Goal: Task Accomplishment & Management: Manage account settings

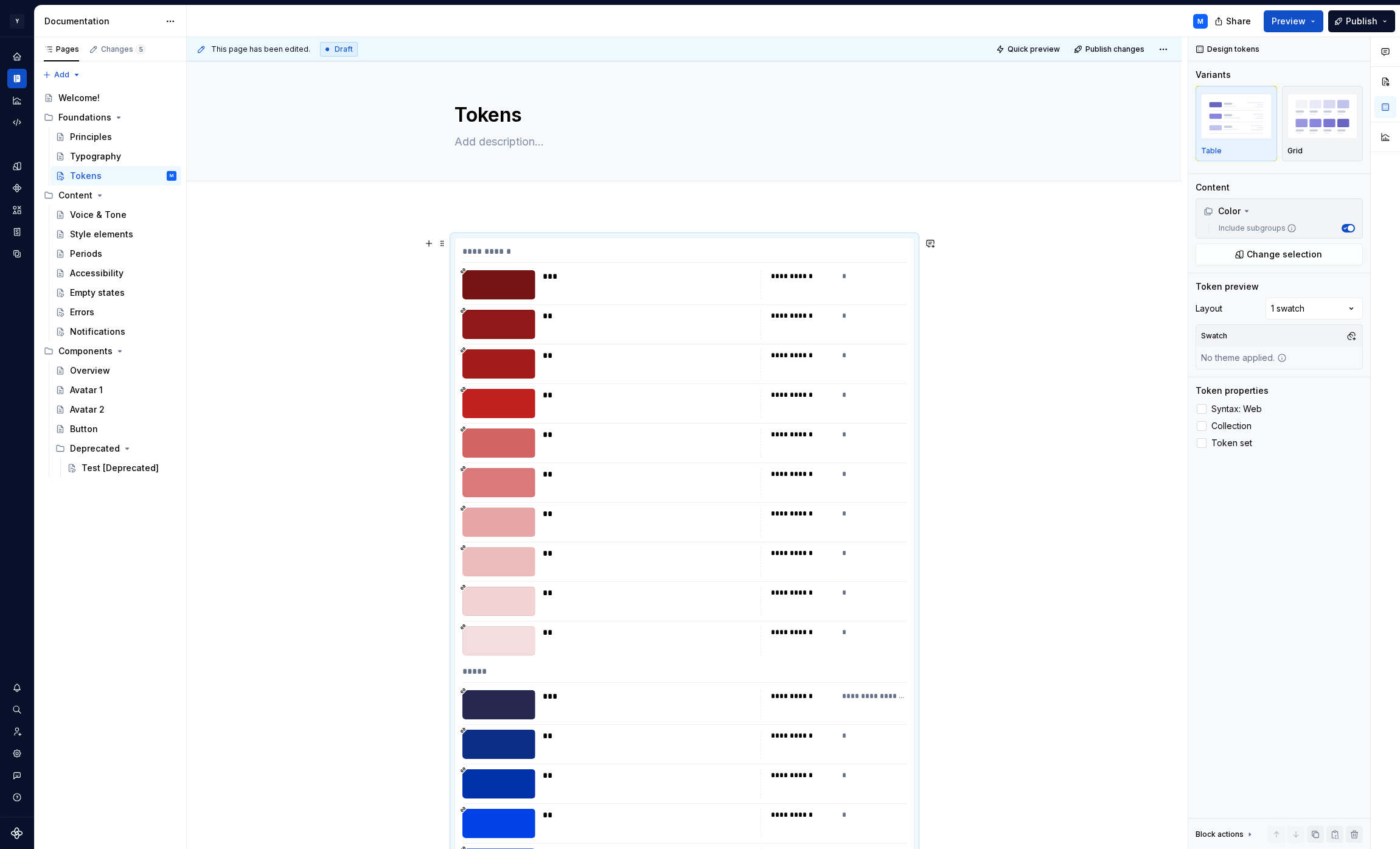
scroll to position [1, 0]
type textarea "*"
click at [446, 242] on span at bounding box center [442, 242] width 10 height 17
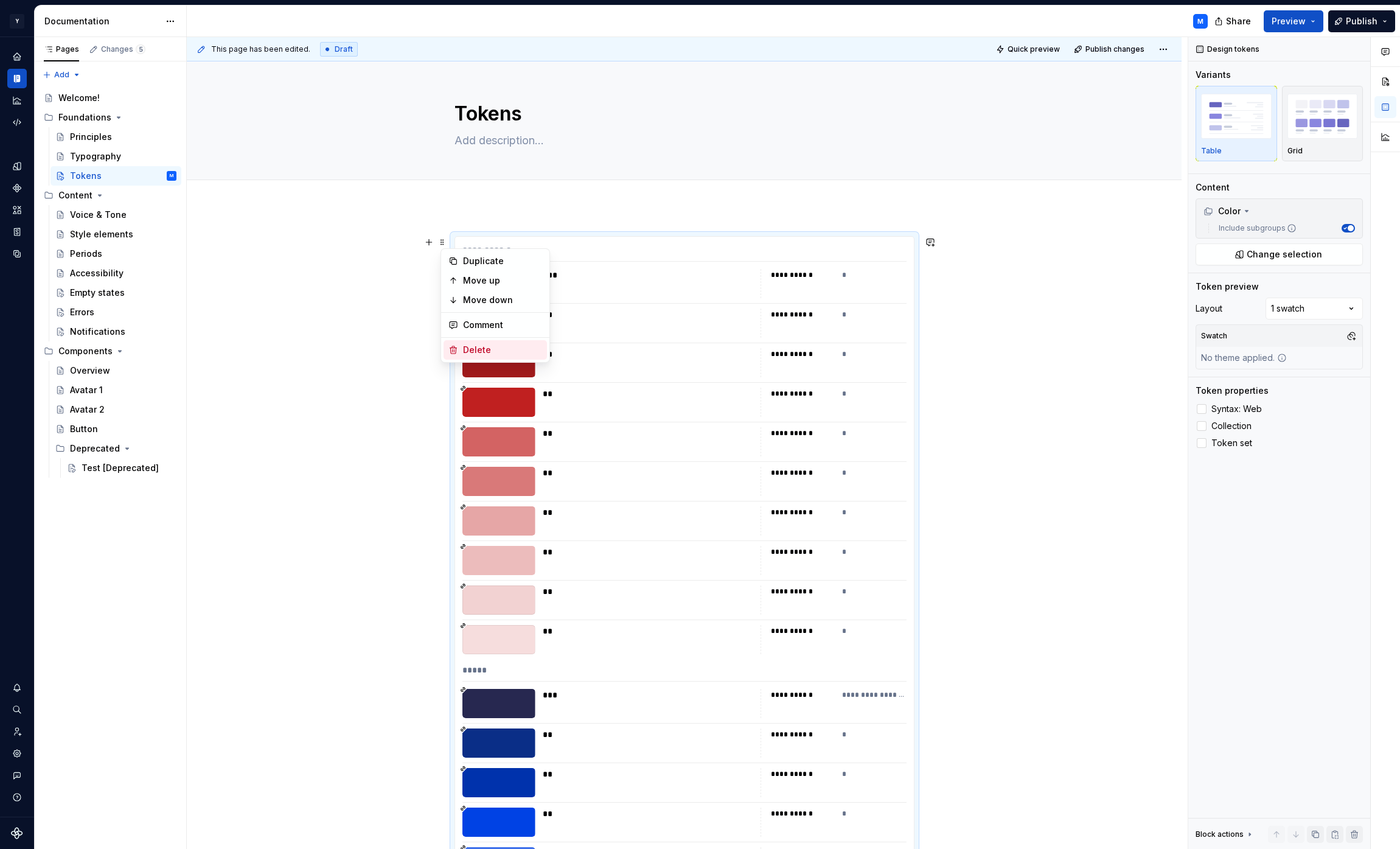
click at [473, 346] on div "Delete" at bounding box center [503, 350] width 79 height 12
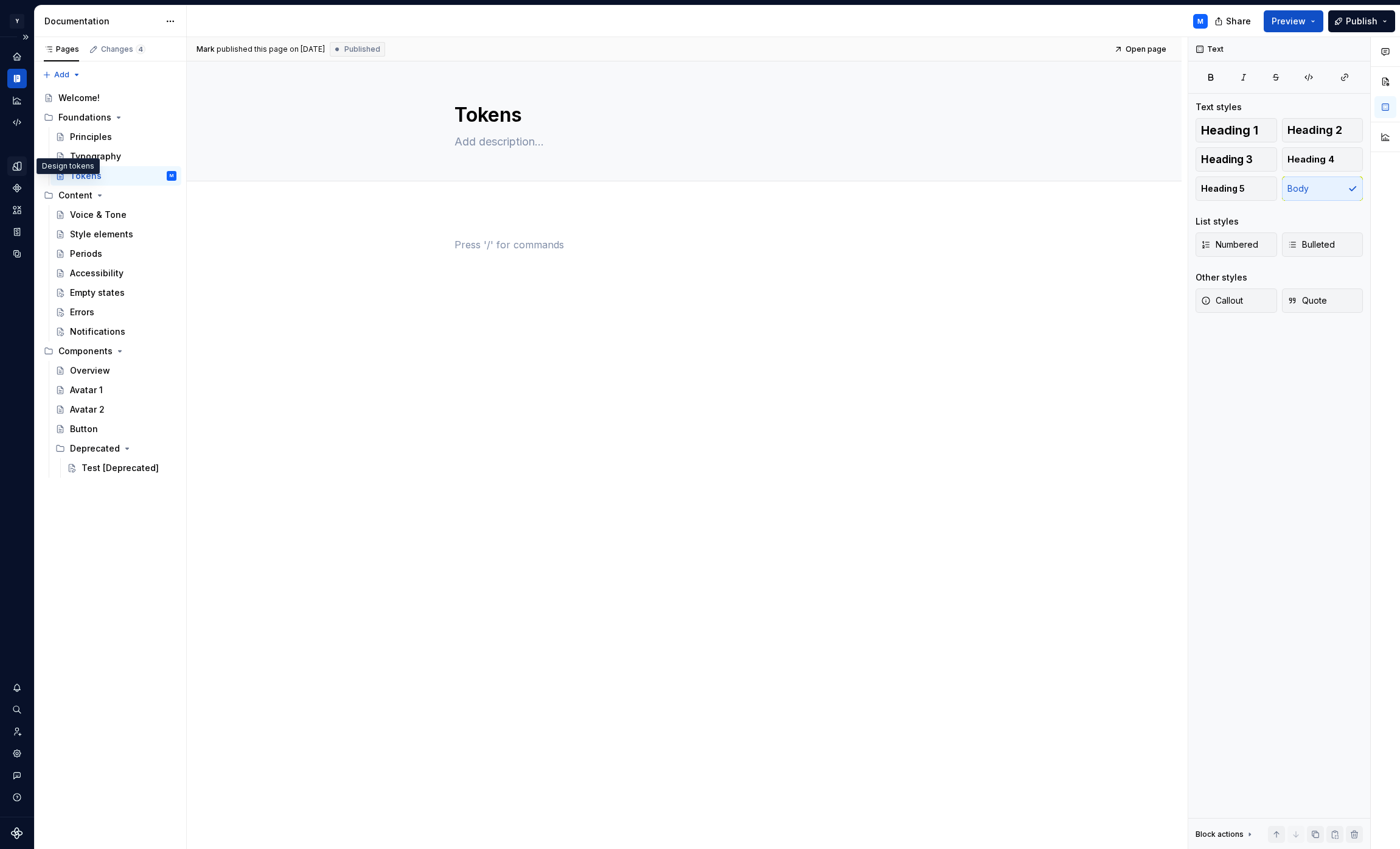
click at [19, 166] on icon "Design tokens" at bounding box center [20, 166] width 3 height 8
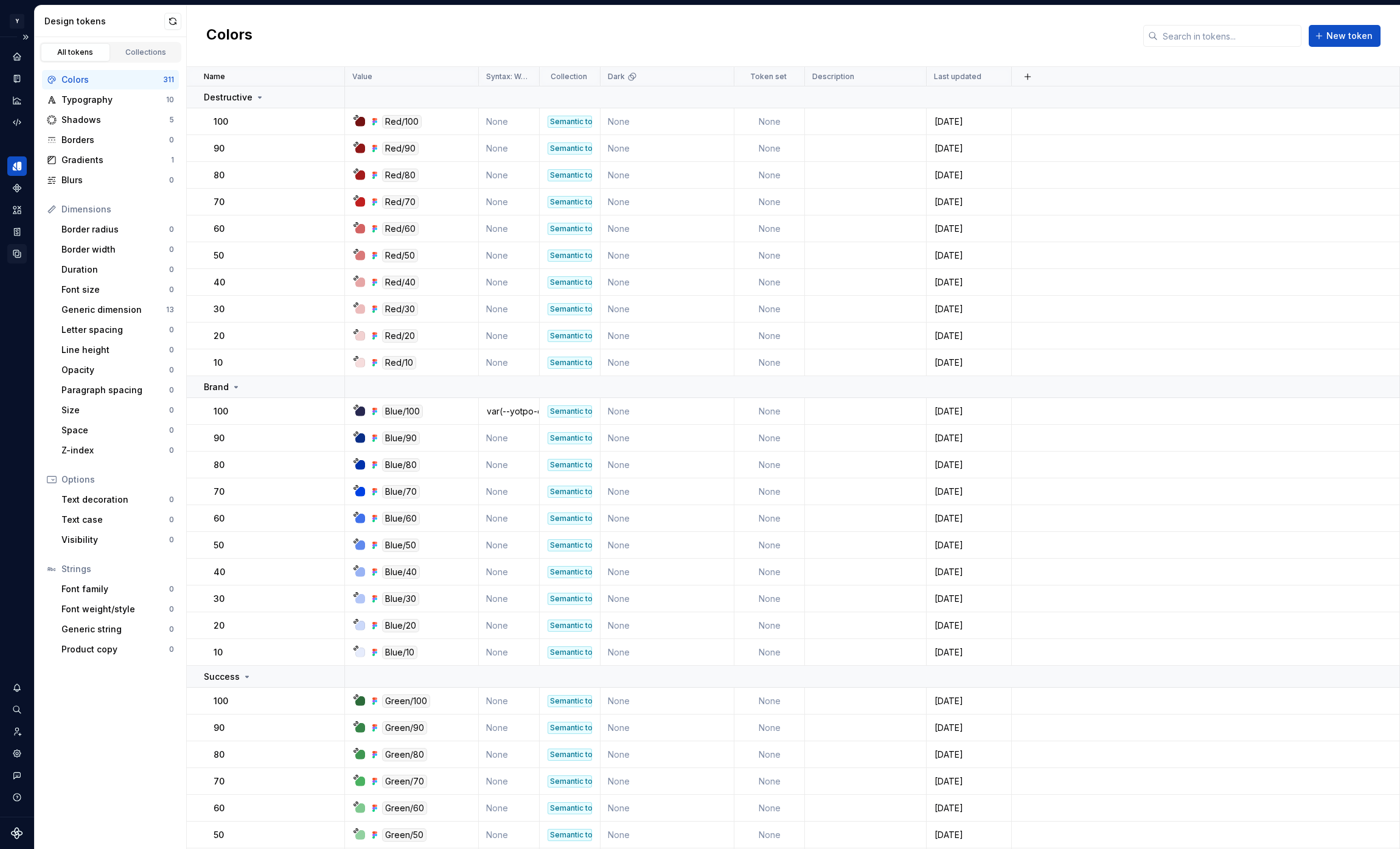
click at [20, 252] on icon "Data sources" at bounding box center [16, 253] width 7 height 7
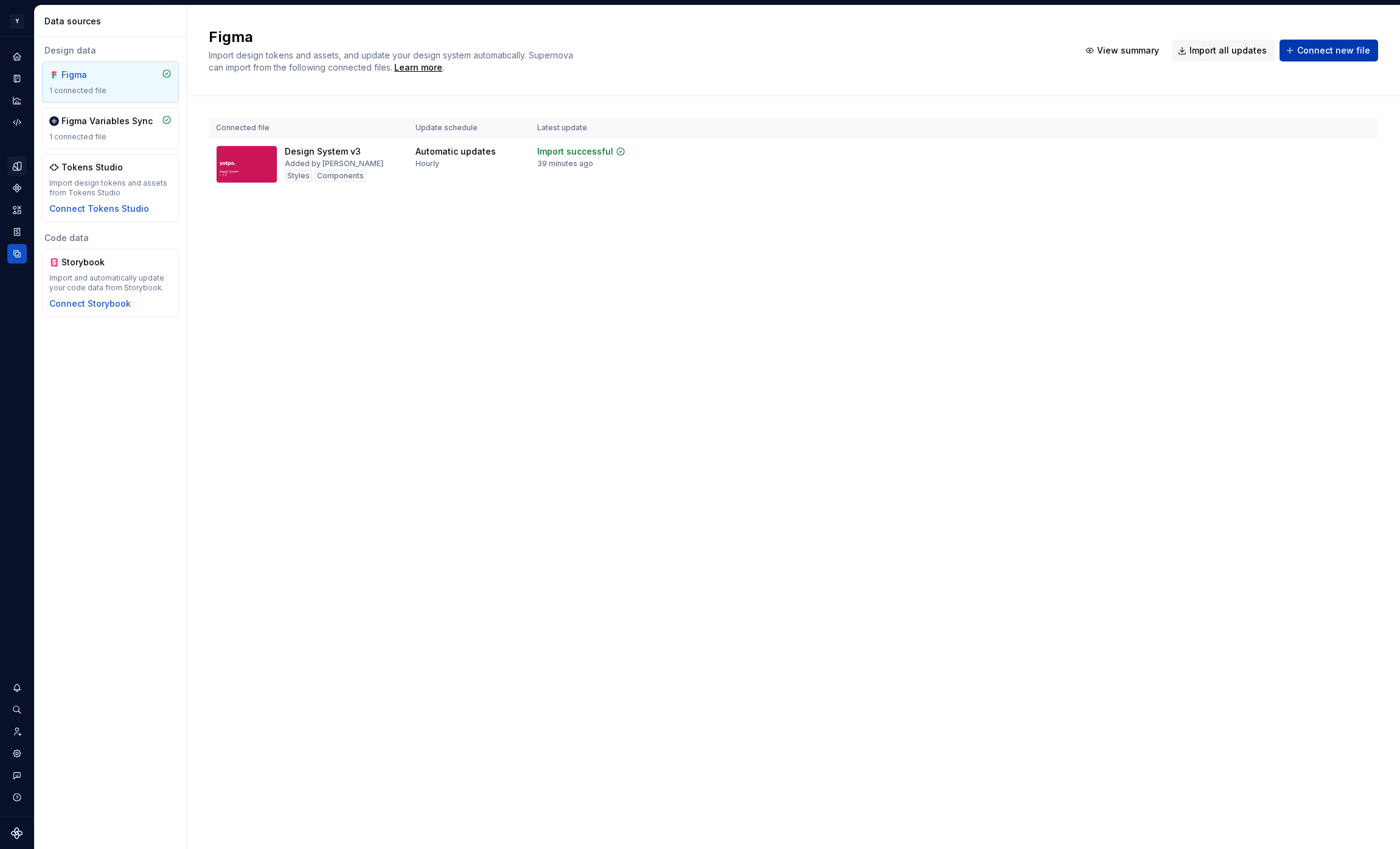
click at [1308, 48] on span "Connect new file" at bounding box center [1334, 50] width 73 height 12
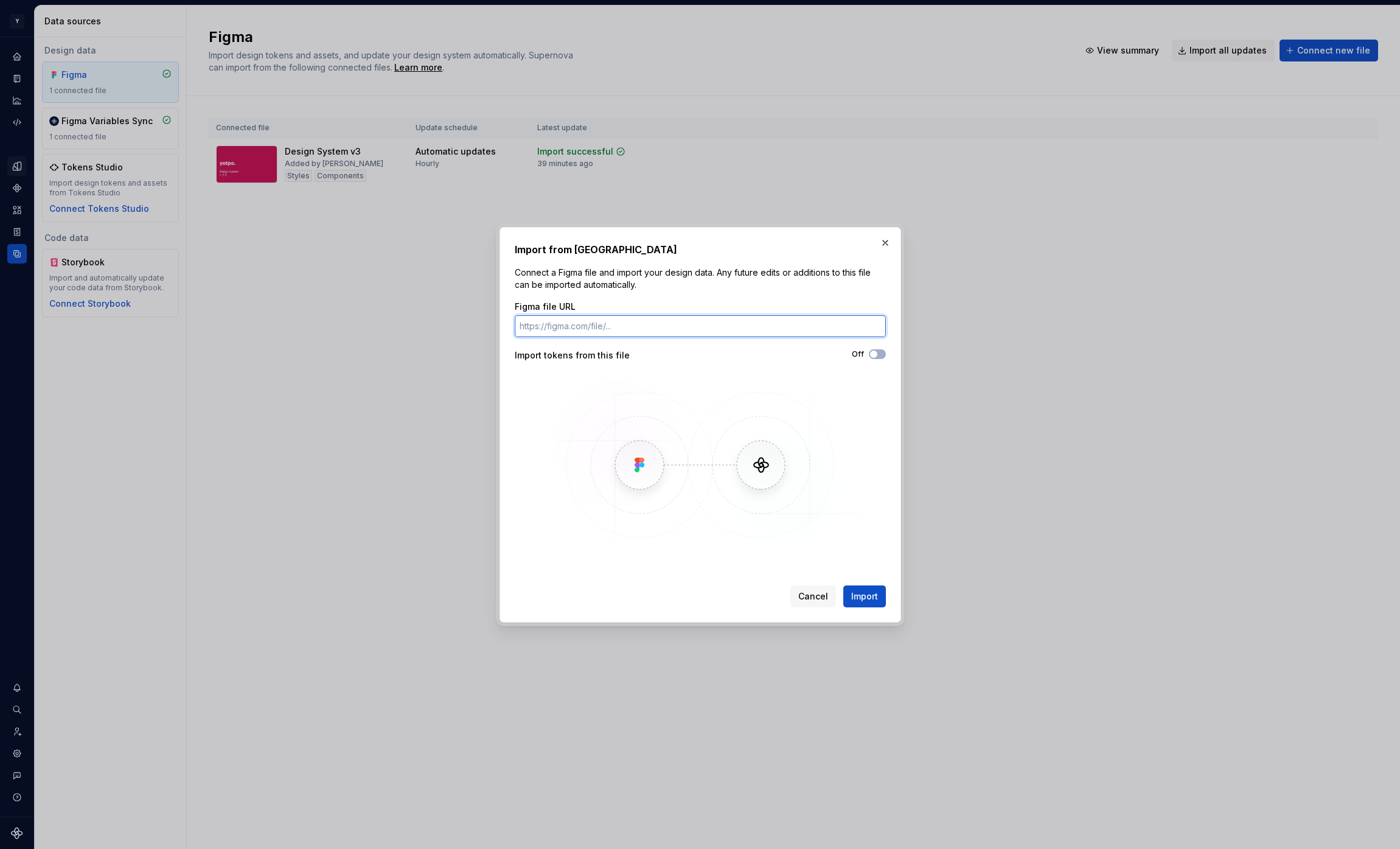
paste input "[URL][DOMAIN_NAME]"
type input "[URL][DOMAIN_NAME]"
click at [864, 597] on span "Import" at bounding box center [865, 596] width 27 height 12
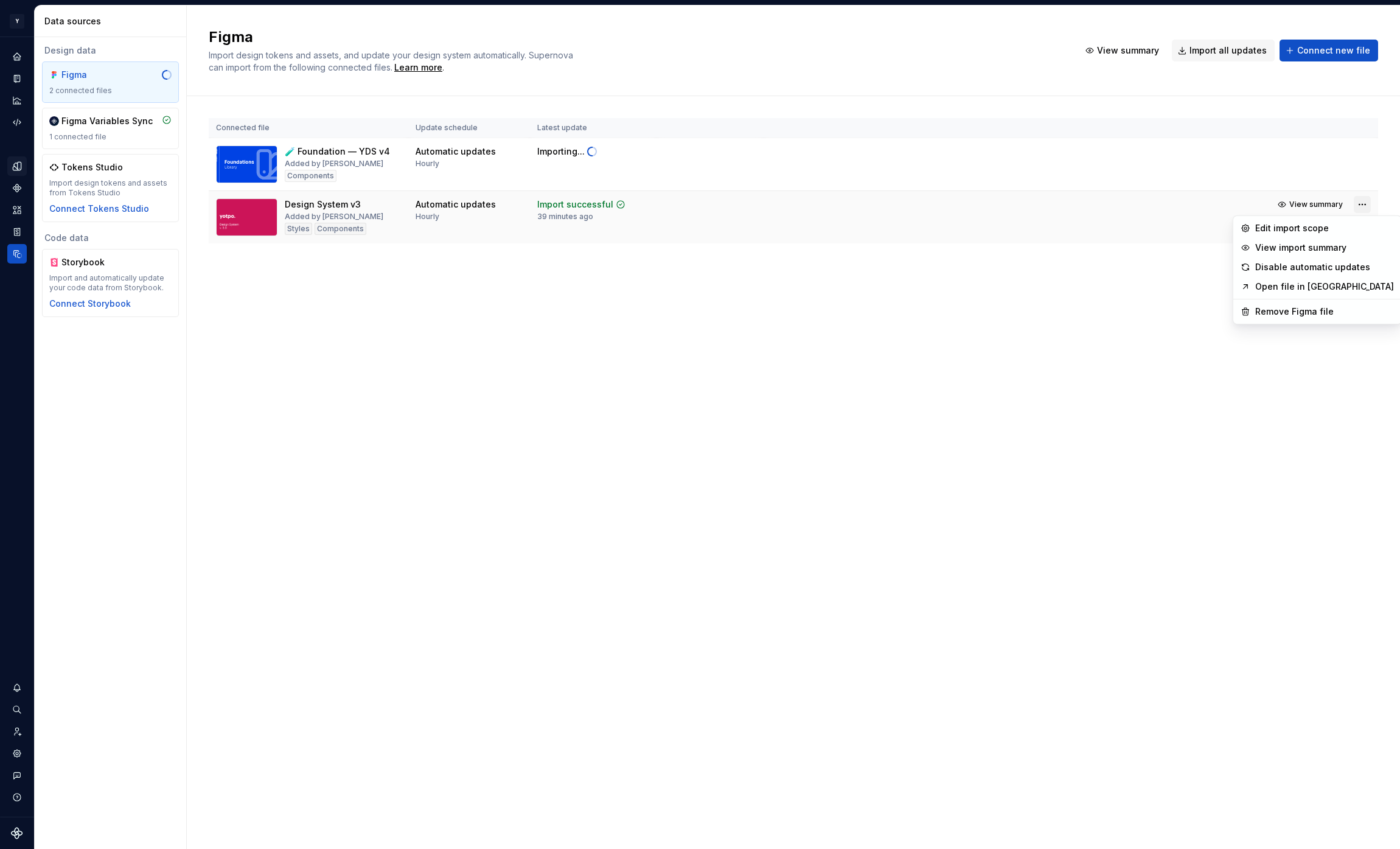
click at [1364, 202] on html "Y [PERSON_NAME] M Design system data Data sources Design data Figma 2 connected…" at bounding box center [700, 424] width 1400 height 849
click at [1308, 311] on div "Remove Figma file" at bounding box center [1325, 311] width 139 height 12
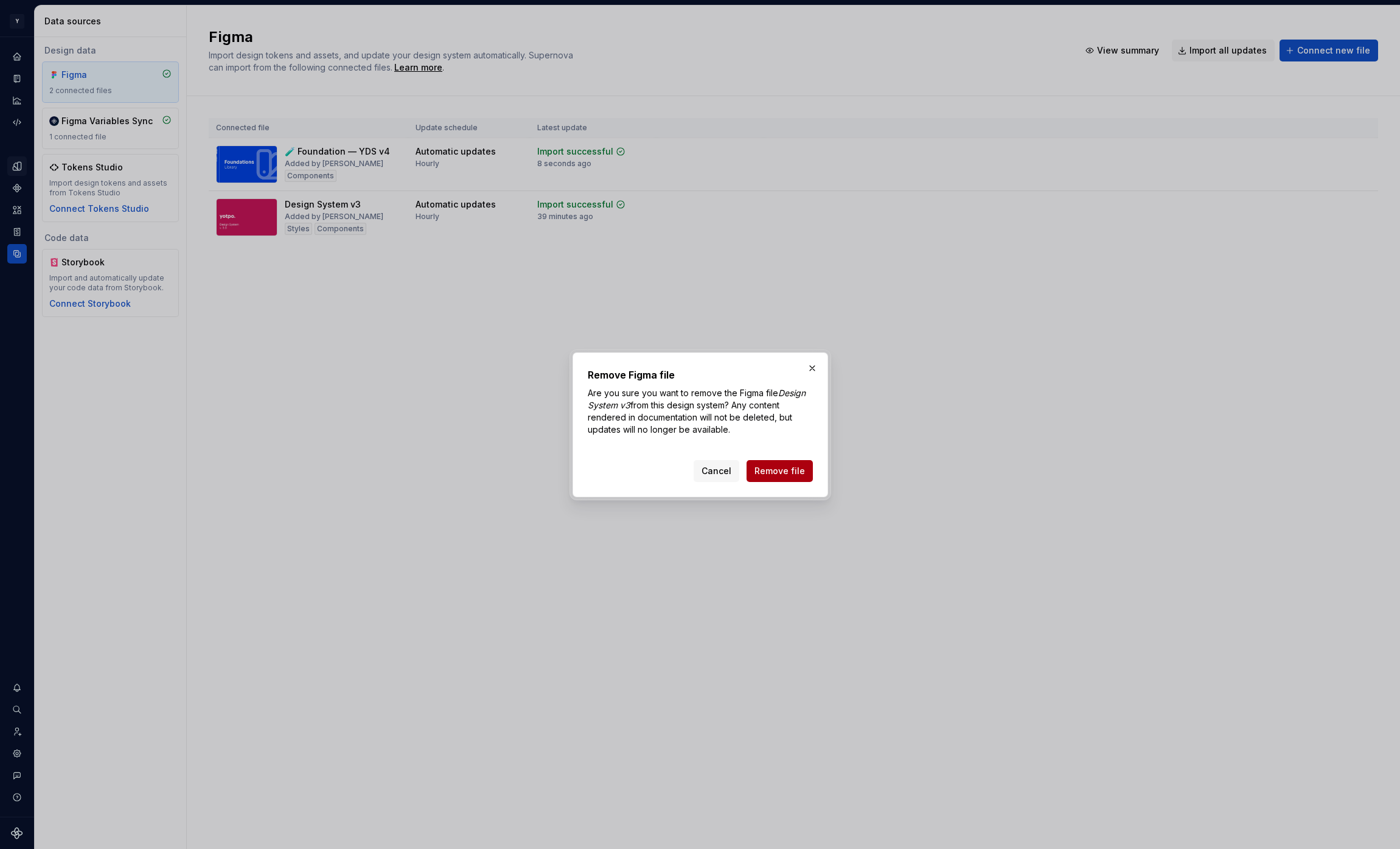
click at [797, 472] on span "Remove file" at bounding box center [780, 471] width 51 height 12
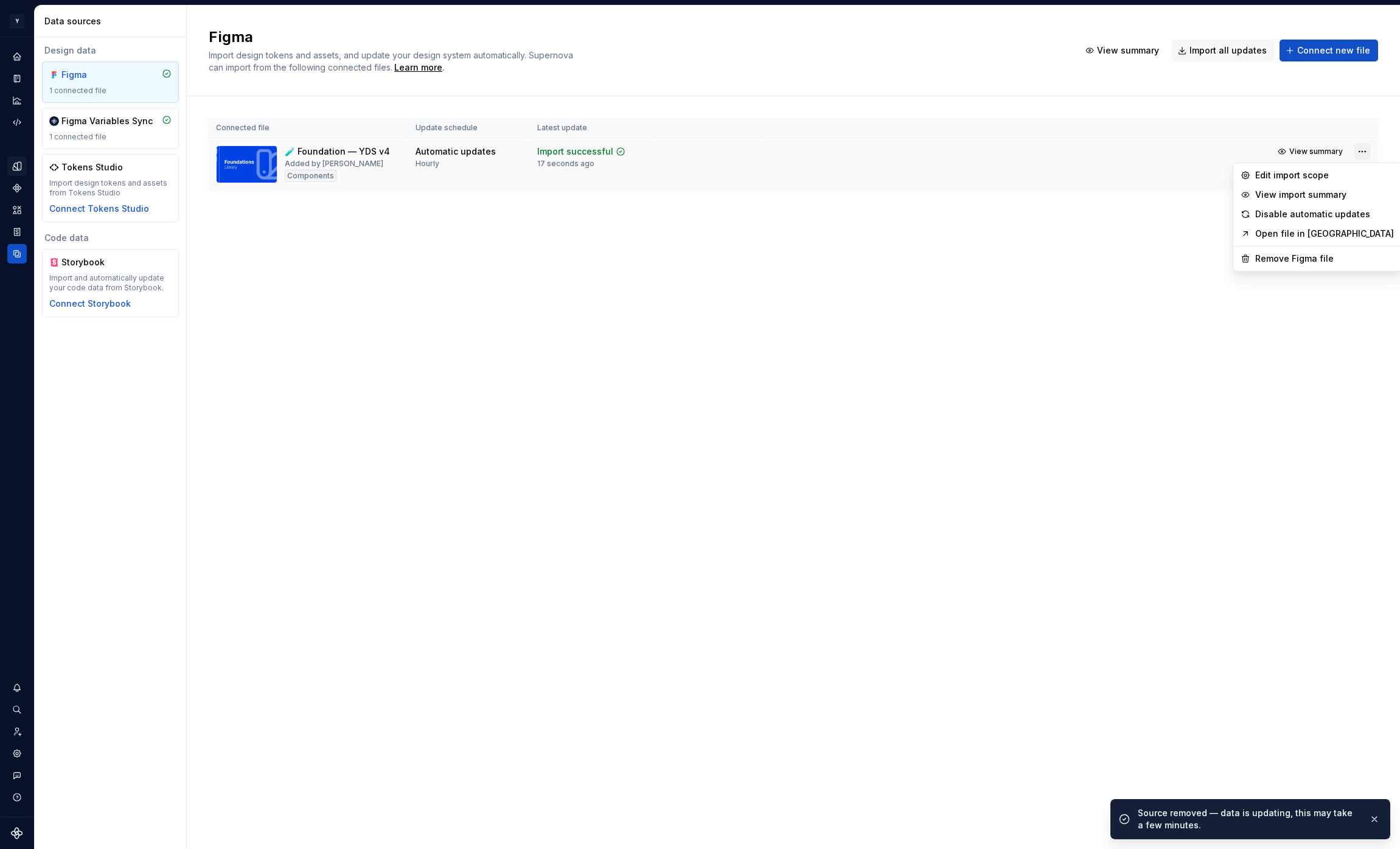
click at [1360, 153] on html "Y [PERSON_NAME] M Design system data Data sources Design data Figma 1 connected…" at bounding box center [700, 424] width 1400 height 849
click at [1311, 175] on div "Edit import scope" at bounding box center [1325, 175] width 139 height 12
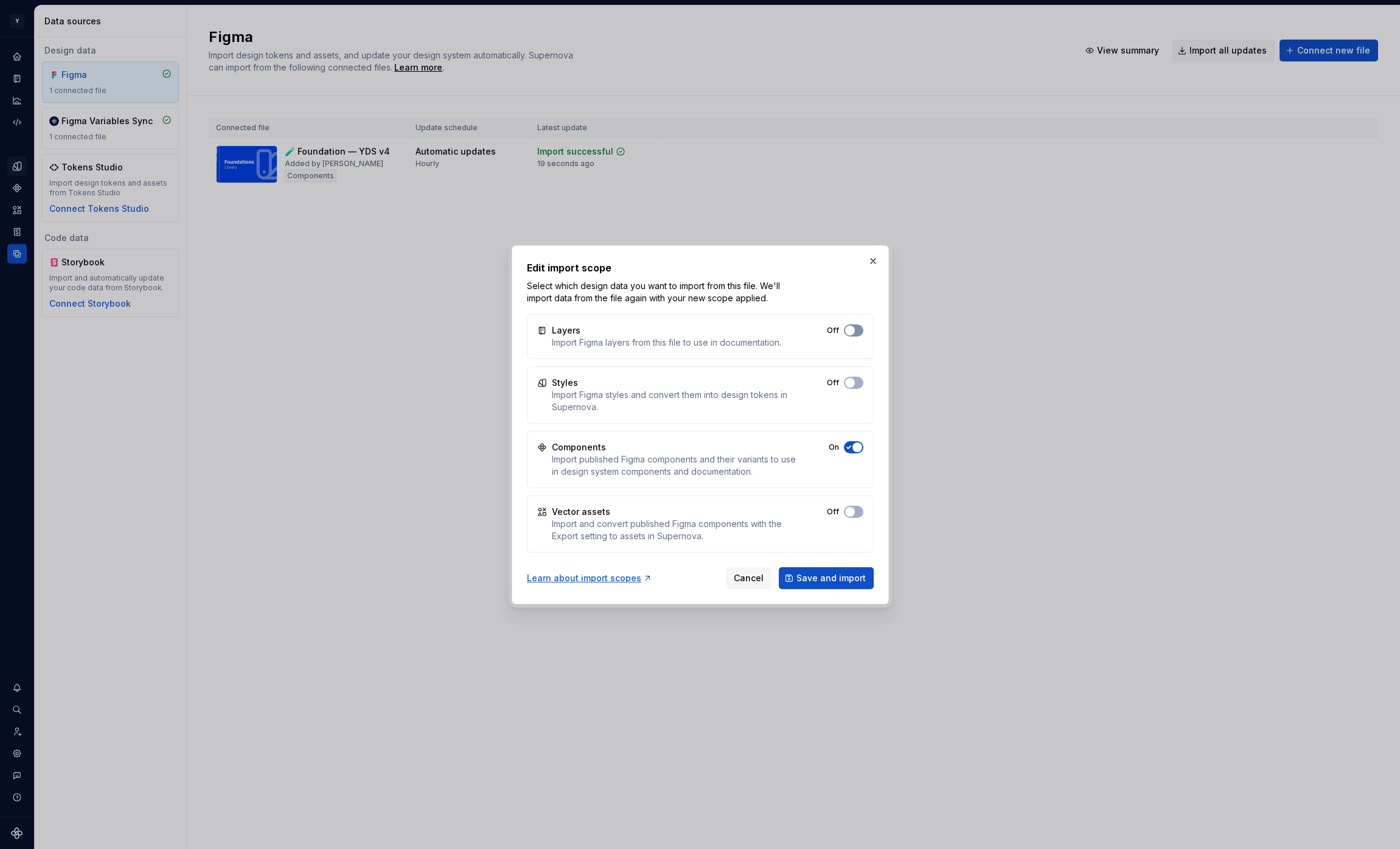
click at [850, 331] on span "button" at bounding box center [850, 330] width 10 height 10
click at [857, 378] on button "Off" at bounding box center [854, 382] width 20 height 12
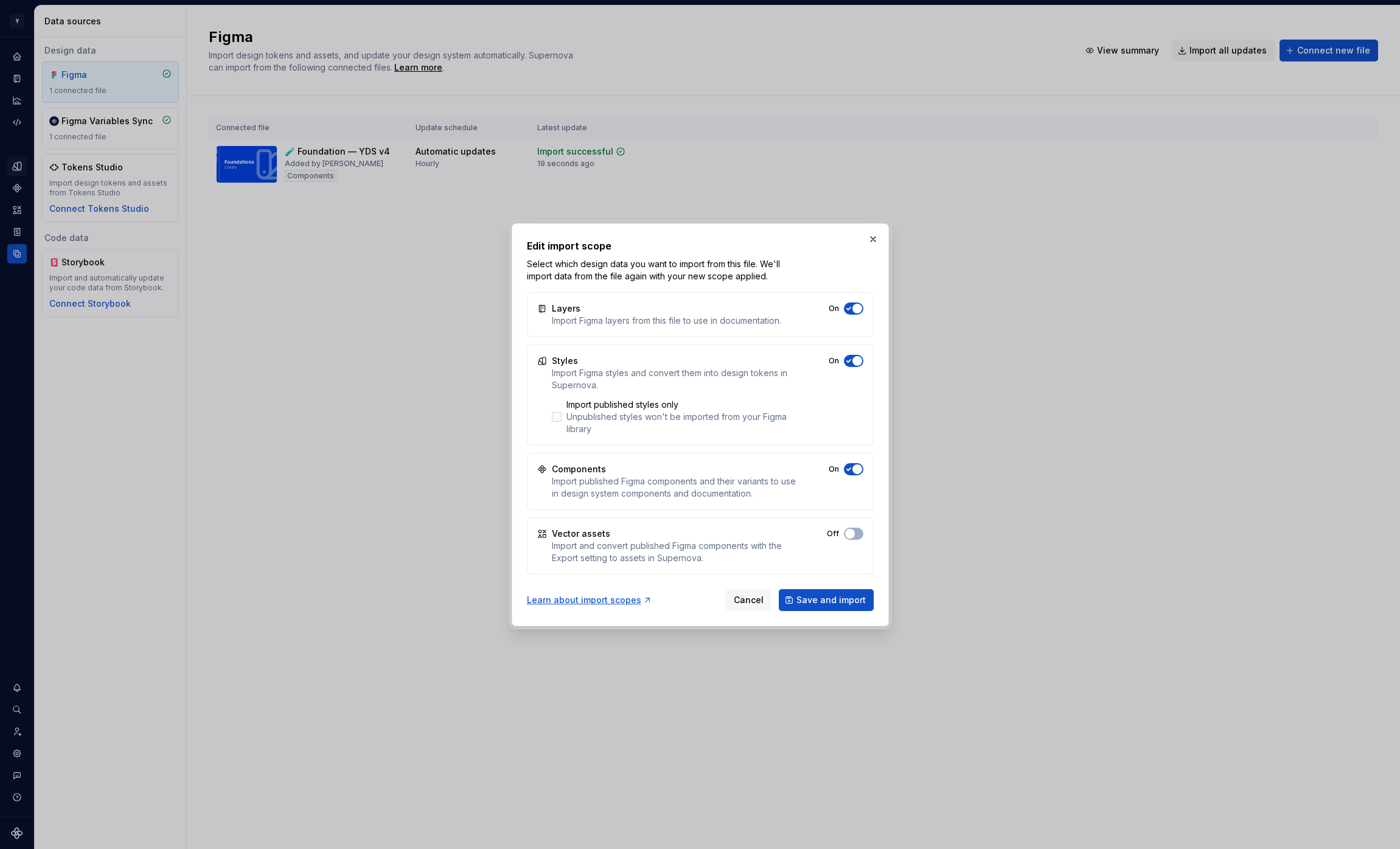
click at [557, 413] on div at bounding box center [557, 417] width 10 height 10
click at [854, 536] on button "On" at bounding box center [854, 534] width 20 height 12
click at [830, 601] on span "Save and import" at bounding box center [831, 600] width 69 height 12
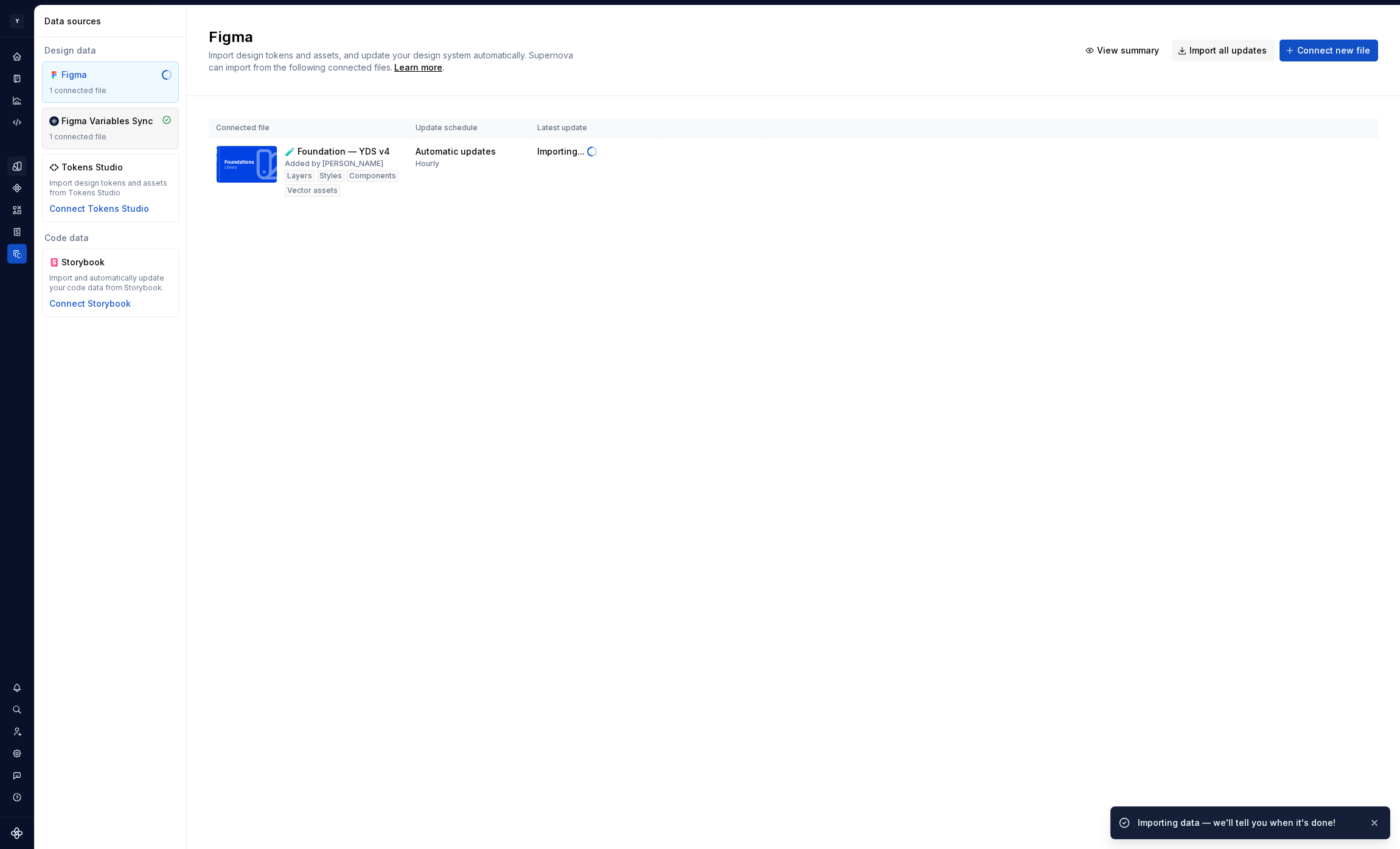
click at [132, 135] on div "1 connected file" at bounding box center [110, 137] width 123 height 10
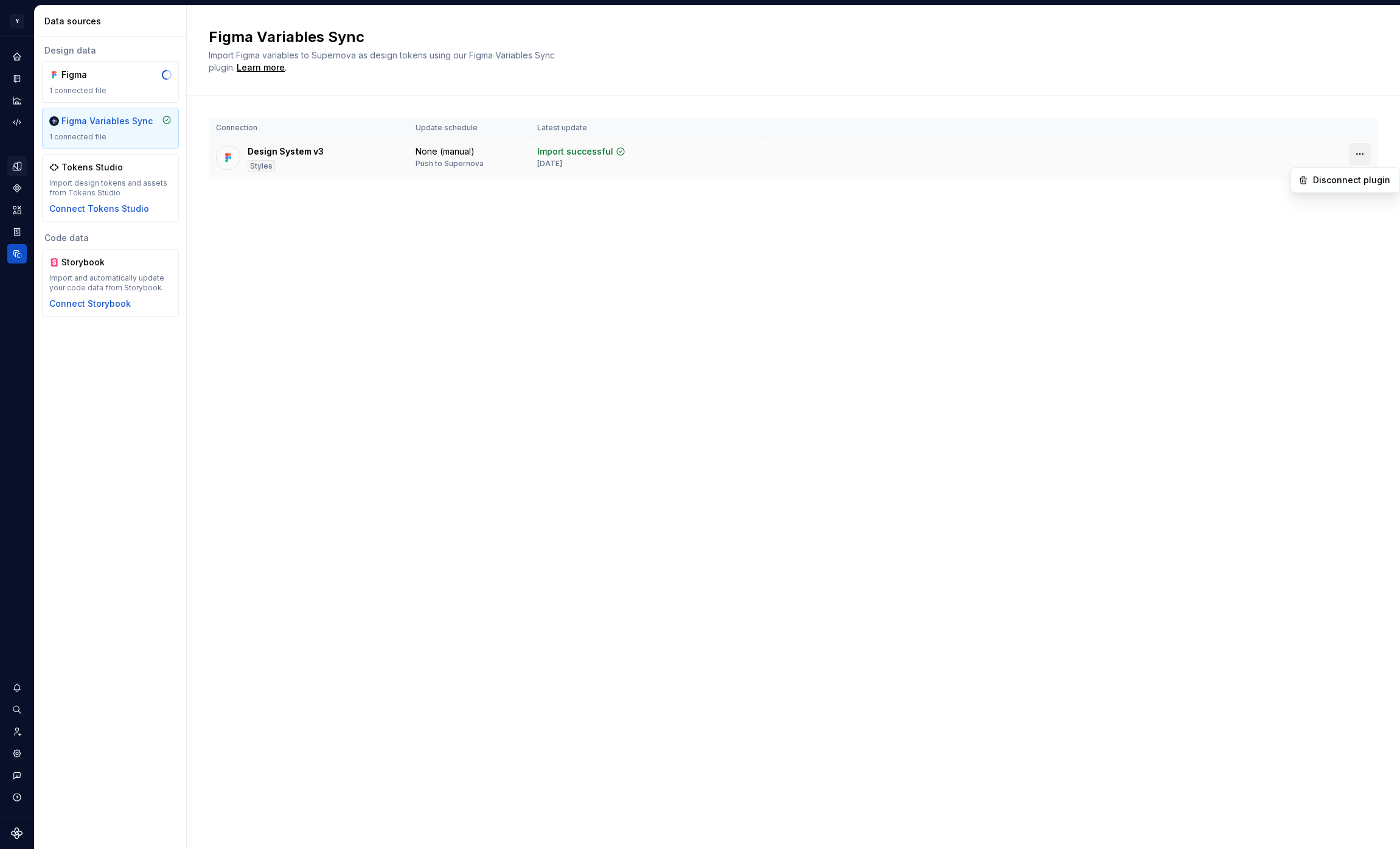
click at [1370, 150] on html "Y [PERSON_NAME] M Design system data Data sources Design data Figma 1 connected…" at bounding box center [700, 424] width 1400 height 849
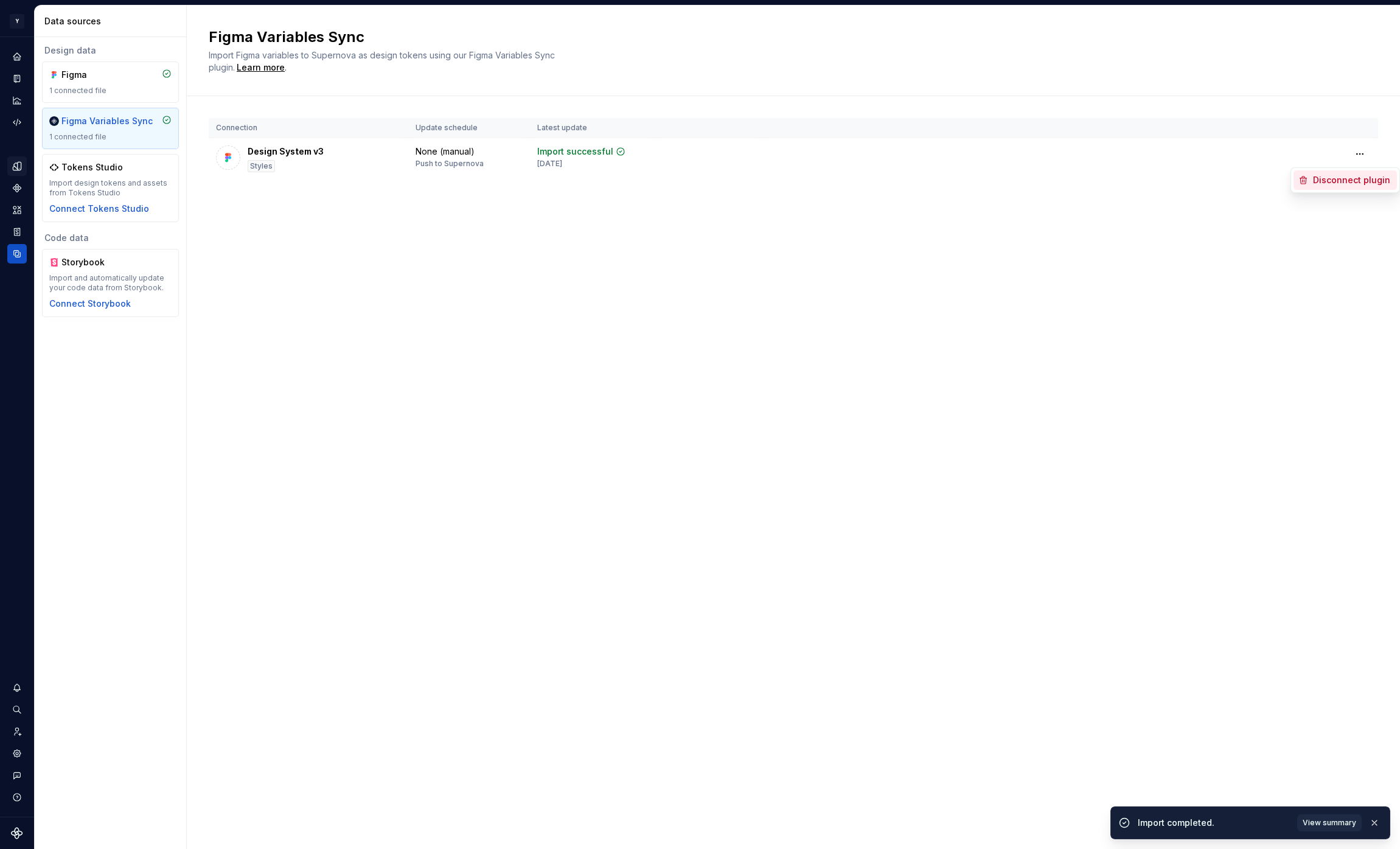
click at [1353, 180] on div "Disconnect plugin" at bounding box center [1353, 180] width 79 height 12
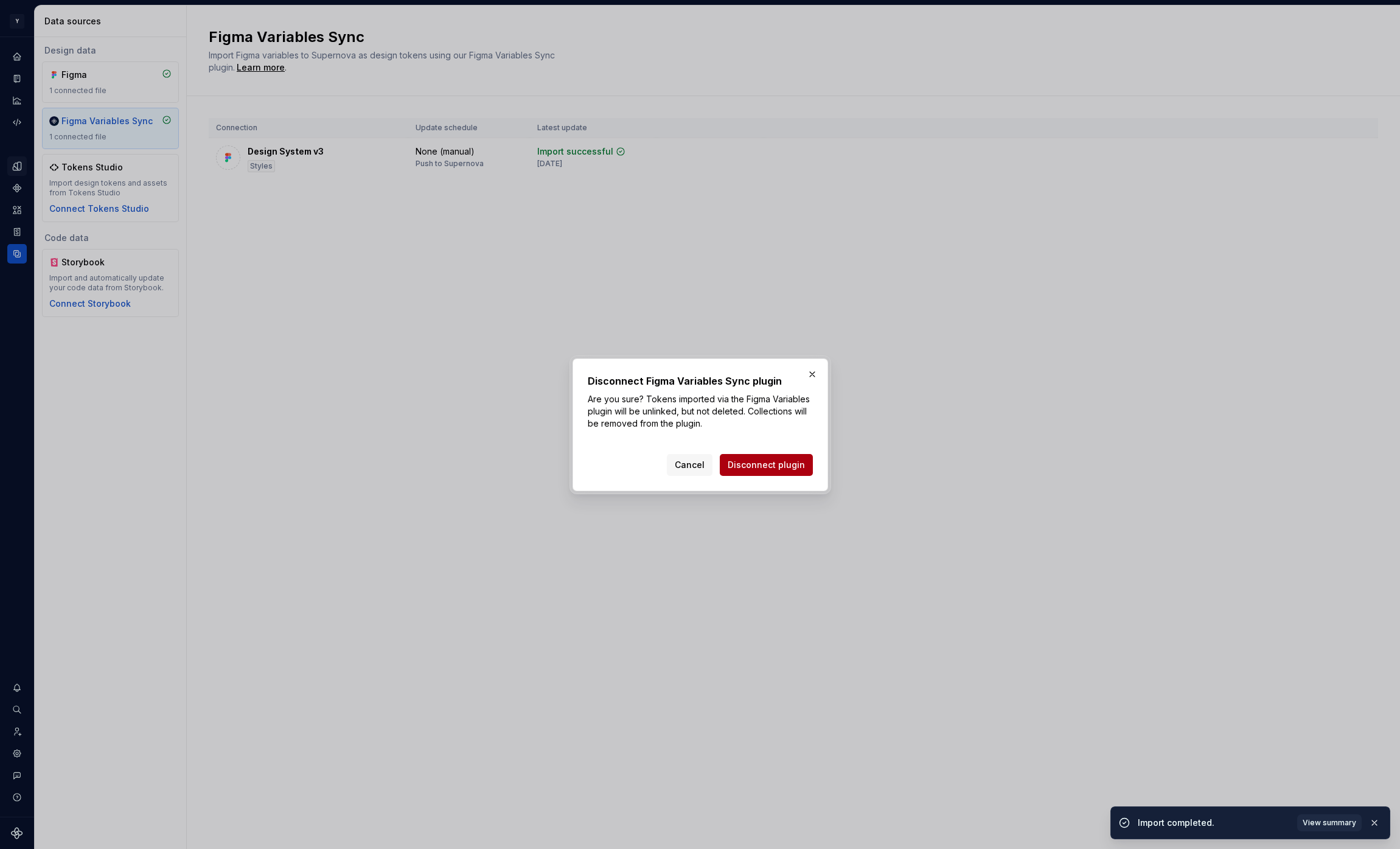
click at [770, 466] on span "Disconnect plugin" at bounding box center [767, 464] width 78 height 12
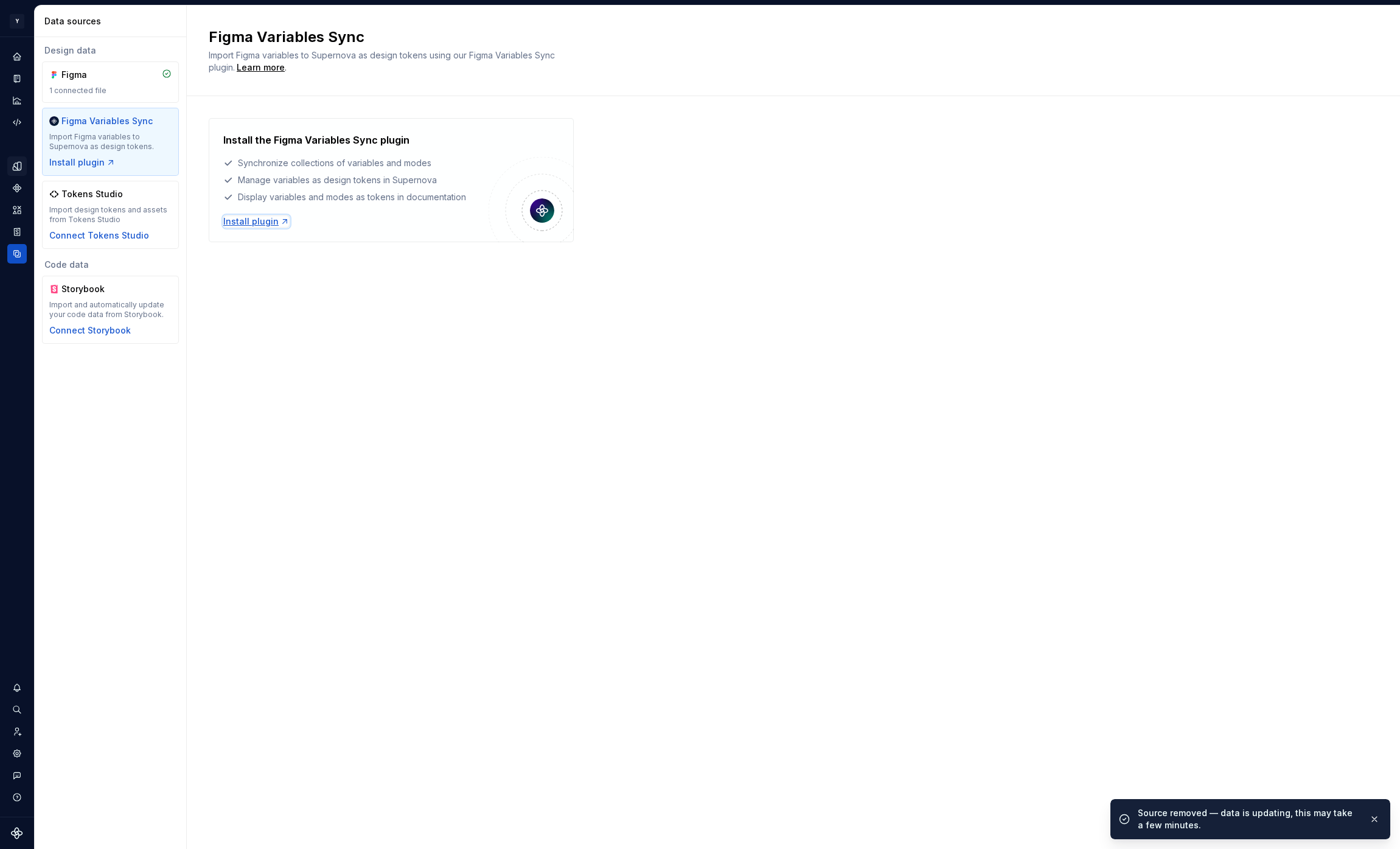
click at [257, 226] on div "Install plugin" at bounding box center [256, 221] width 66 height 12
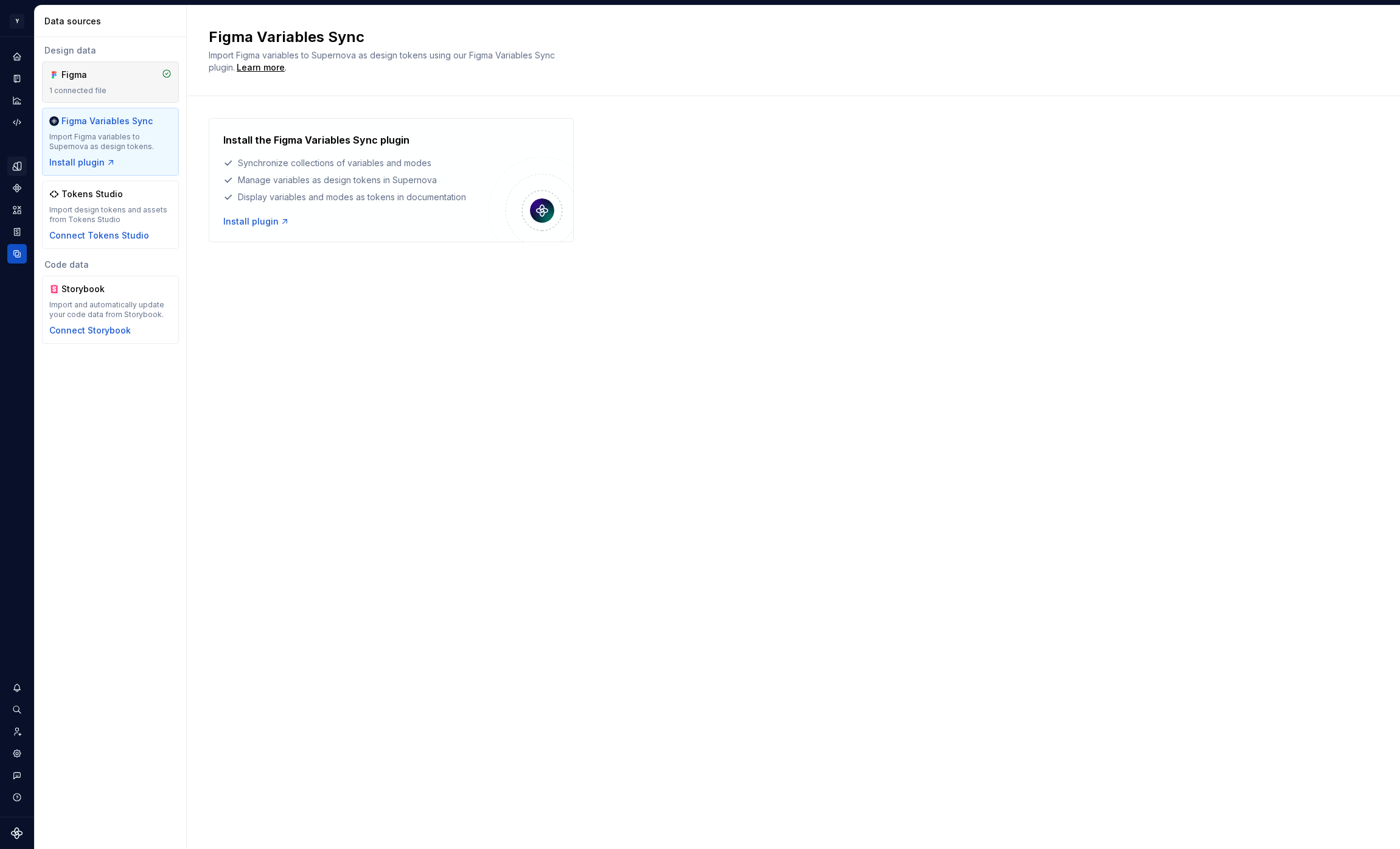
click at [103, 75] on div "Figma" at bounding box center [90, 74] width 58 height 12
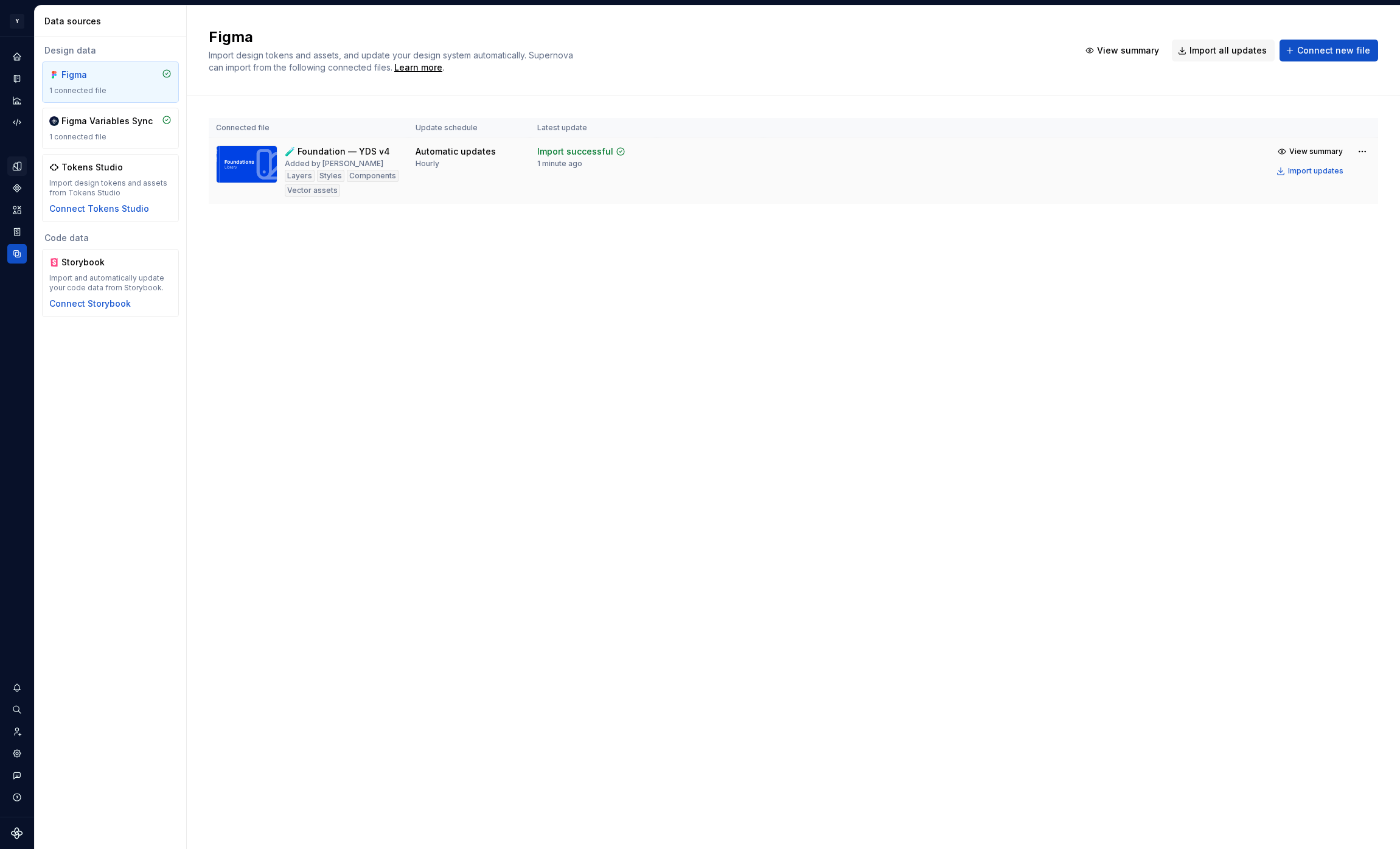
click at [570, 163] on div "1 minute ago" at bounding box center [559, 163] width 45 height 10
click at [20, 189] on icon "Components" at bounding box center [17, 188] width 8 height 8
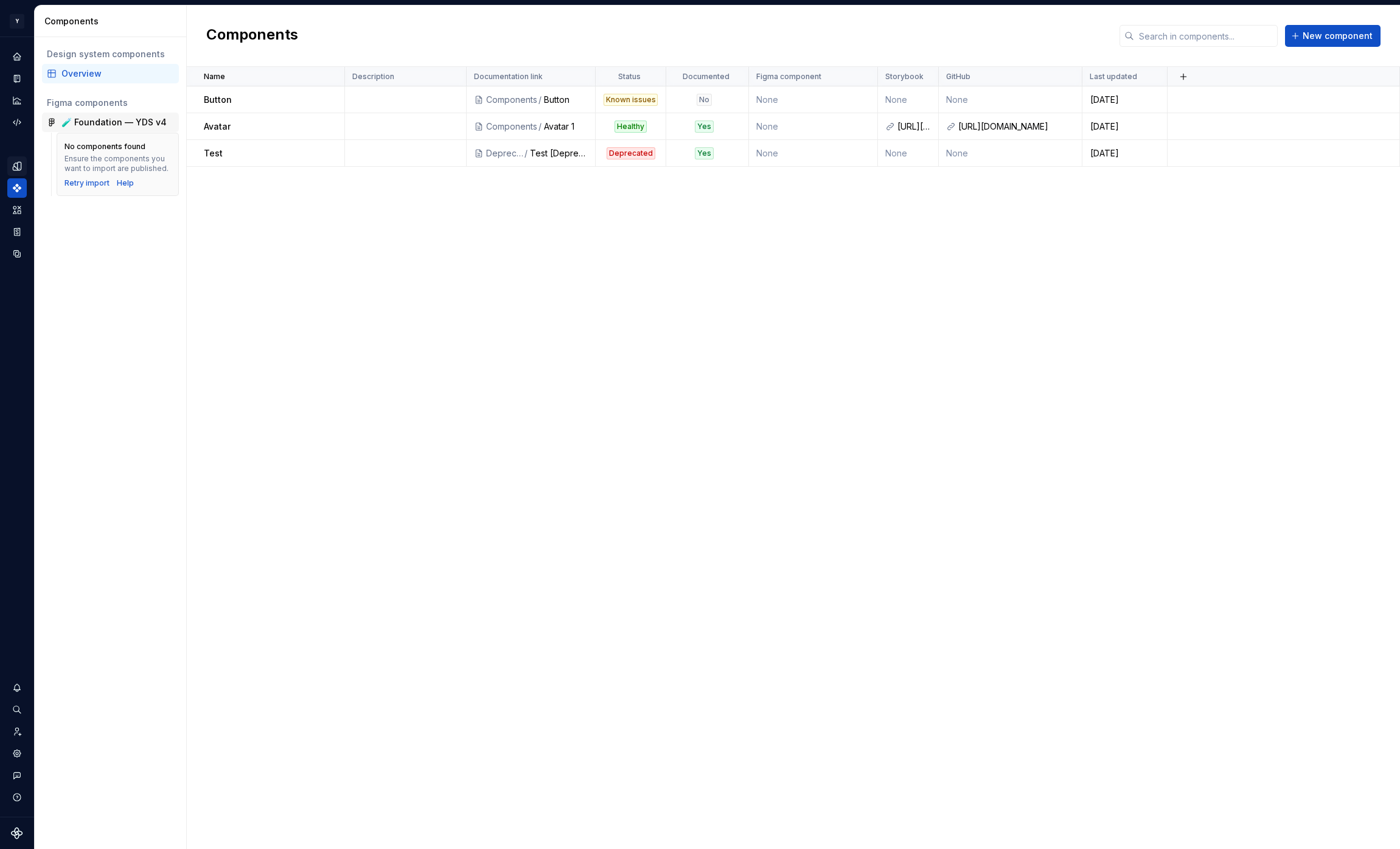
click at [132, 120] on div "🧪 Foundation — YDS v4" at bounding box center [114, 122] width 105 height 12
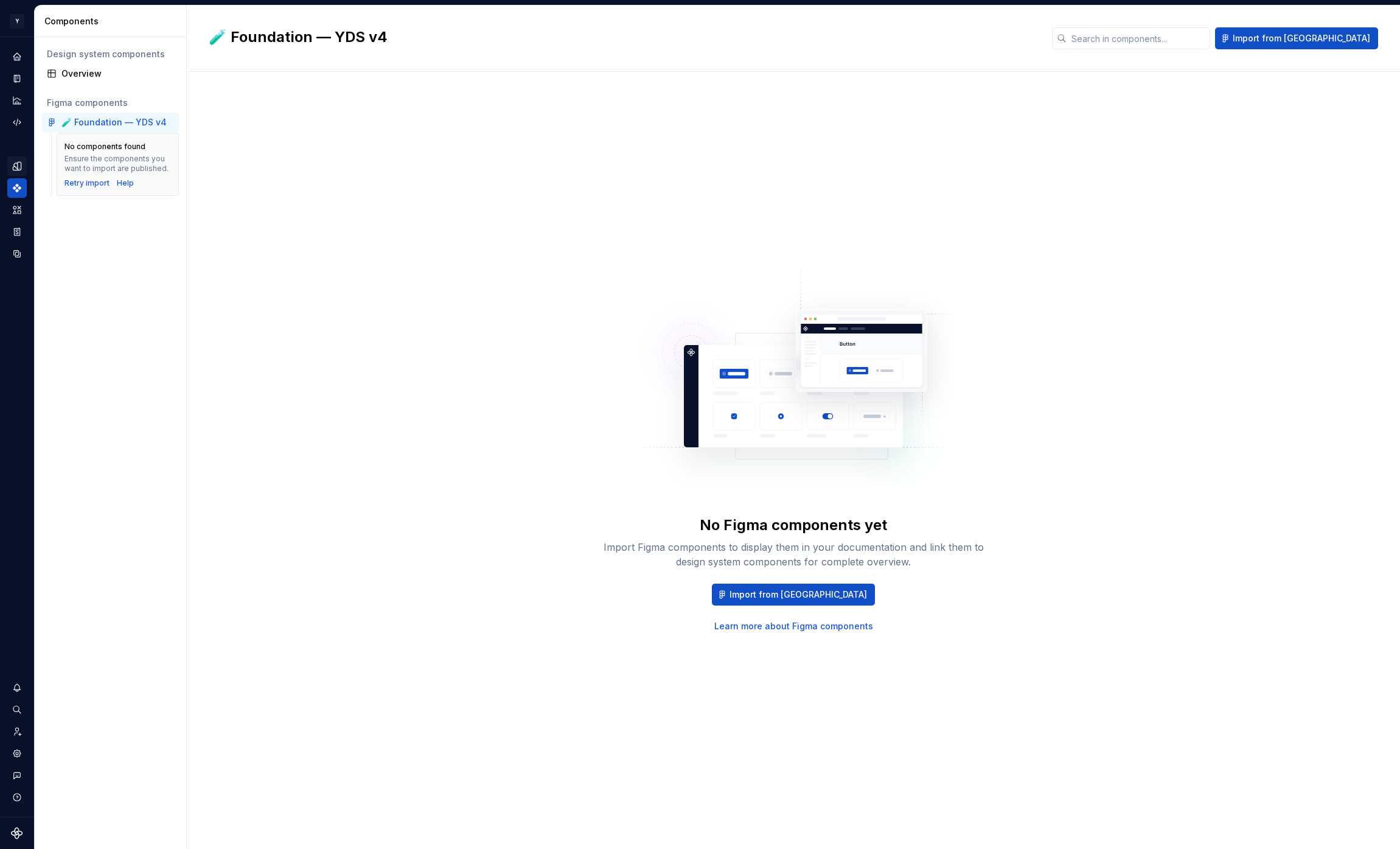
click at [16, 163] on icon "Design tokens" at bounding box center [16, 166] width 11 height 11
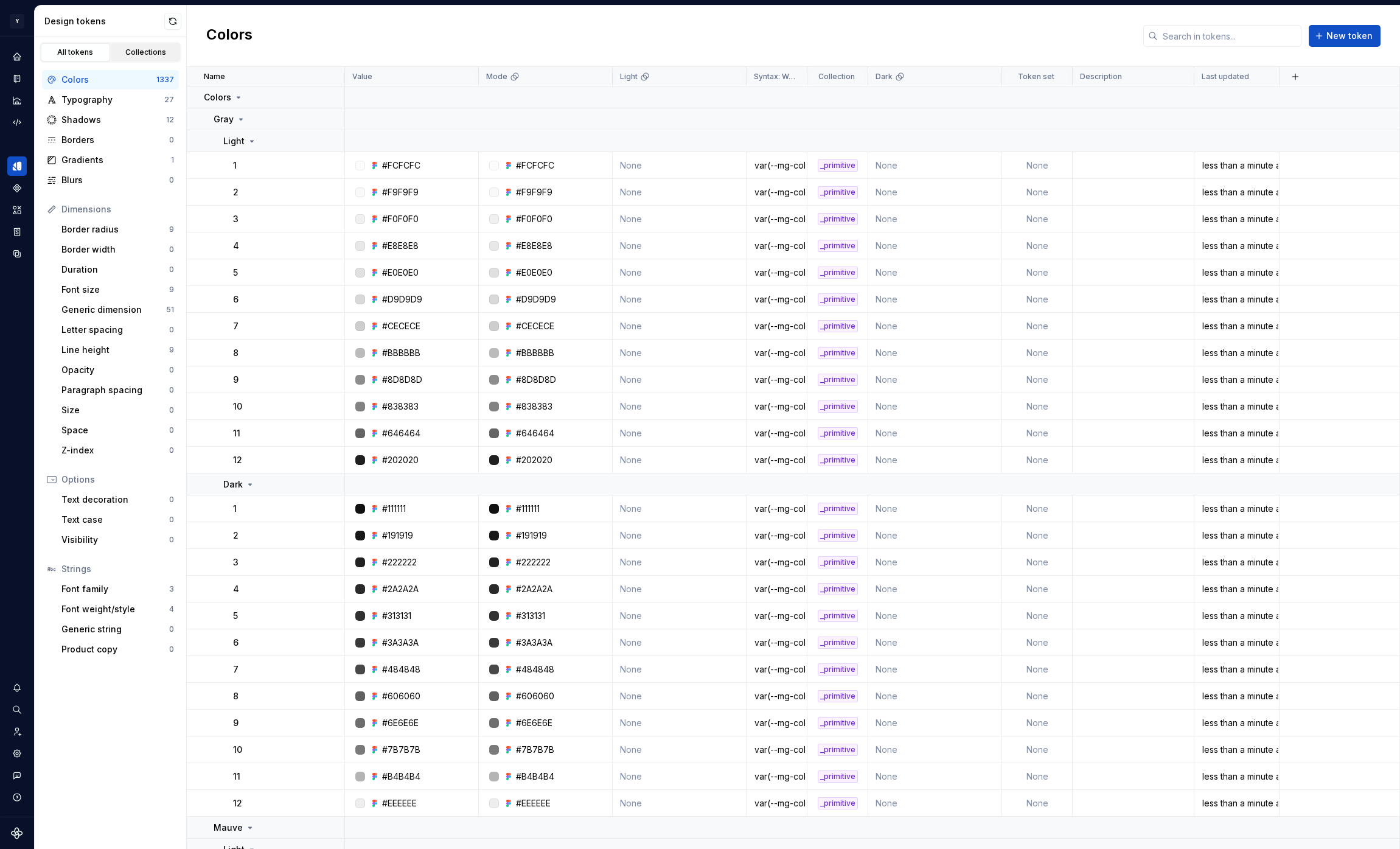
click at [149, 47] on div "Collections" at bounding box center [145, 52] width 60 height 10
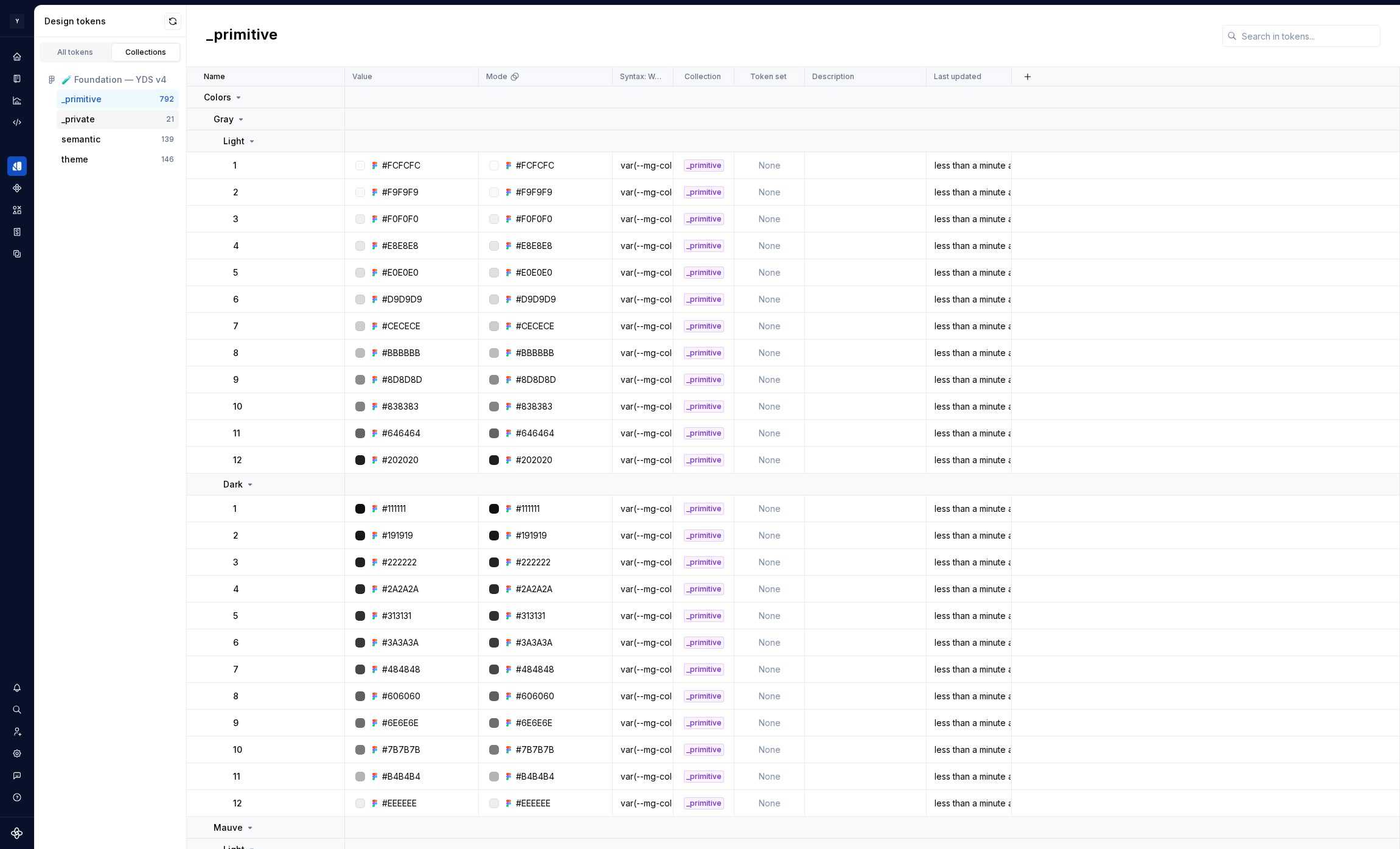
click at [119, 120] on div "_private" at bounding box center [114, 118] width 105 height 12
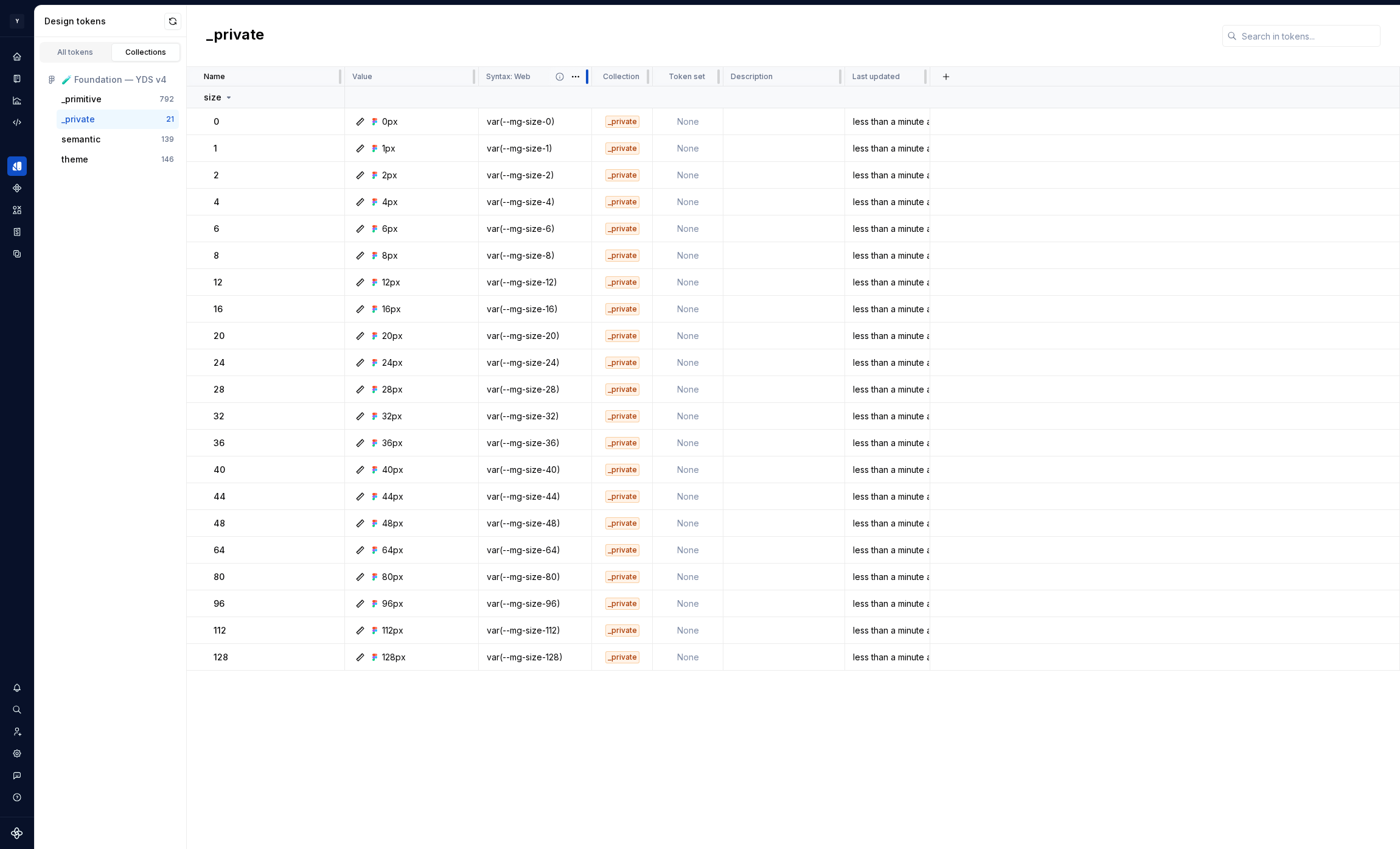
drag, startPoint x: 539, startPoint y: 75, endPoint x: 591, endPoint y: 74, distance: 52.0
click at [591, 74] on div at bounding box center [588, 77] width 10 height 20
click at [228, 97] on icon at bounding box center [229, 96] width 3 height 1
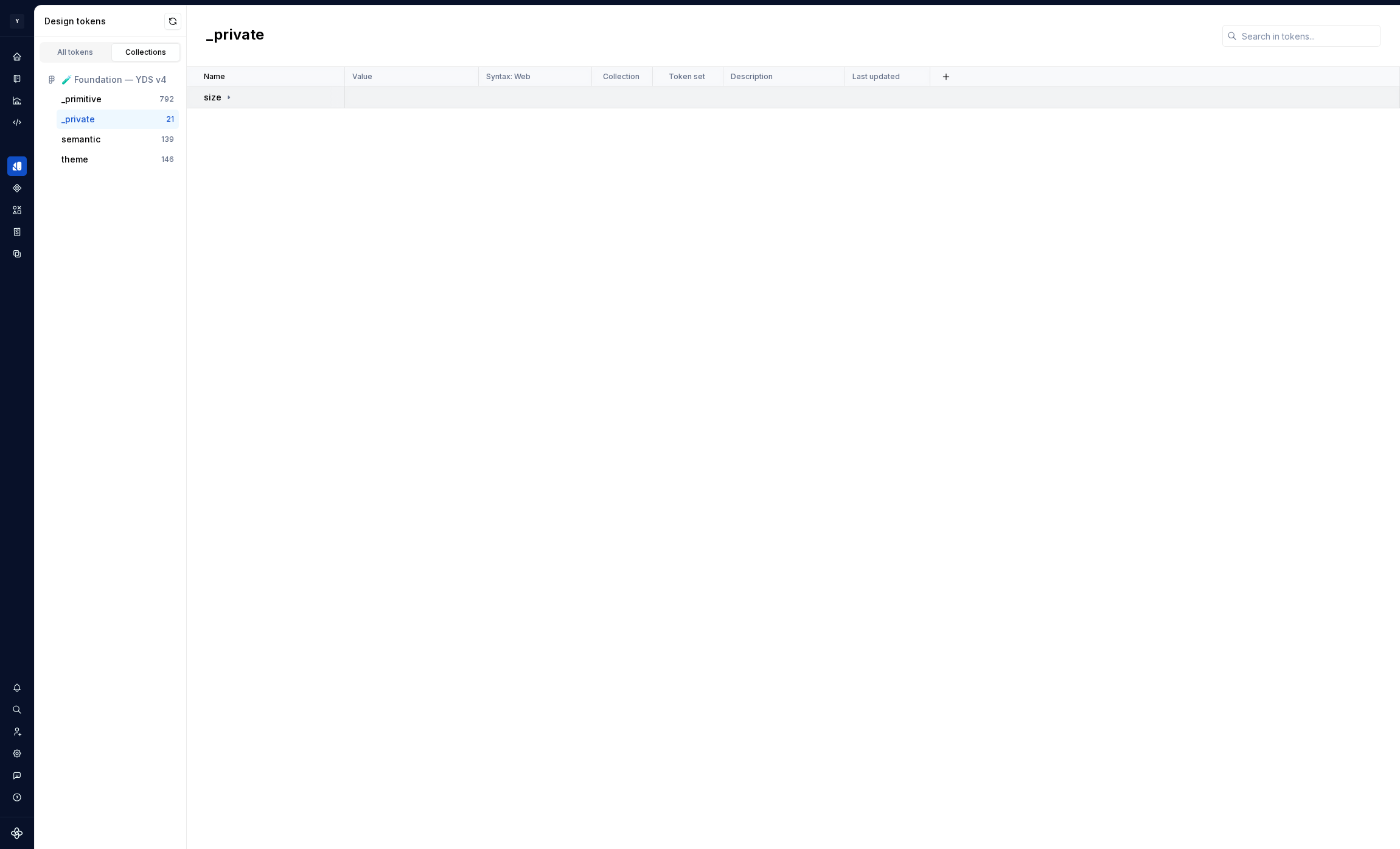
click at [228, 97] on icon at bounding box center [228, 97] width 1 height 3
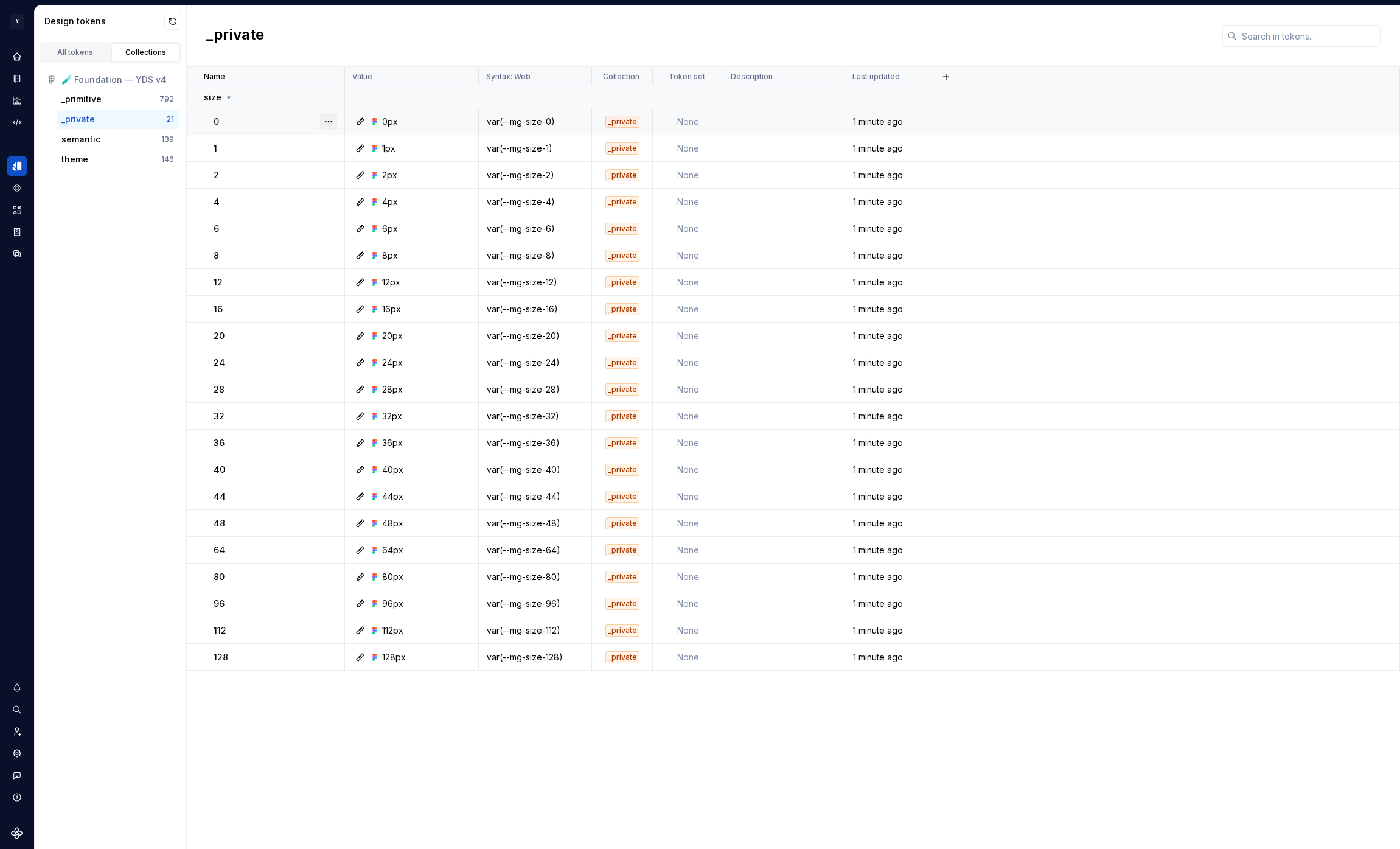
click at [333, 120] on button "button" at bounding box center [329, 121] width 17 height 17
click at [347, 146] on div "Open detail" at bounding box center [382, 145] width 79 height 12
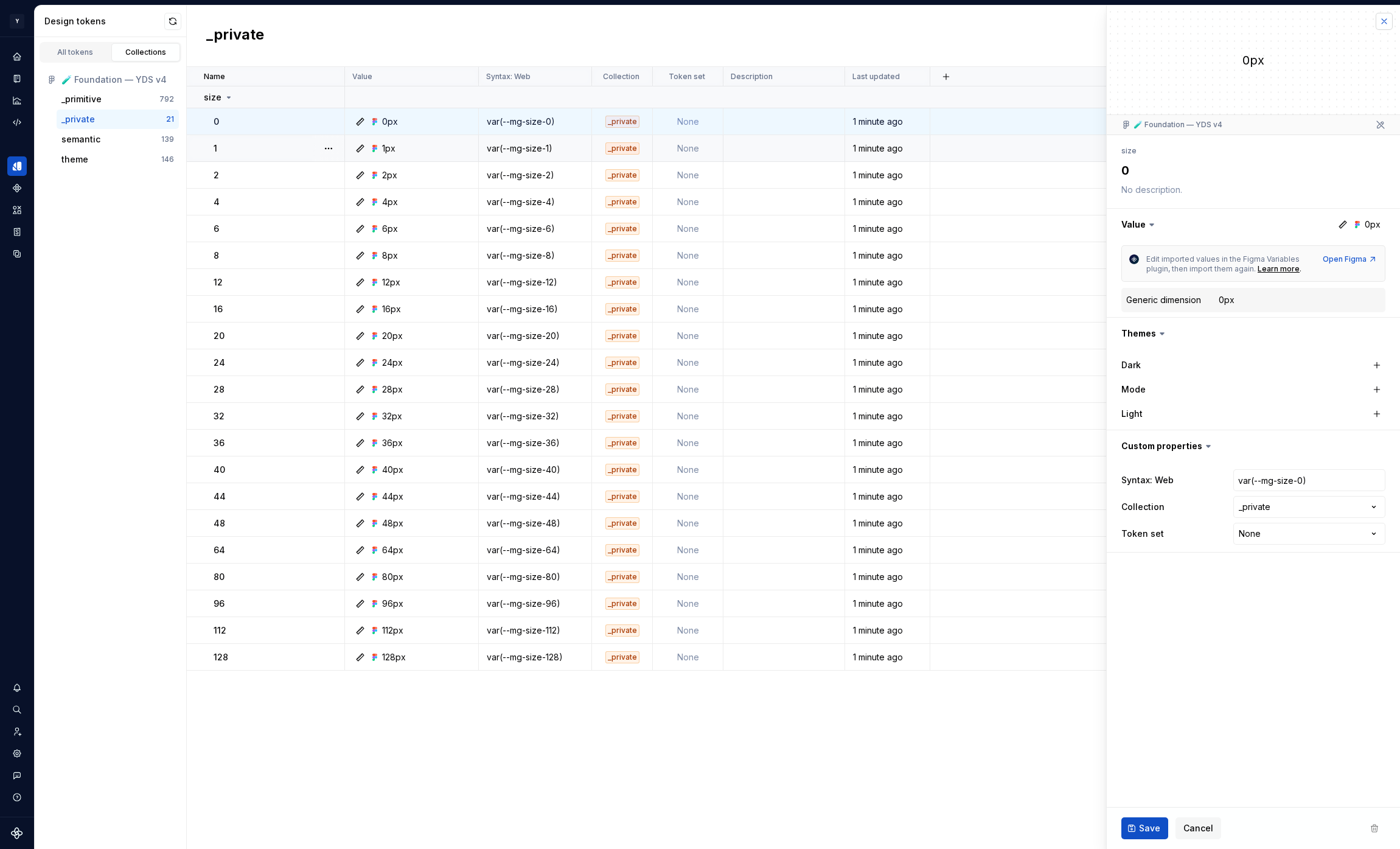
click at [1384, 24] on button "button" at bounding box center [1384, 21] width 17 height 17
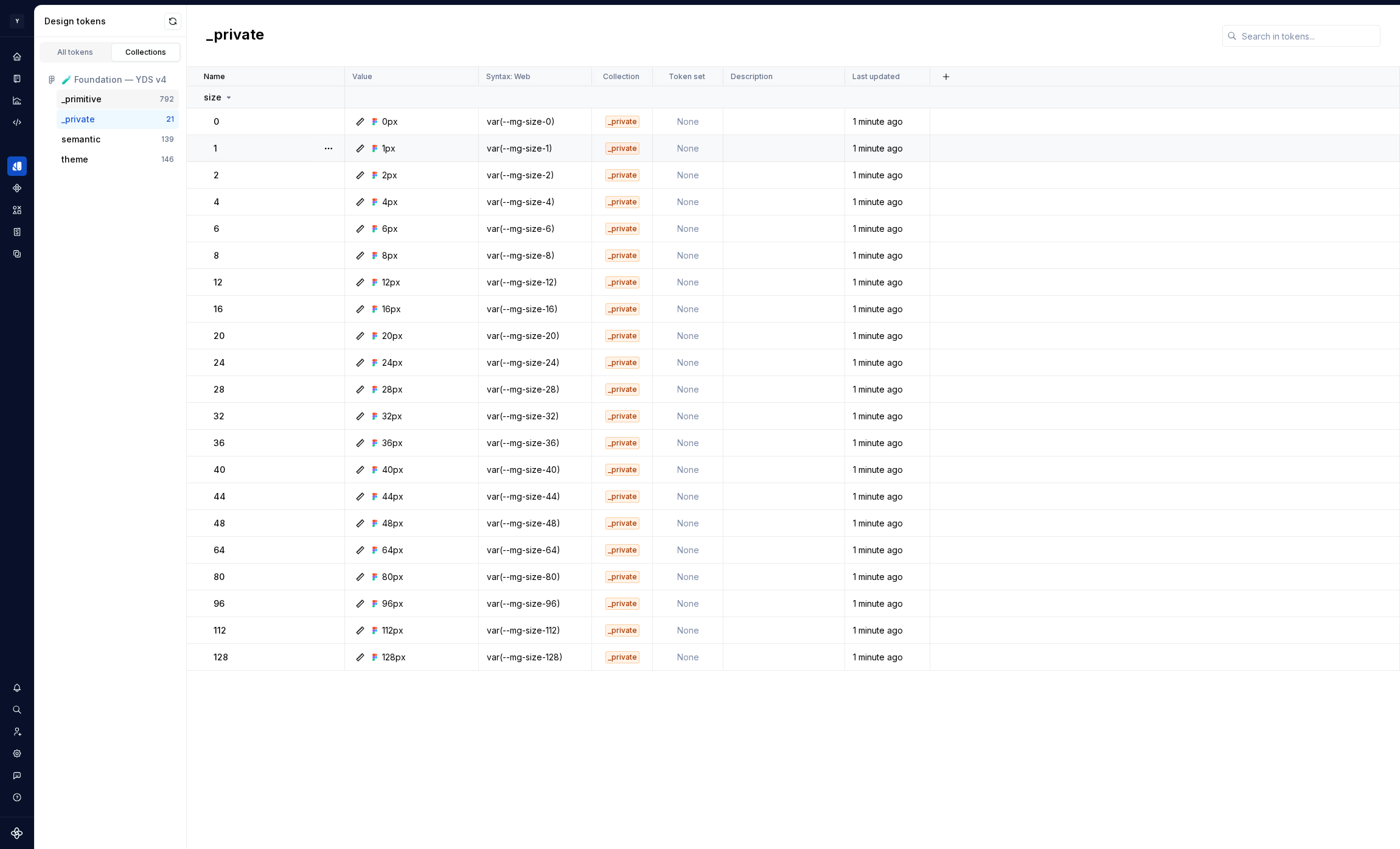
click at [119, 95] on div "_primitive" at bounding box center [110, 99] width 98 height 12
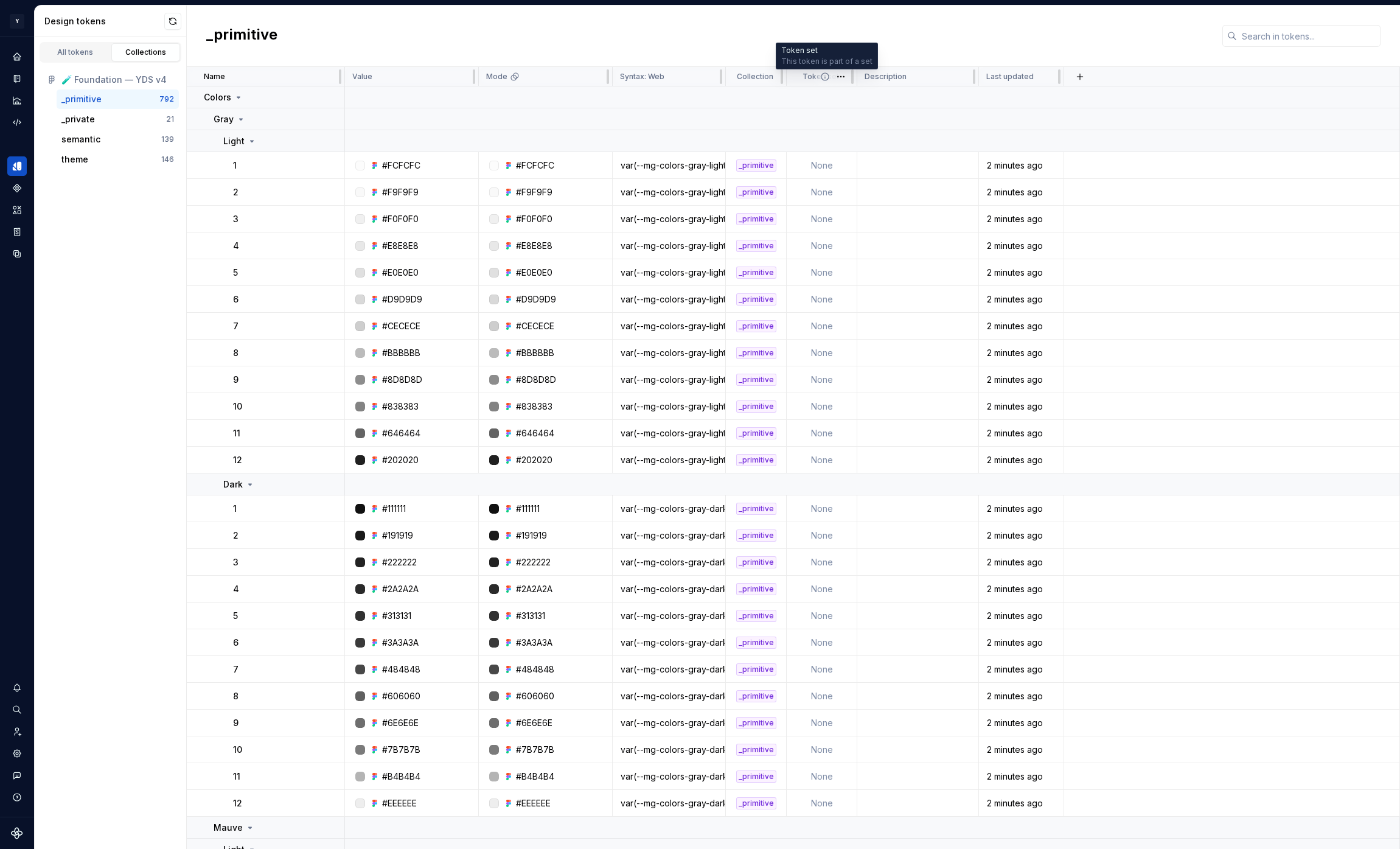
click at [826, 79] on icon at bounding box center [825, 77] width 10 height 10
click at [833, 163] on td "None" at bounding box center [822, 165] width 70 height 27
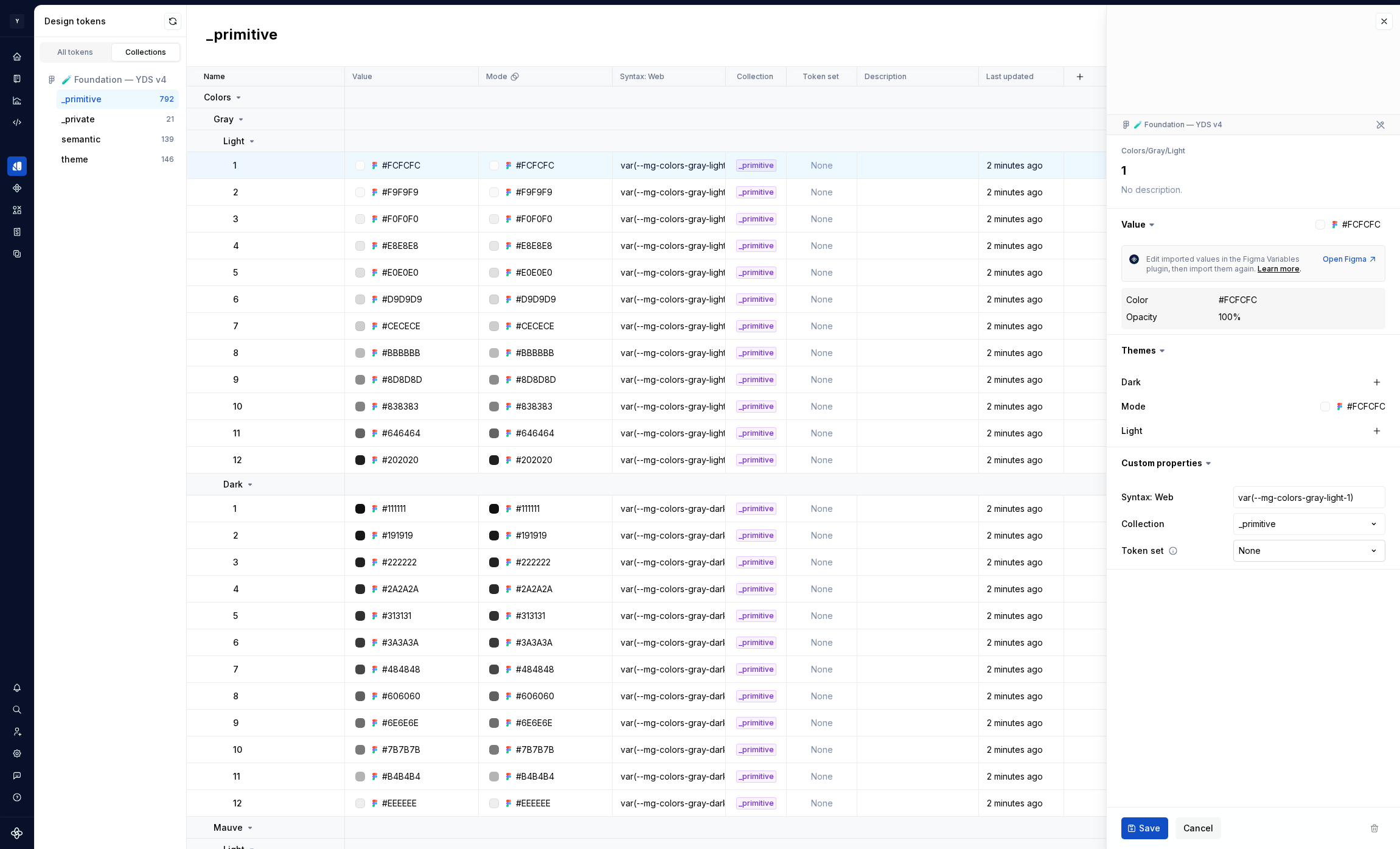
click at [1288, 552] on html "Y [PERSON_NAME] M Design system data Design tokens All tokens Collections 🧪 Fou…" at bounding box center [700, 424] width 1400 height 849
click at [142, 141] on html "Y [PERSON_NAME] M Design system data Design tokens All tokens Collections 🧪 Fou…" at bounding box center [700, 424] width 1400 height 849
click at [135, 137] on div "semantic" at bounding box center [111, 139] width 100 height 12
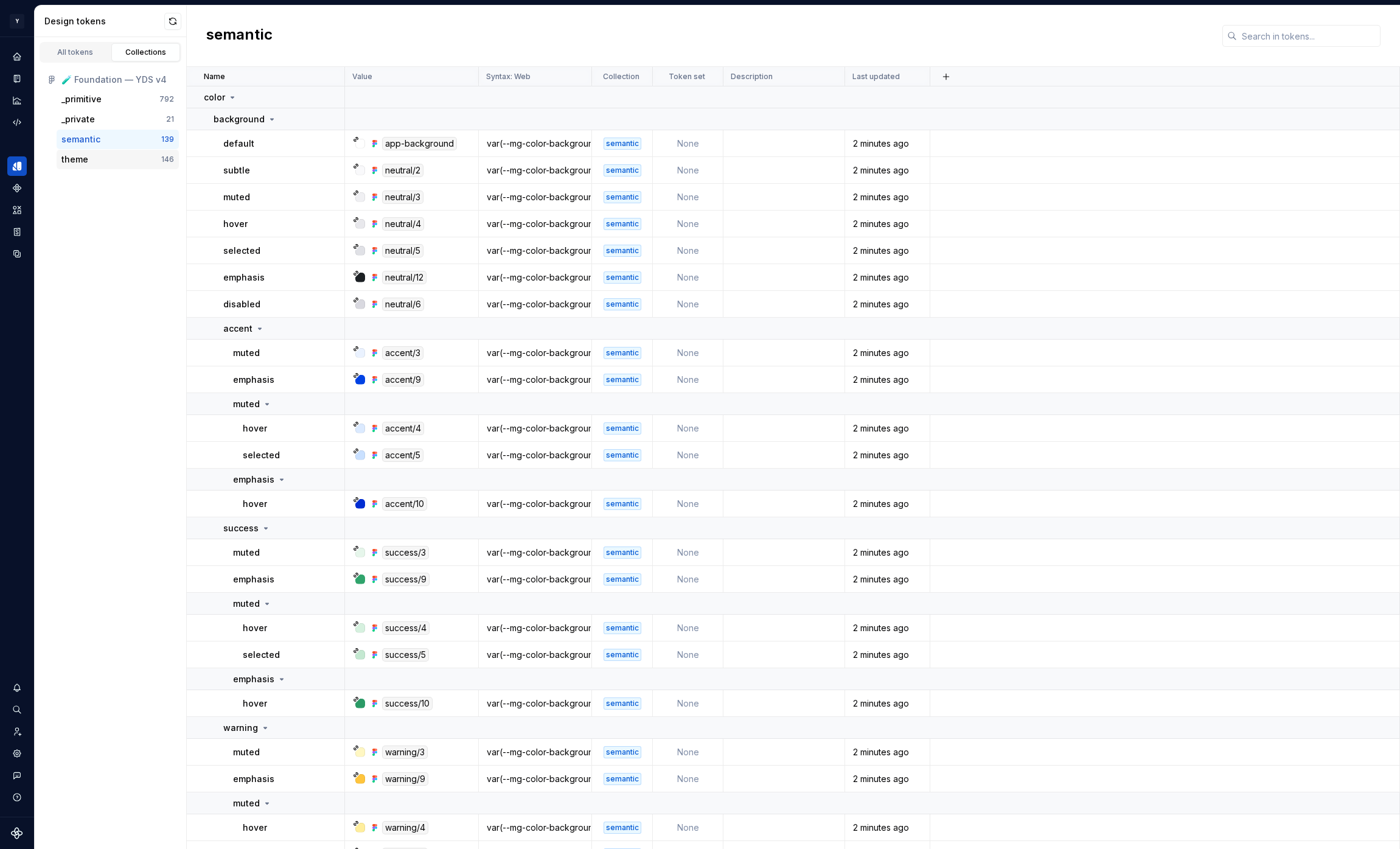
click at [132, 157] on div "theme" at bounding box center [111, 159] width 100 height 12
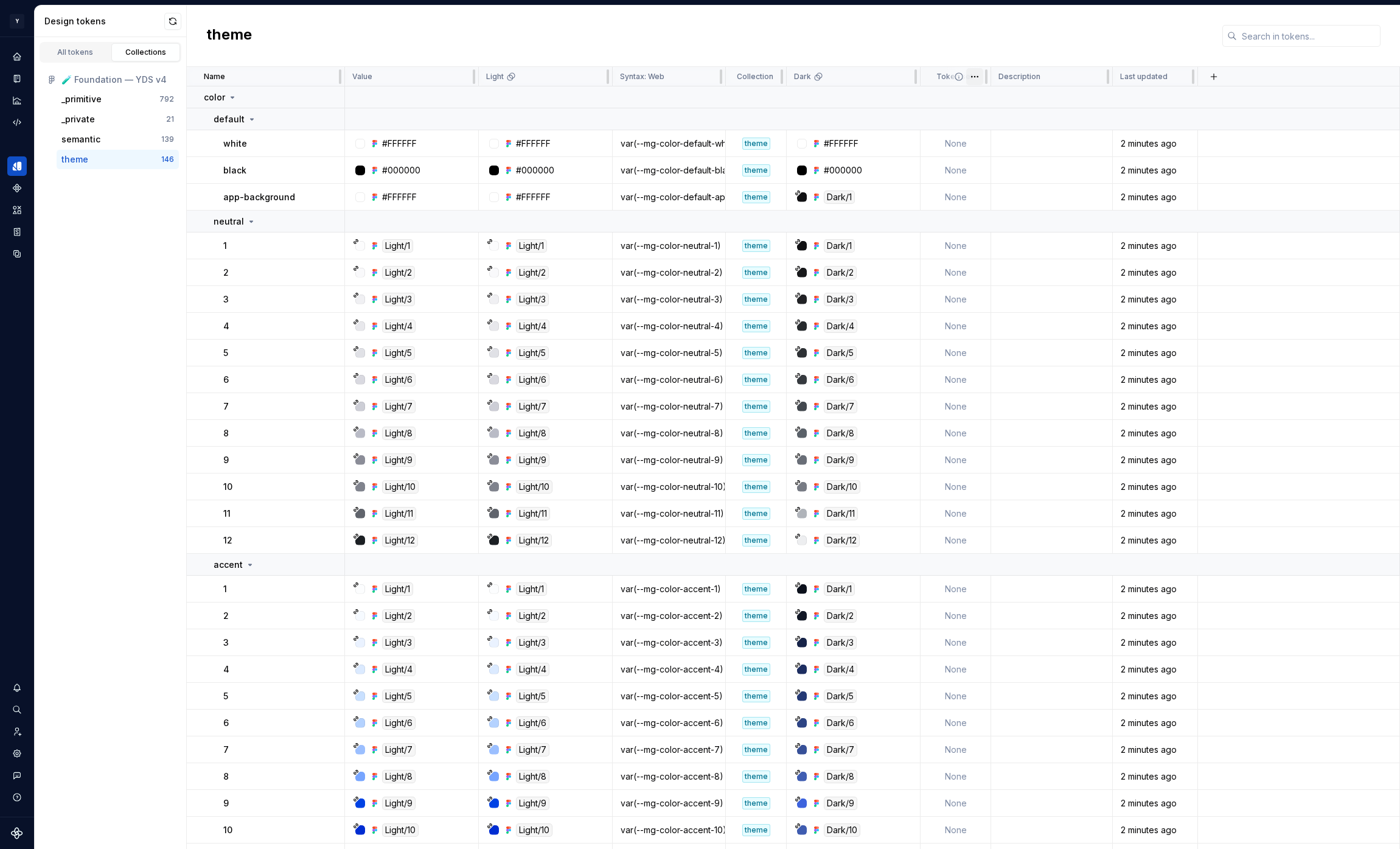
click at [973, 75] on html "Y [PERSON_NAME] M Design system data Design tokens All tokens Collections 🧪 Fou…" at bounding box center [700, 424] width 1400 height 849
click at [997, 98] on span "Edit property" at bounding box center [1028, 100] width 79 height 12
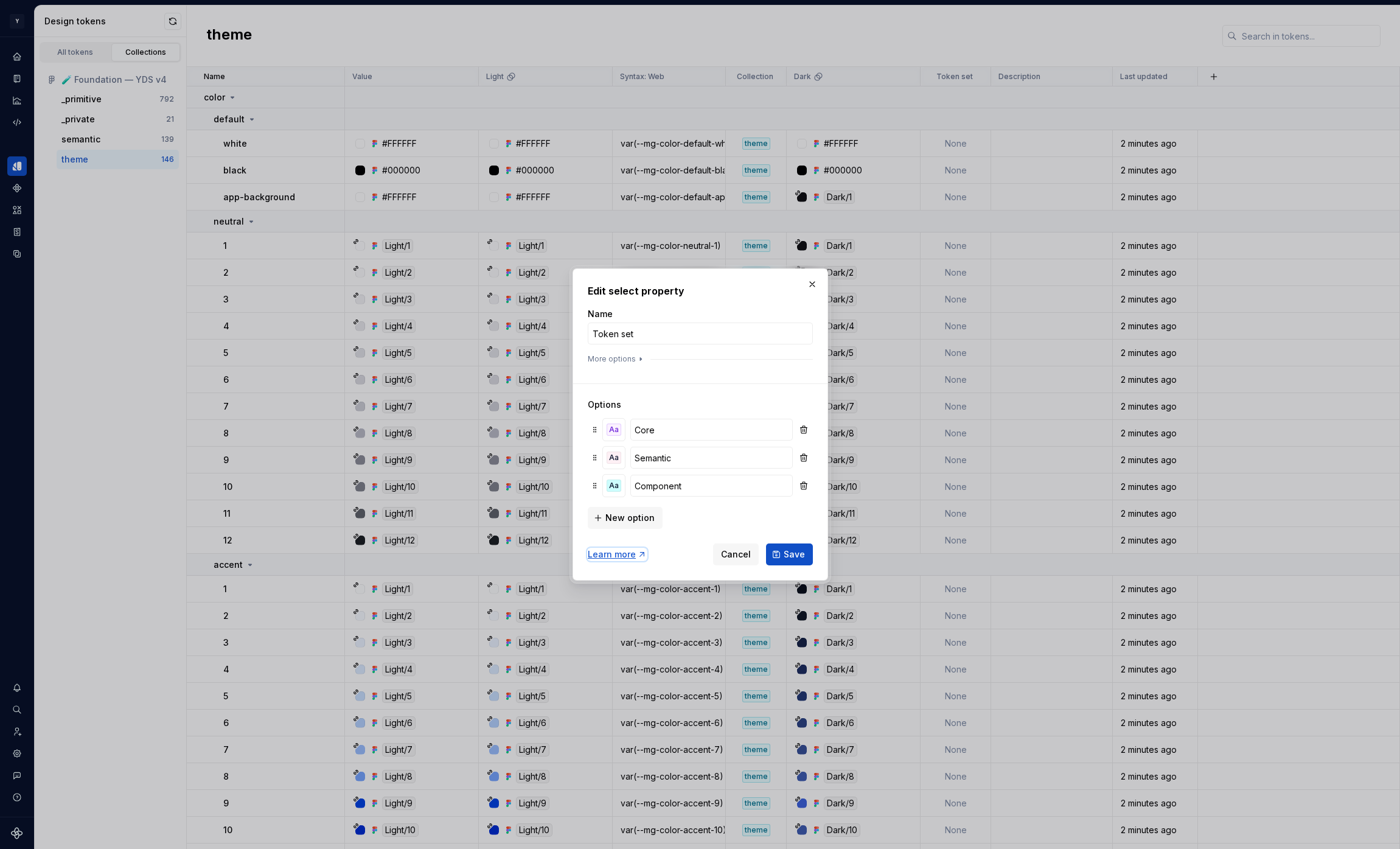
click at [611, 555] on div "Learn more" at bounding box center [617, 554] width 59 height 12
click at [640, 359] on icon "button" at bounding box center [640, 360] width 1 height 3
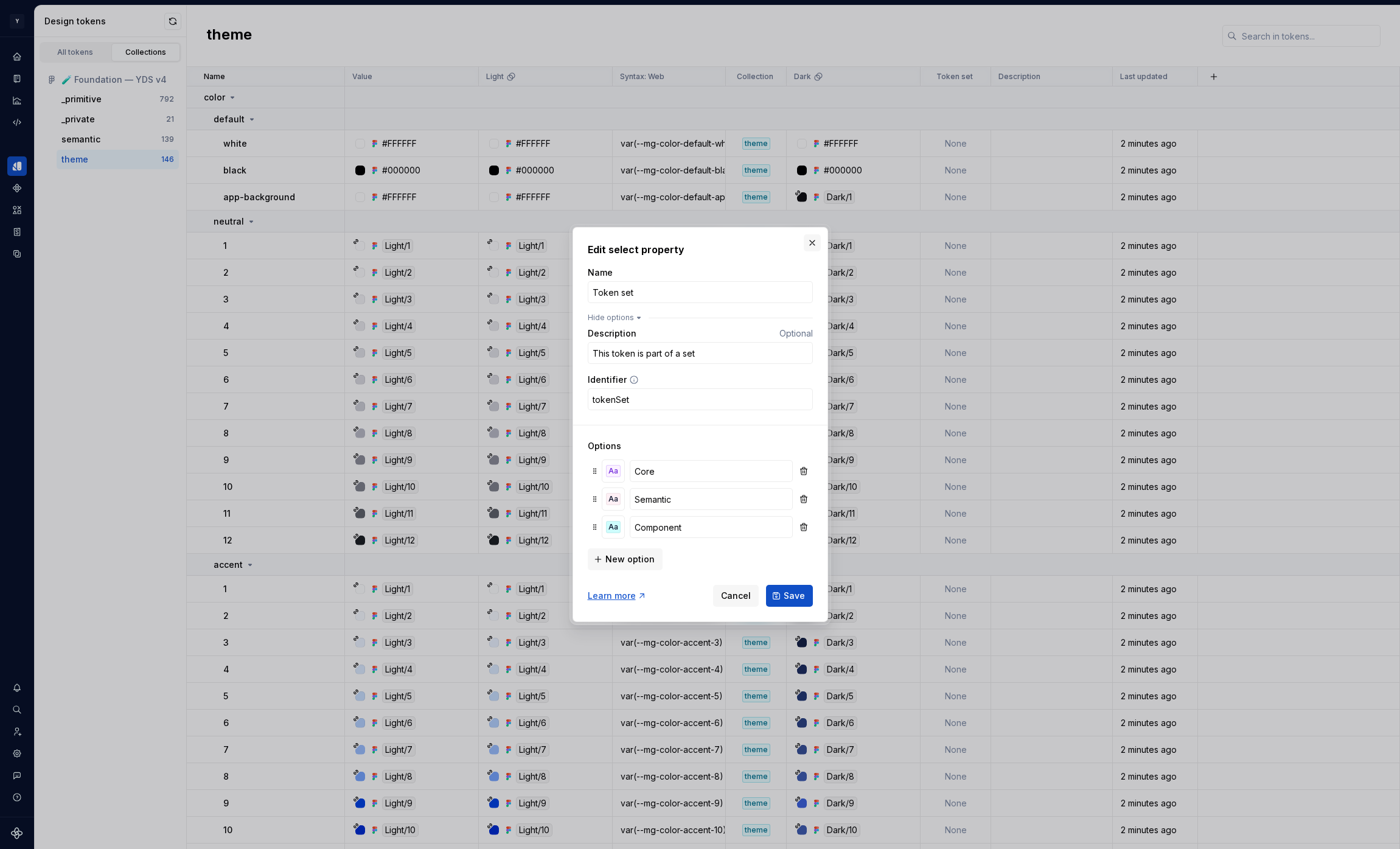
click at [813, 241] on button "button" at bounding box center [812, 243] width 17 height 17
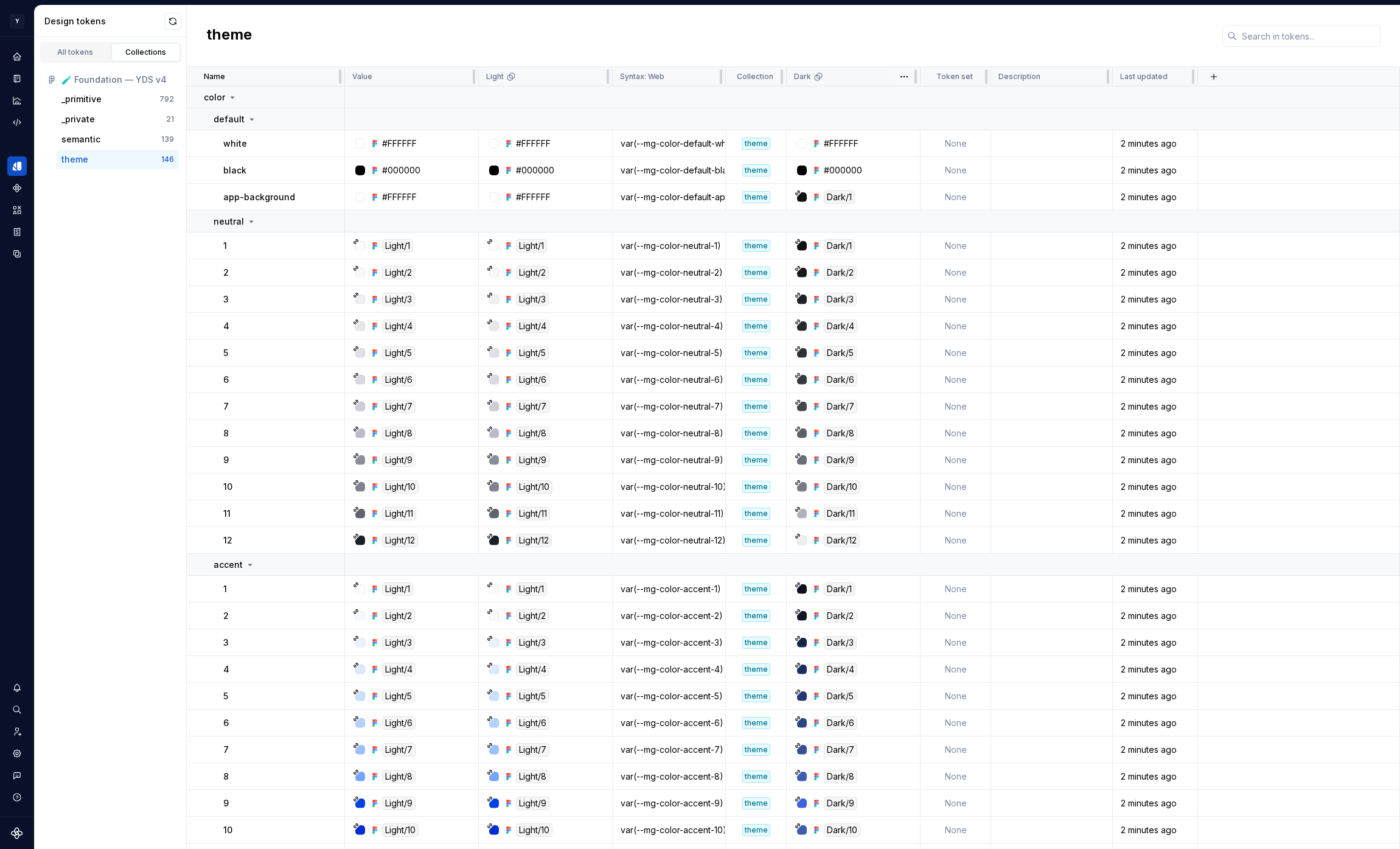
scroll to position [1, 0]
click at [432, 242] on div "Light/1" at bounding box center [415, 245] width 125 height 13
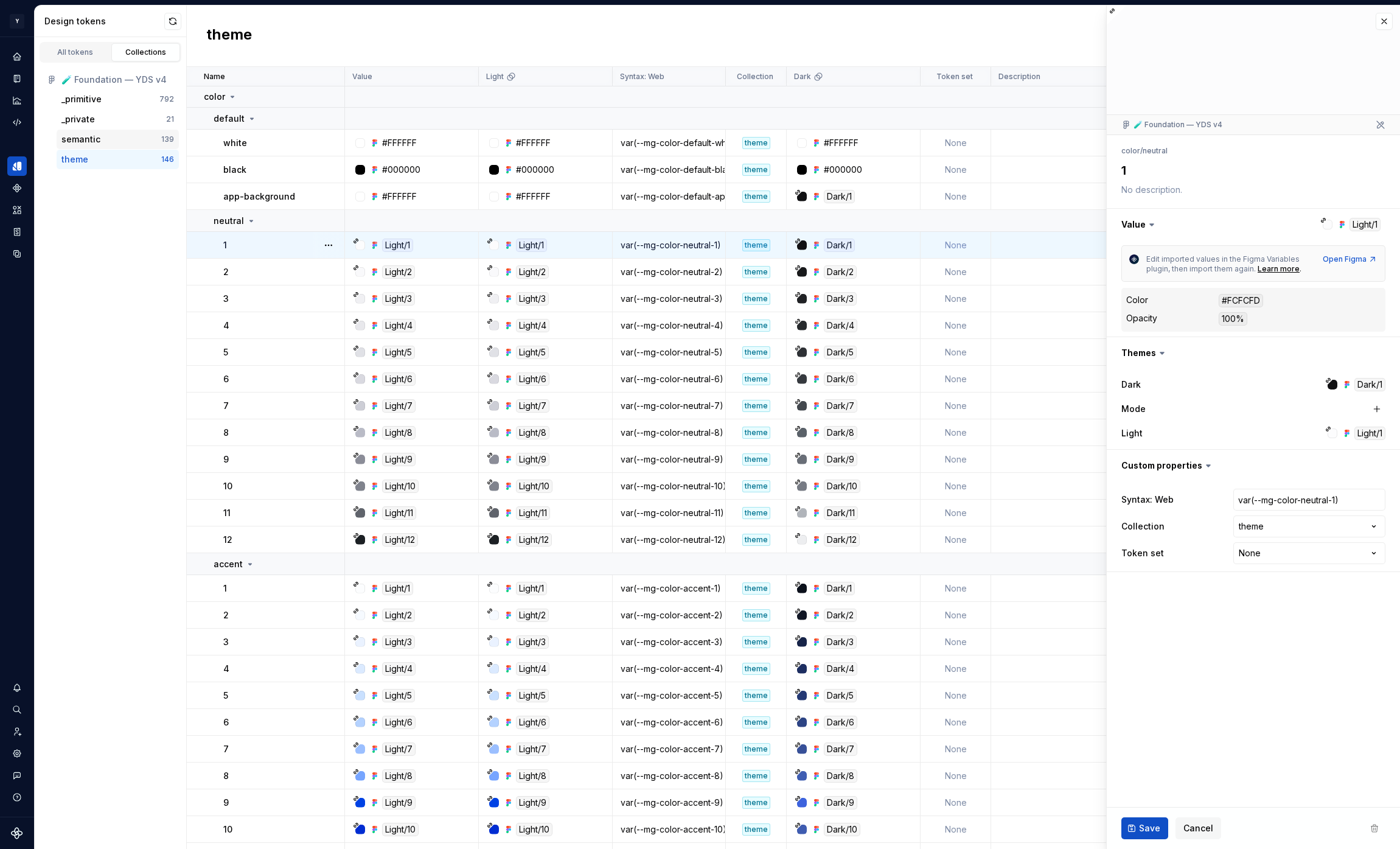
click at [101, 141] on div "semantic" at bounding box center [111, 139] width 100 height 12
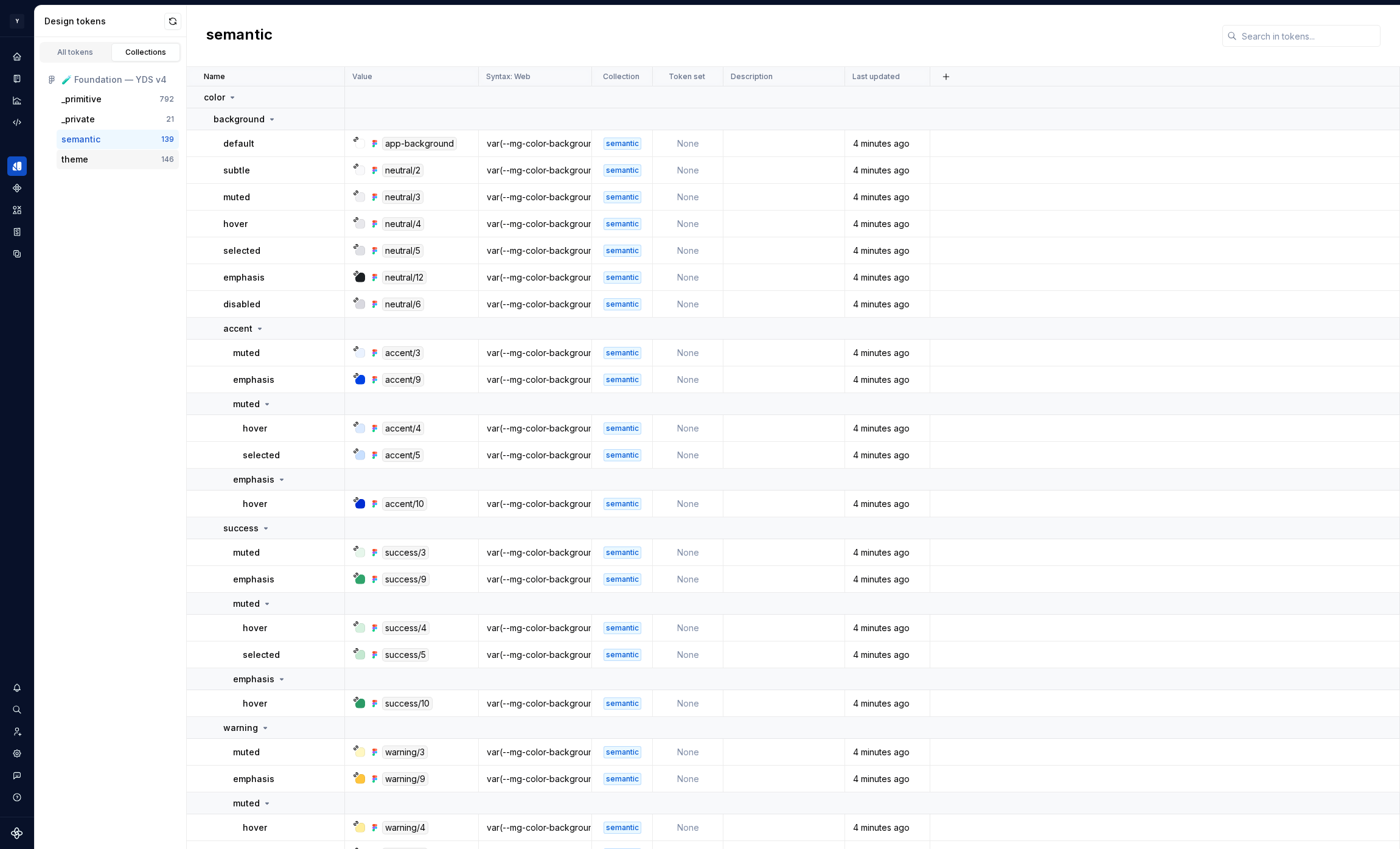
click at [98, 156] on div "theme" at bounding box center [111, 159] width 100 height 12
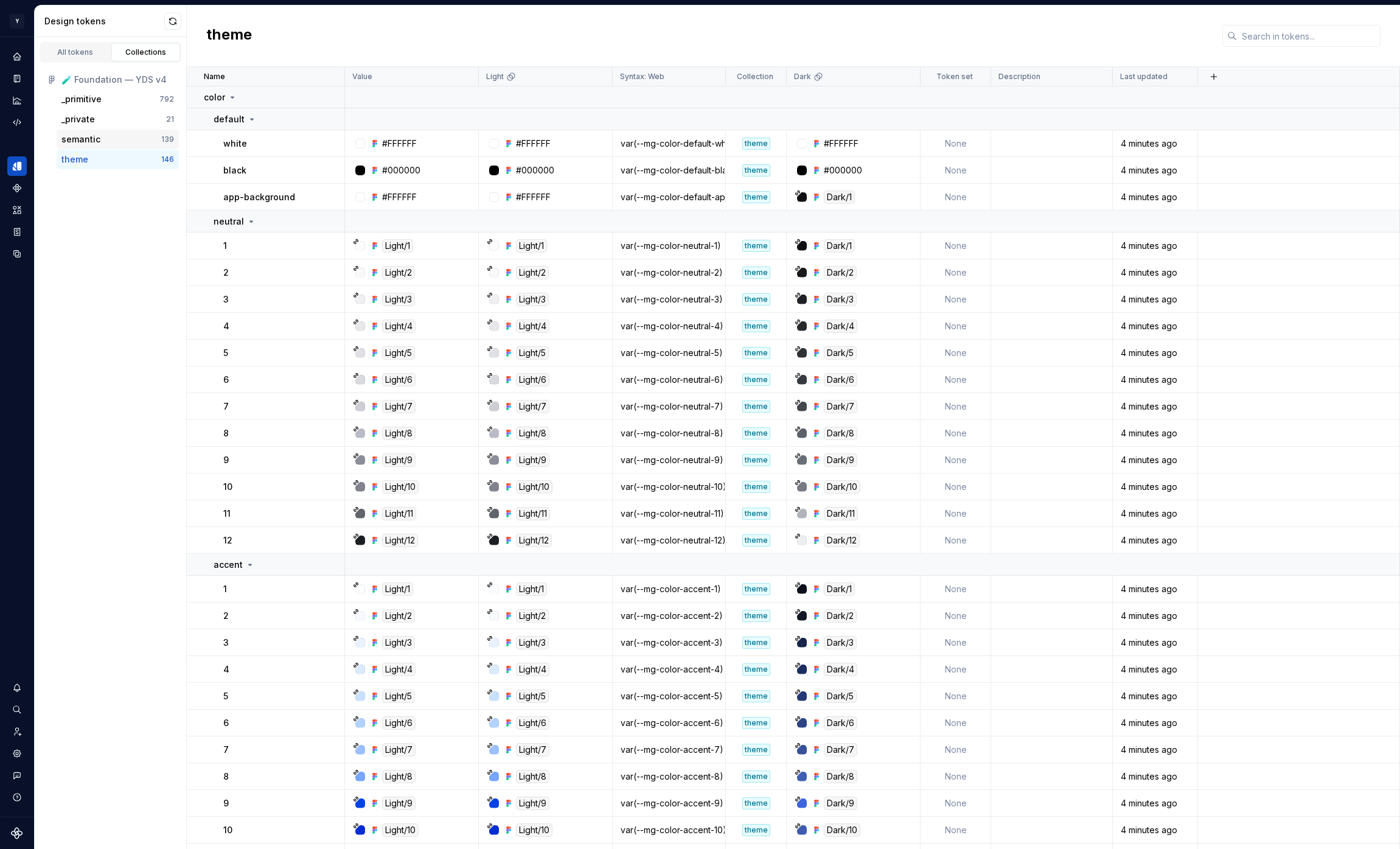
click at [101, 138] on div "semantic" at bounding box center [111, 139] width 100 height 12
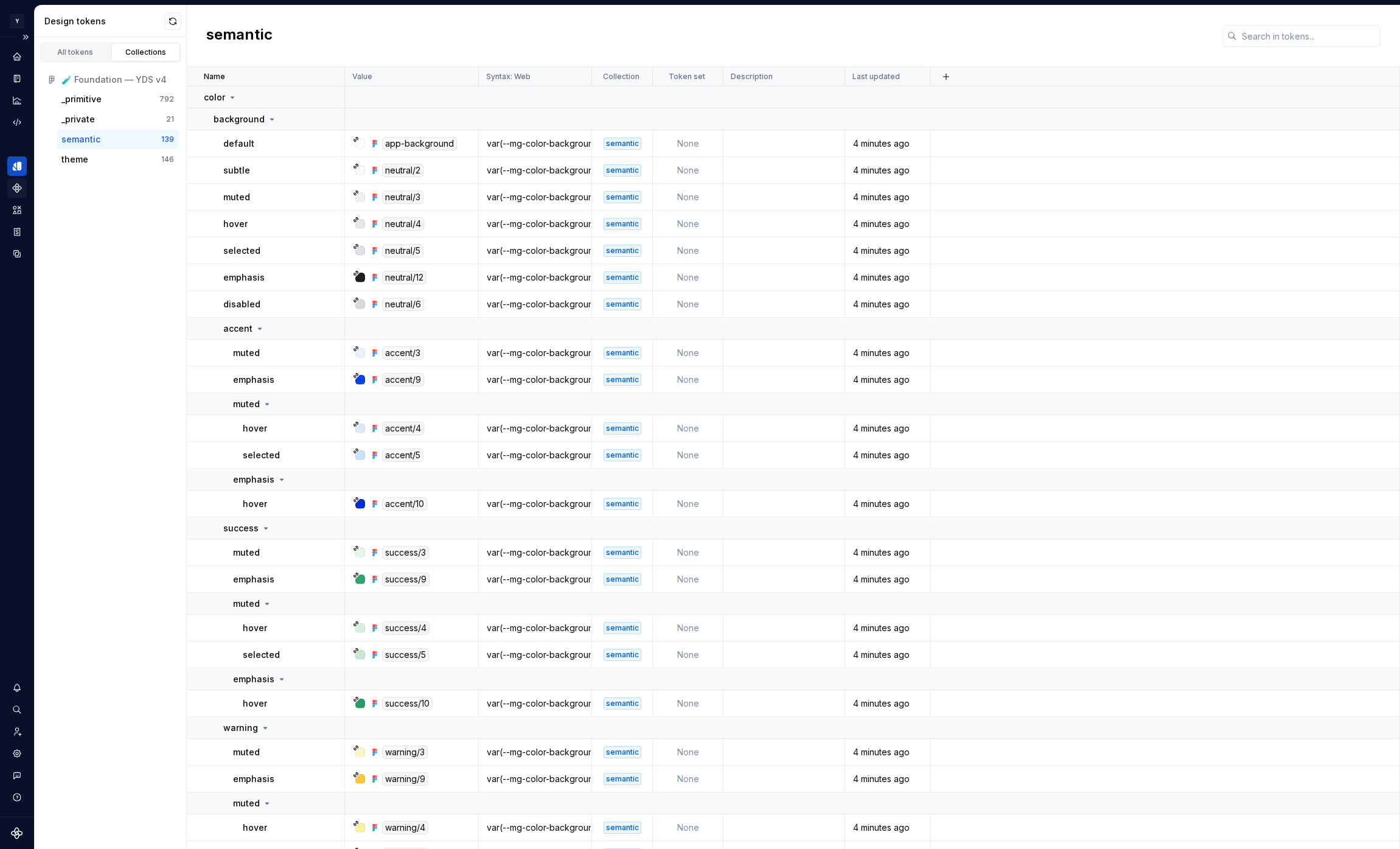
click at [19, 184] on icon "Components" at bounding box center [16, 187] width 11 height 11
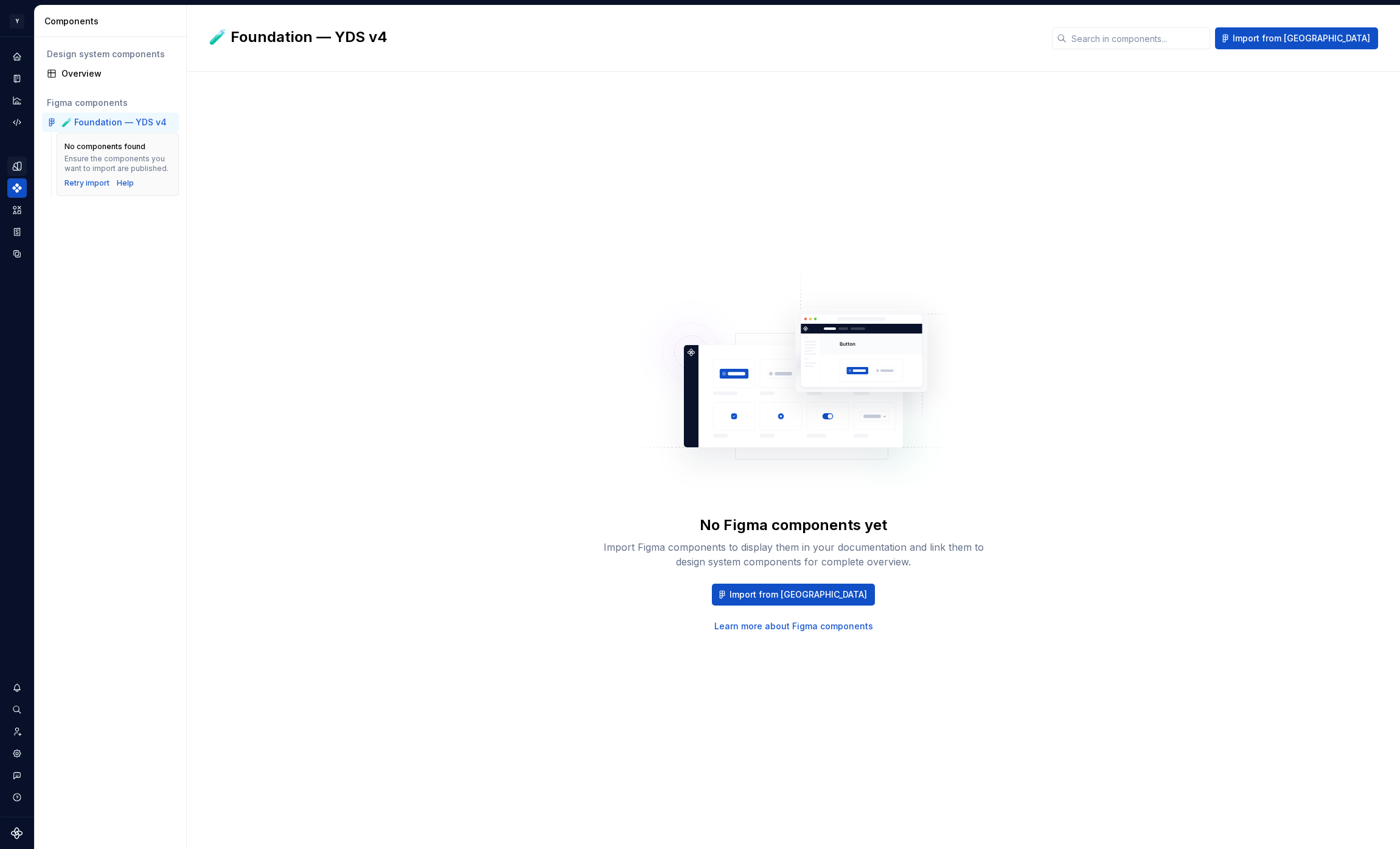
click at [140, 123] on div "🧪 Foundation — YDS v4" at bounding box center [114, 122] width 105 height 12
click at [21, 251] on icon "Data sources" at bounding box center [16, 253] width 11 height 11
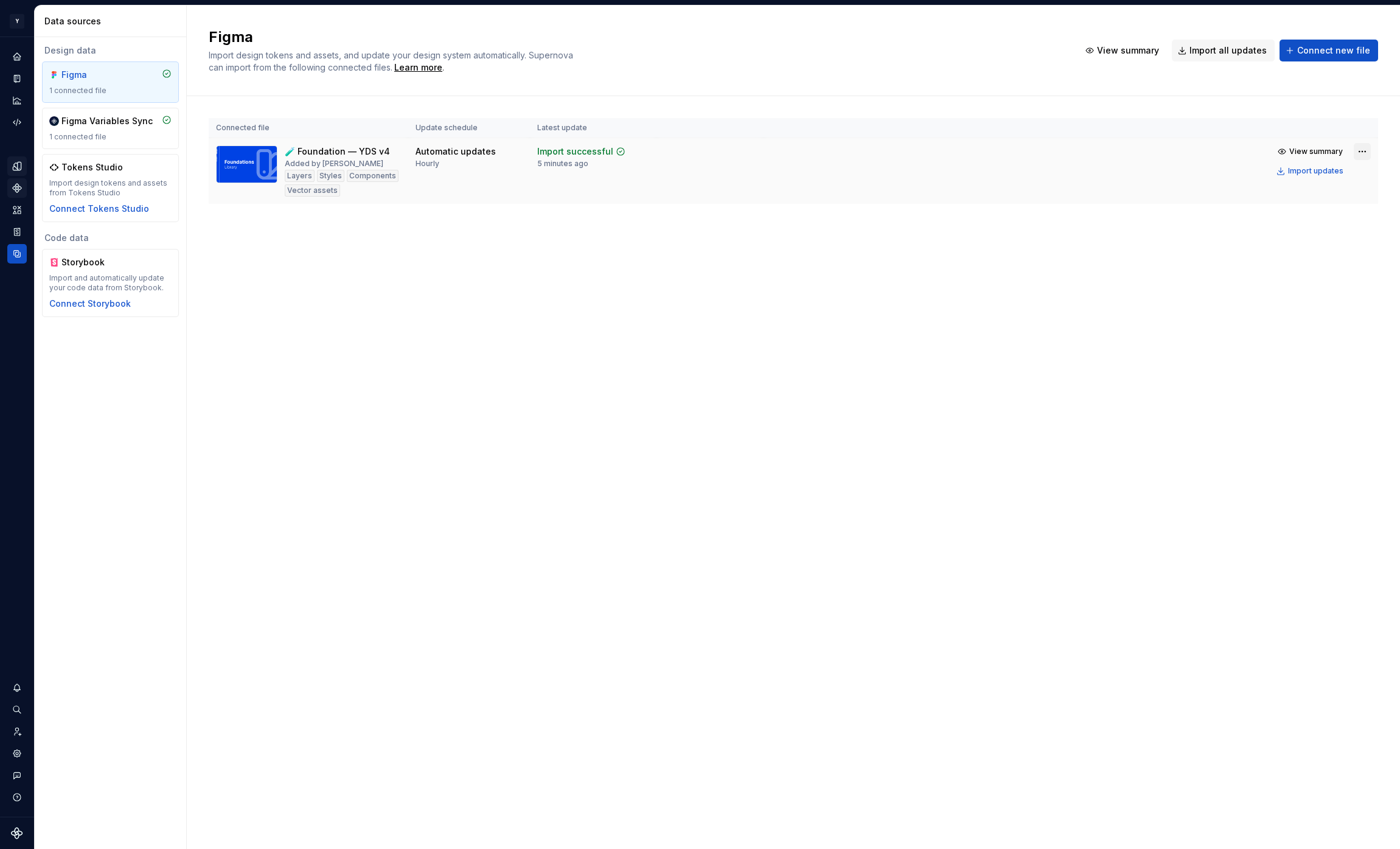
click at [1358, 153] on html "Y [PERSON_NAME] M Design system data Data sources Design data Figma 1 connected…" at bounding box center [700, 424] width 1400 height 849
click at [1298, 257] on div "Remove Figma file" at bounding box center [1325, 258] width 139 height 12
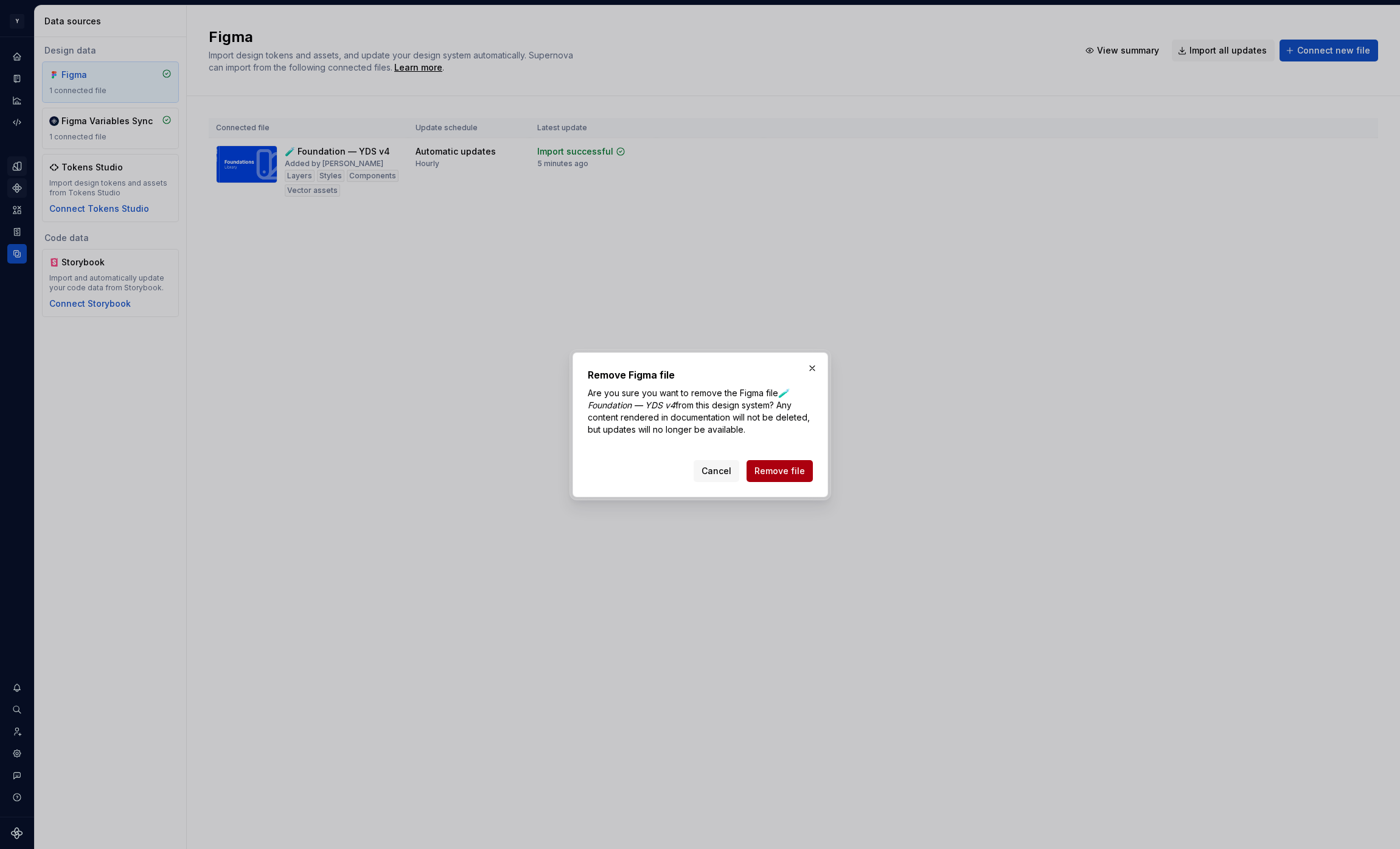
click at [771, 470] on span "Remove file" at bounding box center [780, 471] width 51 height 12
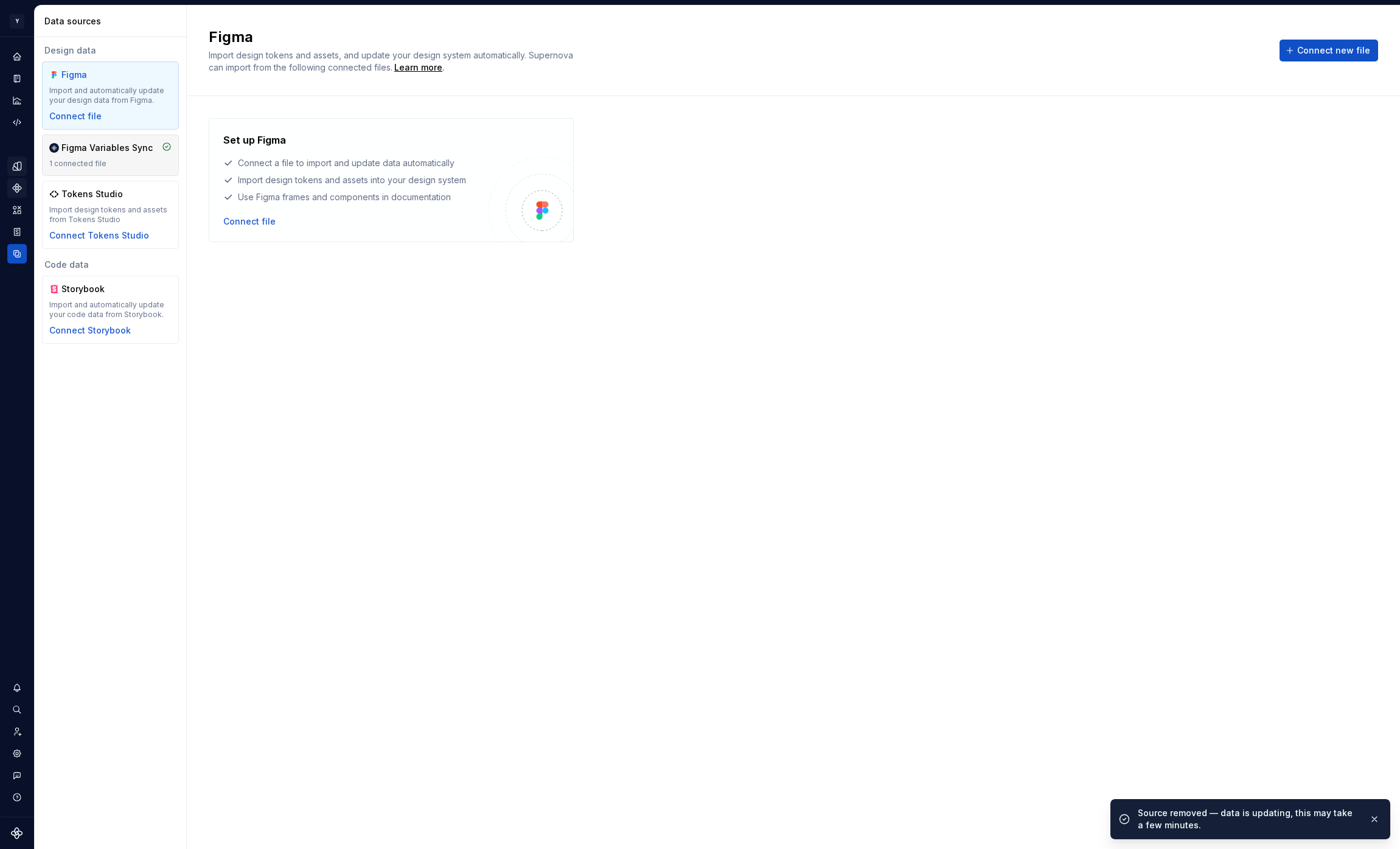
click at [132, 163] on div "1 connected file" at bounding box center [110, 163] width 123 height 10
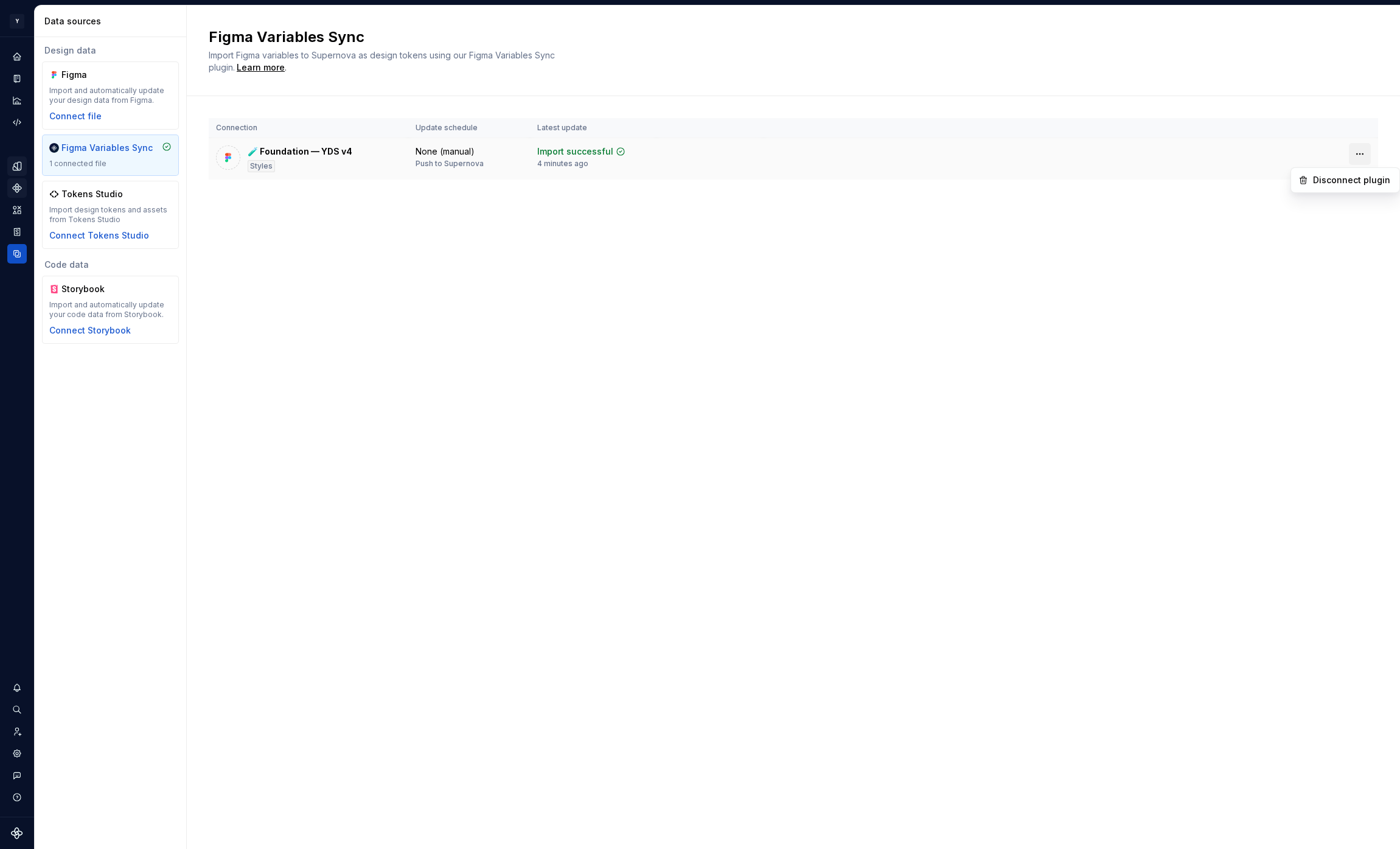
click at [1366, 155] on html "Y [PERSON_NAME] M Design system data Data sources Design data Figma Import and …" at bounding box center [700, 424] width 1400 height 849
click at [1362, 154] on html "Y [PERSON_NAME] M Design system data Data sources Design data Figma Import and …" at bounding box center [700, 424] width 1400 height 849
click at [13, 56] on icon "Home" at bounding box center [17, 56] width 8 height 8
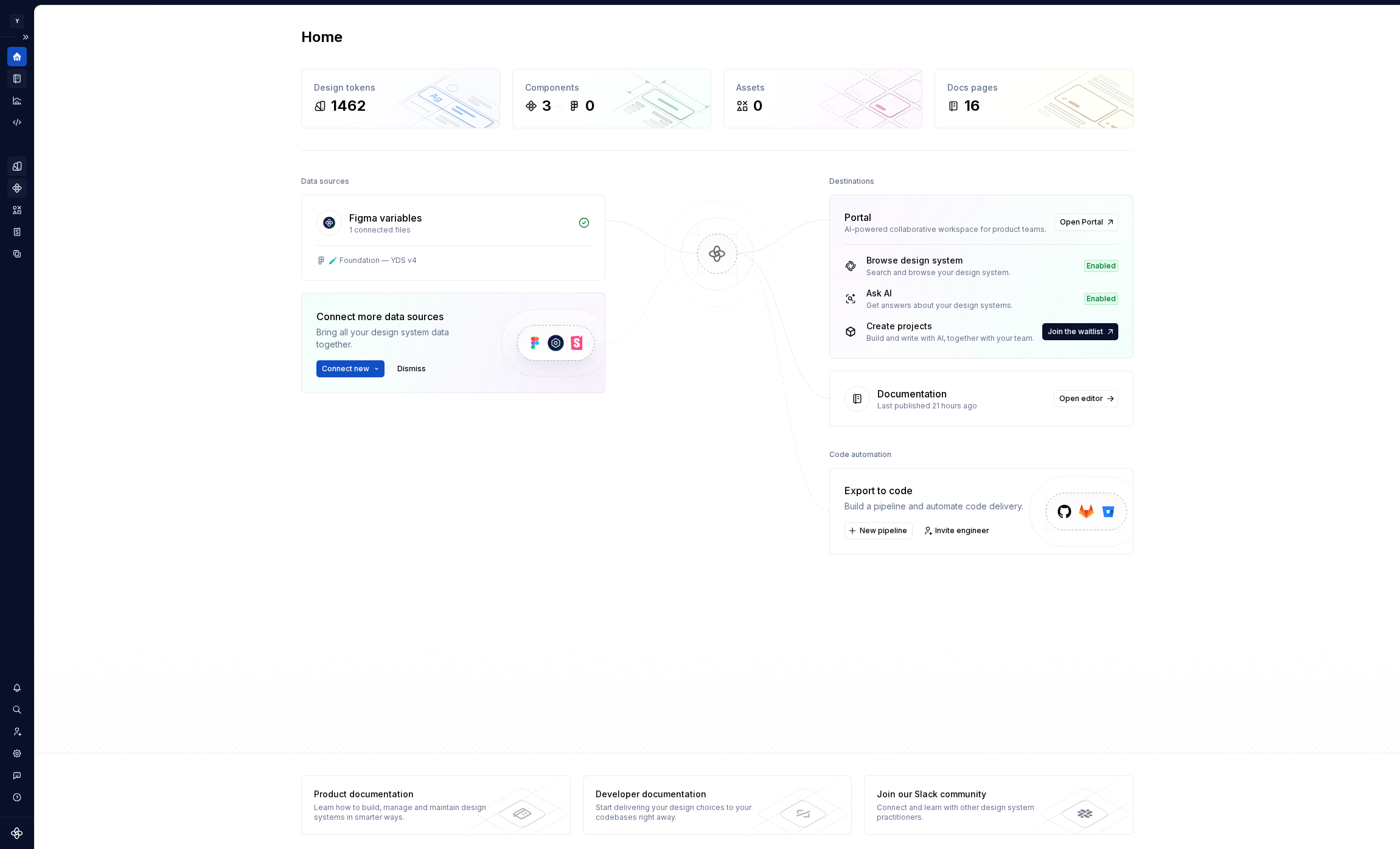
click at [20, 78] on icon "Documentation" at bounding box center [16, 79] width 6 height 8
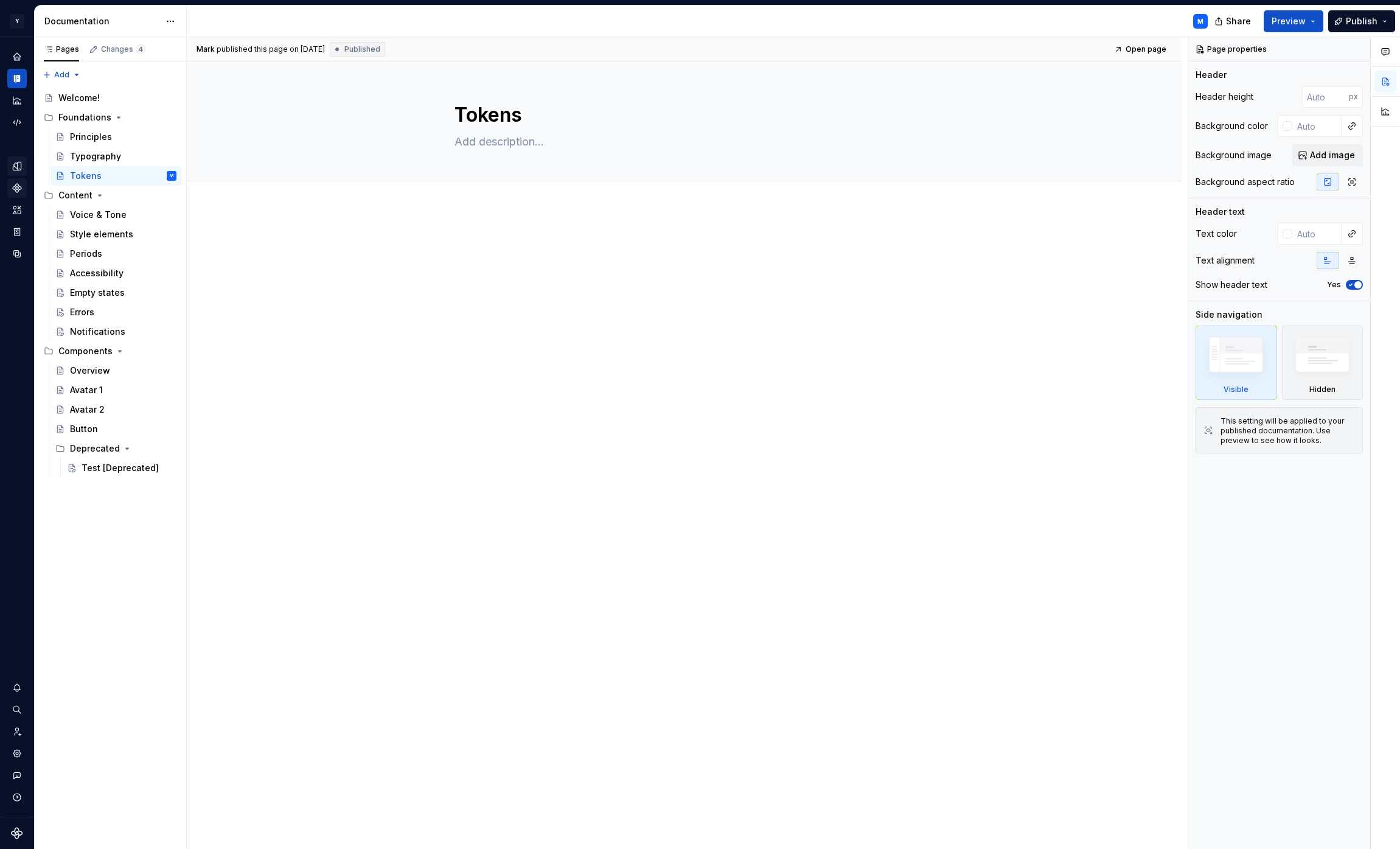
type textarea "*"
click at [637, 249] on p at bounding box center [684, 244] width 460 height 15
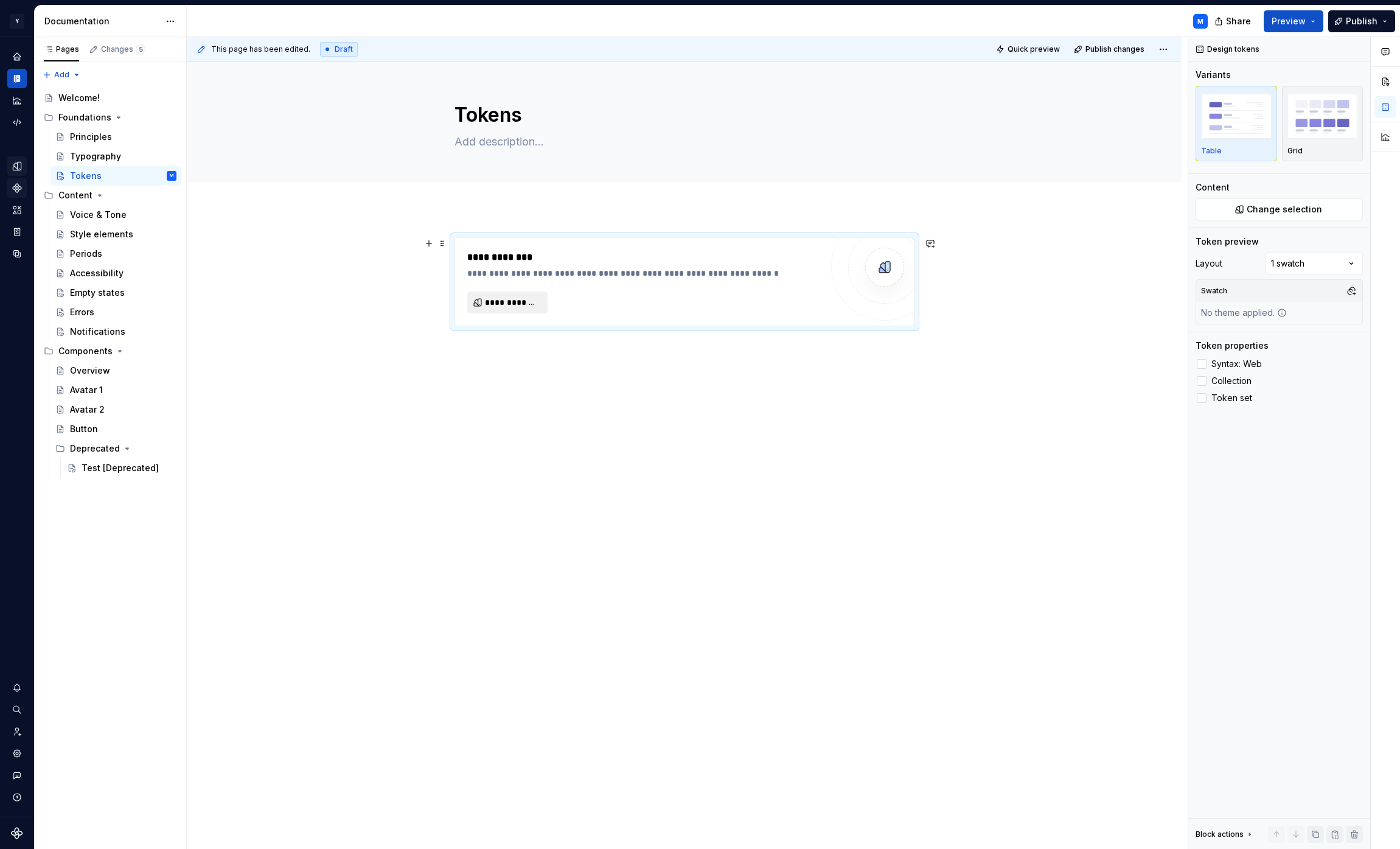
type textarea "*"
click at [532, 300] on span "**********" at bounding box center [512, 302] width 55 height 12
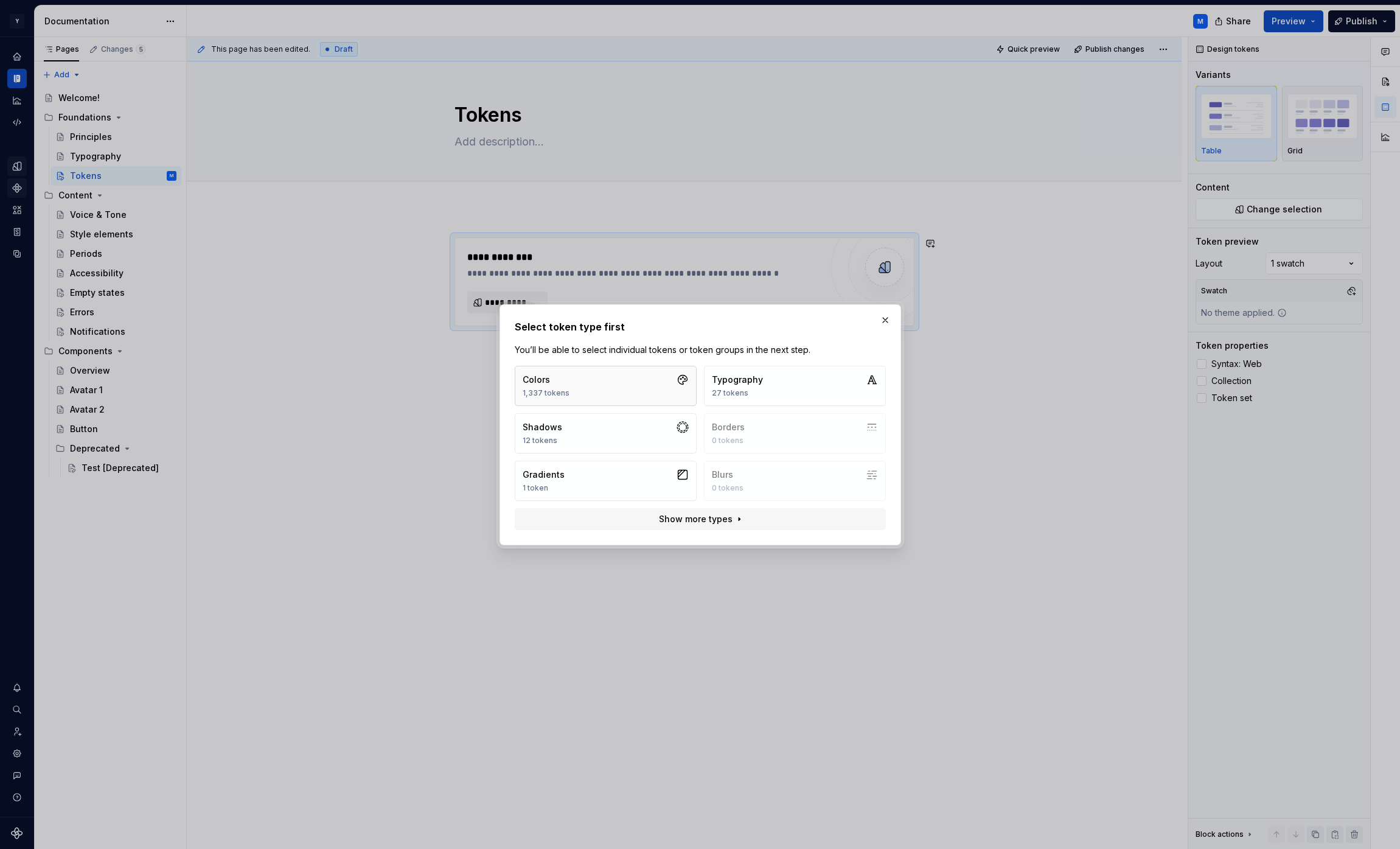
click at [681, 387] on button "Colors 1,337 tokens" at bounding box center [606, 386] width 182 height 40
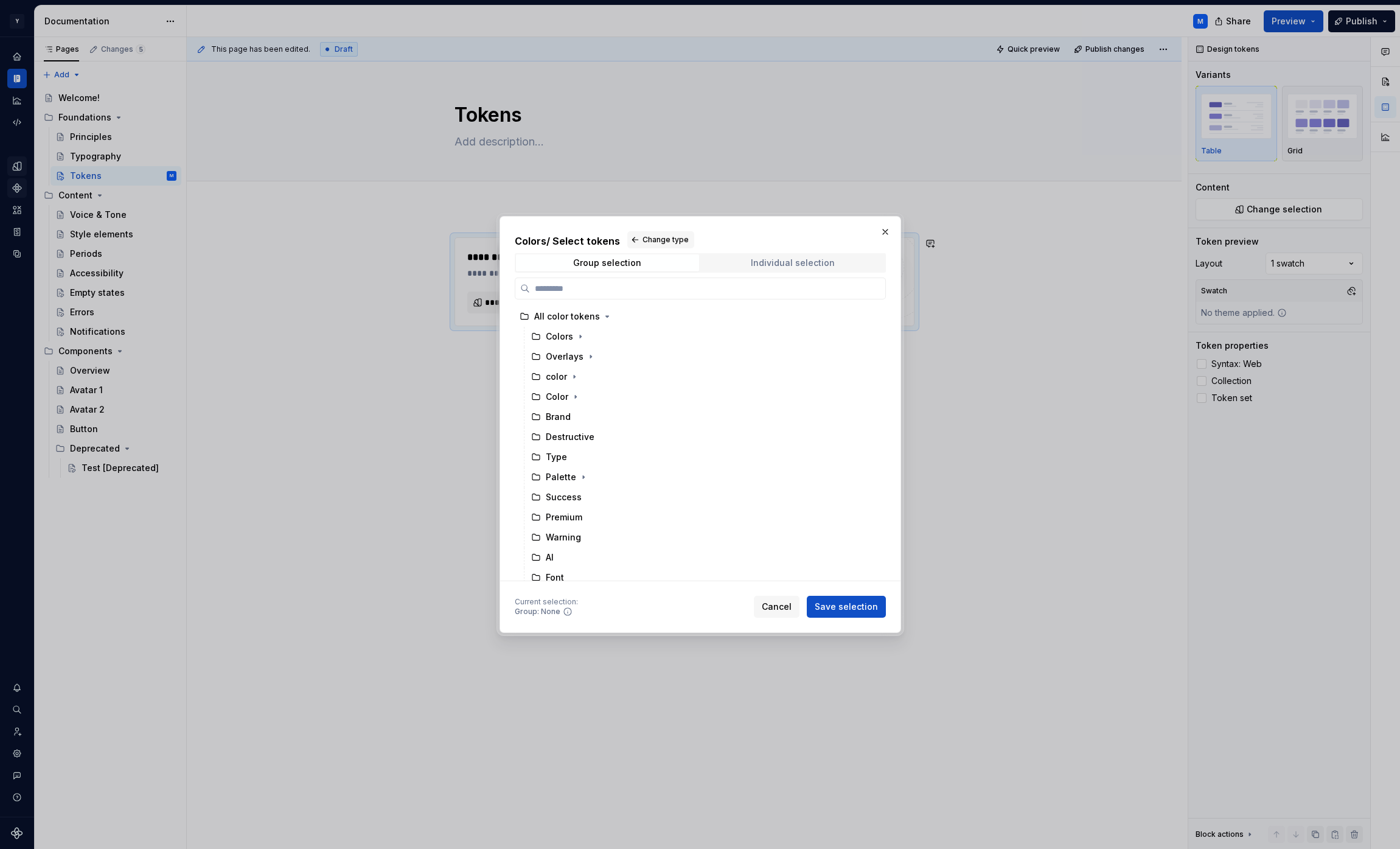
click at [794, 265] on div "Individual selection" at bounding box center [793, 263] width 84 height 10
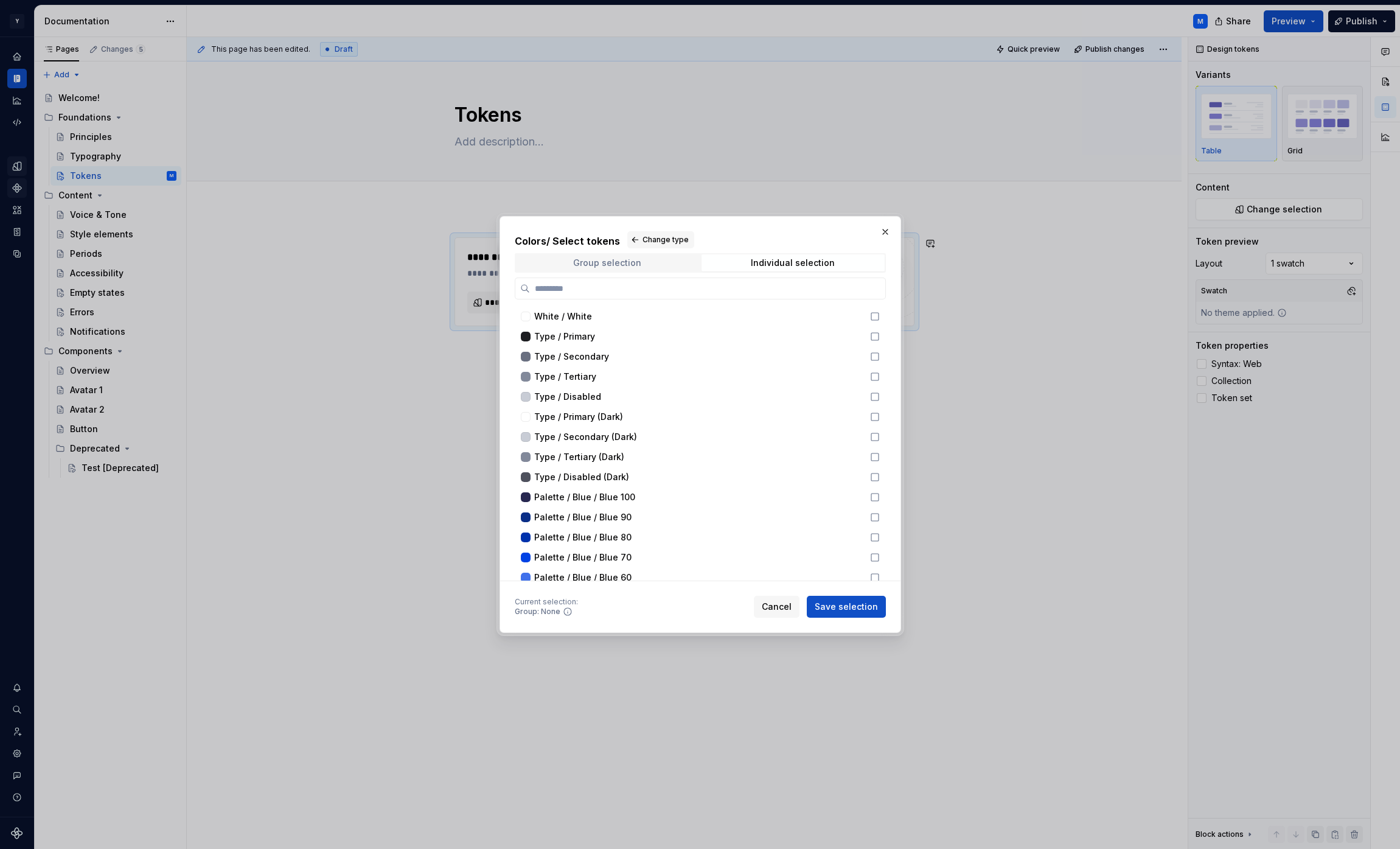
click at [640, 261] on span "Group selection" at bounding box center [607, 262] width 183 height 17
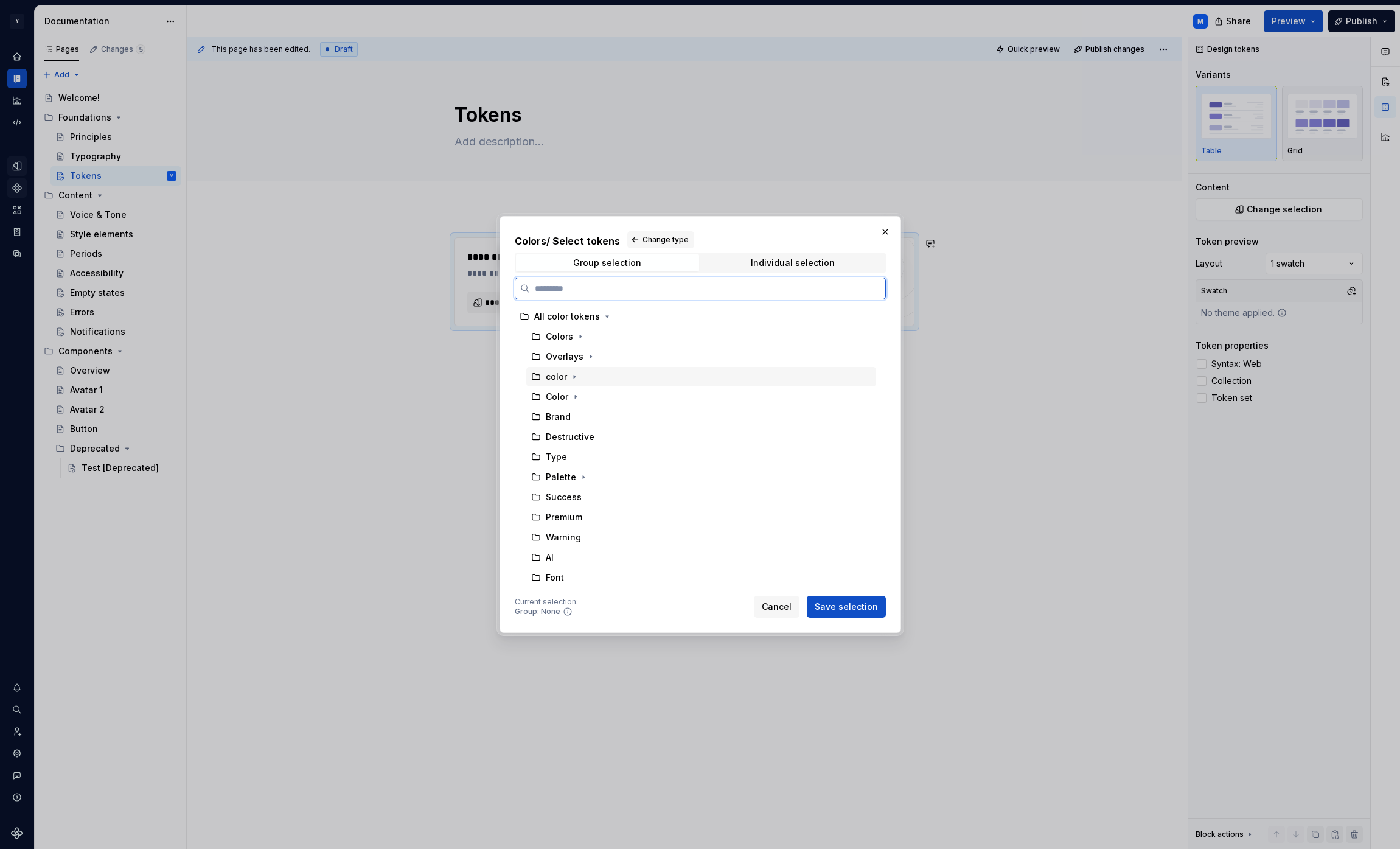
click at [566, 375] on div "color" at bounding box center [557, 376] width 21 height 12
click at [576, 375] on icon "button" at bounding box center [575, 377] width 10 height 10
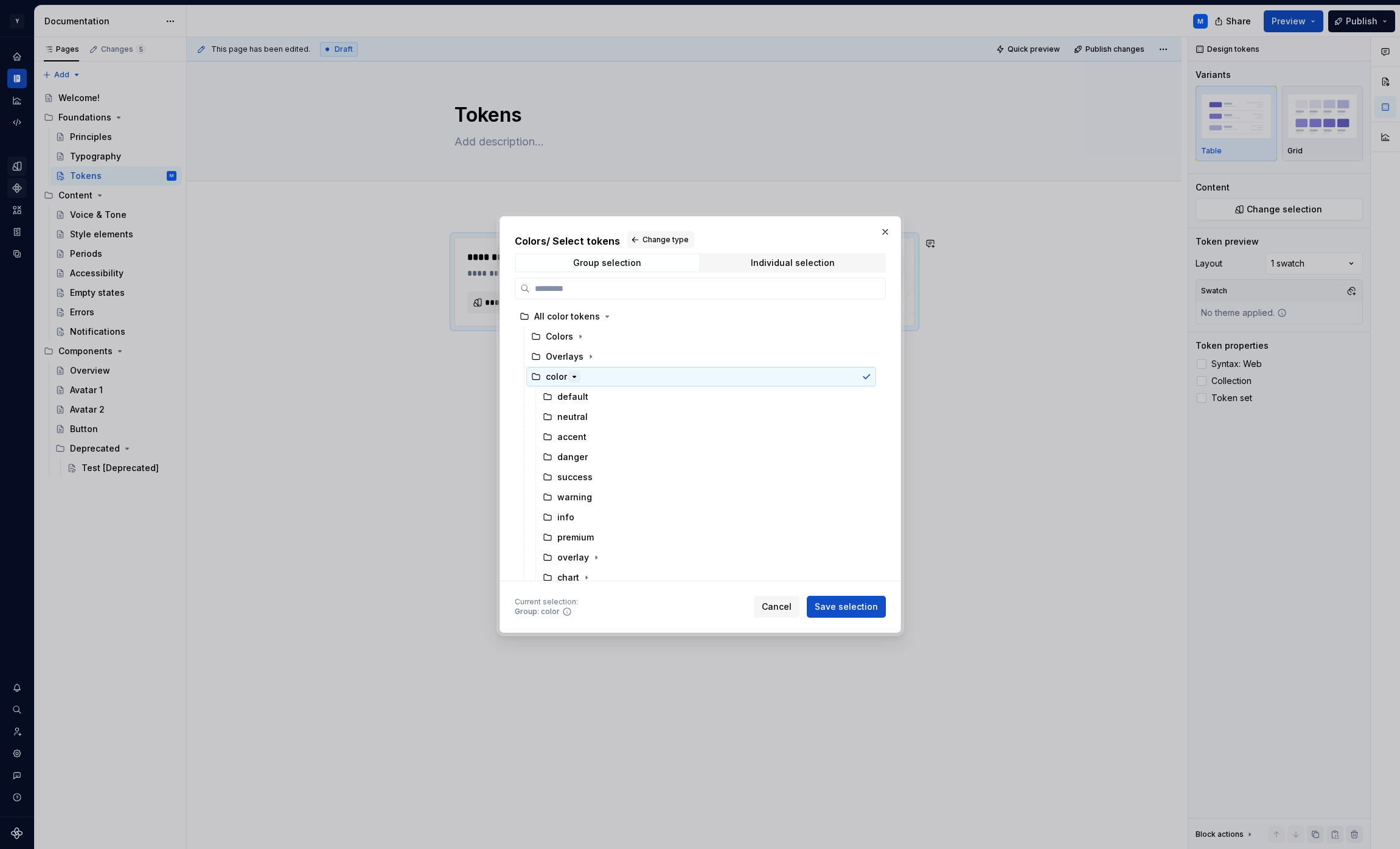
click at [576, 375] on icon "button" at bounding box center [575, 377] width 10 height 10
click at [589, 359] on icon "button" at bounding box center [591, 356] width 10 height 10
click at [590, 357] on icon "button" at bounding box center [591, 356] width 10 height 10
click at [773, 603] on span "Cancel" at bounding box center [776, 606] width 29 height 12
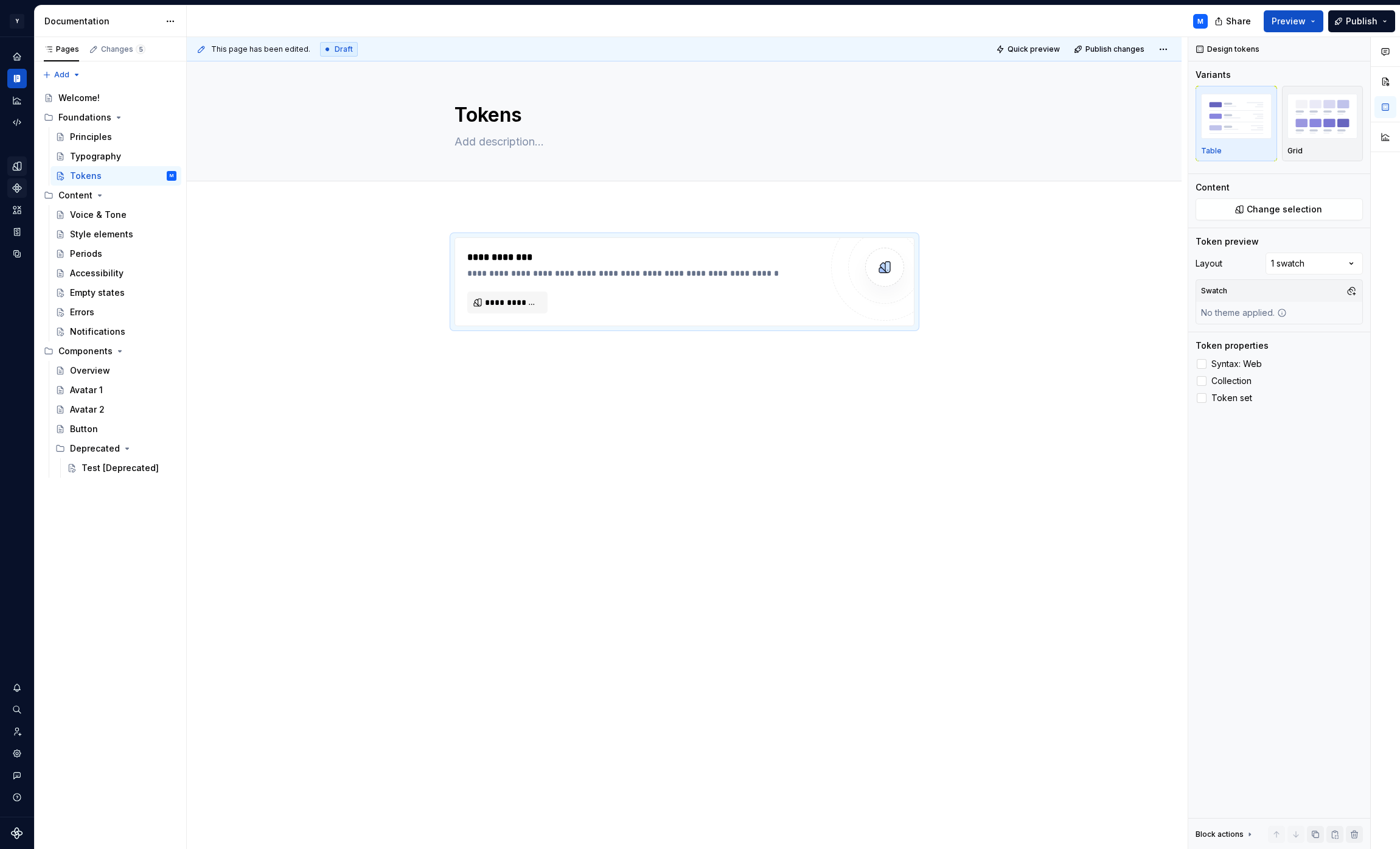
click at [13, 168] on icon "Design tokens" at bounding box center [16, 166] width 11 height 11
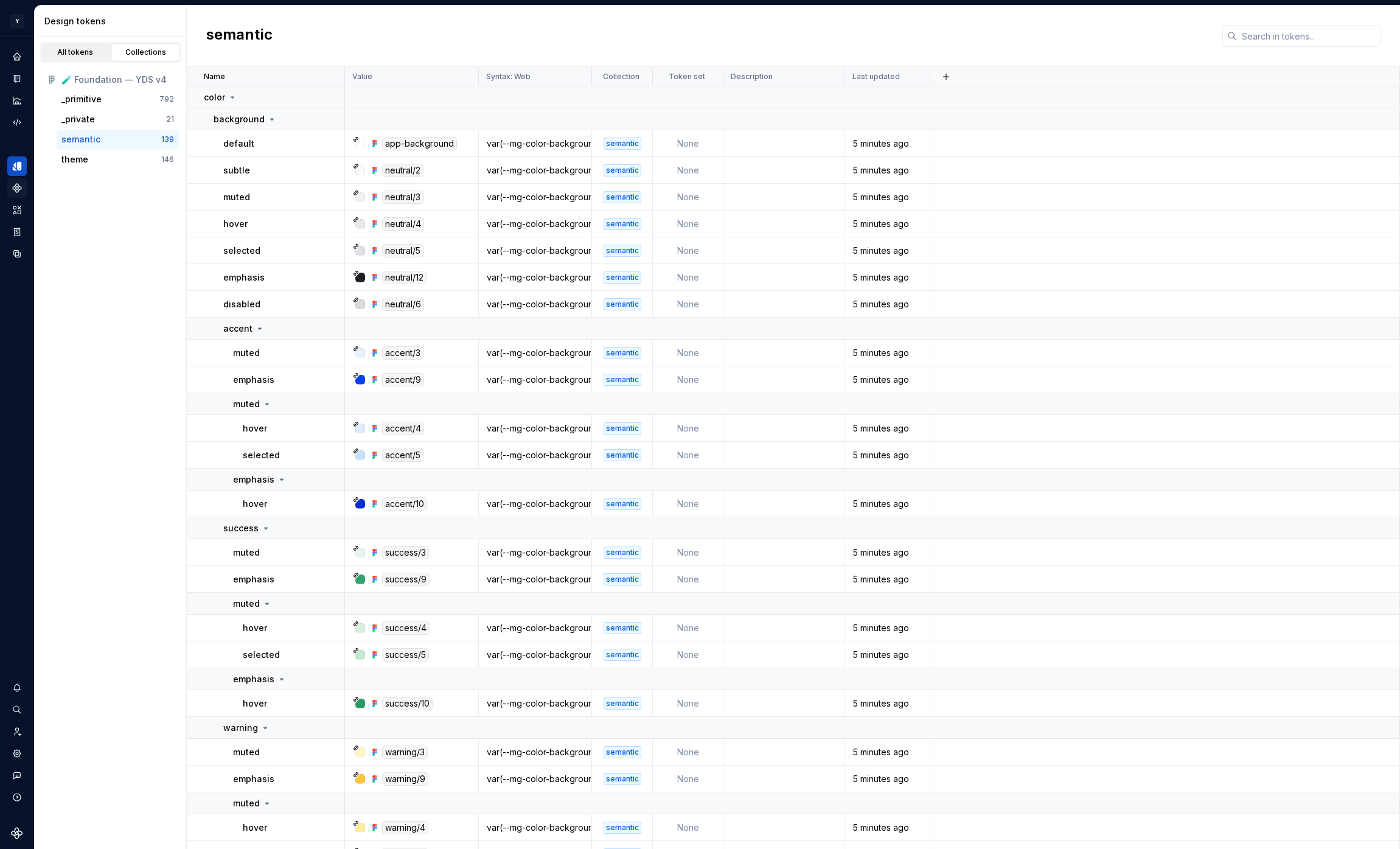
click at [85, 53] on div "All tokens" at bounding box center [75, 52] width 60 height 10
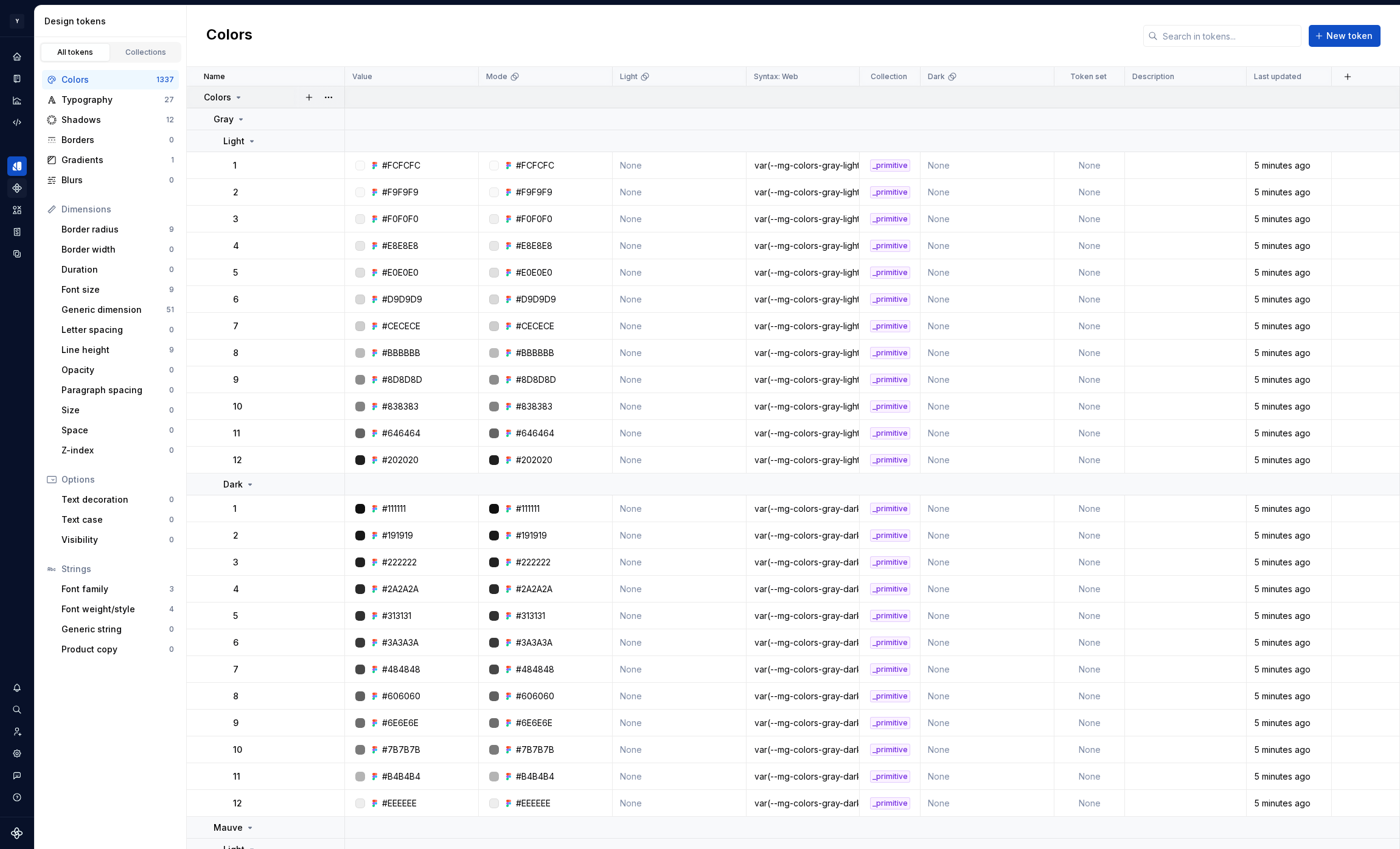
click at [236, 97] on icon at bounding box center [239, 97] width 10 height 10
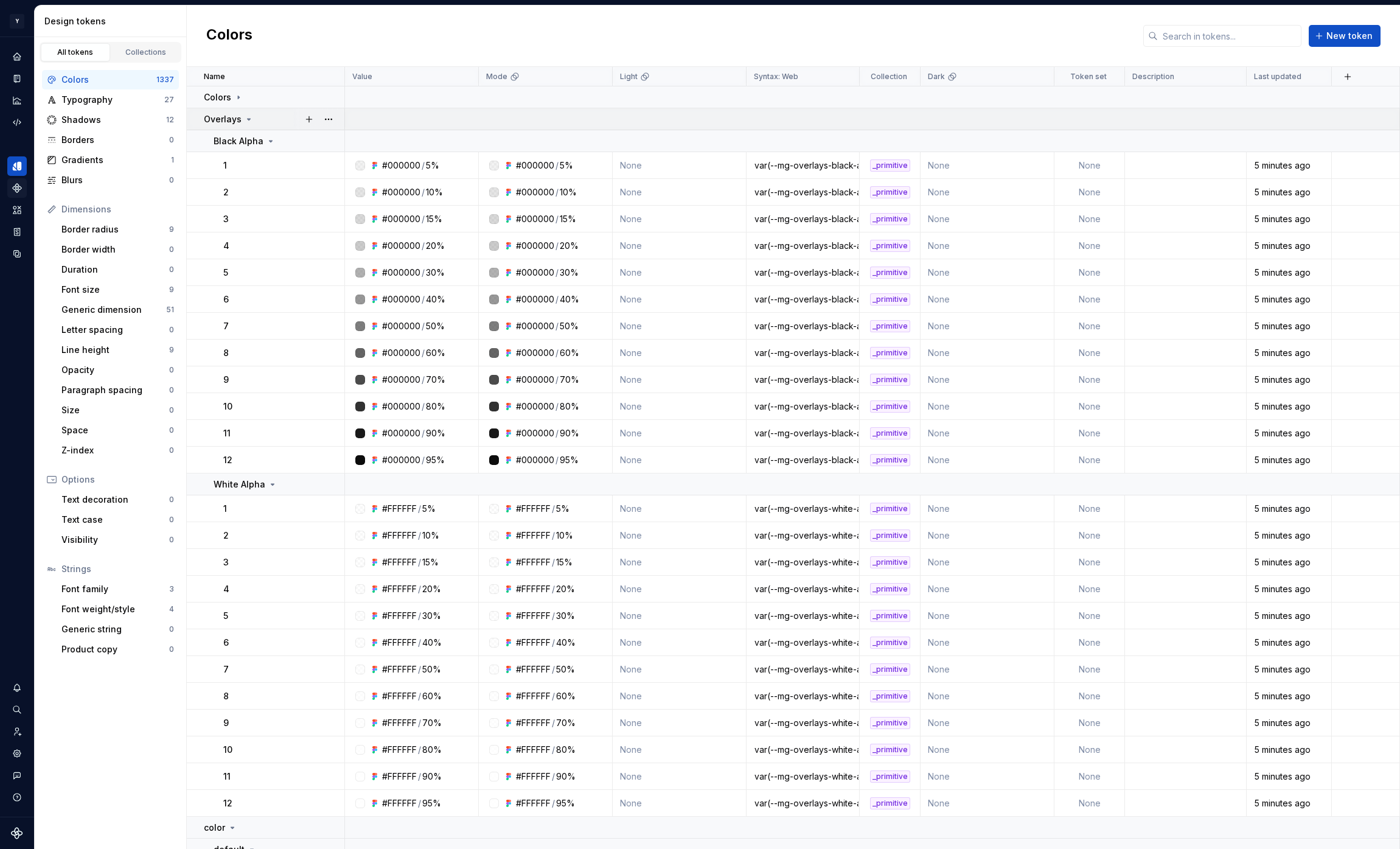
click at [248, 119] on icon at bounding box center [249, 118] width 3 height 1
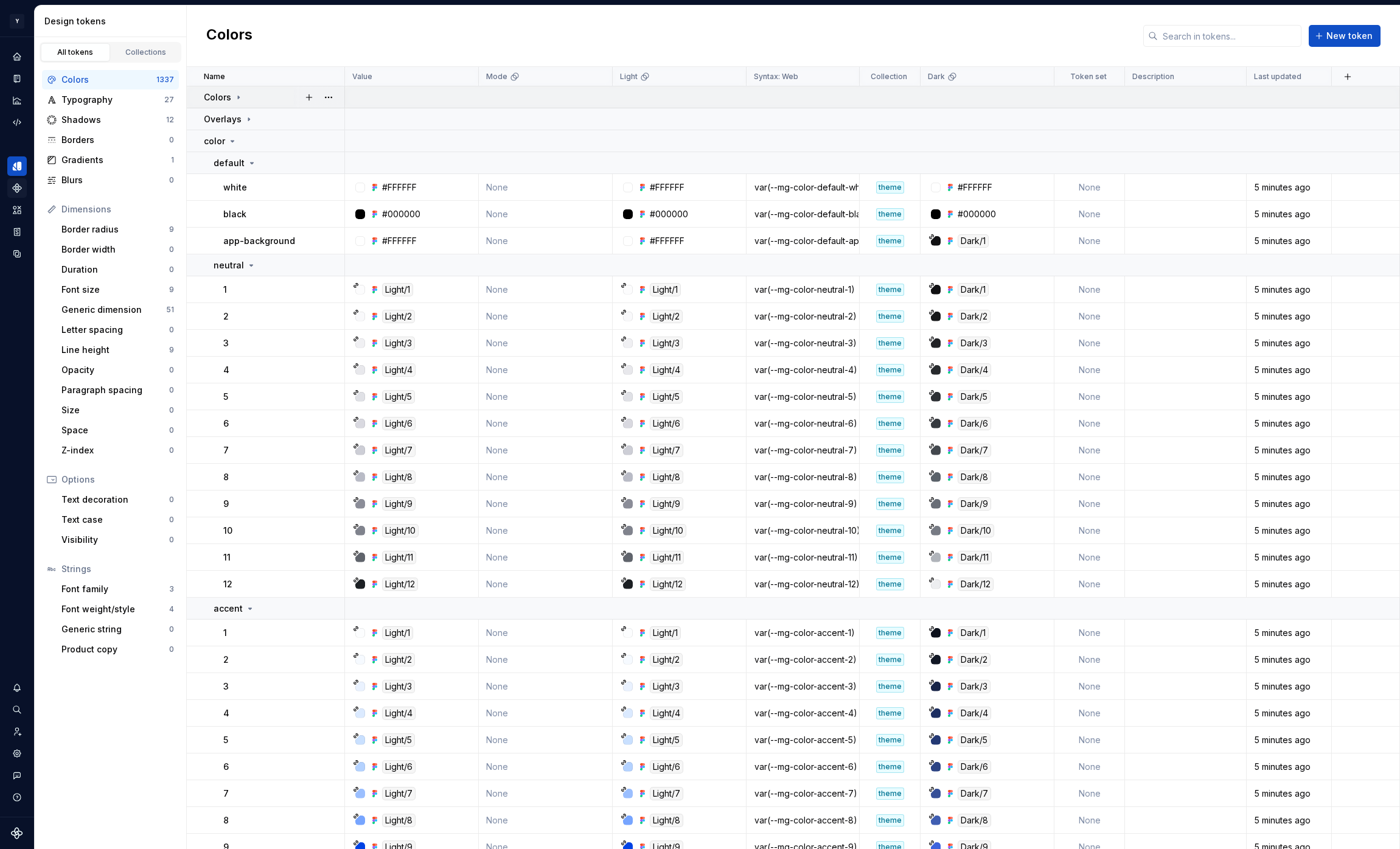
click at [235, 95] on icon at bounding box center [239, 97] width 10 height 10
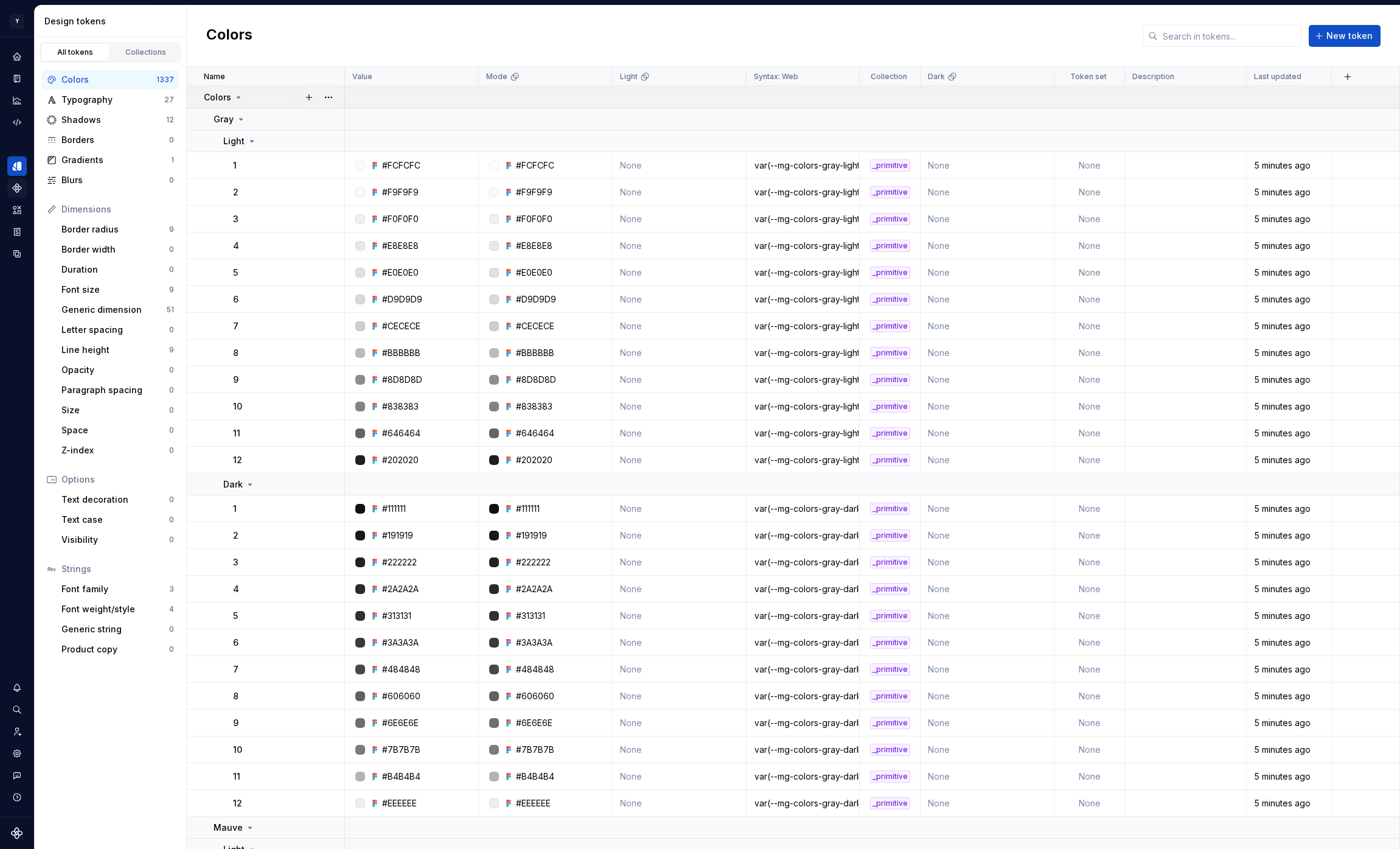
click at [239, 95] on icon at bounding box center [239, 97] width 10 height 10
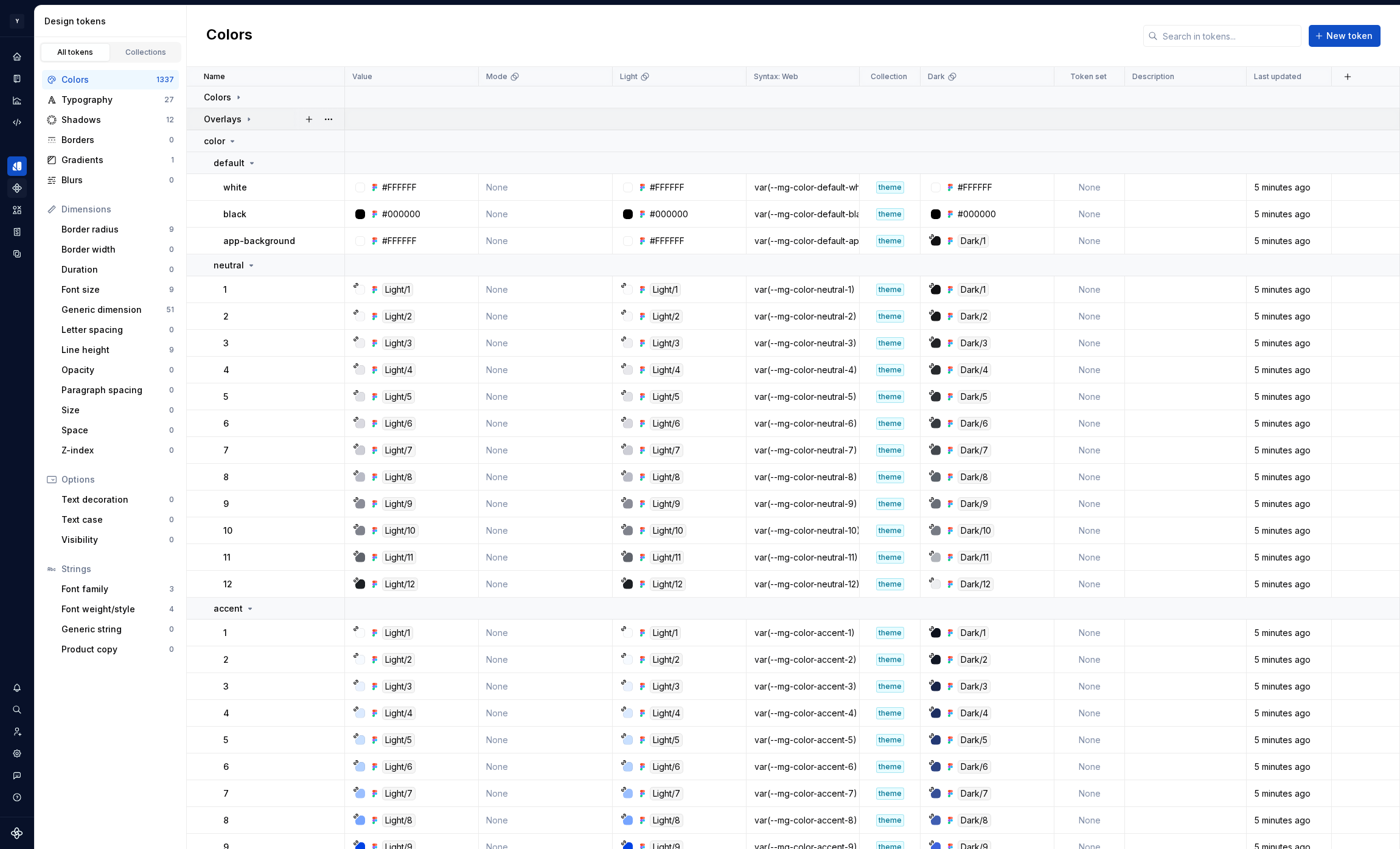
click at [244, 120] on icon at bounding box center [249, 119] width 10 height 10
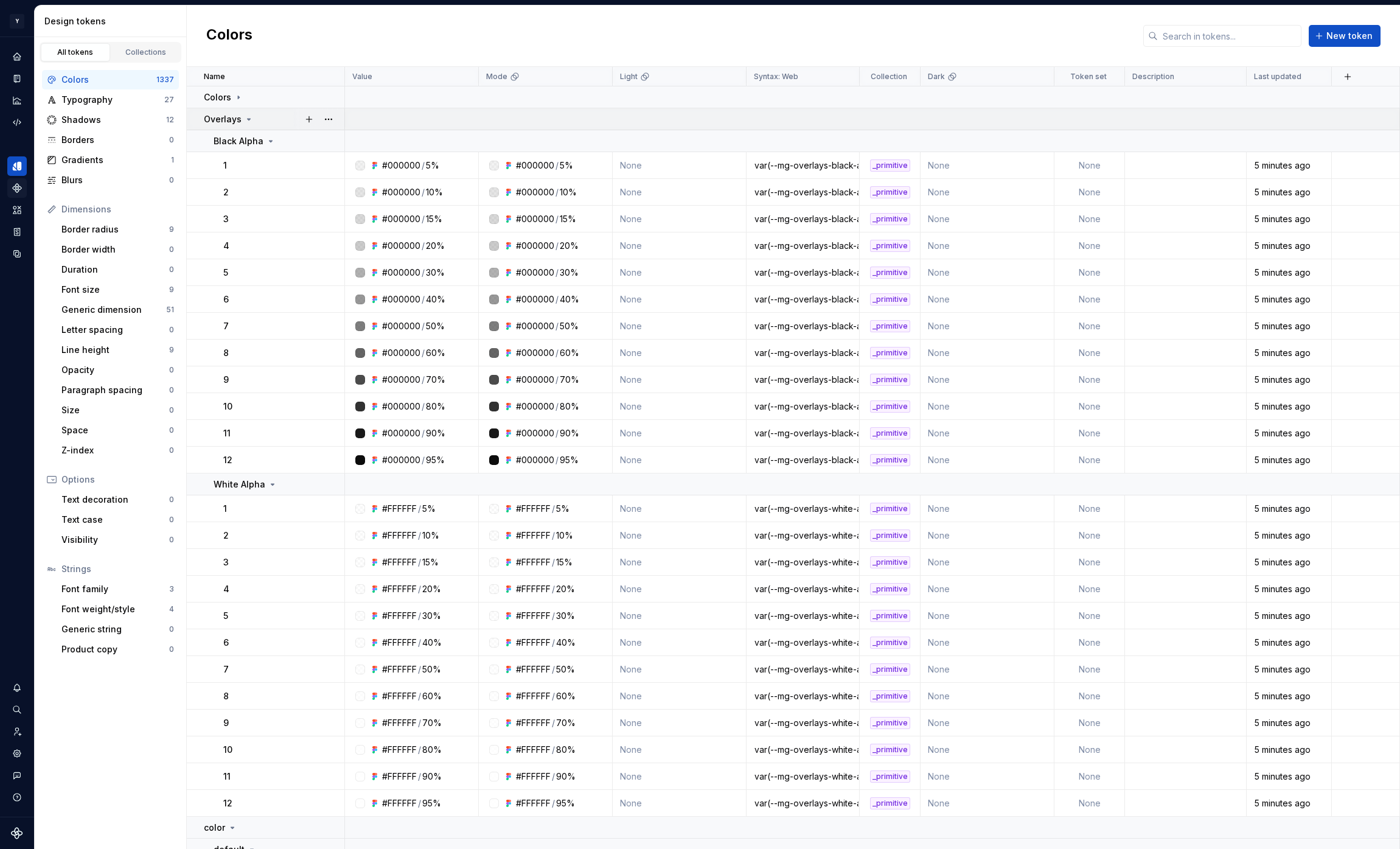
click at [248, 118] on icon at bounding box center [249, 118] width 3 height 1
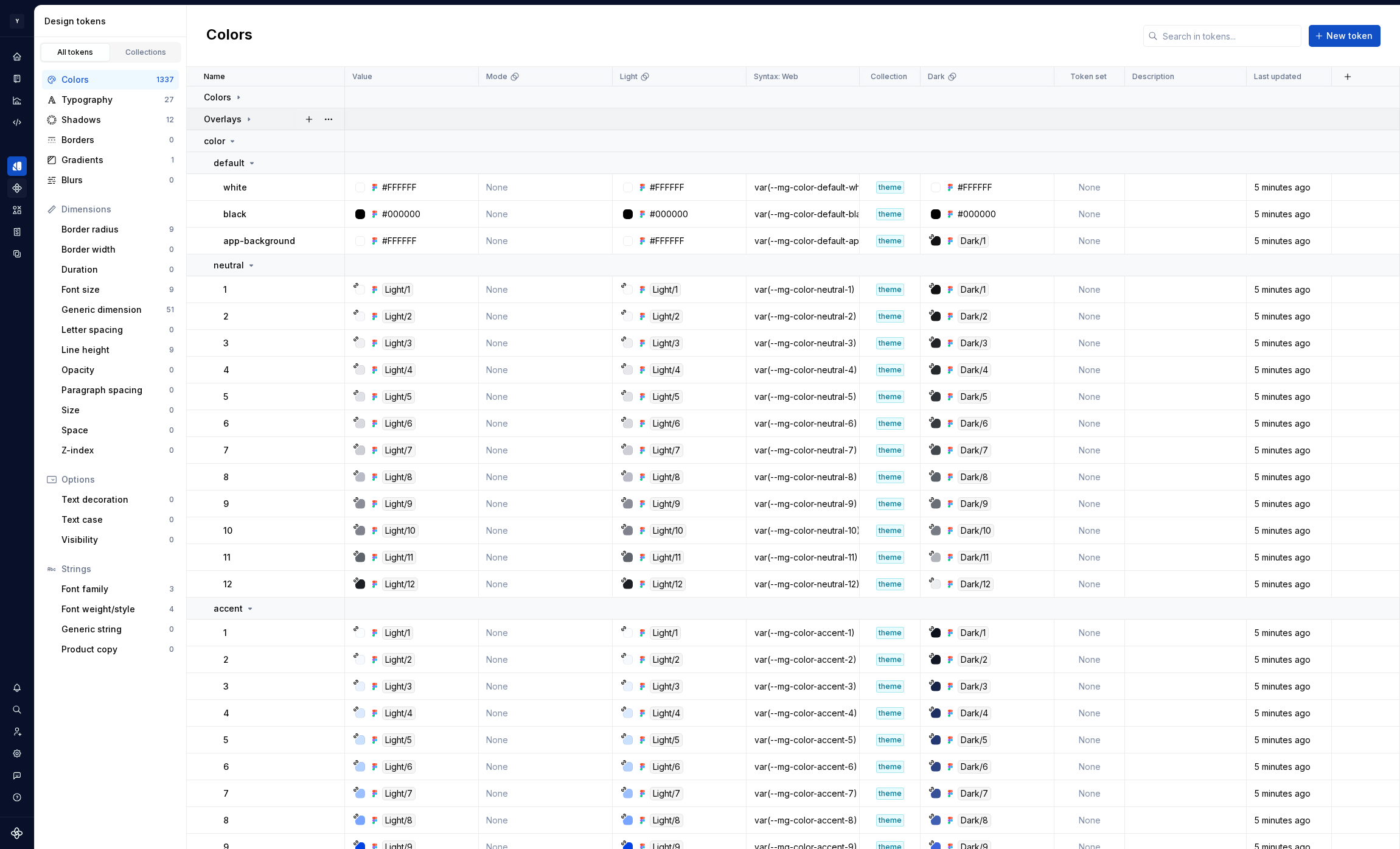
click at [248, 118] on icon at bounding box center [248, 119] width 1 height 3
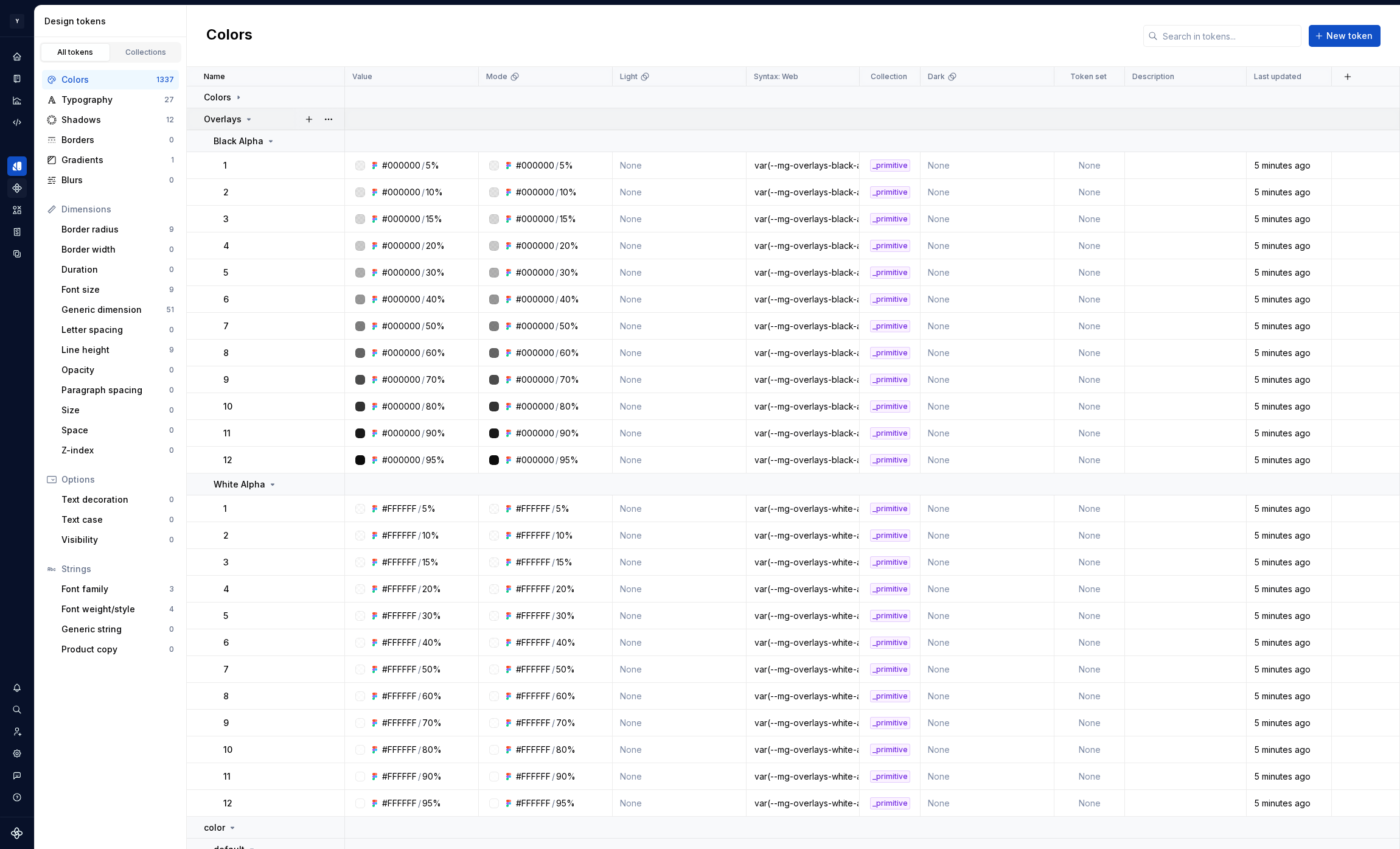
click at [248, 118] on icon at bounding box center [249, 118] width 3 height 1
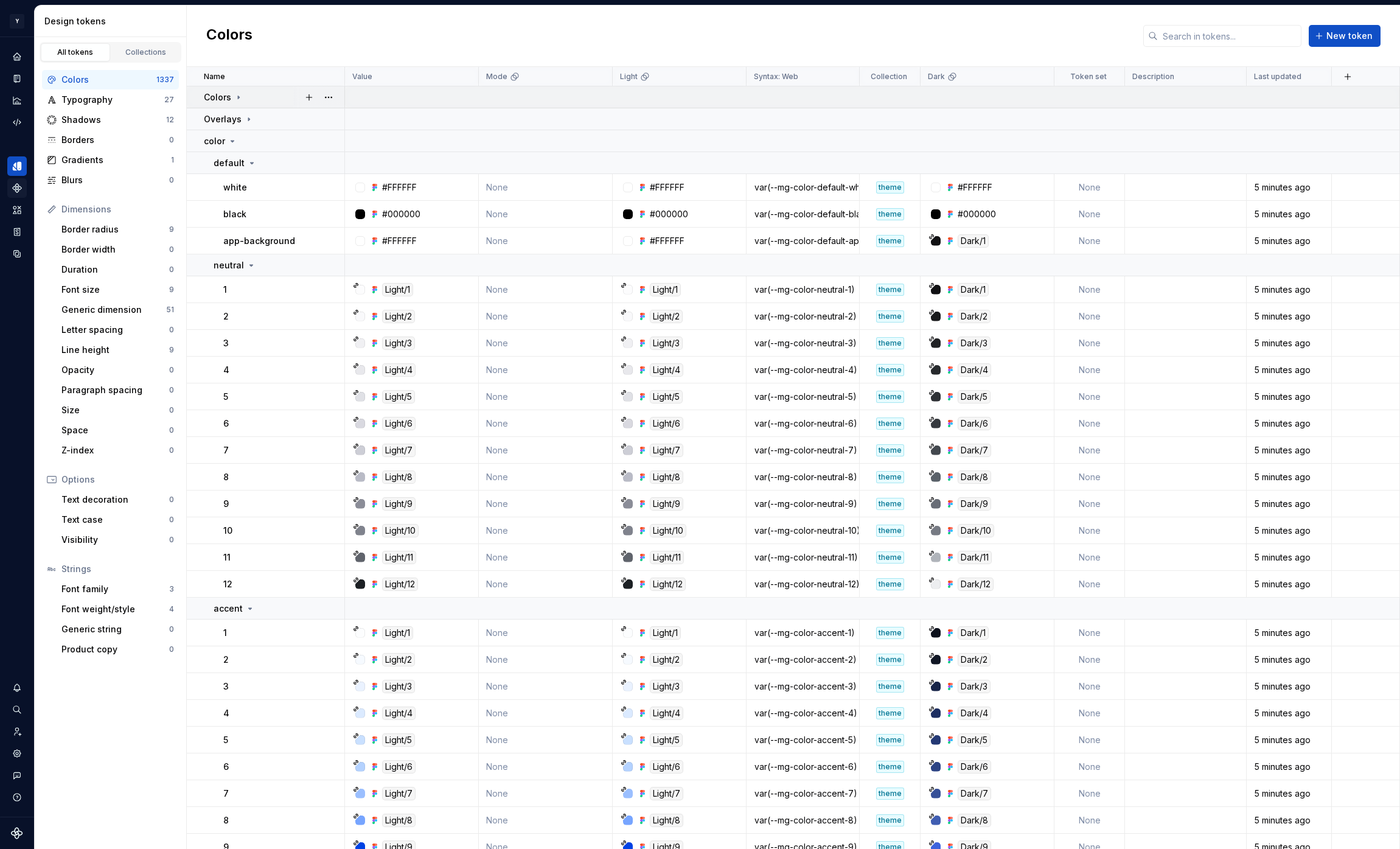
click at [235, 96] on icon at bounding box center [239, 97] width 10 height 10
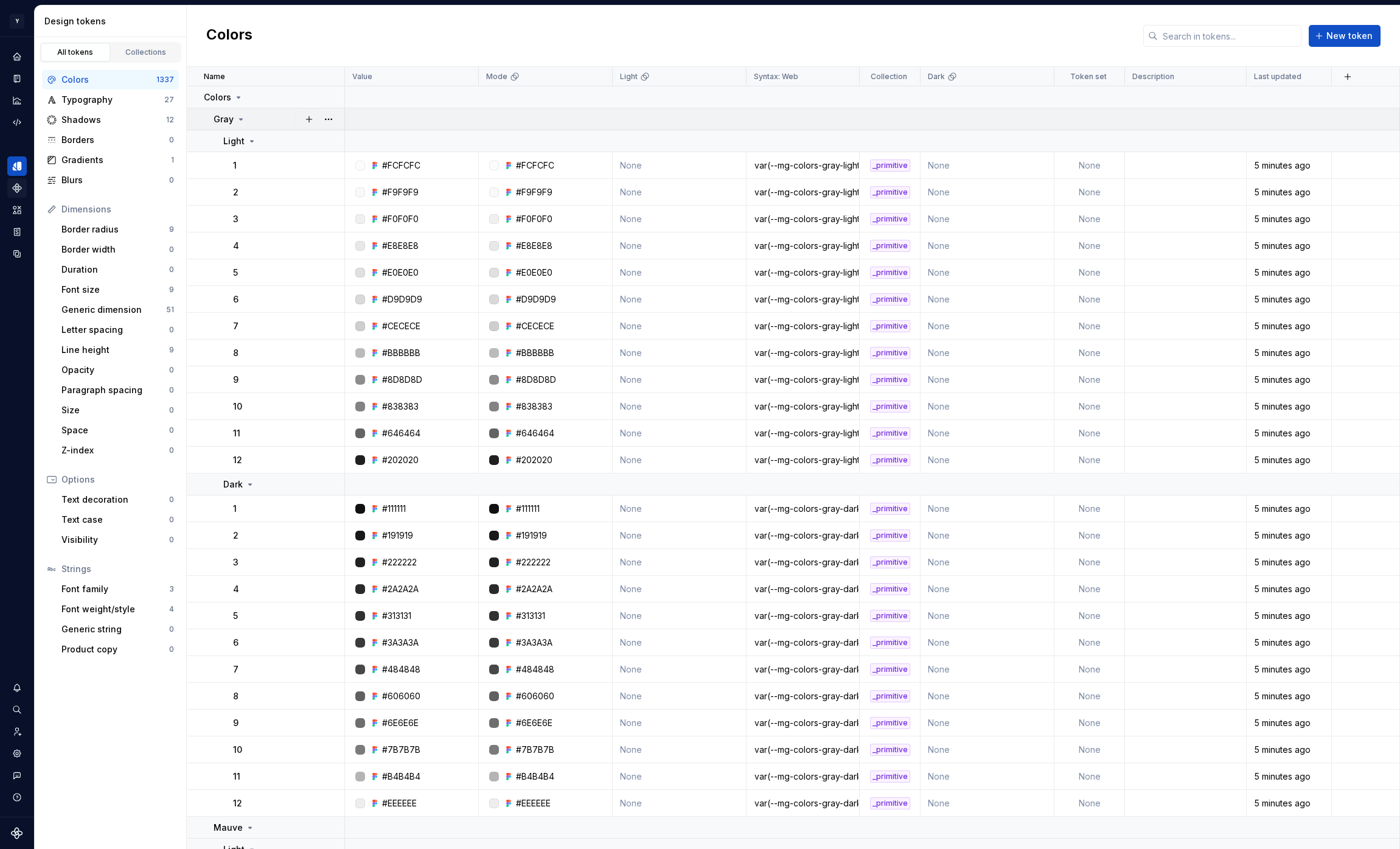
click at [241, 118] on icon at bounding box center [241, 119] width 10 height 10
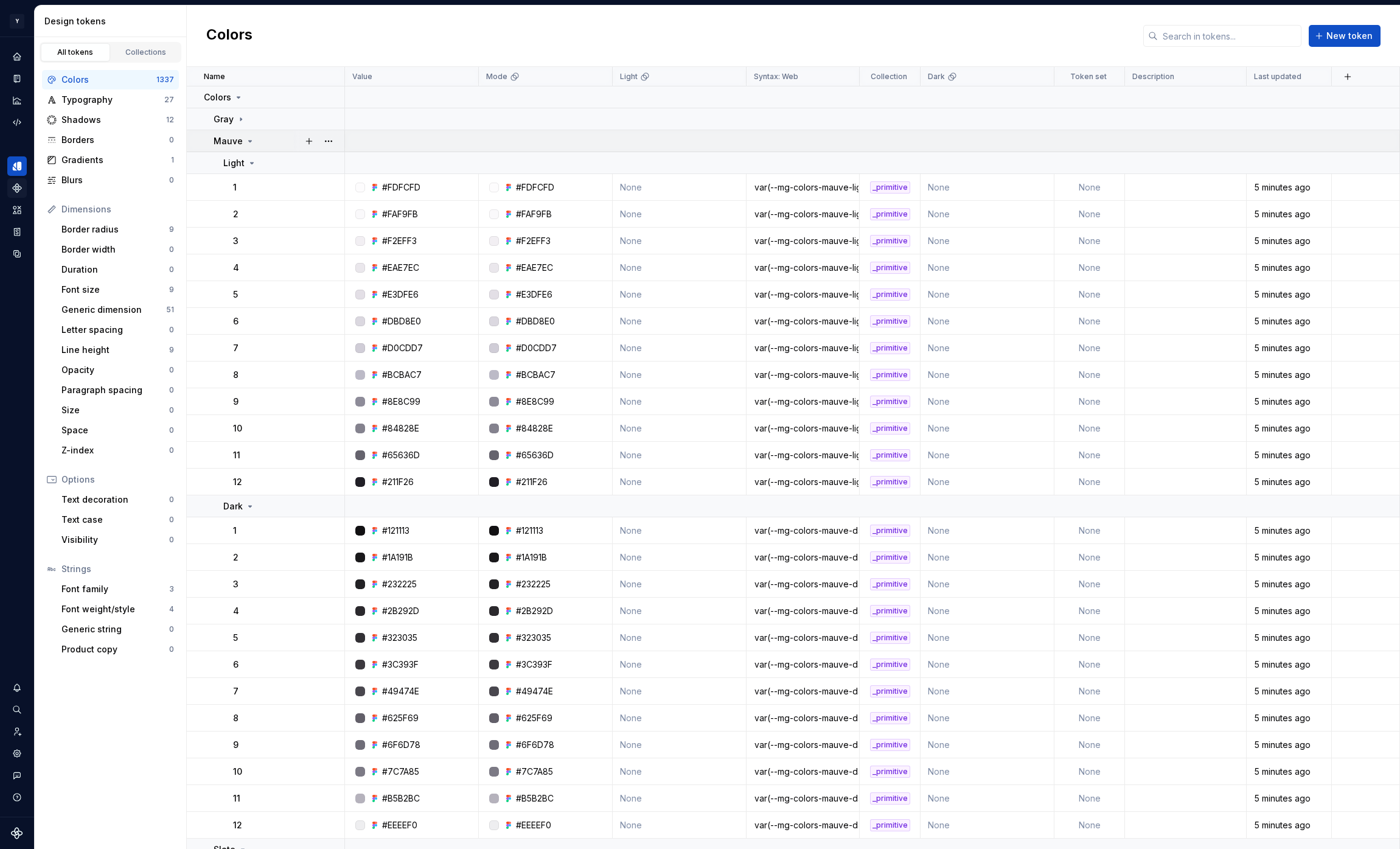
click at [247, 139] on icon at bounding box center [250, 141] width 10 height 10
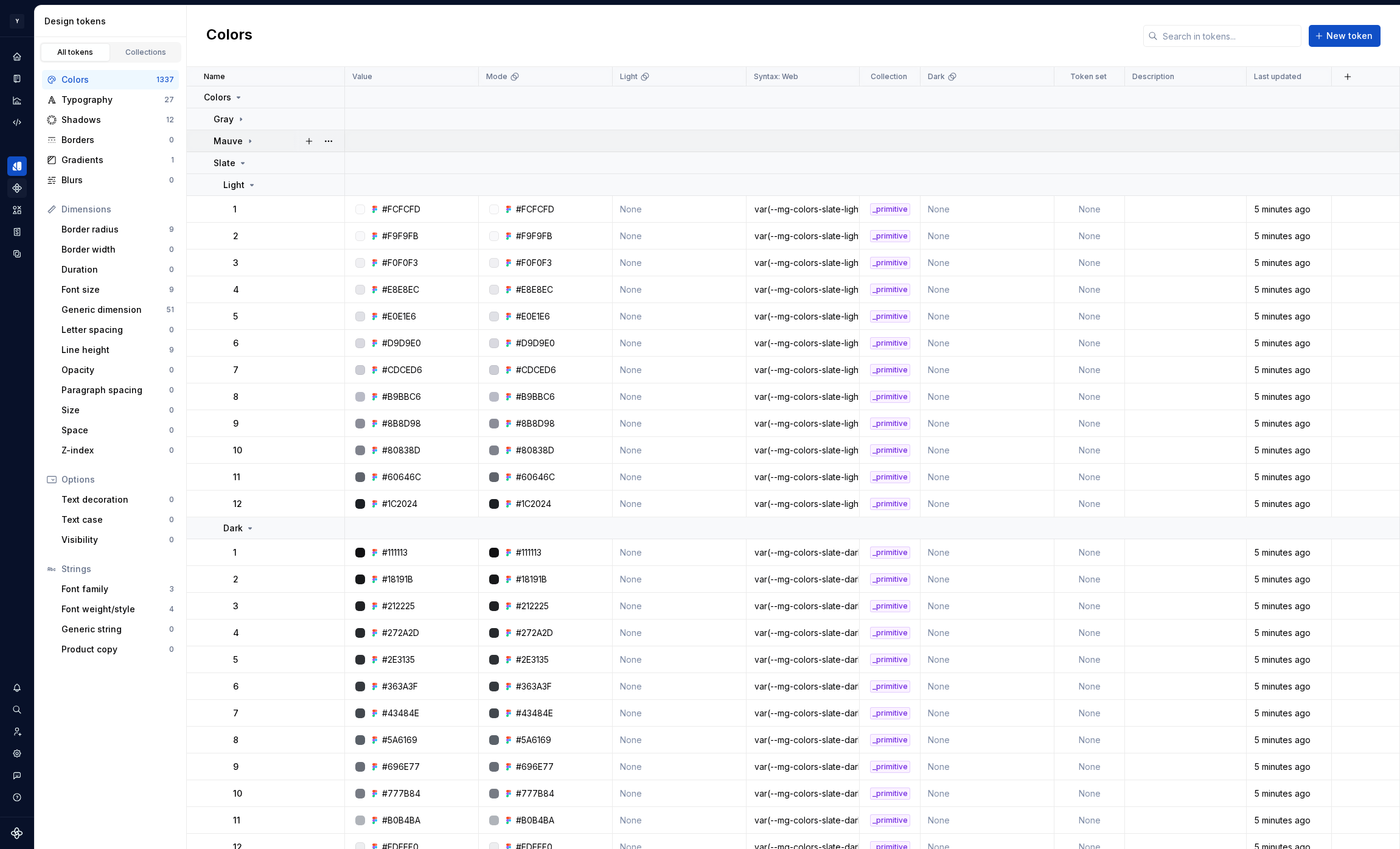
click at [247, 139] on icon at bounding box center [250, 141] width 10 height 10
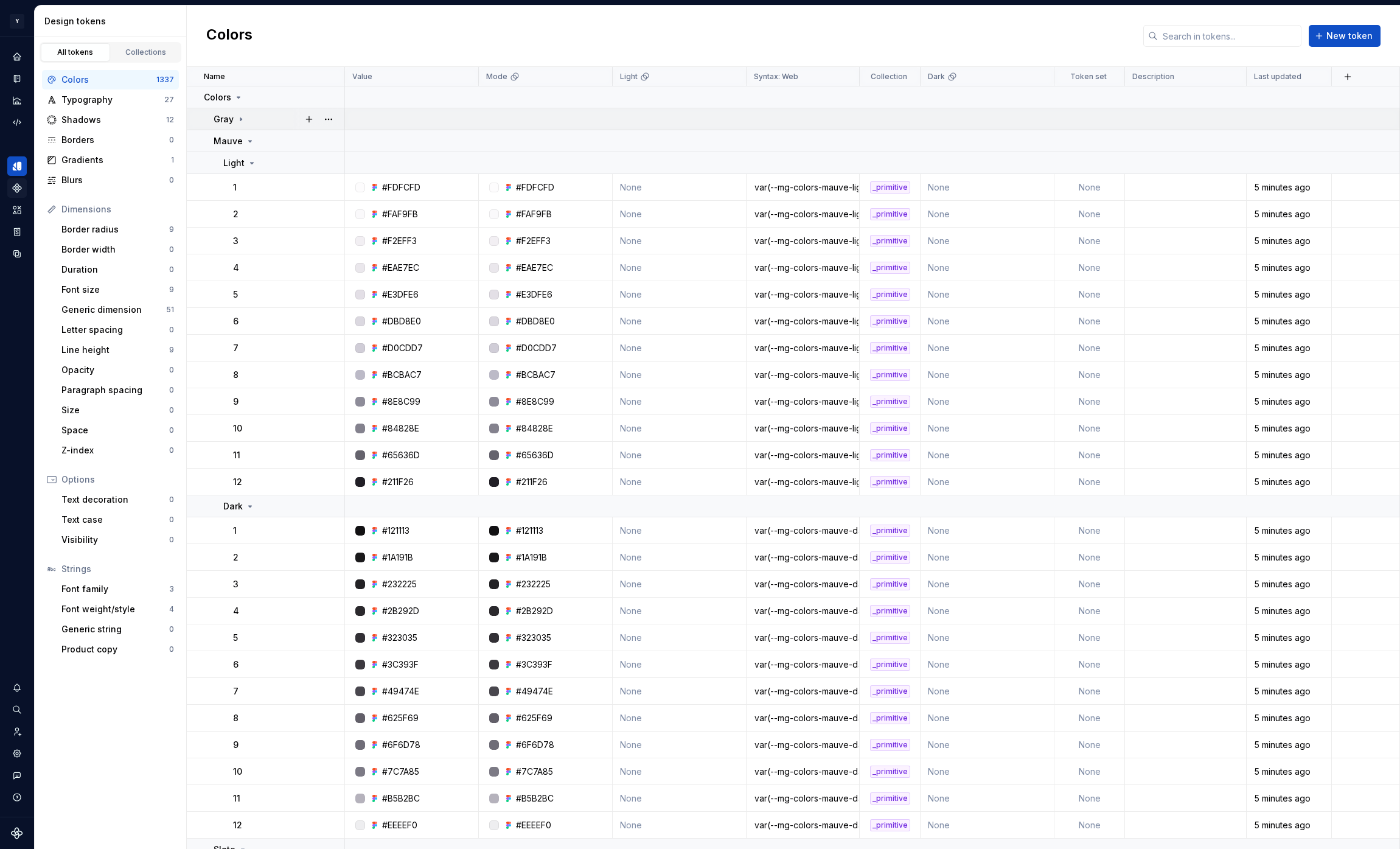
click at [237, 120] on icon at bounding box center [241, 119] width 10 height 10
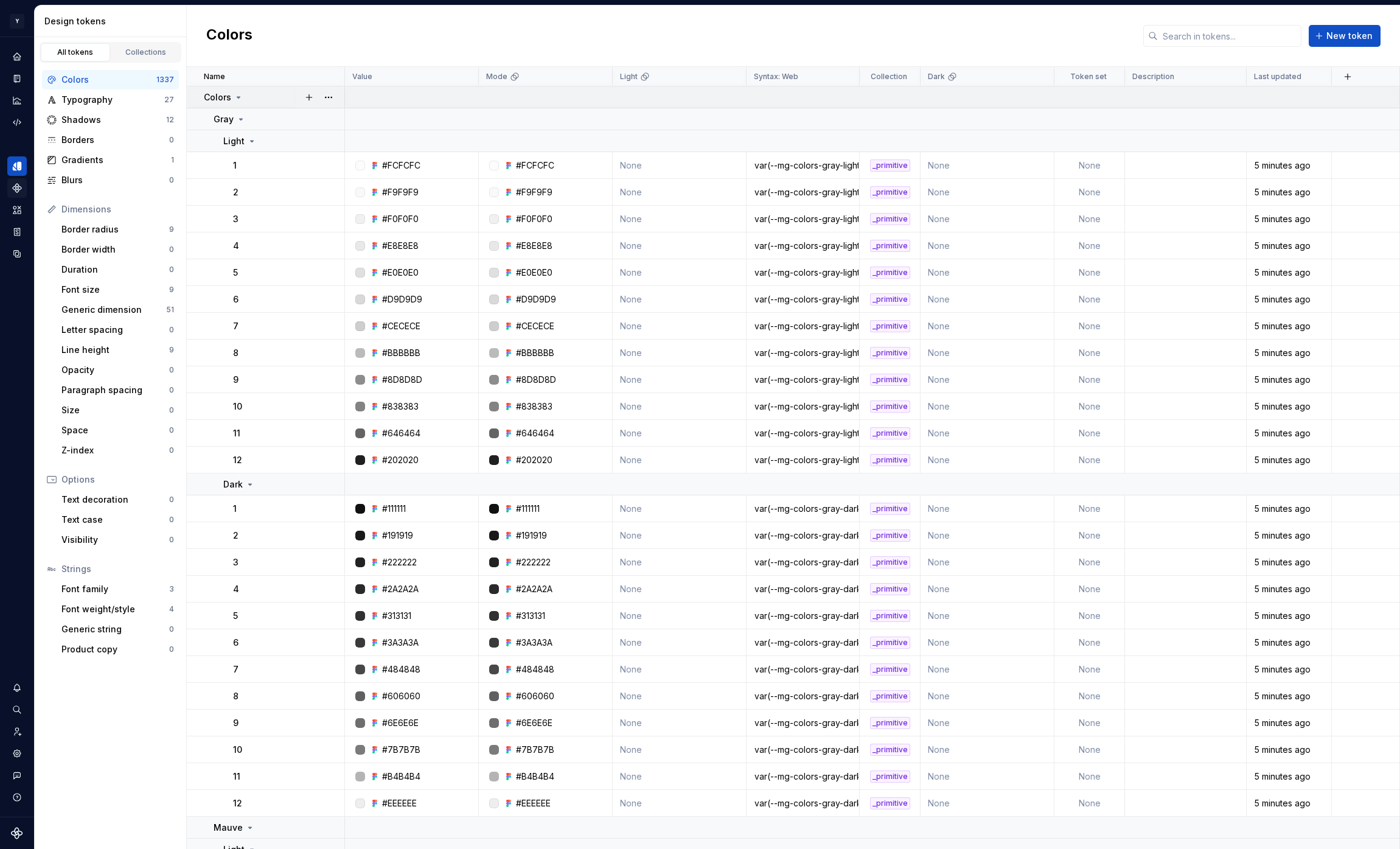
click at [239, 101] on icon at bounding box center [239, 97] width 10 height 10
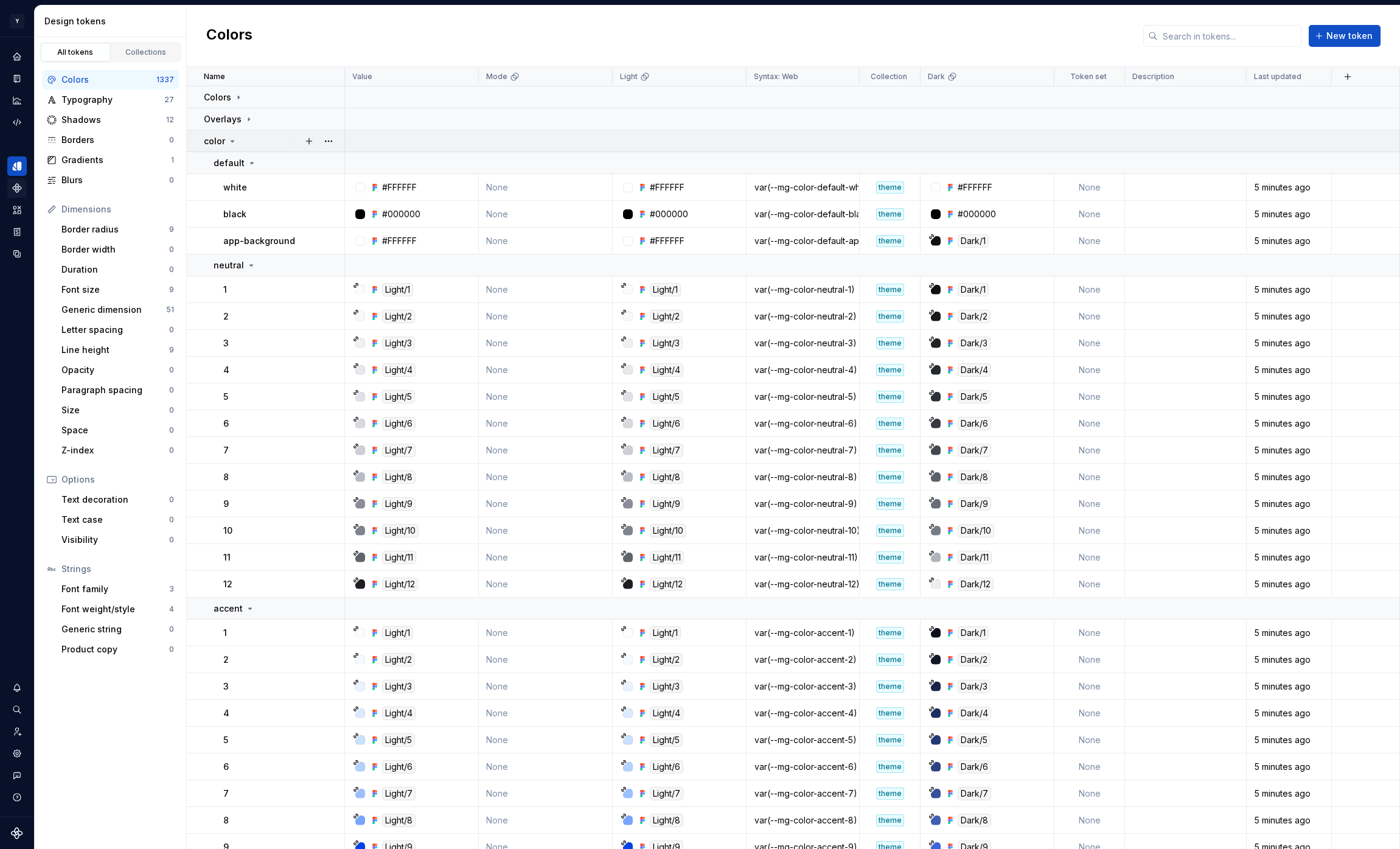
click at [233, 139] on icon at bounding box center [232, 141] width 10 height 10
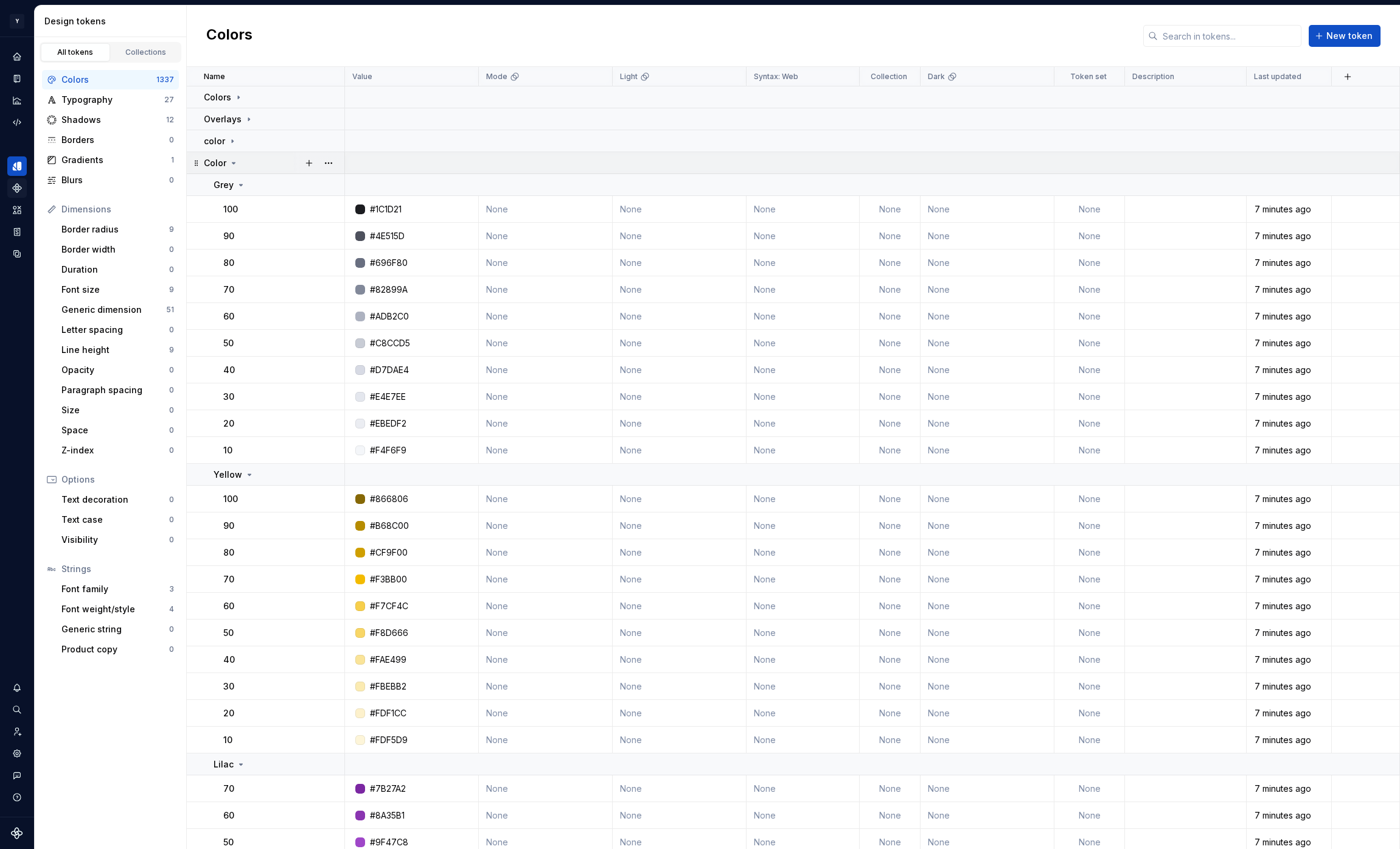
click at [267, 162] on div "Color" at bounding box center [273, 163] width 140 height 12
click at [277, 159] on div "Color" at bounding box center [273, 163] width 140 height 12
click at [244, 183] on icon at bounding box center [241, 185] width 10 height 10
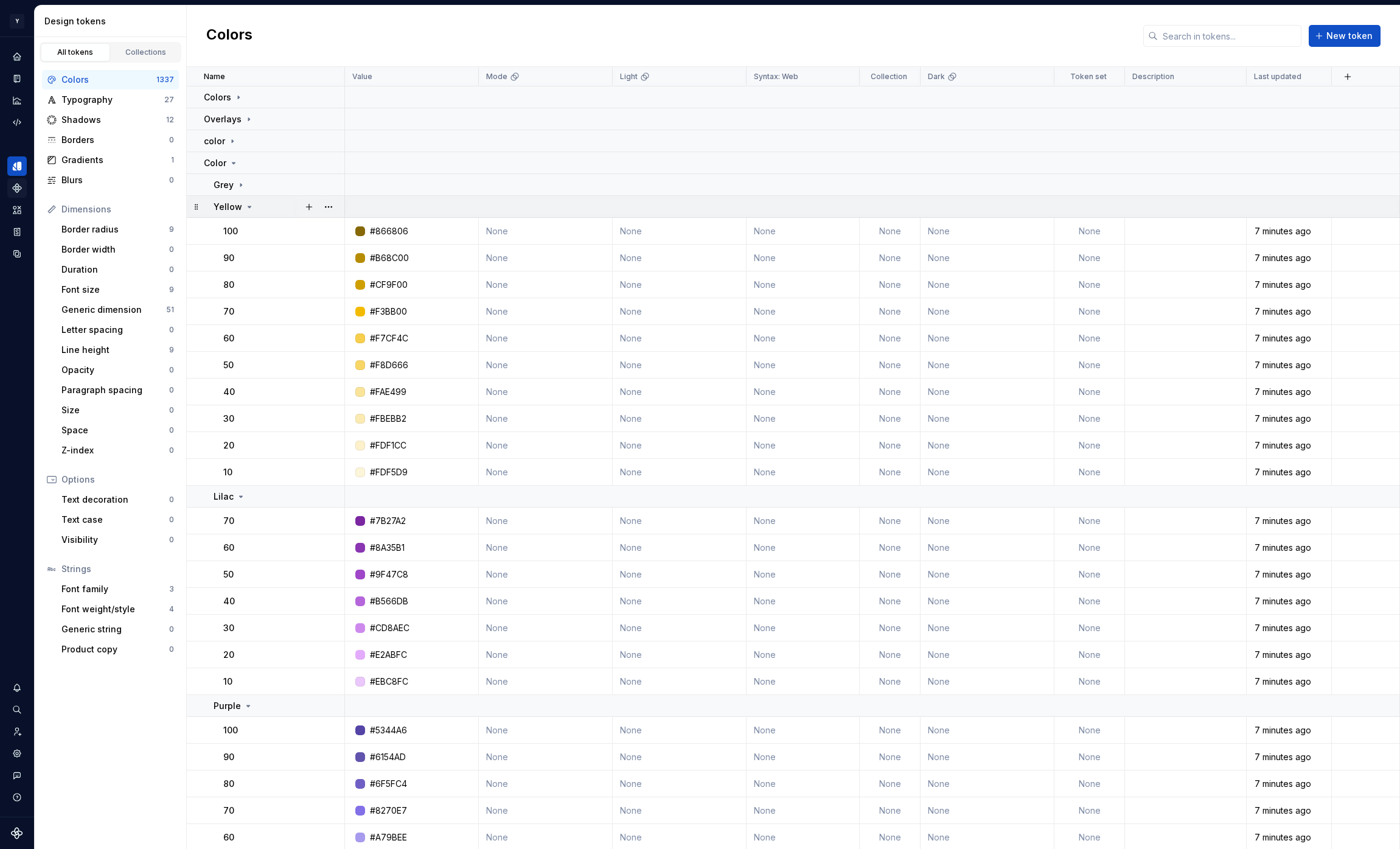
click at [248, 205] on icon at bounding box center [249, 207] width 10 height 10
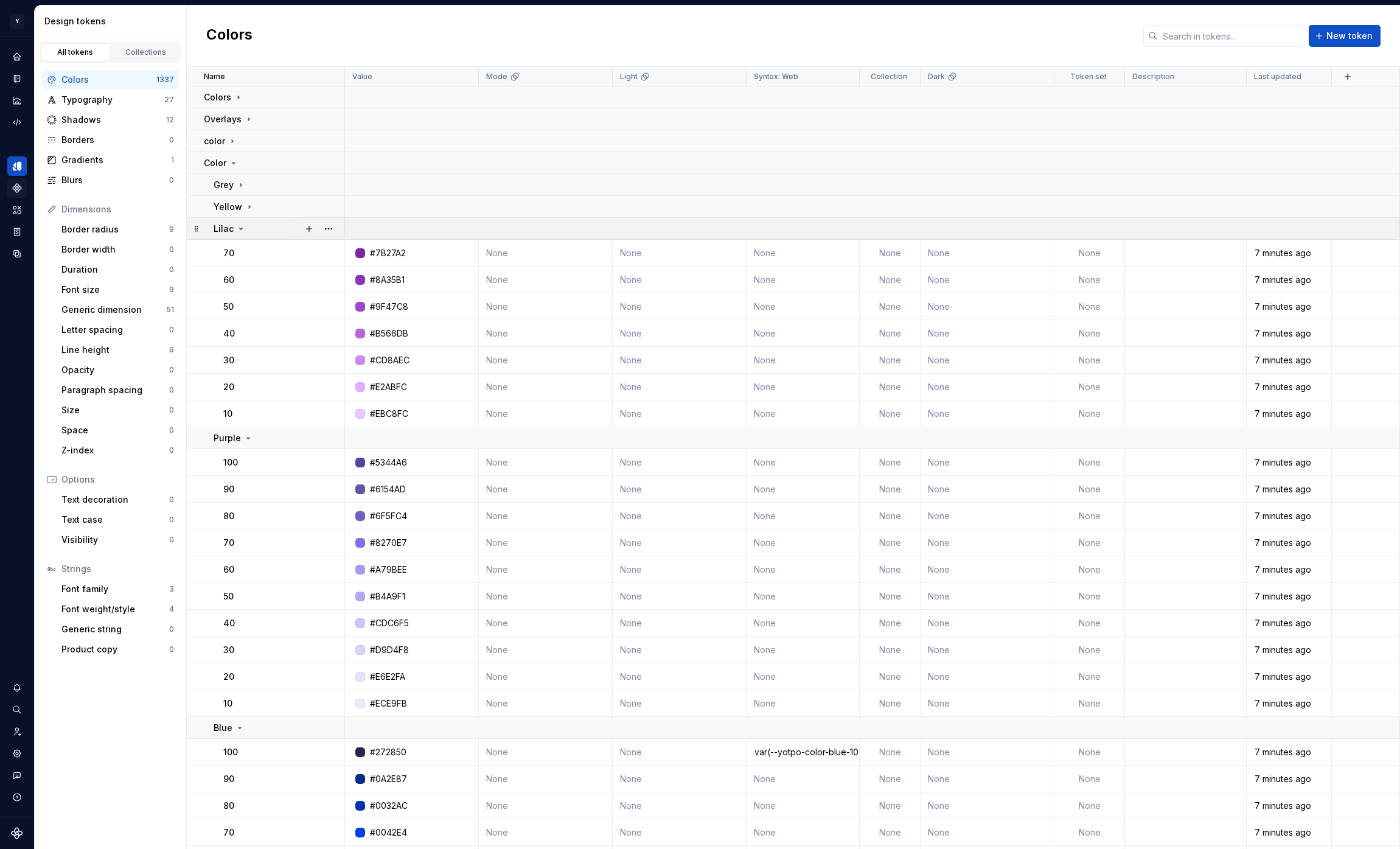
click at [244, 229] on icon at bounding box center [241, 229] width 10 height 10
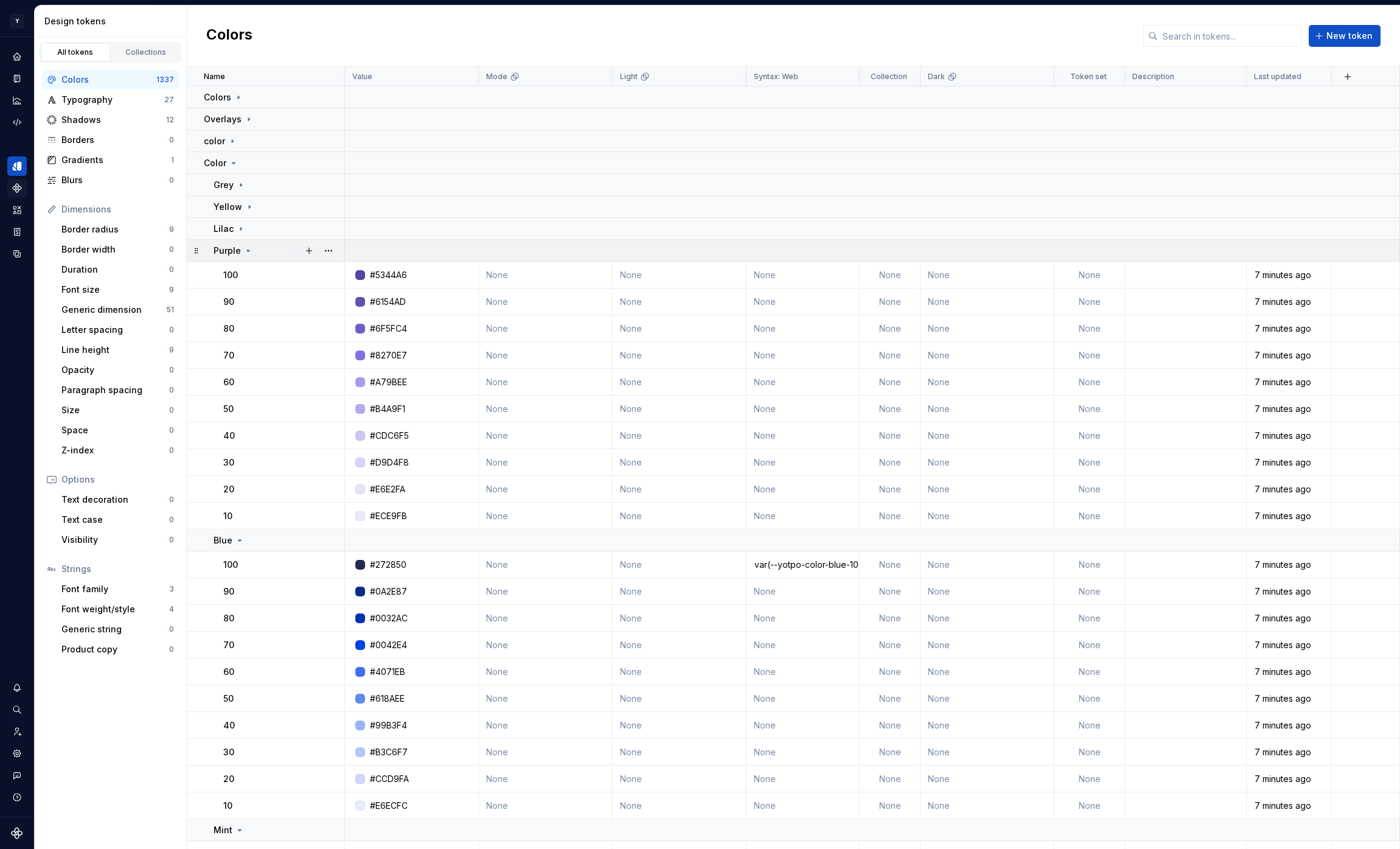
click at [244, 254] on icon at bounding box center [248, 251] width 10 height 10
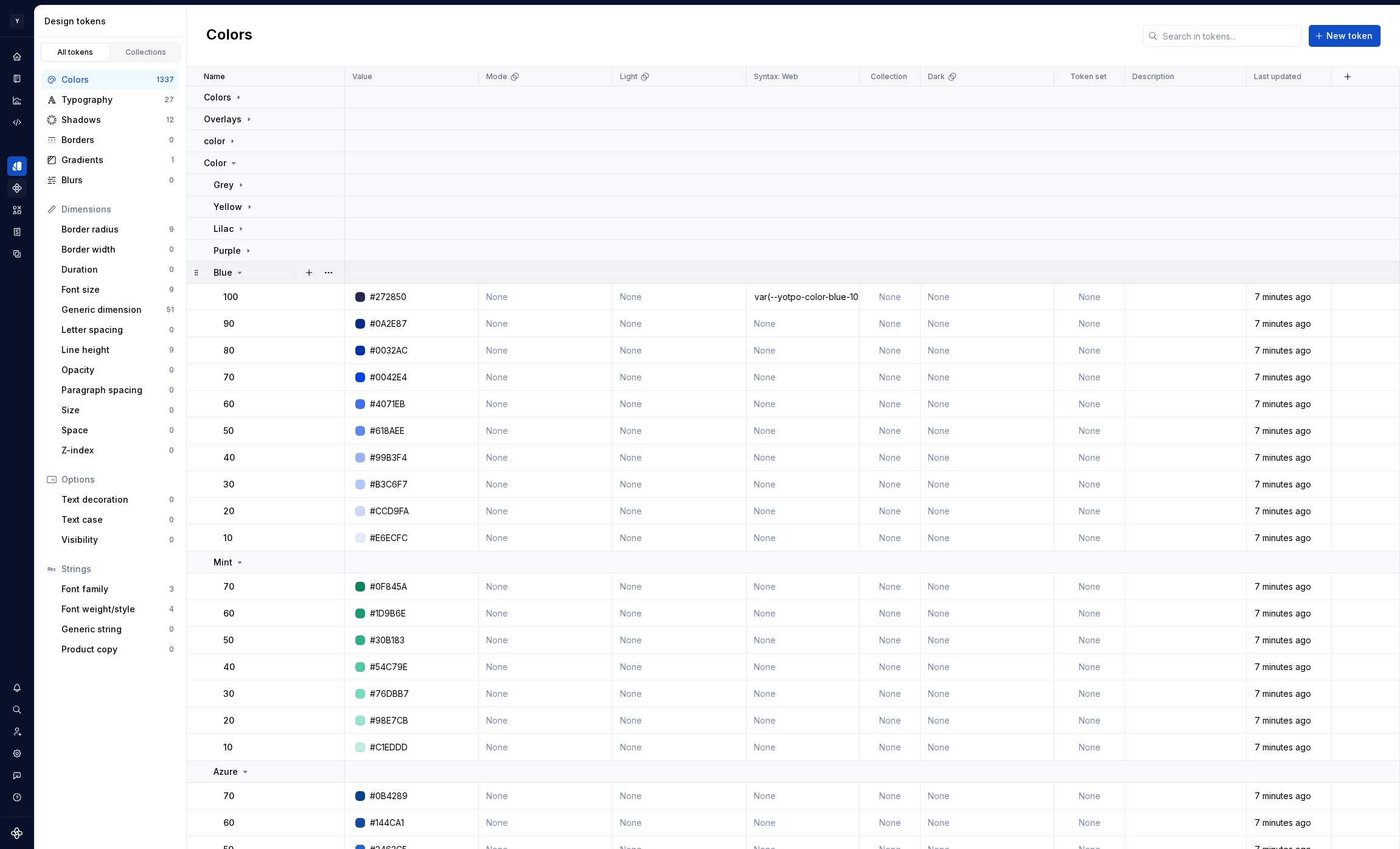
click at [247, 274] on div "Blue" at bounding box center [278, 272] width 130 height 12
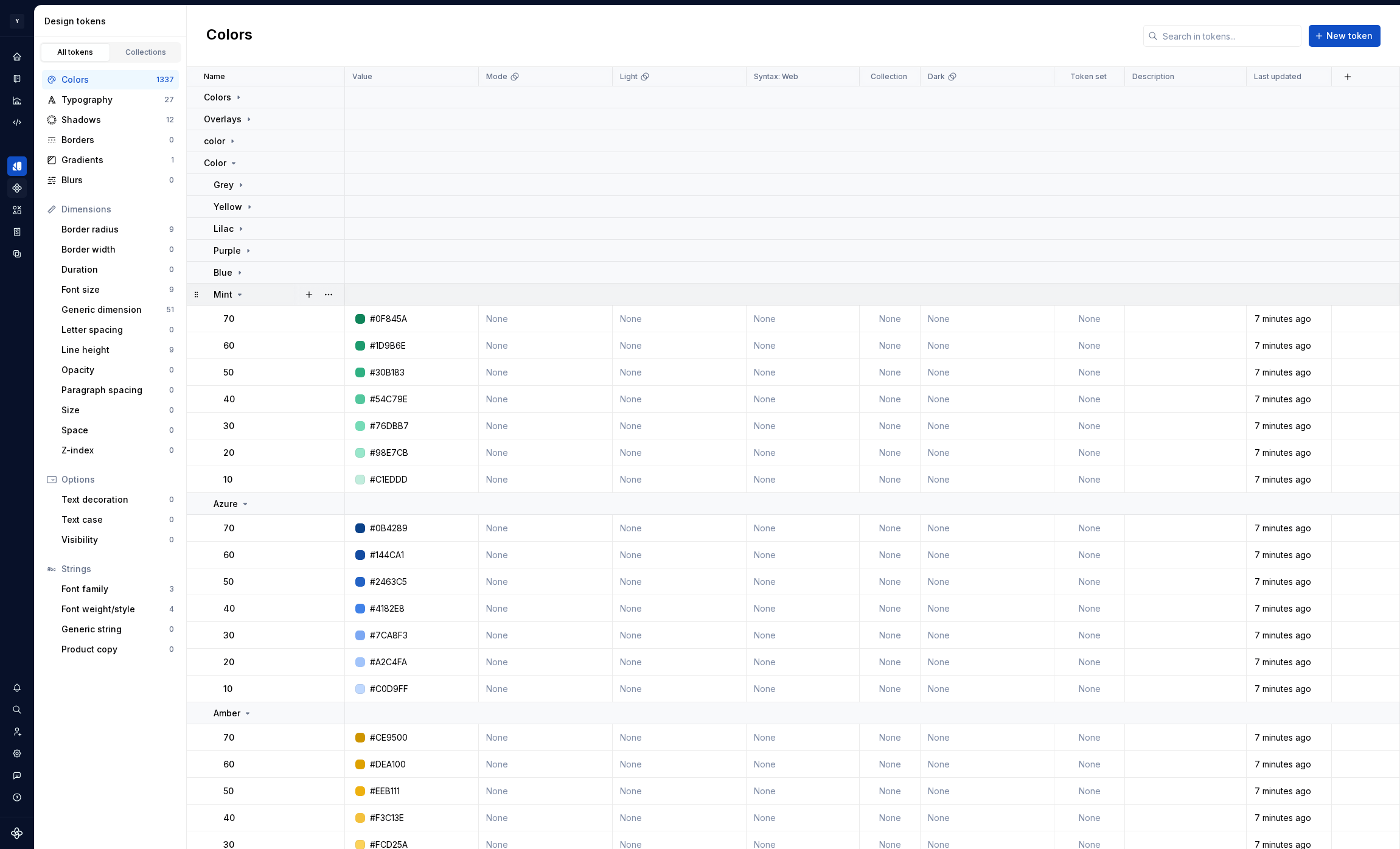
click at [244, 294] on div "Mint" at bounding box center [278, 294] width 130 height 12
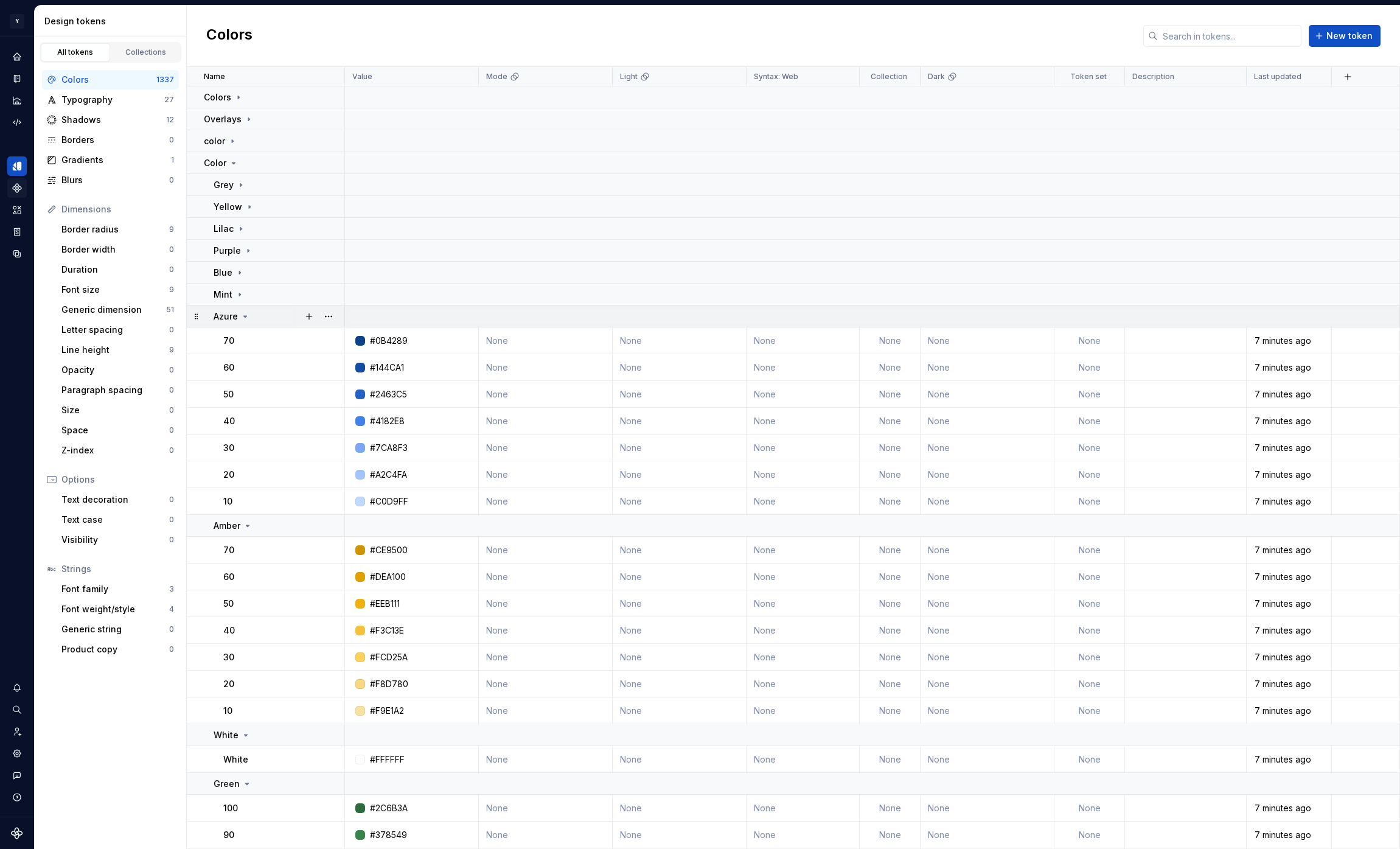
click at [247, 312] on icon at bounding box center [245, 316] width 10 height 10
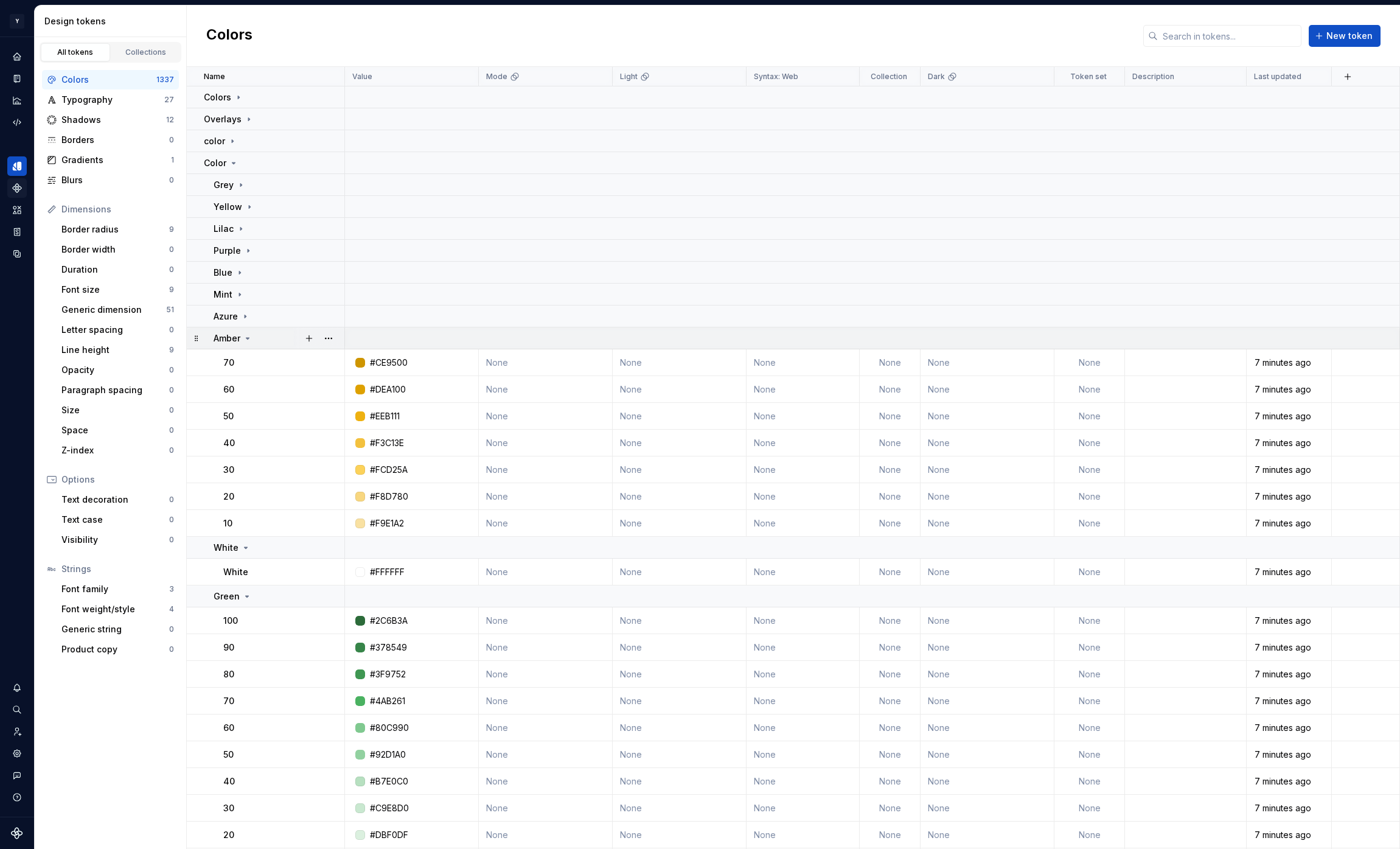
click at [266, 341] on div "Amber" at bounding box center [278, 338] width 130 height 12
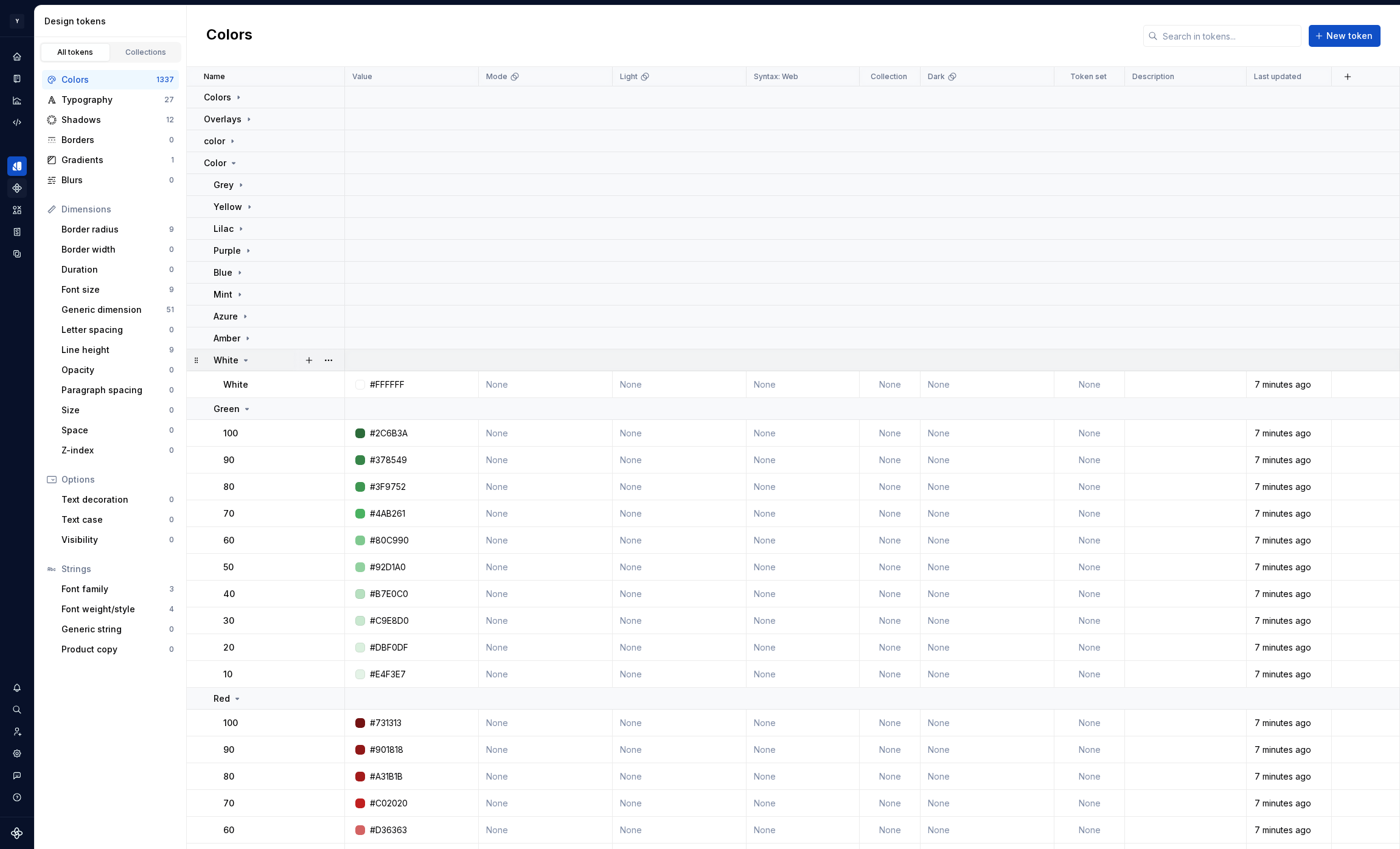
click at [253, 360] on div "White" at bounding box center [278, 360] width 130 height 12
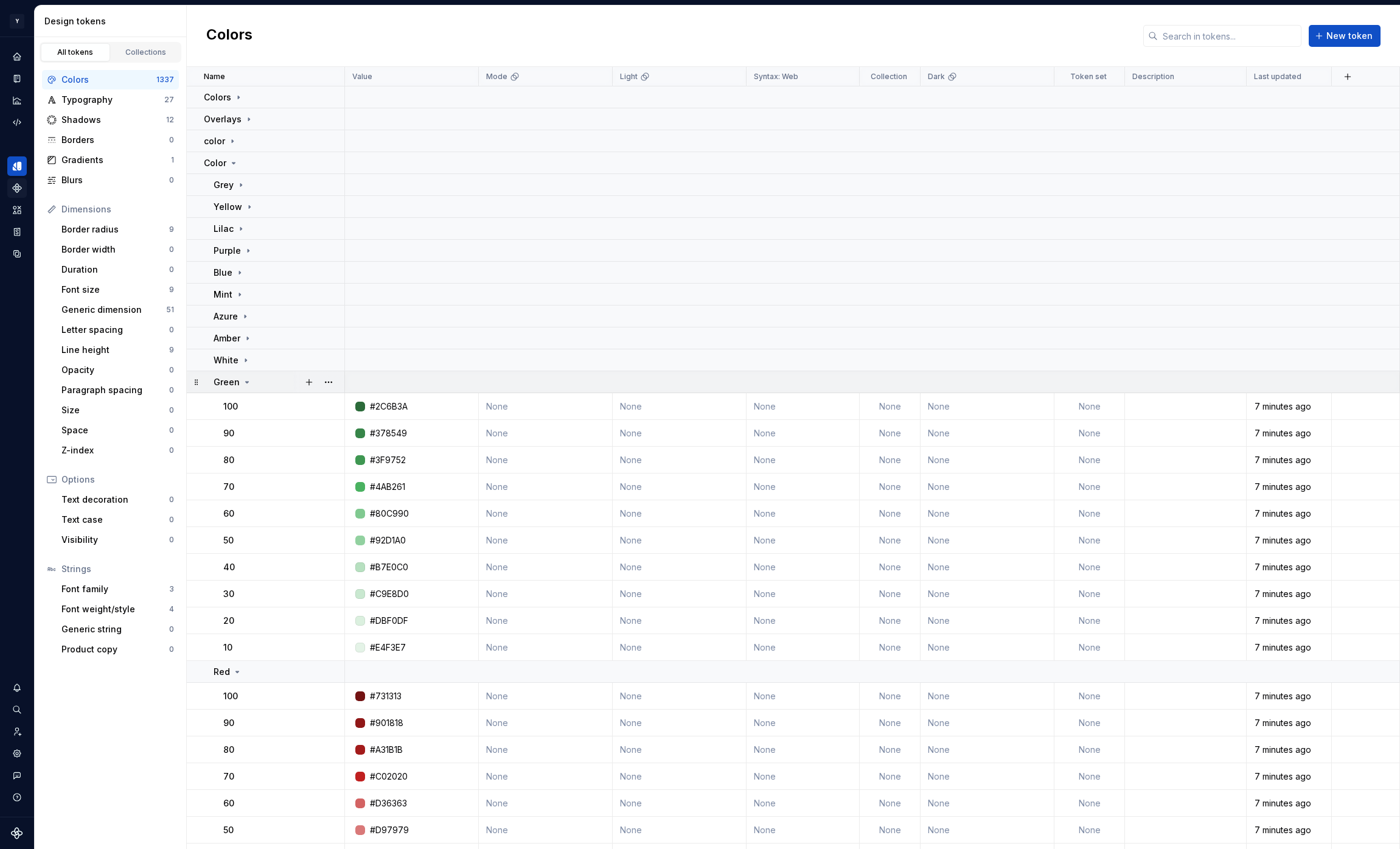
click at [248, 378] on icon at bounding box center [247, 382] width 10 height 10
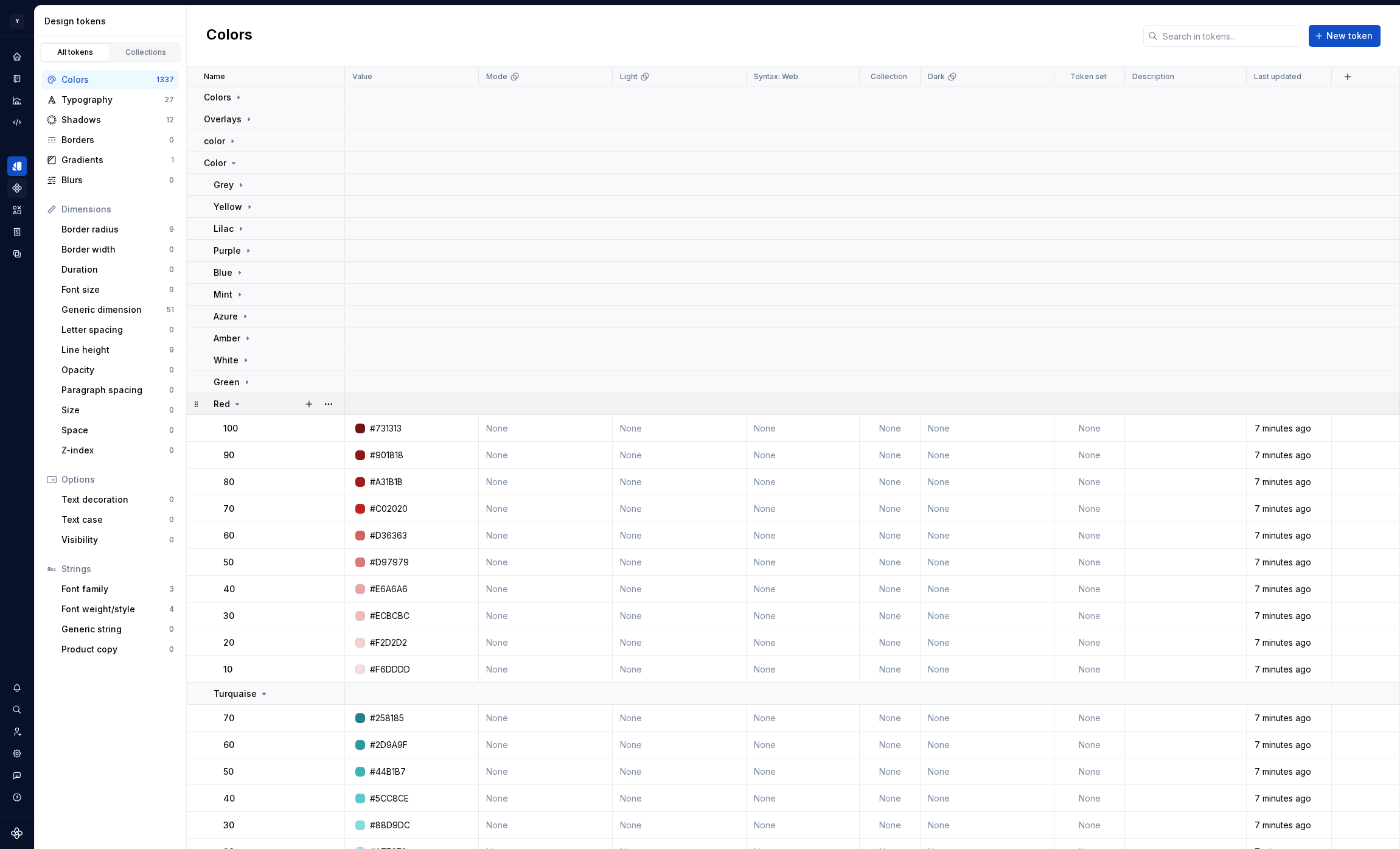
click at [252, 403] on div "Red" at bounding box center [278, 404] width 130 height 12
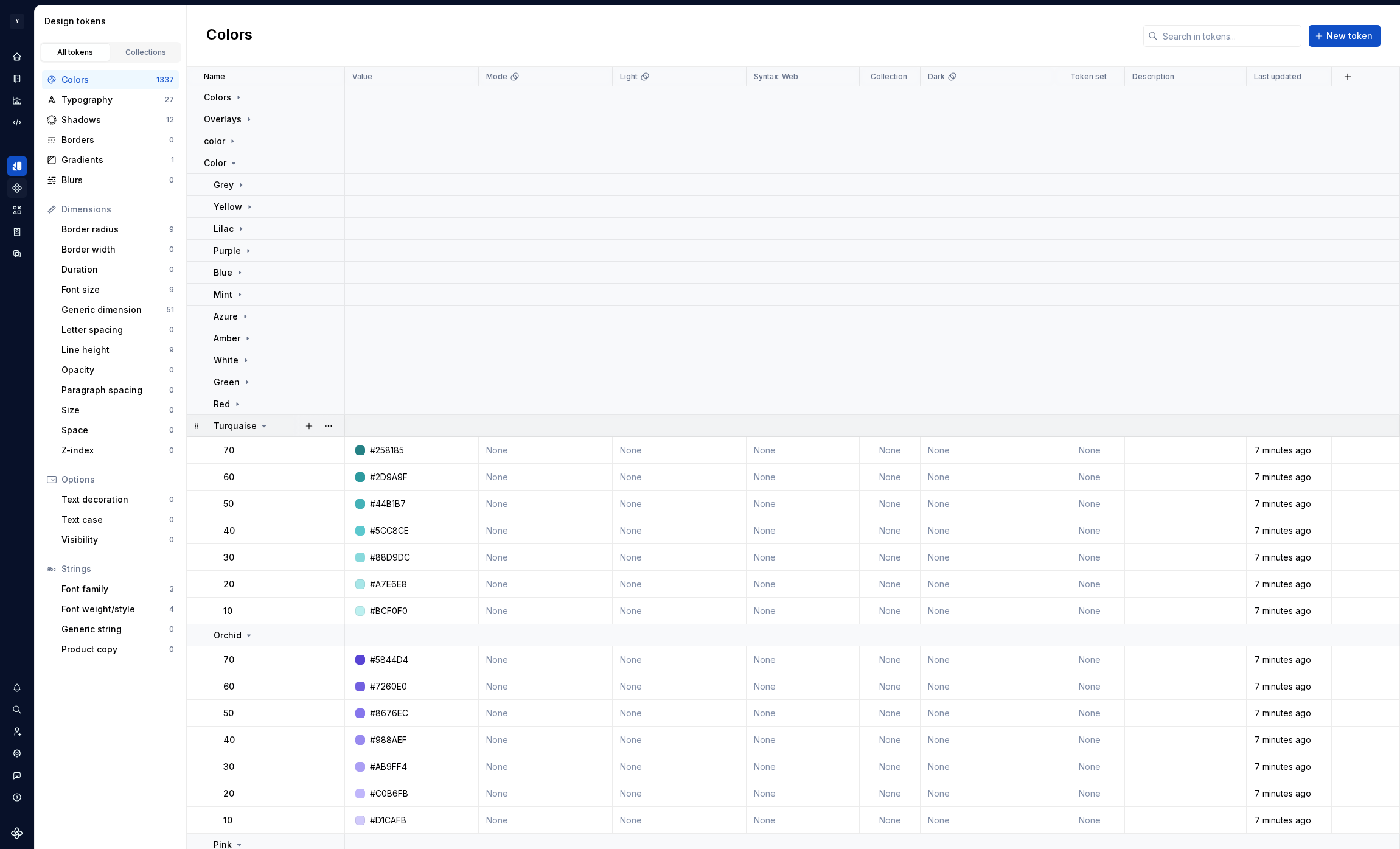
click at [246, 427] on p "Turquaise" at bounding box center [235, 426] width 43 height 12
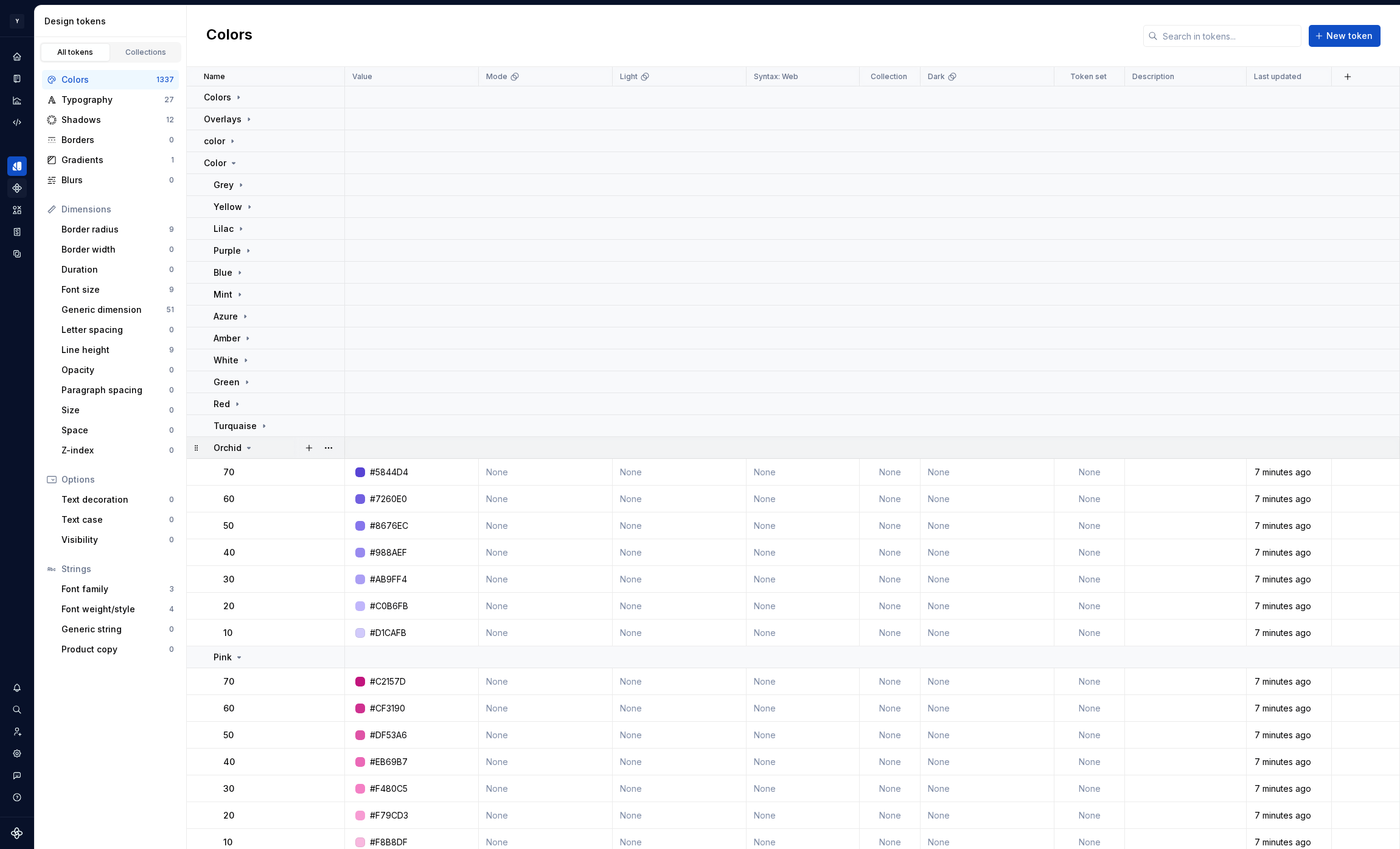
click at [254, 440] on td "Orchid" at bounding box center [266, 448] width 159 height 22
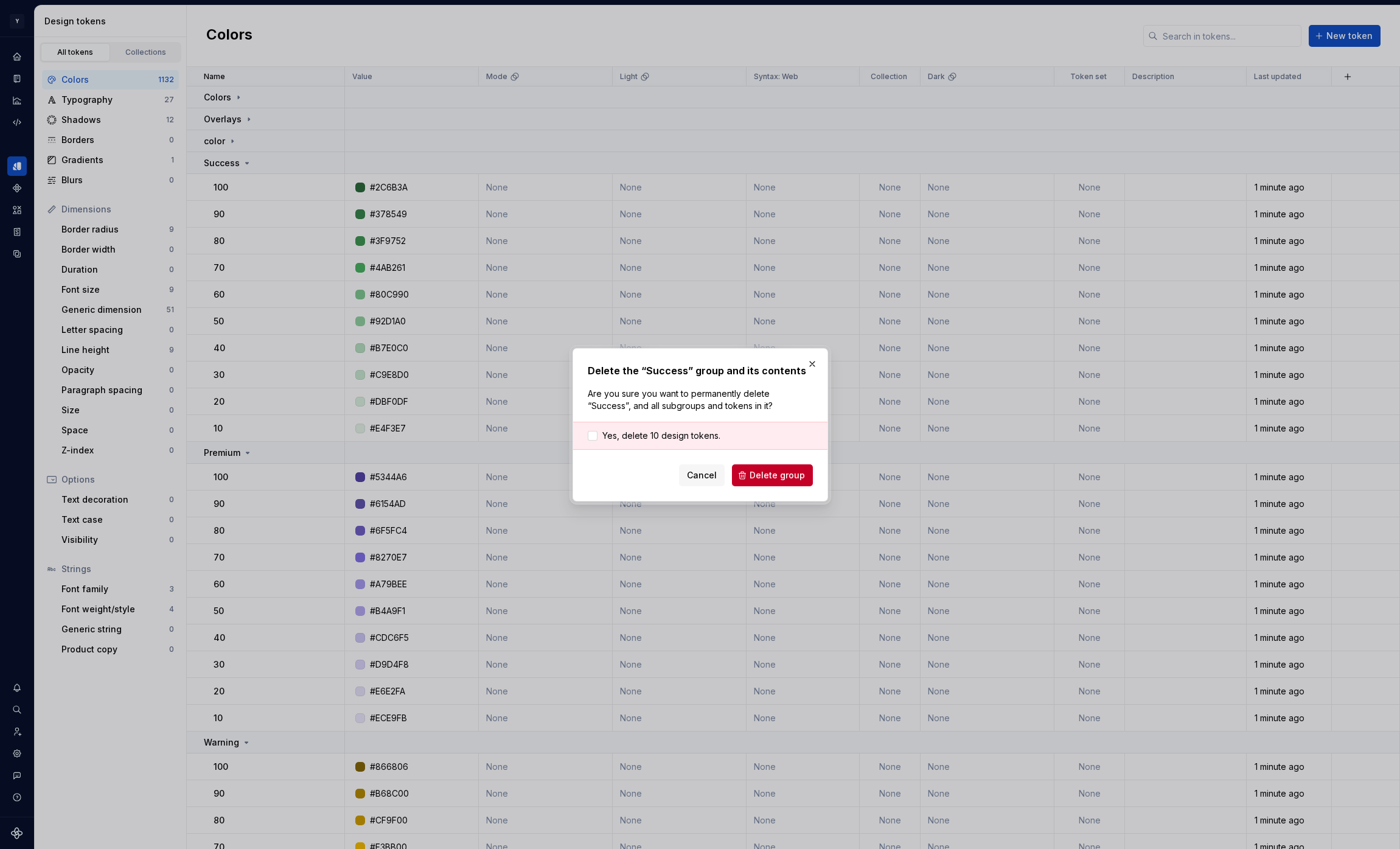
scroll to position [2, 0]
click at [766, 473] on span "Delete group" at bounding box center [777, 475] width 56 height 12
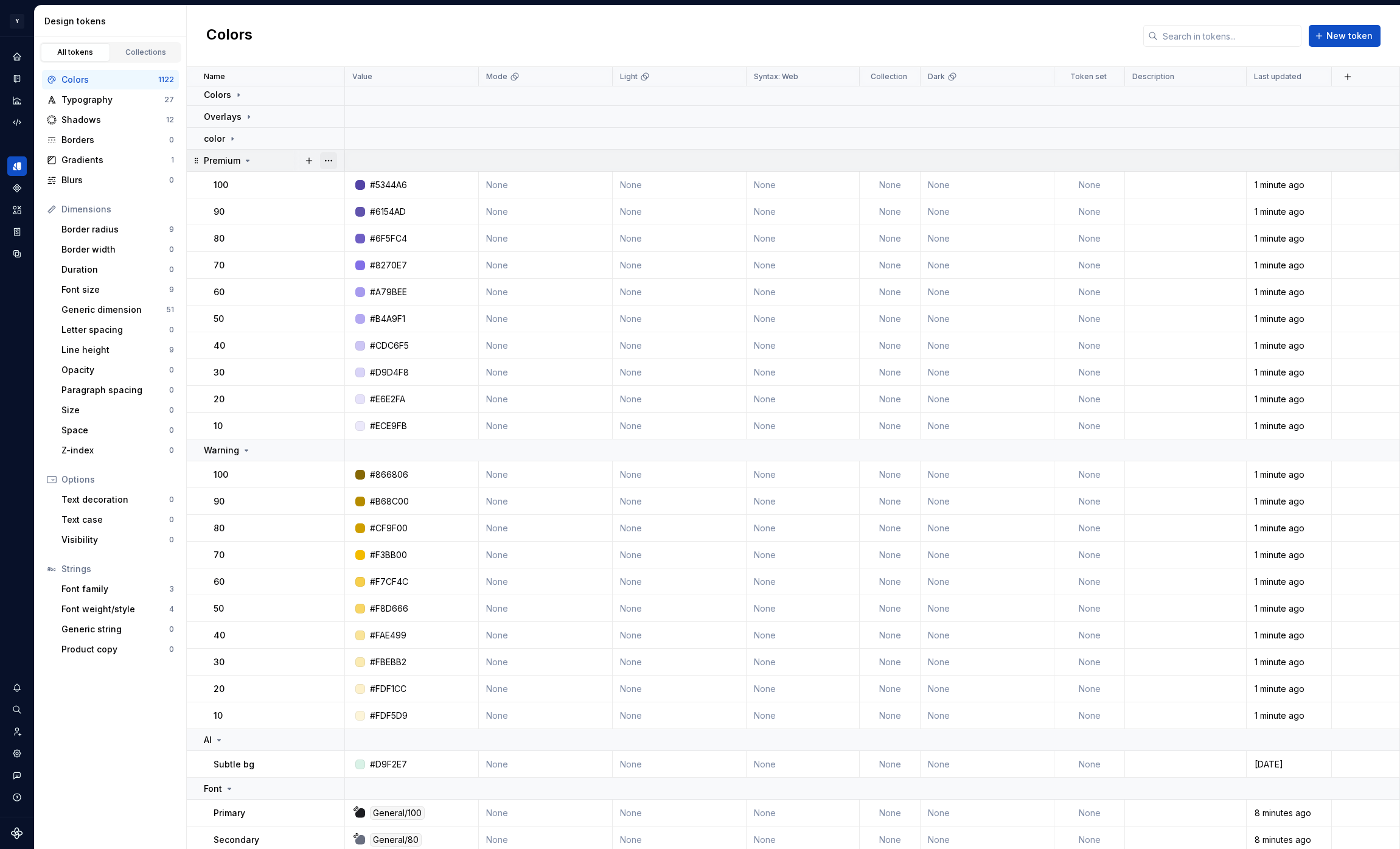
click at [329, 161] on button "button" at bounding box center [329, 160] width 17 height 17
click at [370, 301] on div "Delete group" at bounding box center [382, 297] width 79 height 12
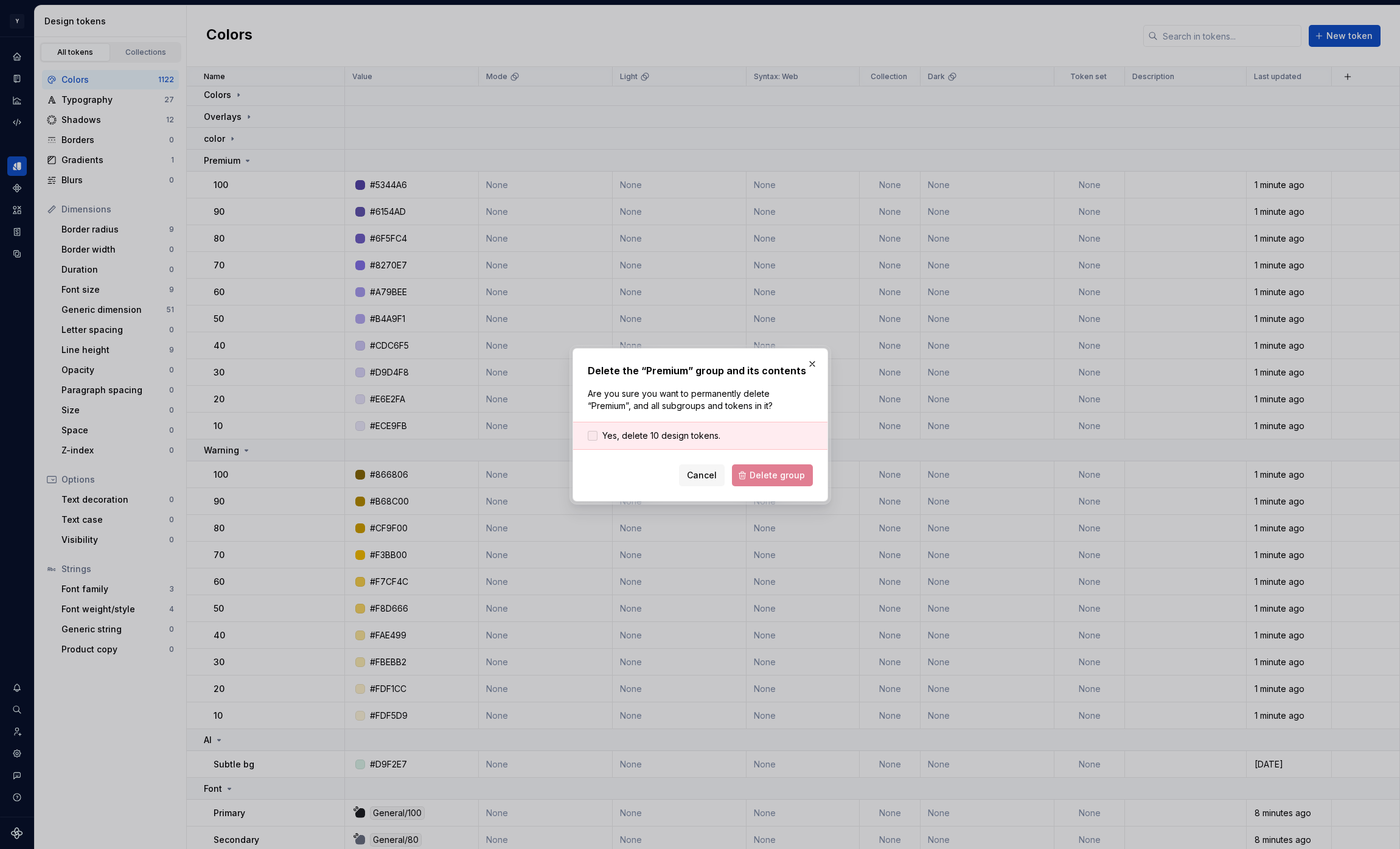
click at [706, 435] on span "Yes, delete 10 design tokens." at bounding box center [661, 436] width 118 height 12
click at [763, 468] on button "Delete group" at bounding box center [772, 475] width 81 height 22
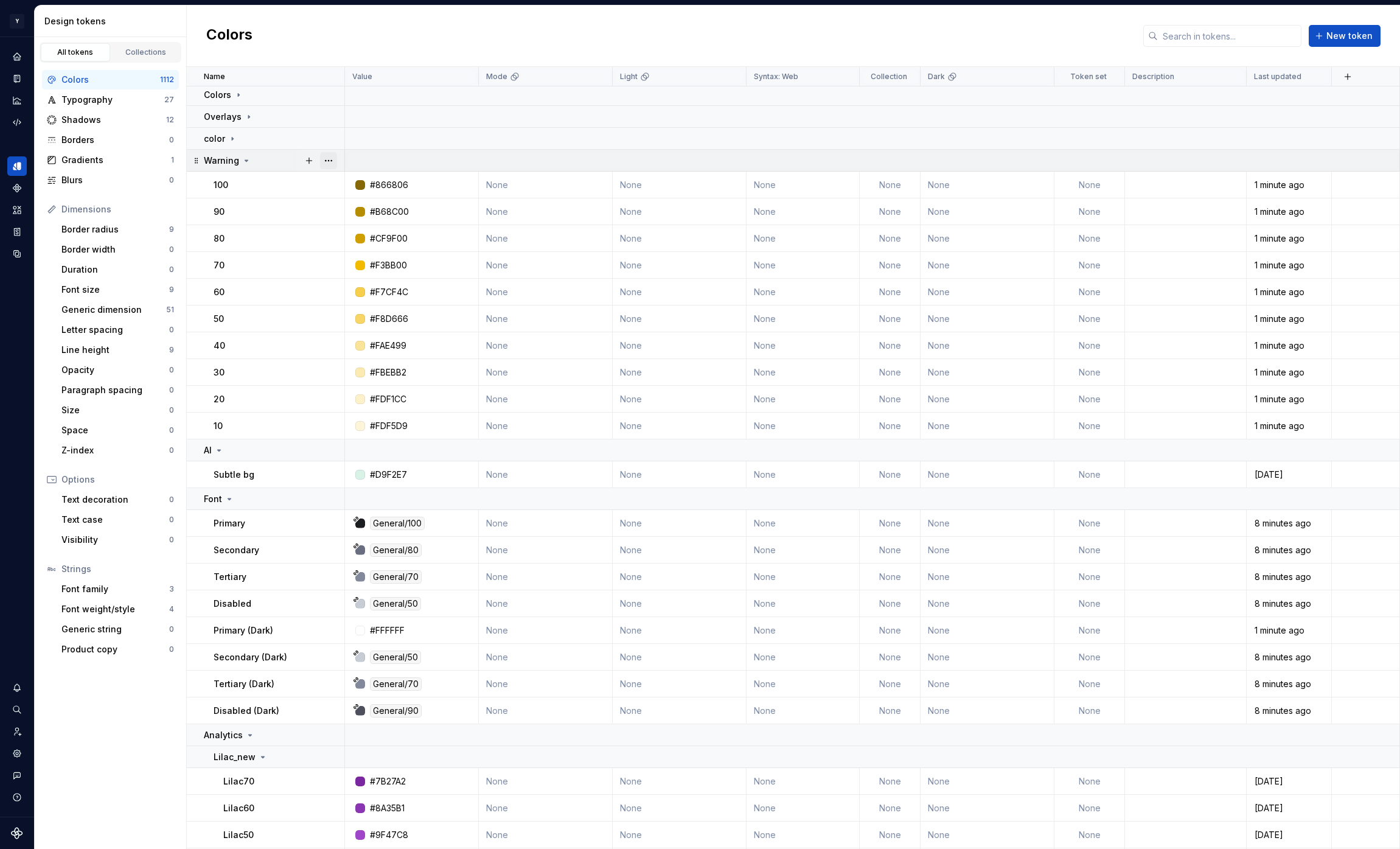
click at [327, 161] on button "button" at bounding box center [329, 160] width 17 height 17
click at [375, 292] on div "Delete group" at bounding box center [382, 297] width 79 height 12
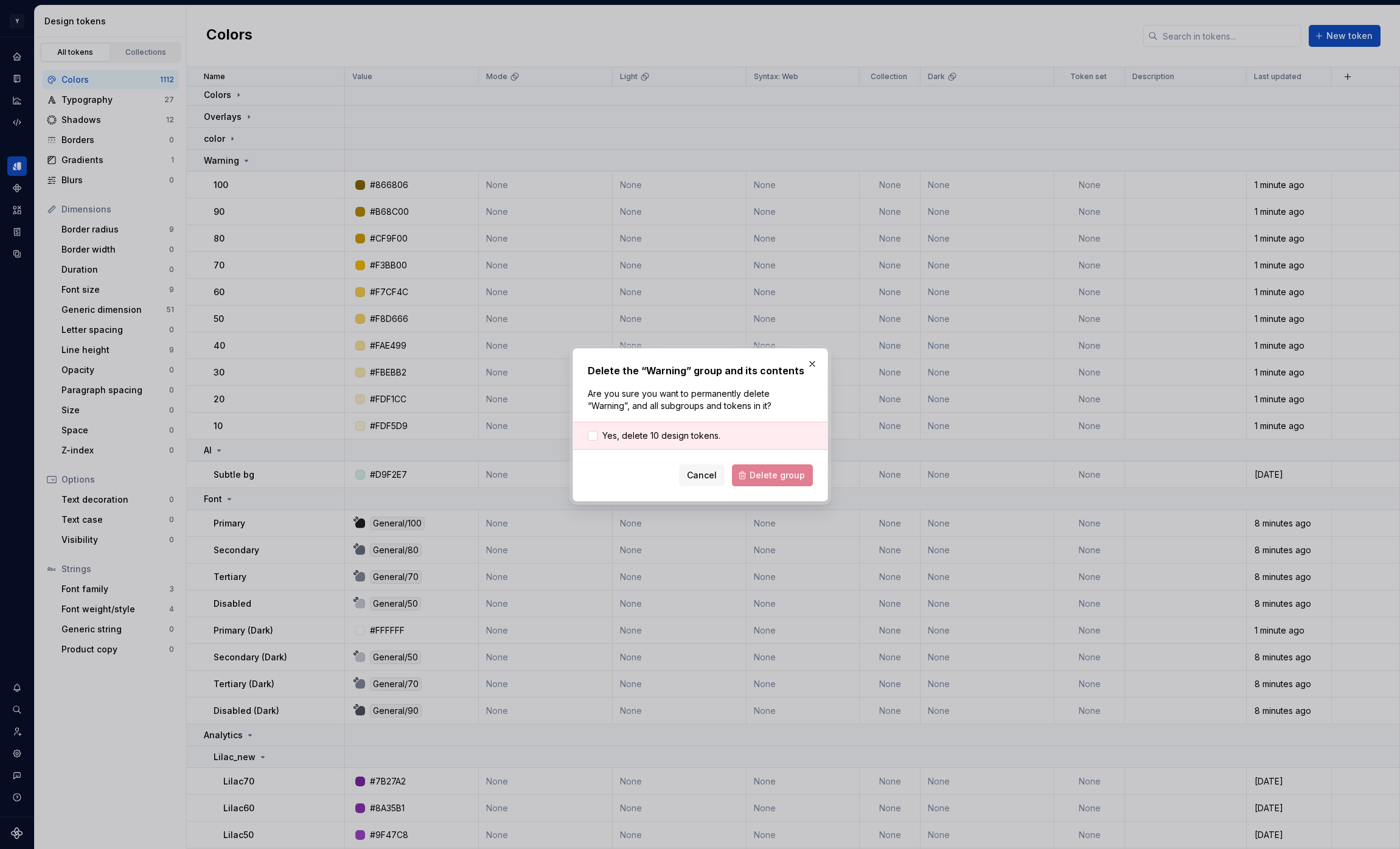
click at [647, 427] on div "Yes, delete 10 design tokens." at bounding box center [700, 436] width 254 height 28
click at [650, 434] on span "Yes, delete 10 design tokens." at bounding box center [661, 436] width 118 height 12
click at [769, 467] on button "Delete group" at bounding box center [772, 475] width 81 height 22
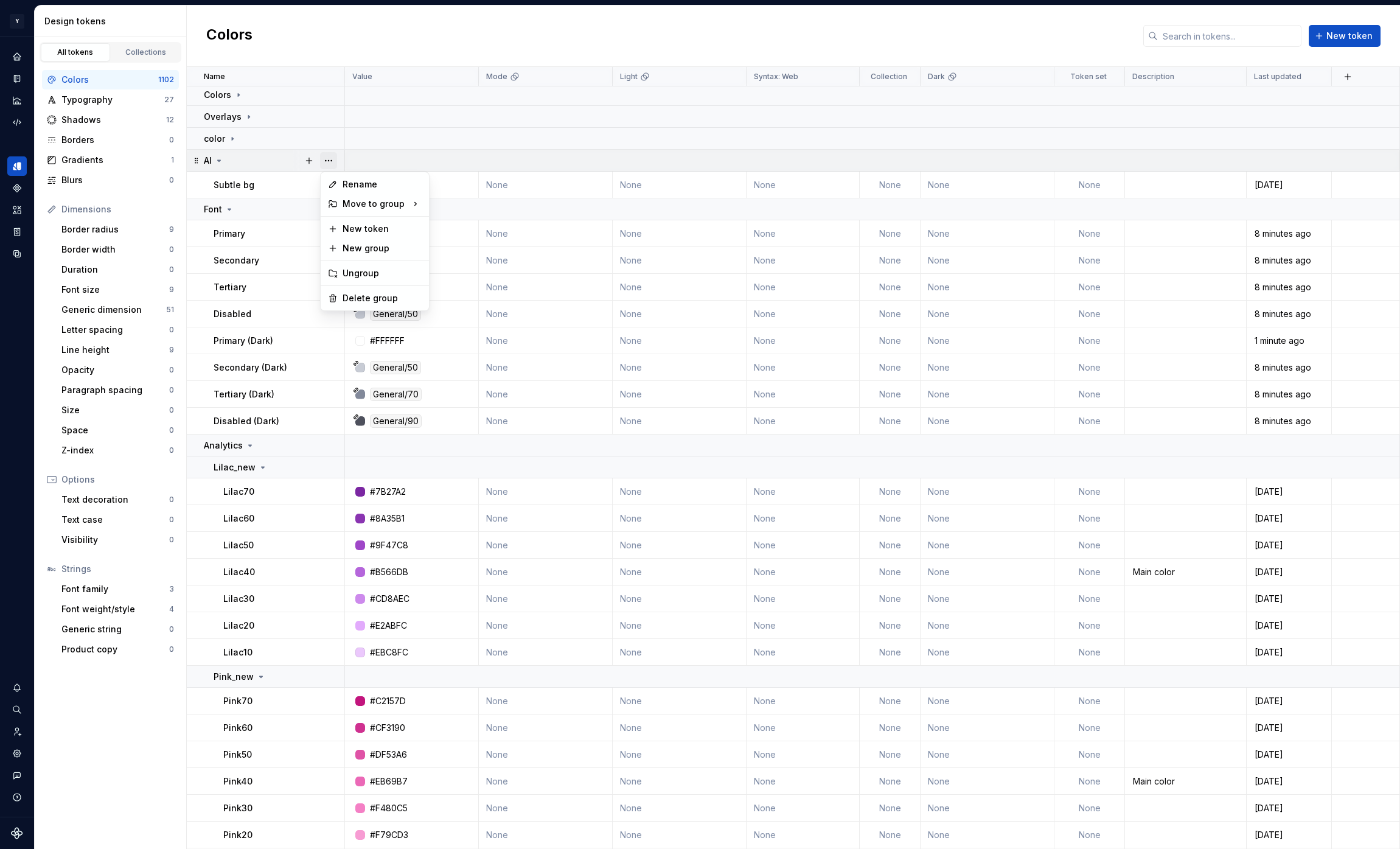
click at [327, 161] on button "button" at bounding box center [329, 160] width 17 height 17
click at [368, 295] on div "Delete group" at bounding box center [382, 297] width 79 height 12
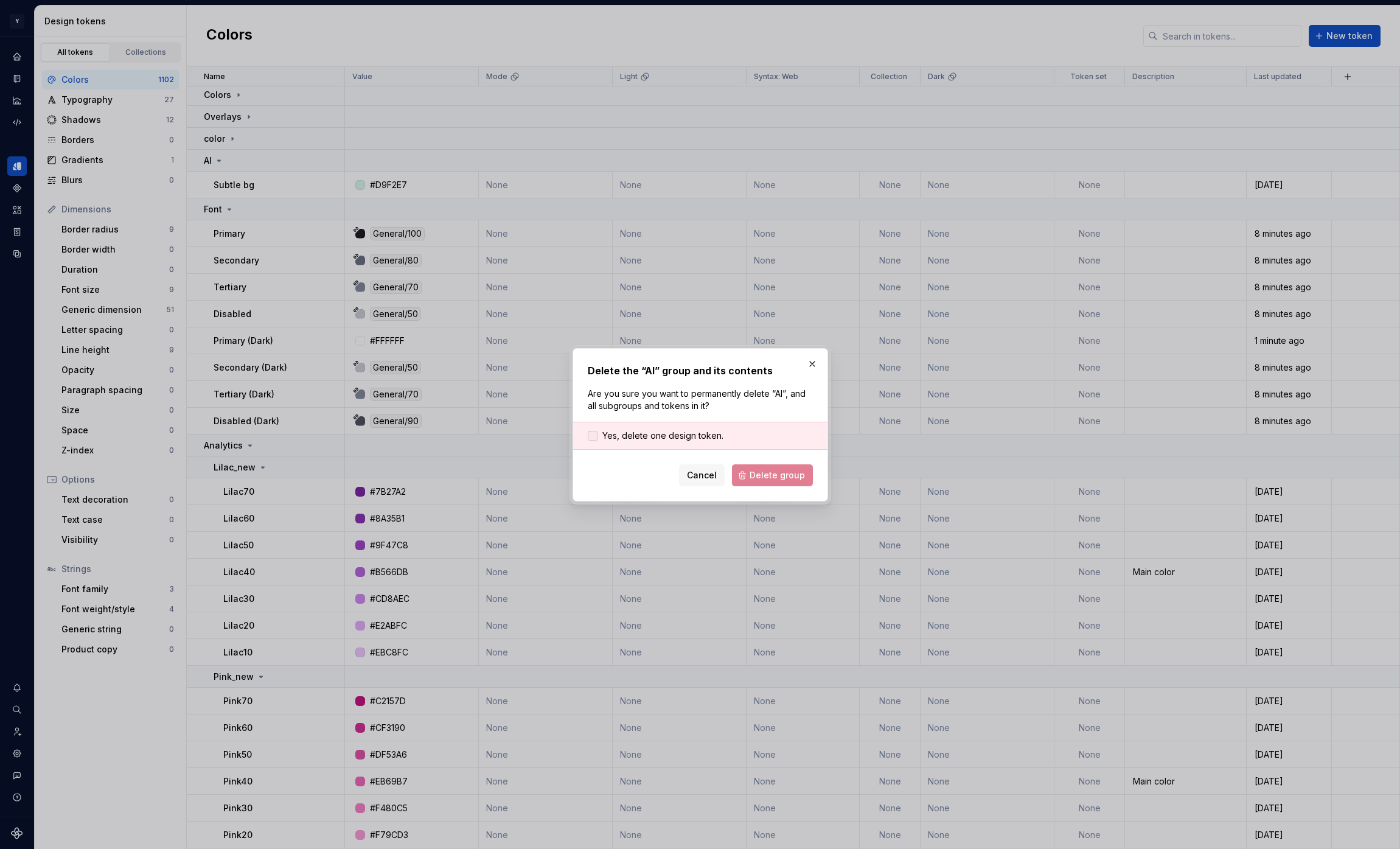
click at [666, 432] on span "Yes, delete one design token." at bounding box center [663, 436] width 121 height 12
click at [774, 478] on span "Delete group" at bounding box center [777, 475] width 56 height 12
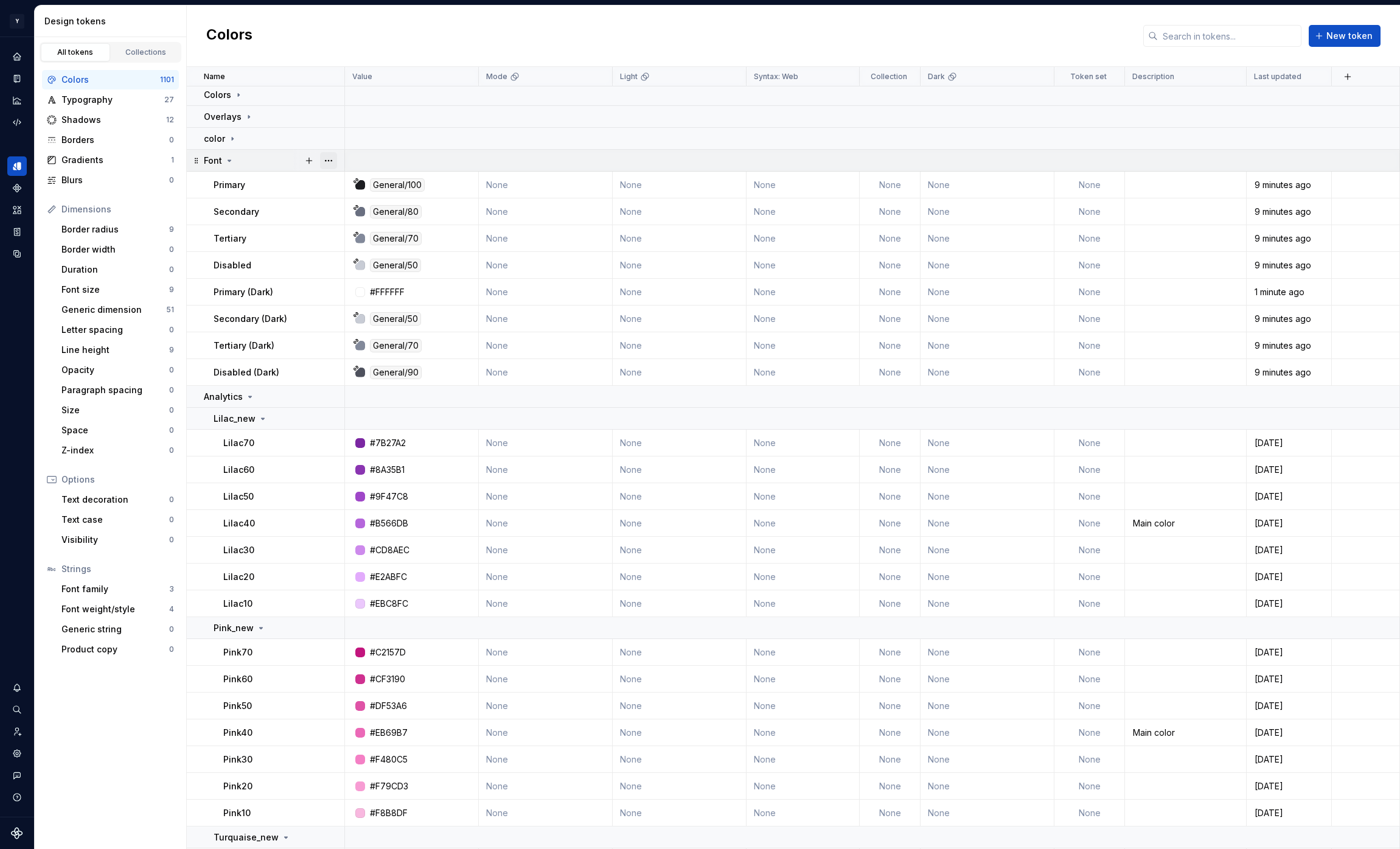
click at [330, 160] on button "button" at bounding box center [329, 160] width 17 height 17
click at [361, 294] on div "Delete group" at bounding box center [382, 297] width 79 height 12
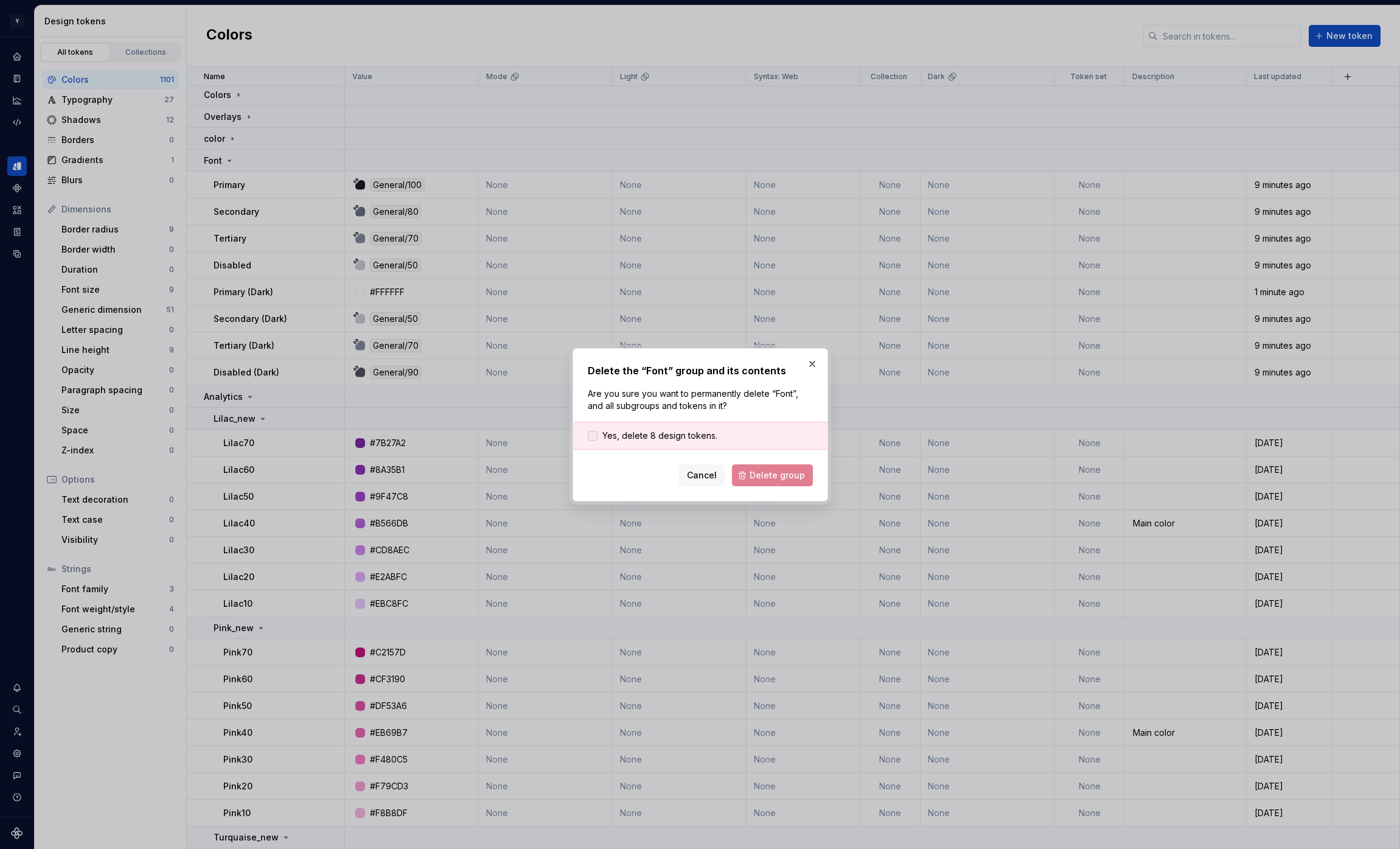
click at [659, 438] on span "Yes, delete 8 design tokens." at bounding box center [660, 436] width 115 height 12
click at [769, 484] on button "Delete group" at bounding box center [772, 475] width 81 height 22
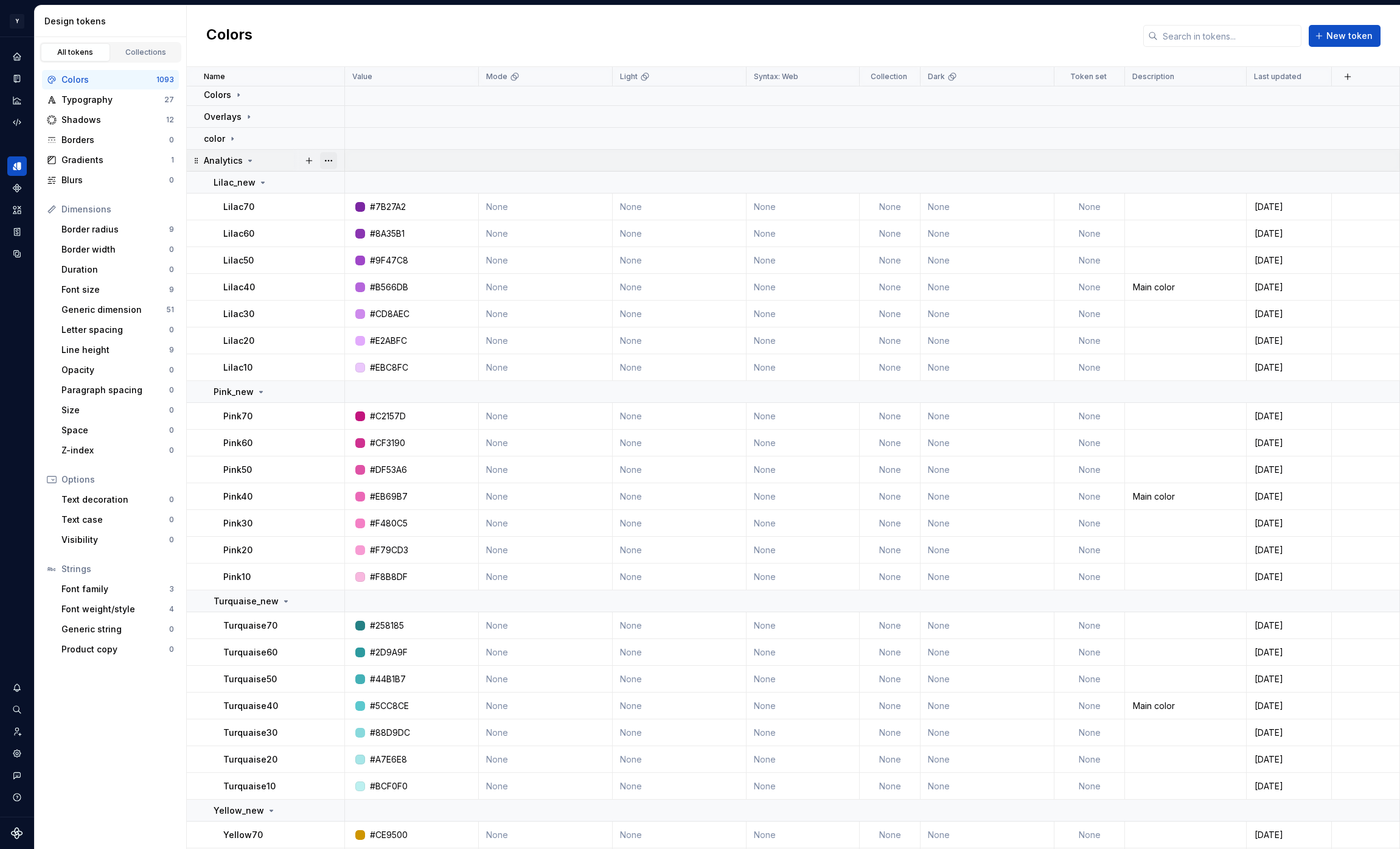
click at [332, 159] on button "button" at bounding box center [329, 160] width 17 height 17
click at [380, 293] on div "Delete group" at bounding box center [382, 297] width 79 height 12
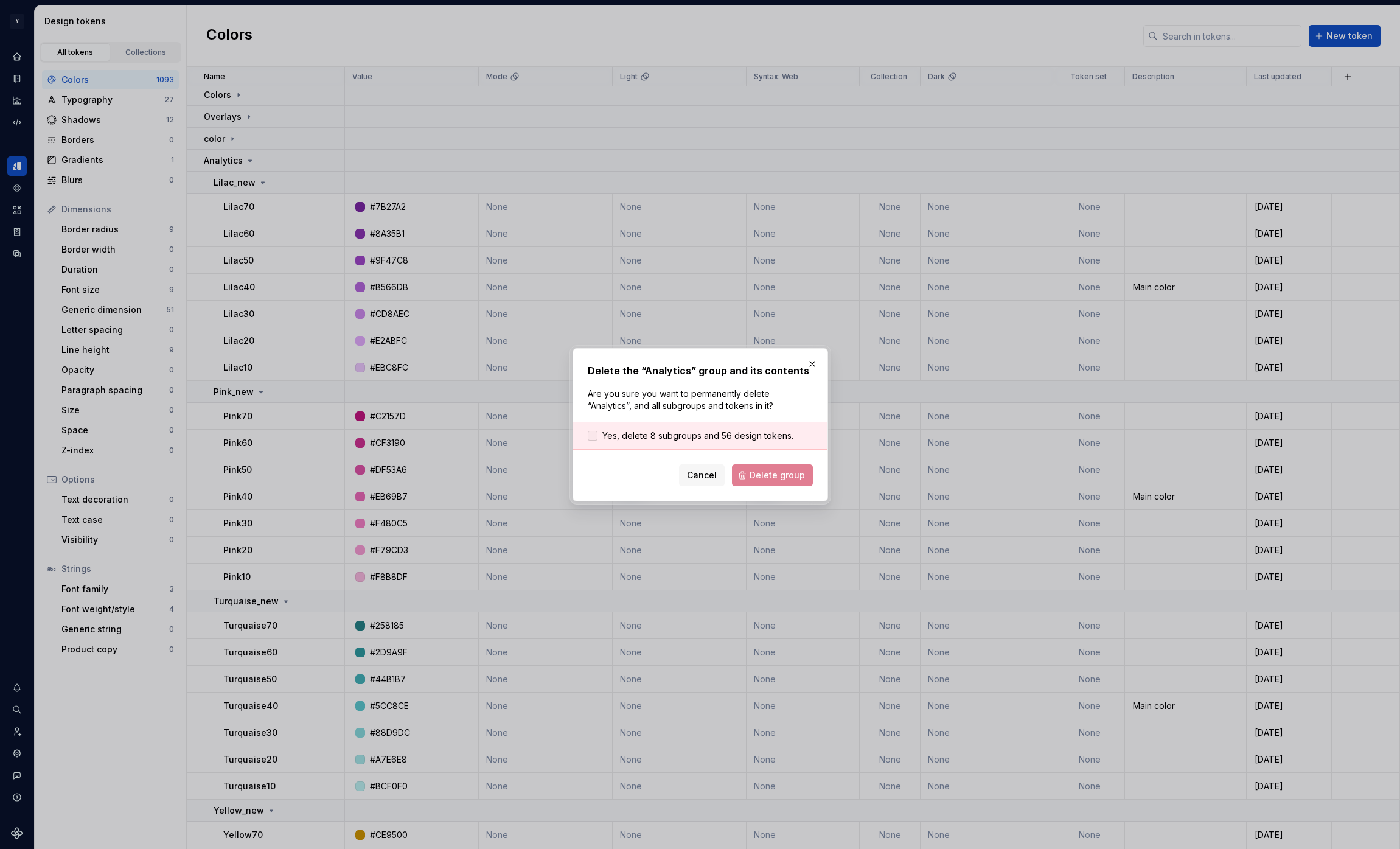
click at [673, 431] on span "Yes, delete 8 subgroups and 56 design tokens." at bounding box center [698, 436] width 191 height 12
click at [768, 476] on span "Delete group" at bounding box center [777, 475] width 56 height 12
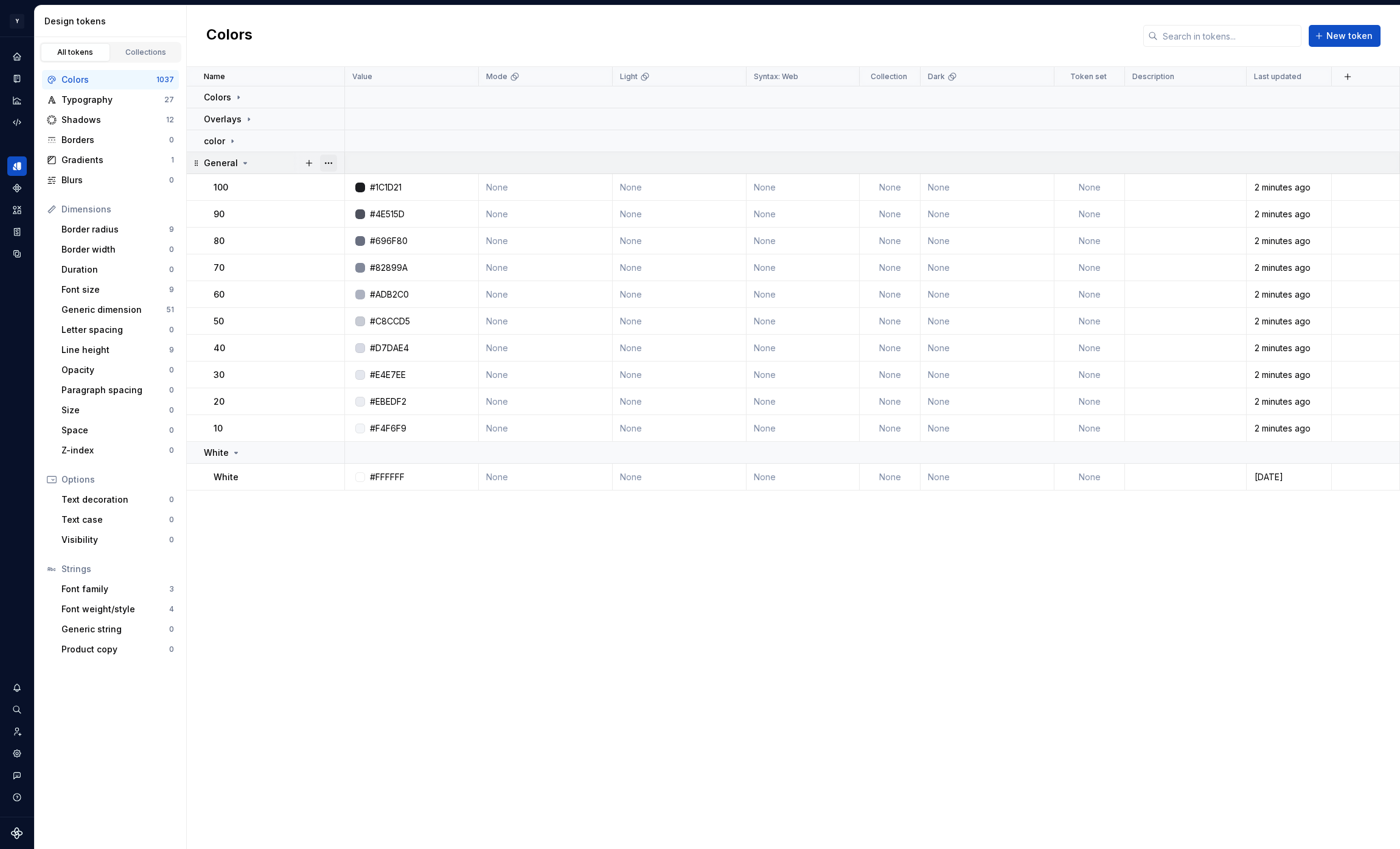
click at [329, 163] on button "button" at bounding box center [329, 163] width 17 height 17
click at [387, 299] on div "Delete group" at bounding box center [382, 300] width 79 height 12
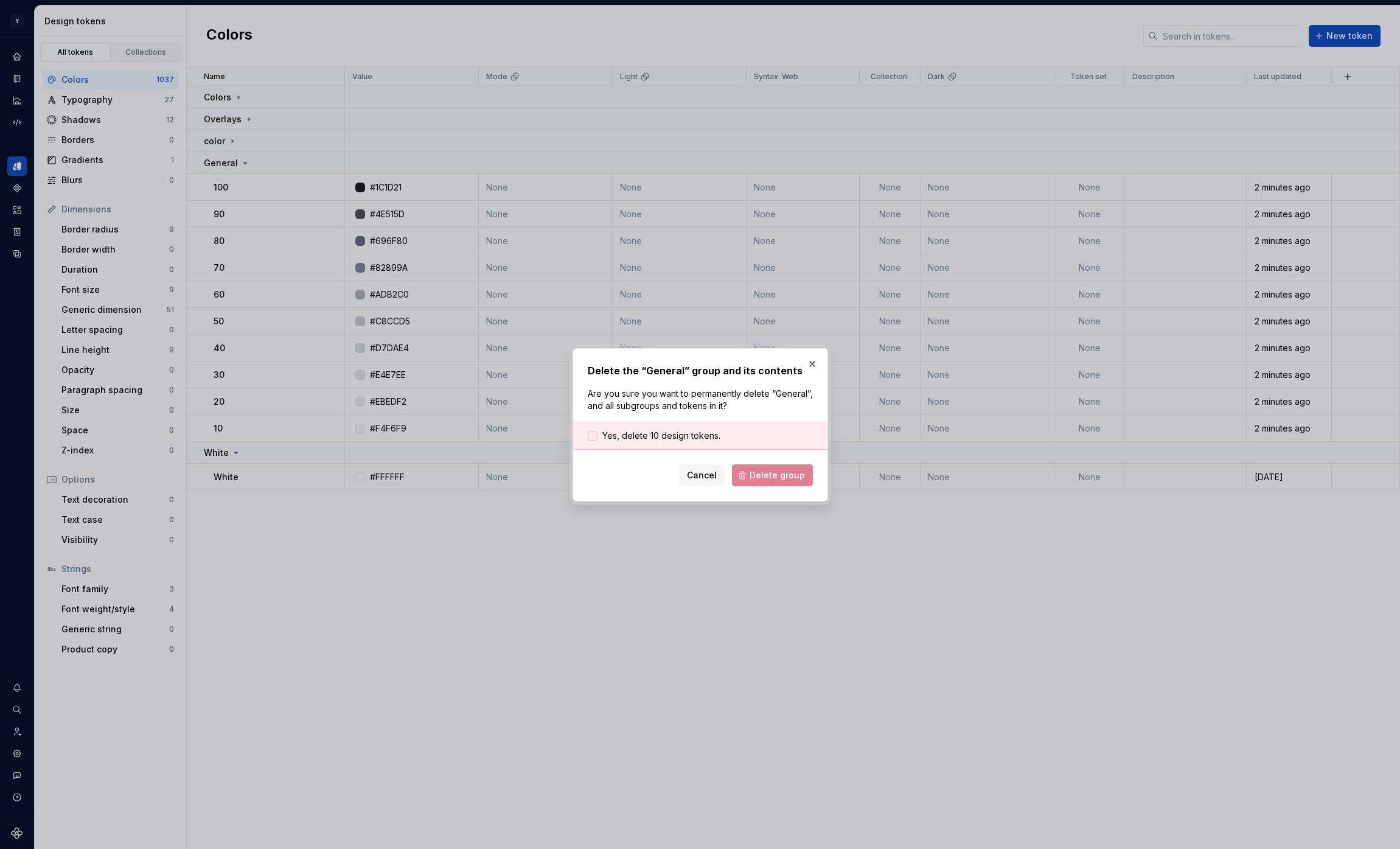
click at [696, 432] on span "Yes, delete 10 design tokens." at bounding box center [661, 436] width 118 height 12
click at [745, 471] on button "Delete group" at bounding box center [772, 475] width 81 height 22
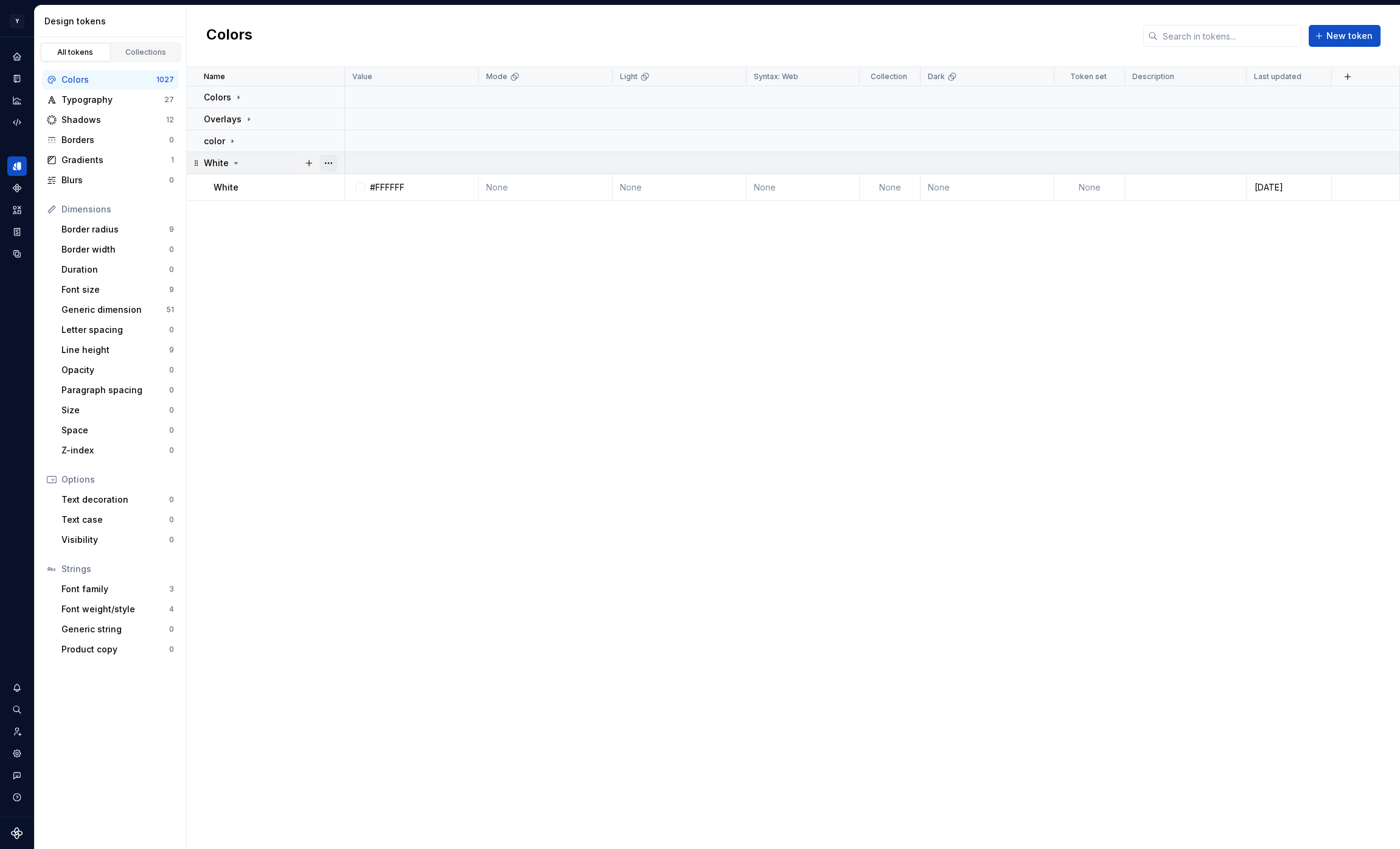
click at [331, 162] on button "button" at bounding box center [329, 163] width 17 height 17
click at [370, 302] on div "Delete group" at bounding box center [382, 300] width 79 height 12
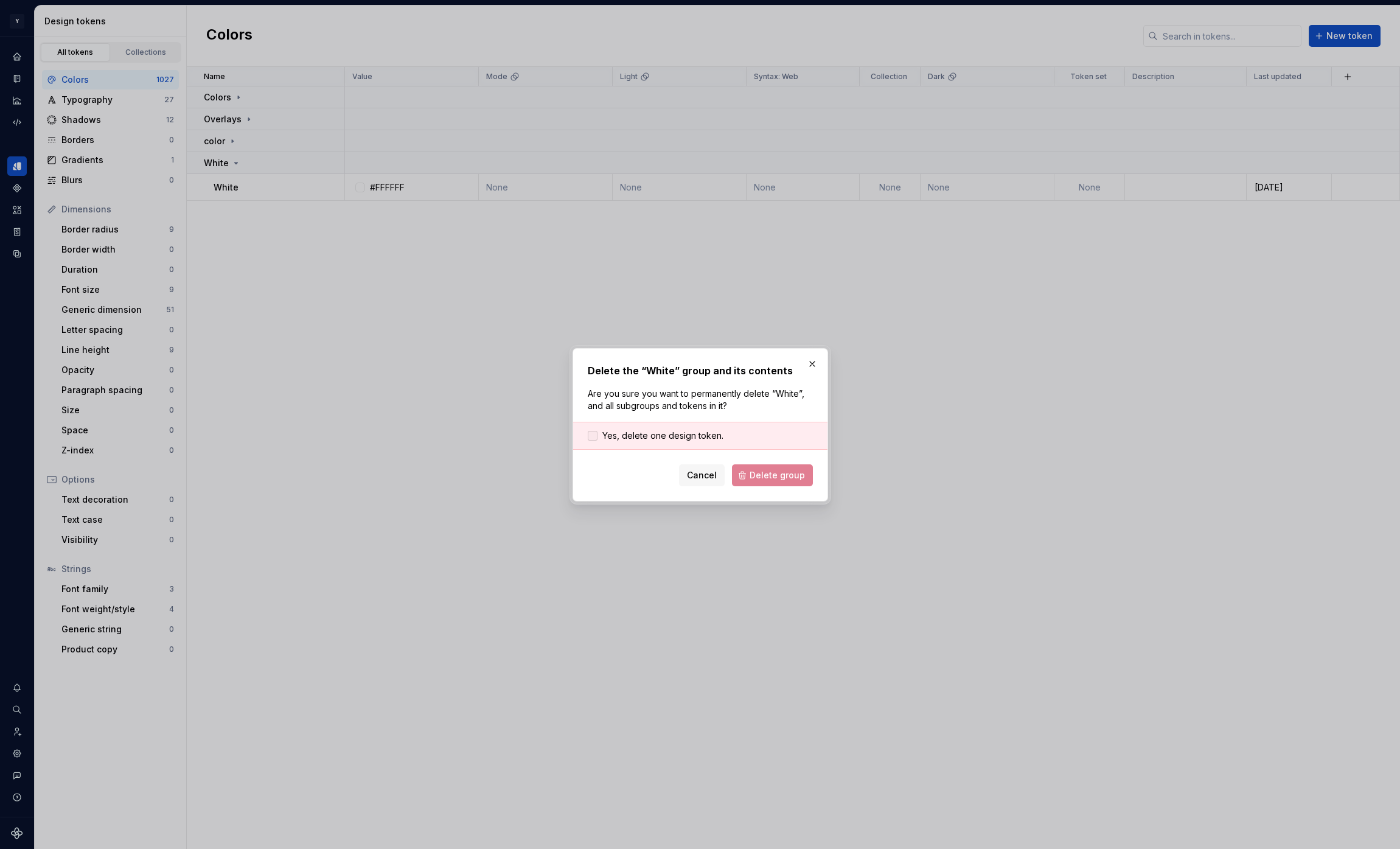
click at [709, 436] on span "Yes, delete one design token." at bounding box center [663, 436] width 121 height 12
click at [754, 472] on span "Delete group" at bounding box center [777, 475] width 56 height 12
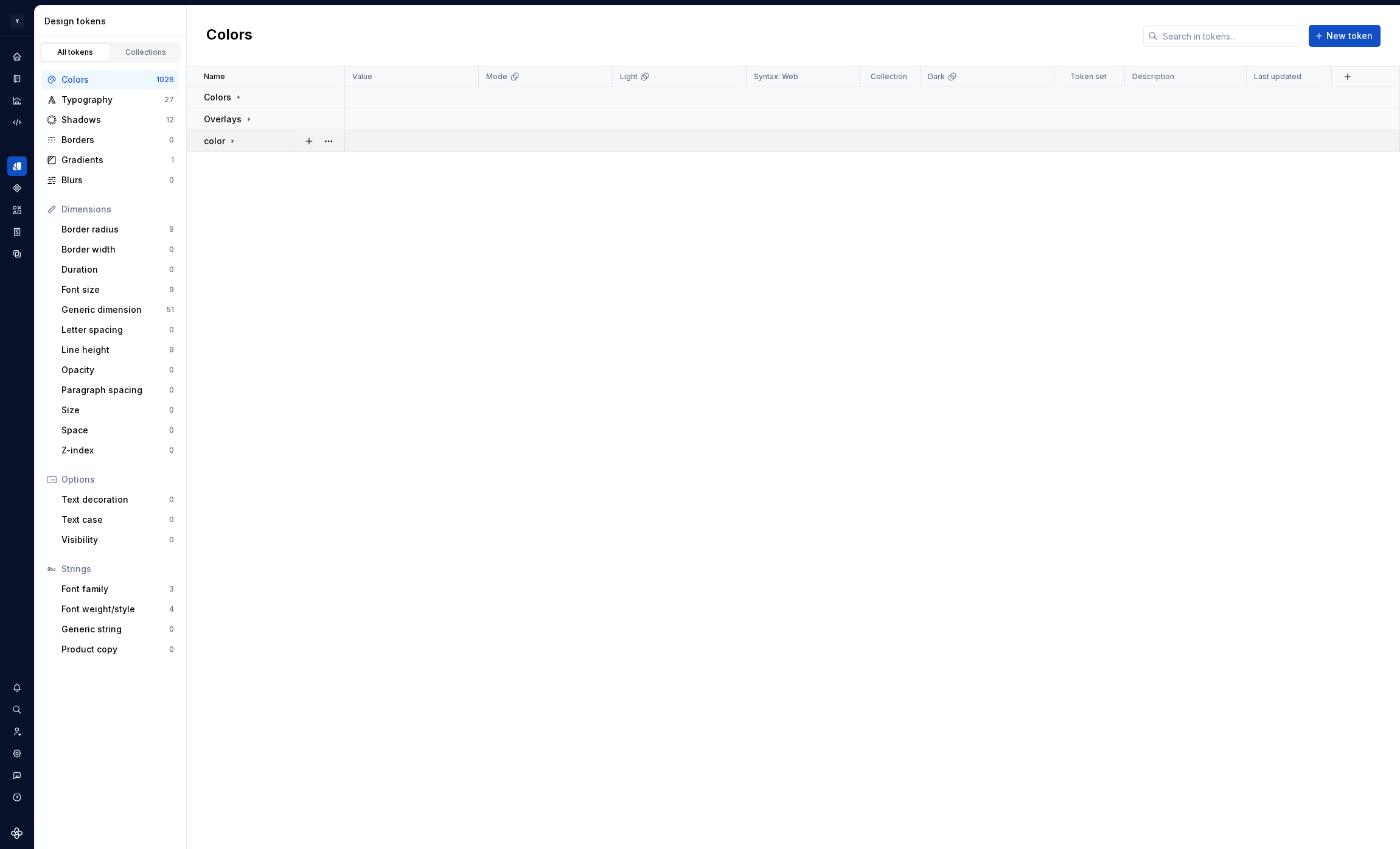
click at [232, 141] on icon at bounding box center [232, 141] width 1 height 3
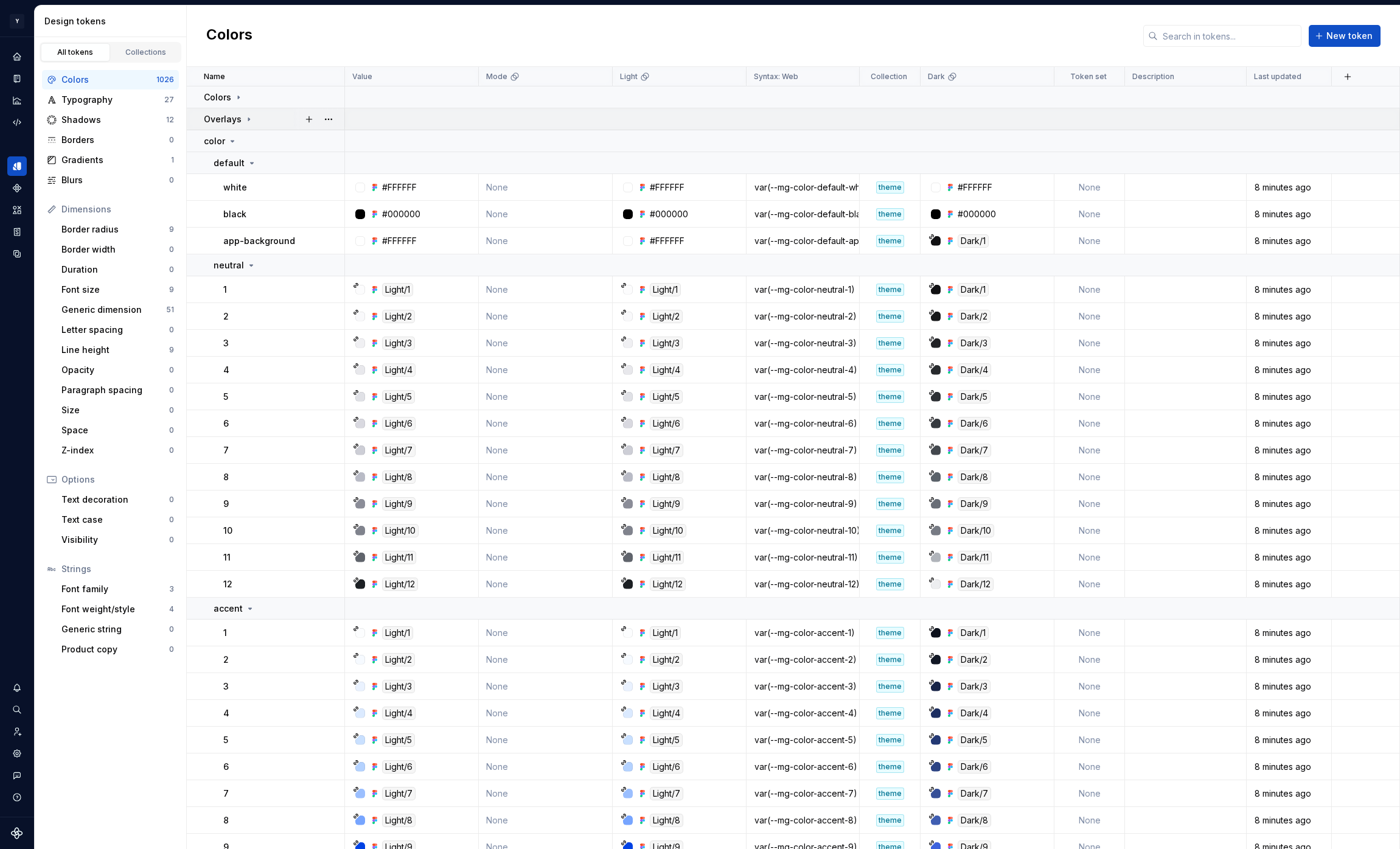
click at [248, 119] on icon at bounding box center [249, 119] width 10 height 10
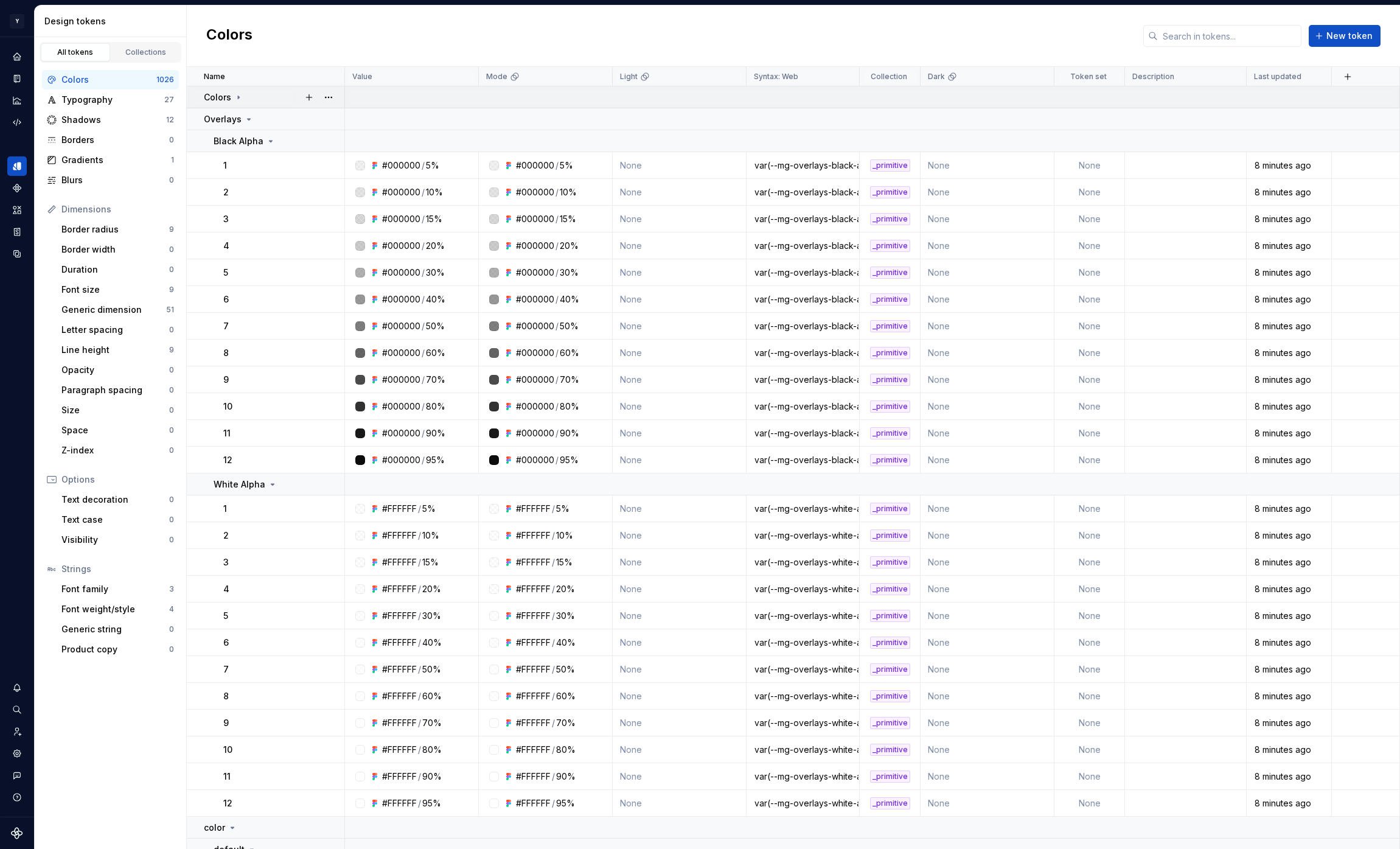
click at [238, 96] on icon at bounding box center [238, 97] width 1 height 3
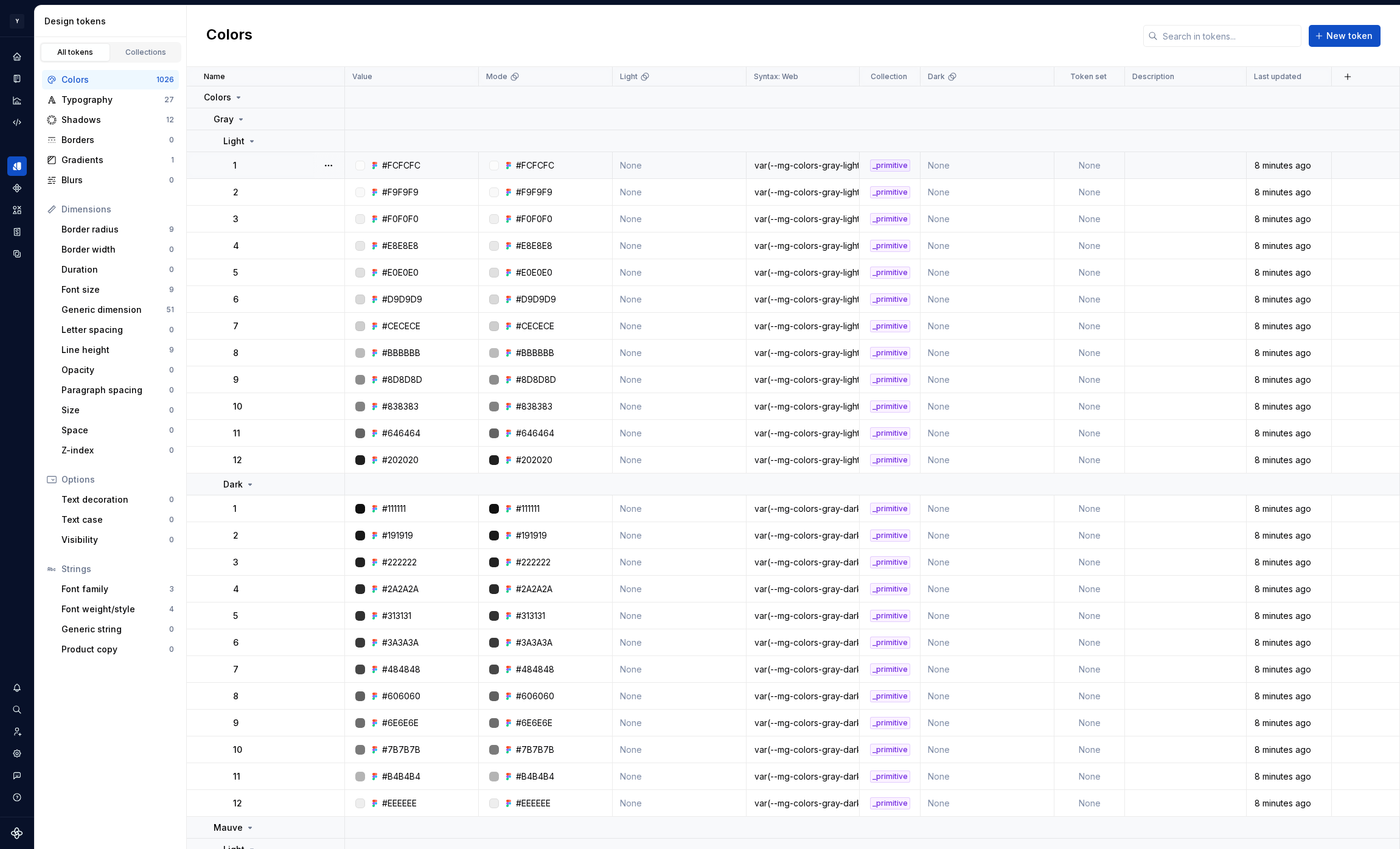
click at [819, 163] on div "var(--mg-colors-gray-light-1)" at bounding box center [803, 165] width 111 height 12
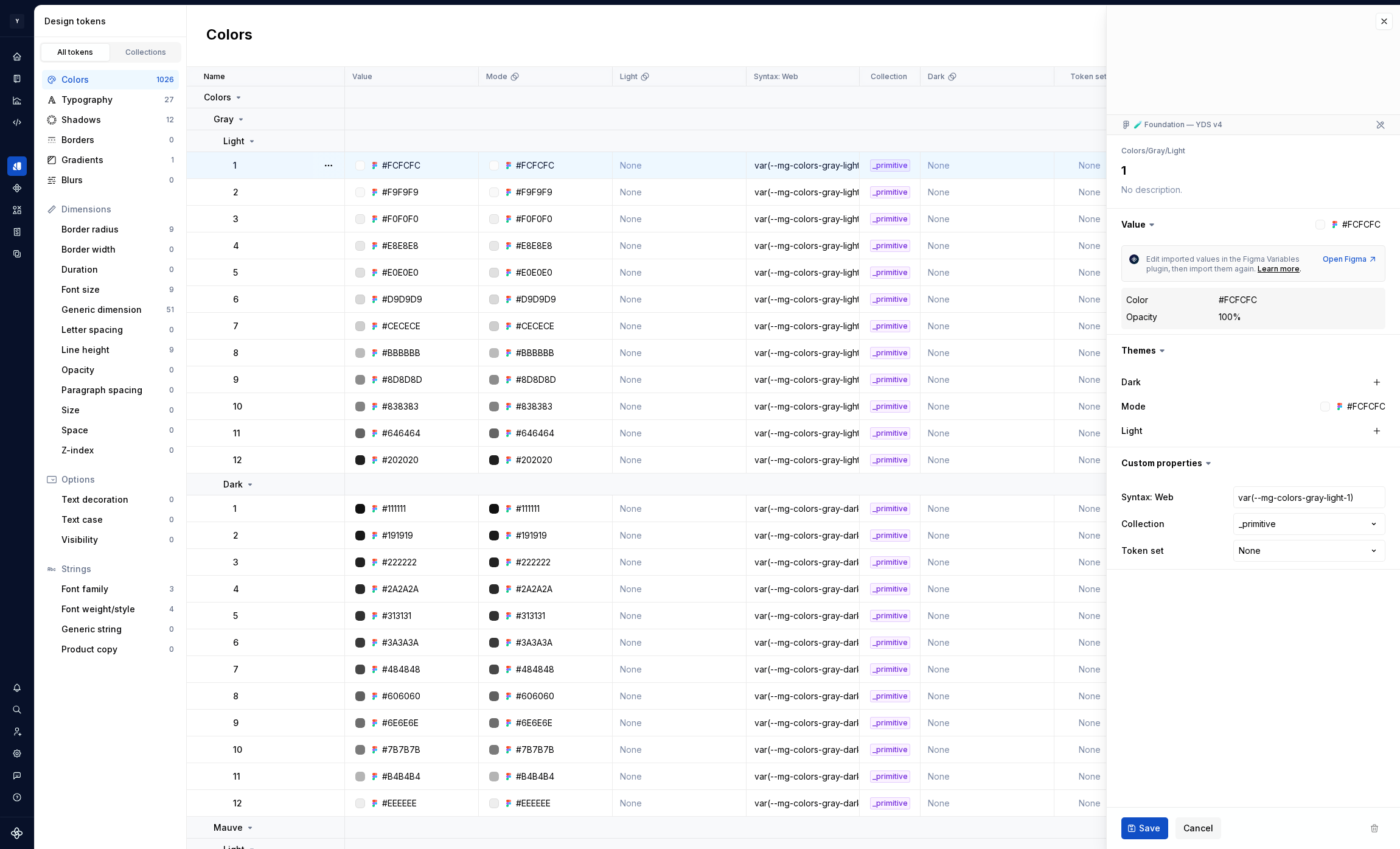
type textarea "*"
click at [1334, 559] on html "Y Mingo M Design system data Design tokens All tokens Collections Colors 1026 T…" at bounding box center [700, 424] width 1400 height 849
click at [1181, 606] on html "Y Mingo M Design system data Design tokens All tokens Collections Colors 1026 T…" at bounding box center [700, 424] width 1400 height 849
click at [1389, 25] on button "button" at bounding box center [1384, 21] width 17 height 17
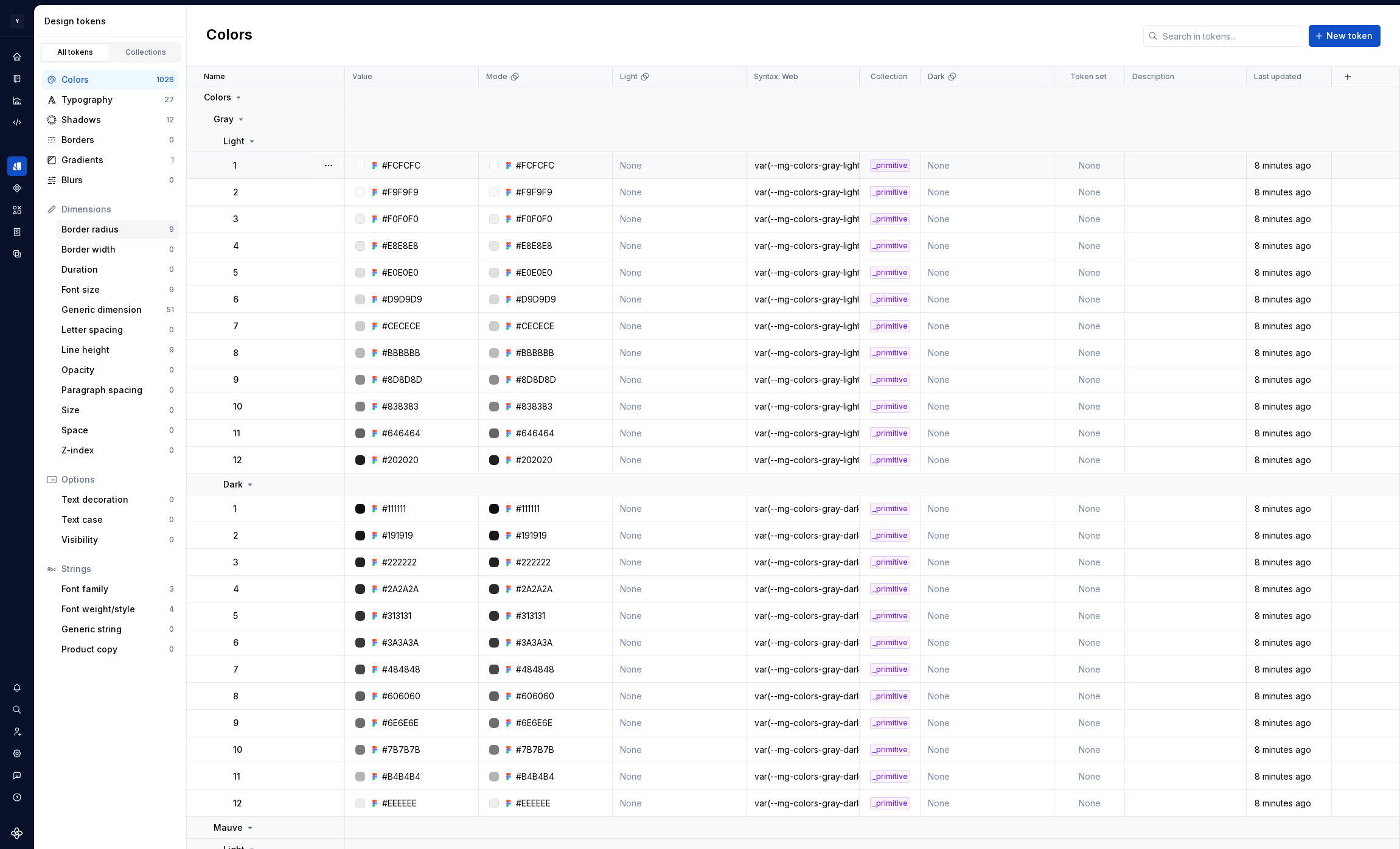
click at [141, 233] on div "Border radius" at bounding box center [115, 229] width 108 height 12
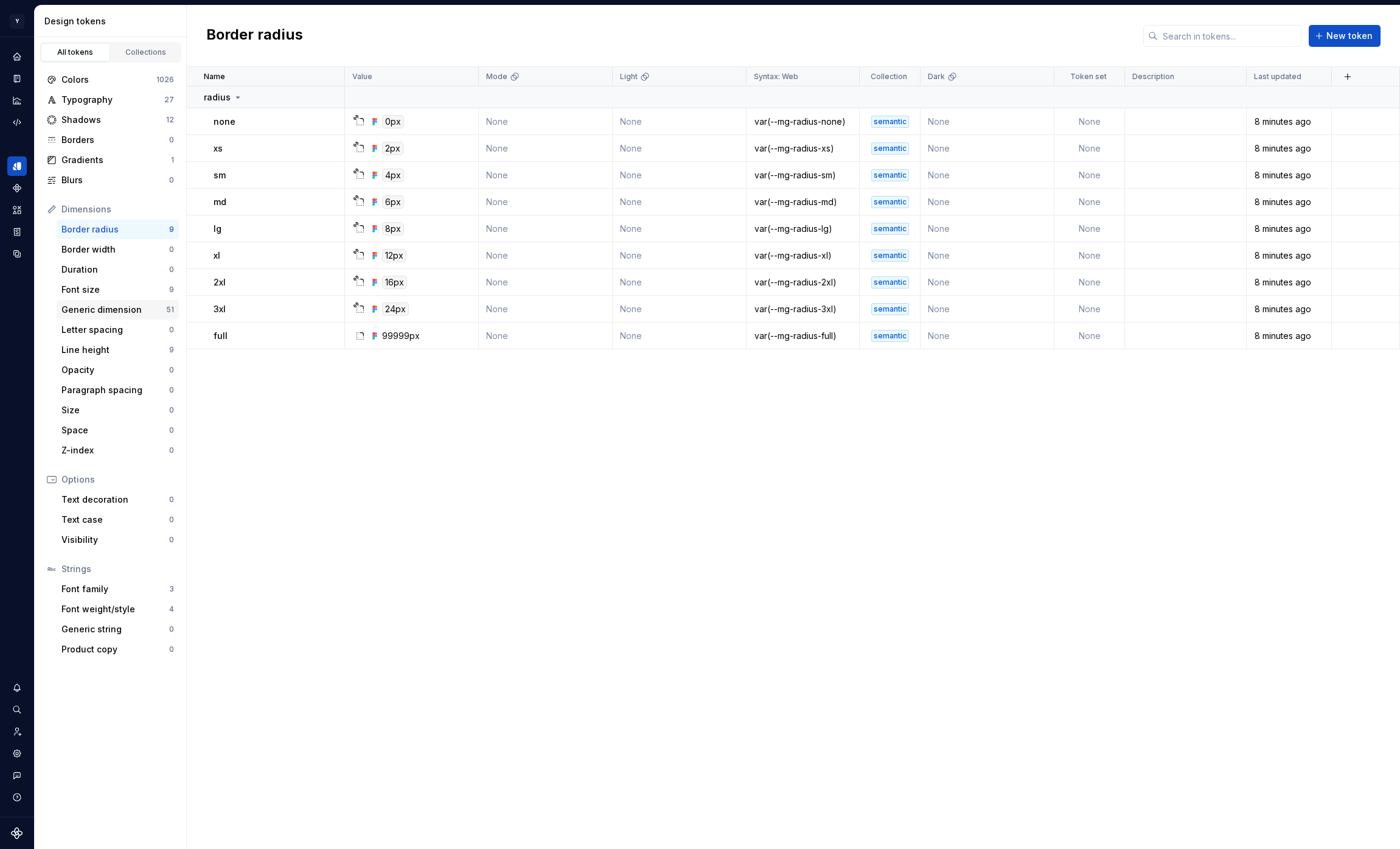
click at [125, 311] on div "Generic dimension" at bounding box center [114, 310] width 105 height 12
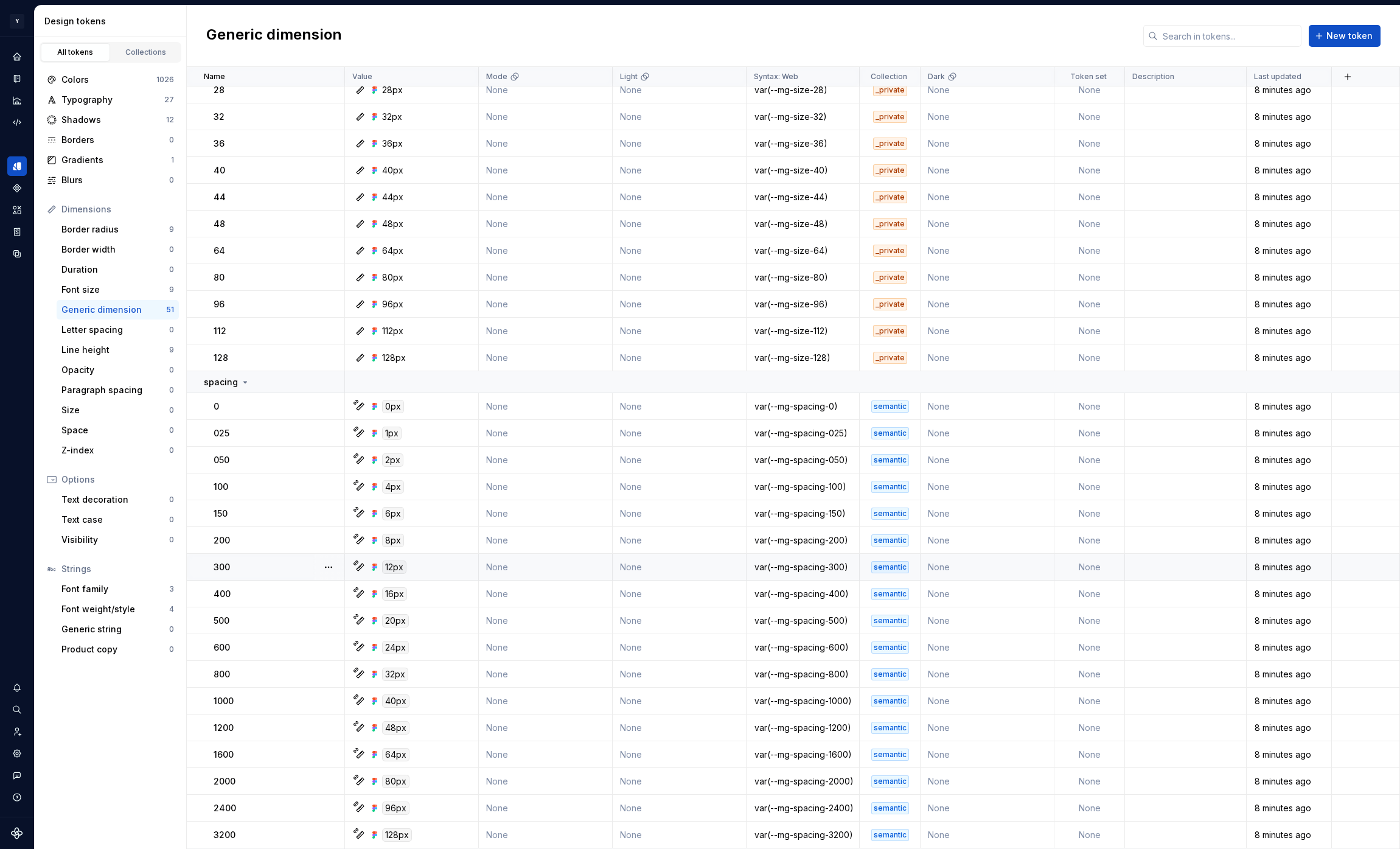
scroll to position [355, 0]
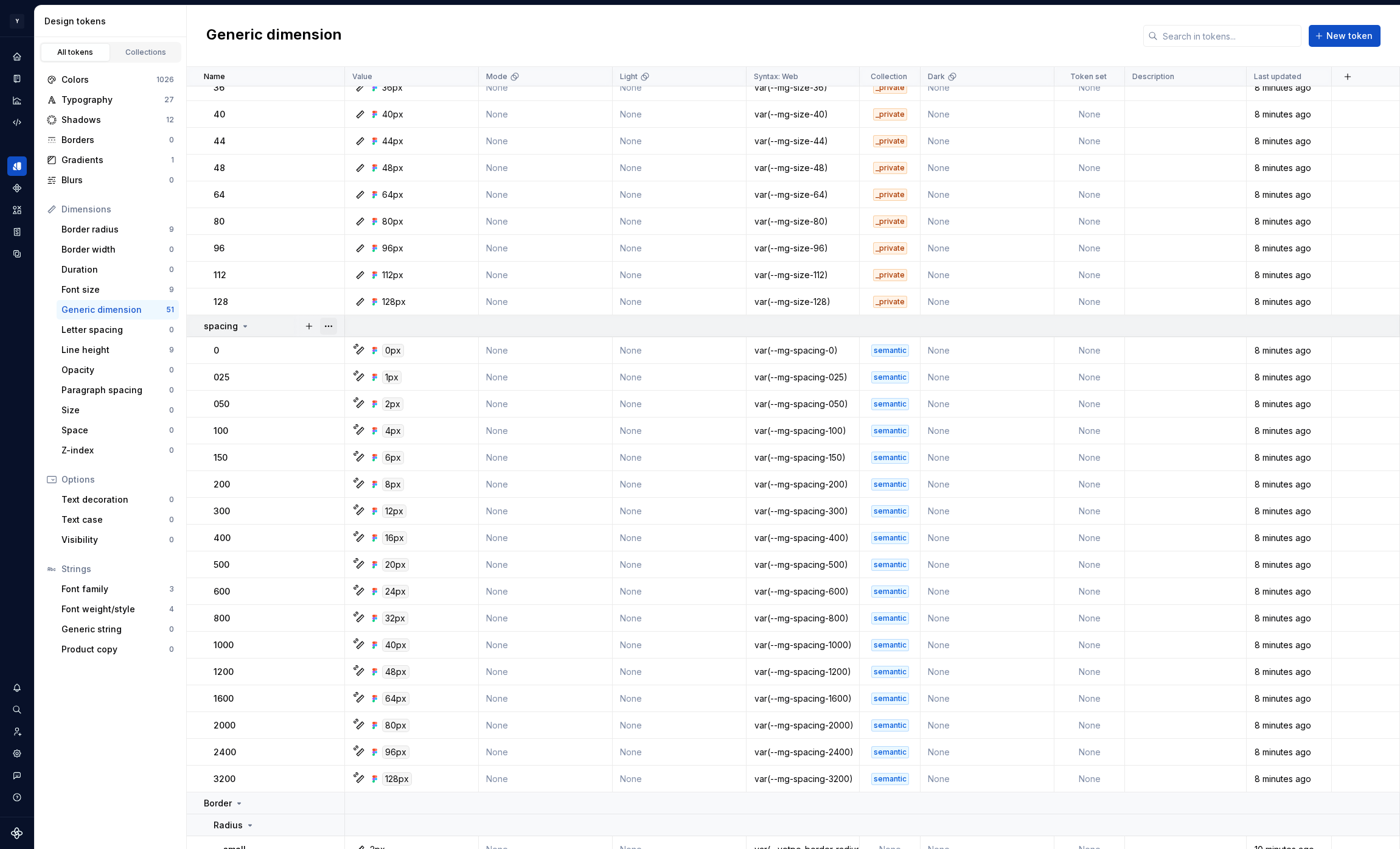
click at [323, 325] on button "button" at bounding box center [329, 326] width 17 height 17
click at [487, 500] on div "Spacing" at bounding box center [531, 500] width 164 height 12
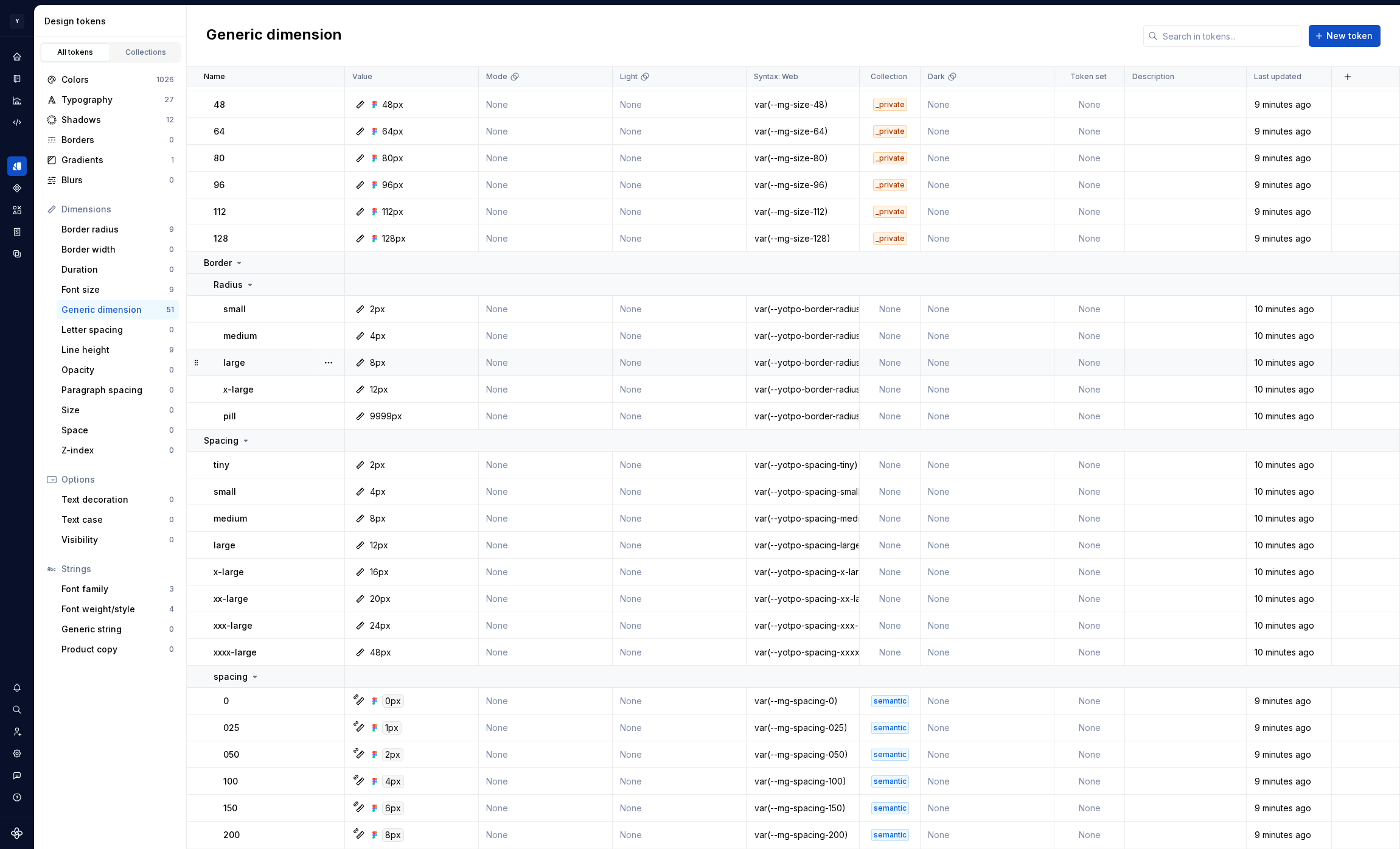
scroll to position [489, 0]
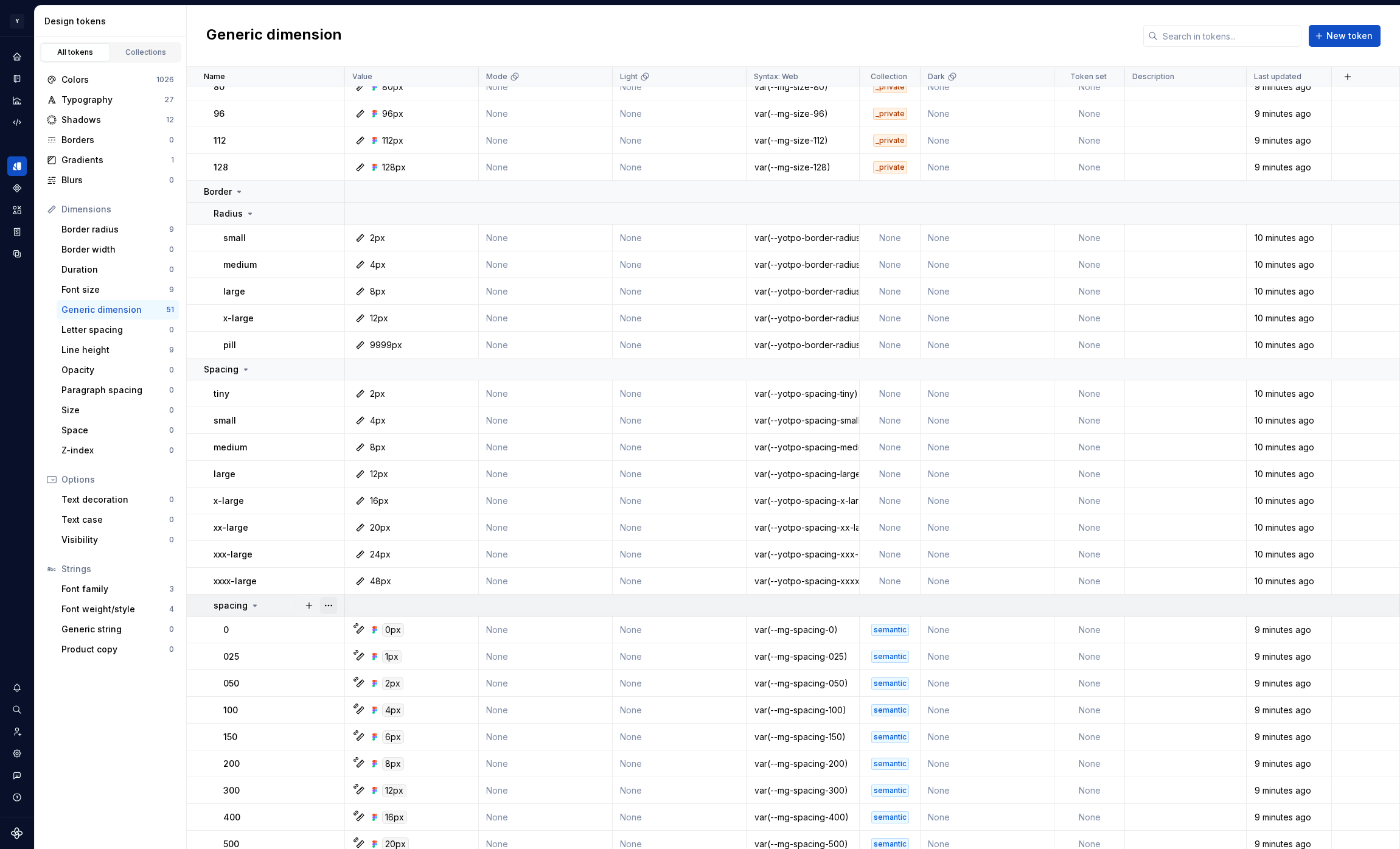
click at [329, 603] on button "button" at bounding box center [329, 605] width 17 height 17
click at [475, 674] on div "No group" at bounding box center [469, 674] width 39 height 12
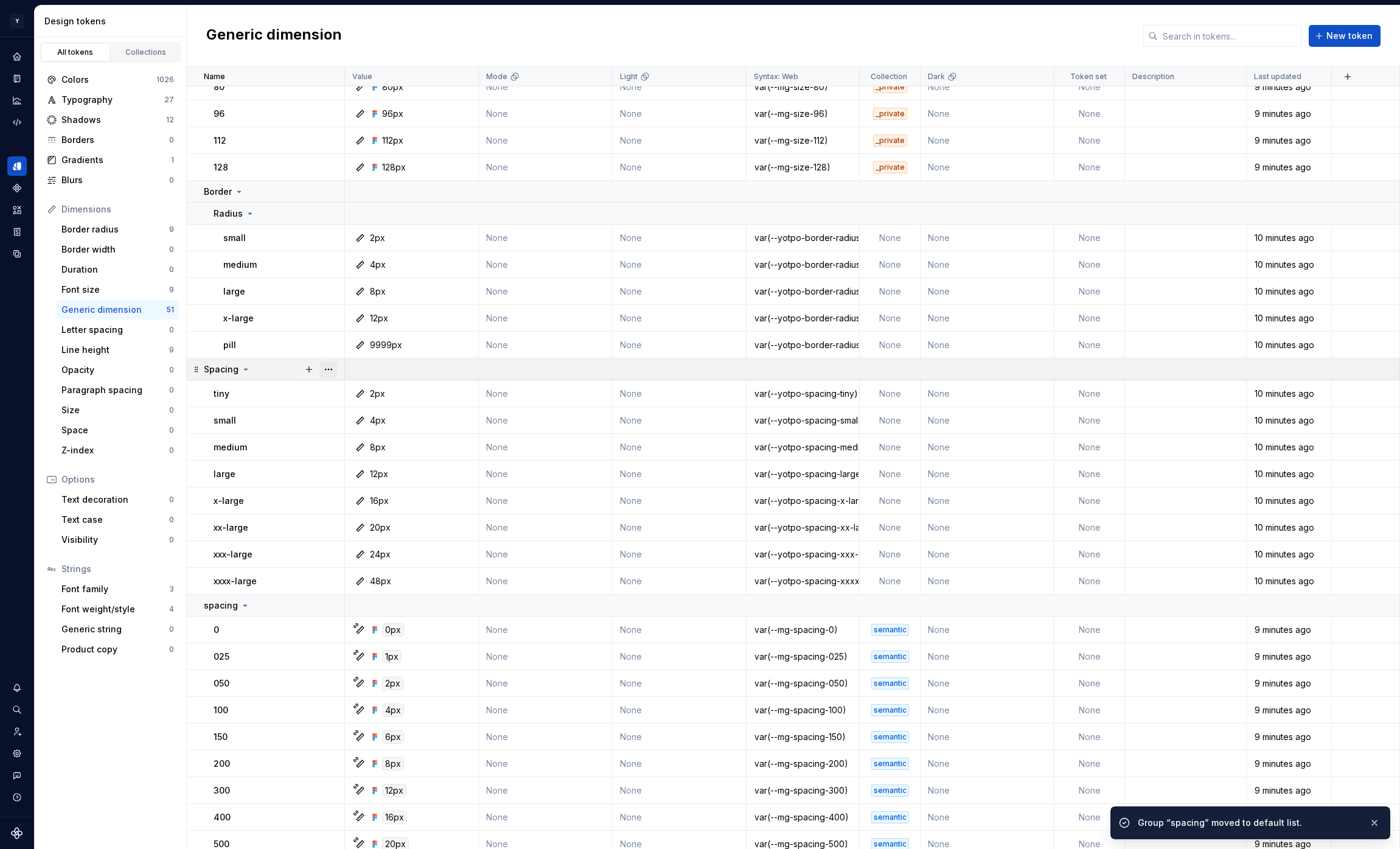
click at [325, 367] on button "button" at bounding box center [329, 369] width 17 height 17
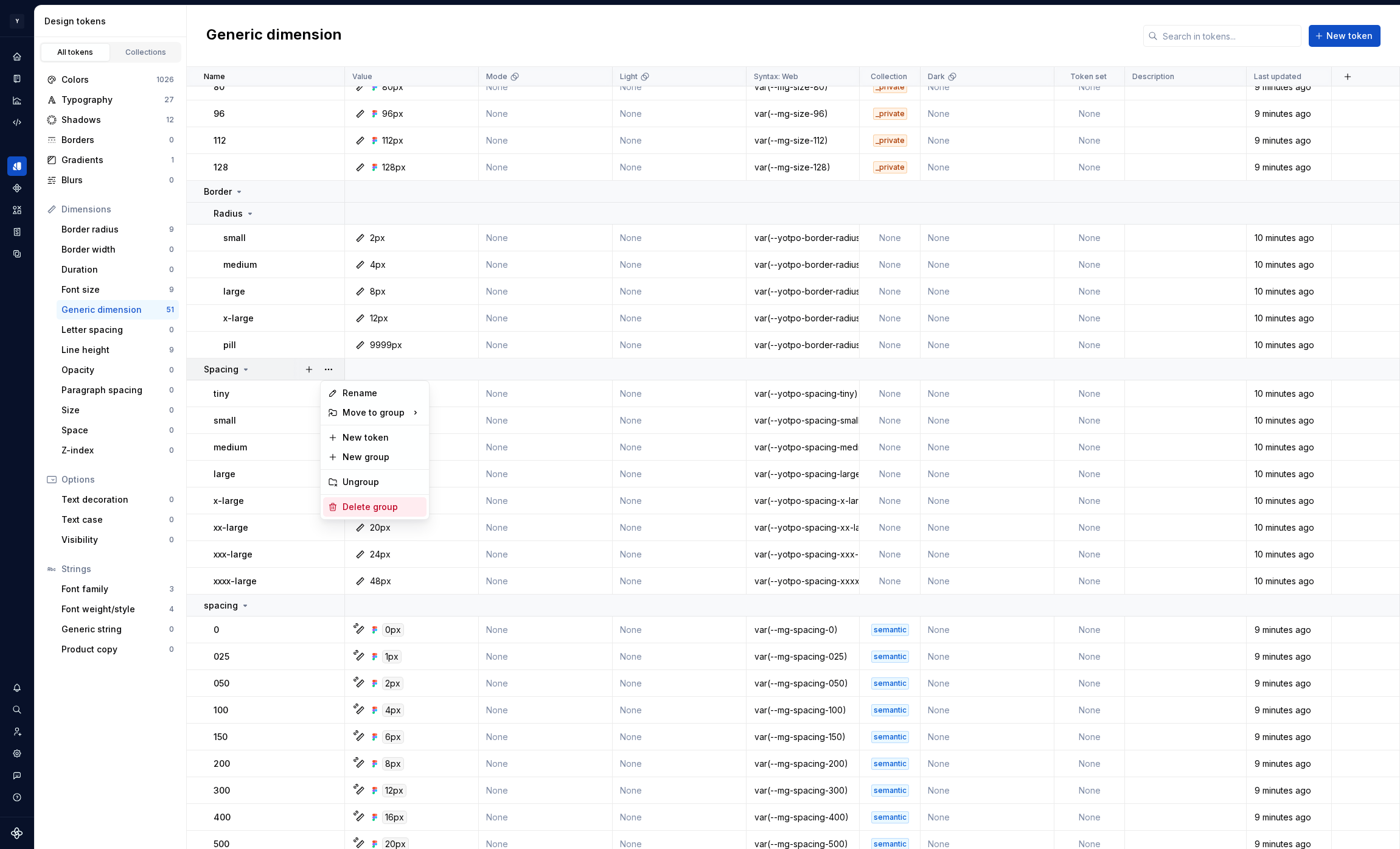
click at [361, 506] on div "Delete group" at bounding box center [382, 507] width 79 height 12
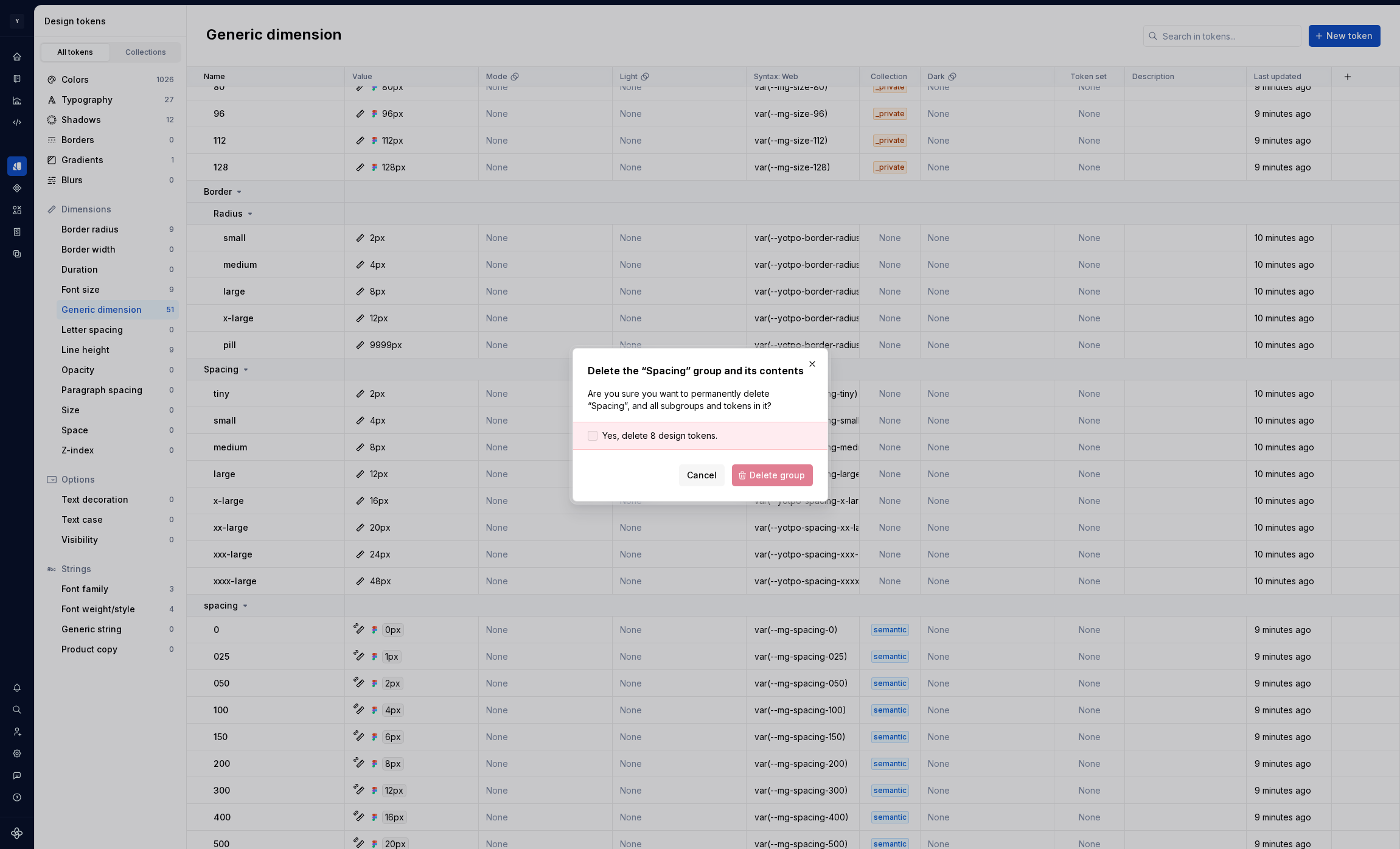
click at [687, 433] on span "Yes, delete 8 design tokens." at bounding box center [660, 436] width 115 height 12
click at [778, 482] on button "Delete group" at bounding box center [772, 475] width 81 height 22
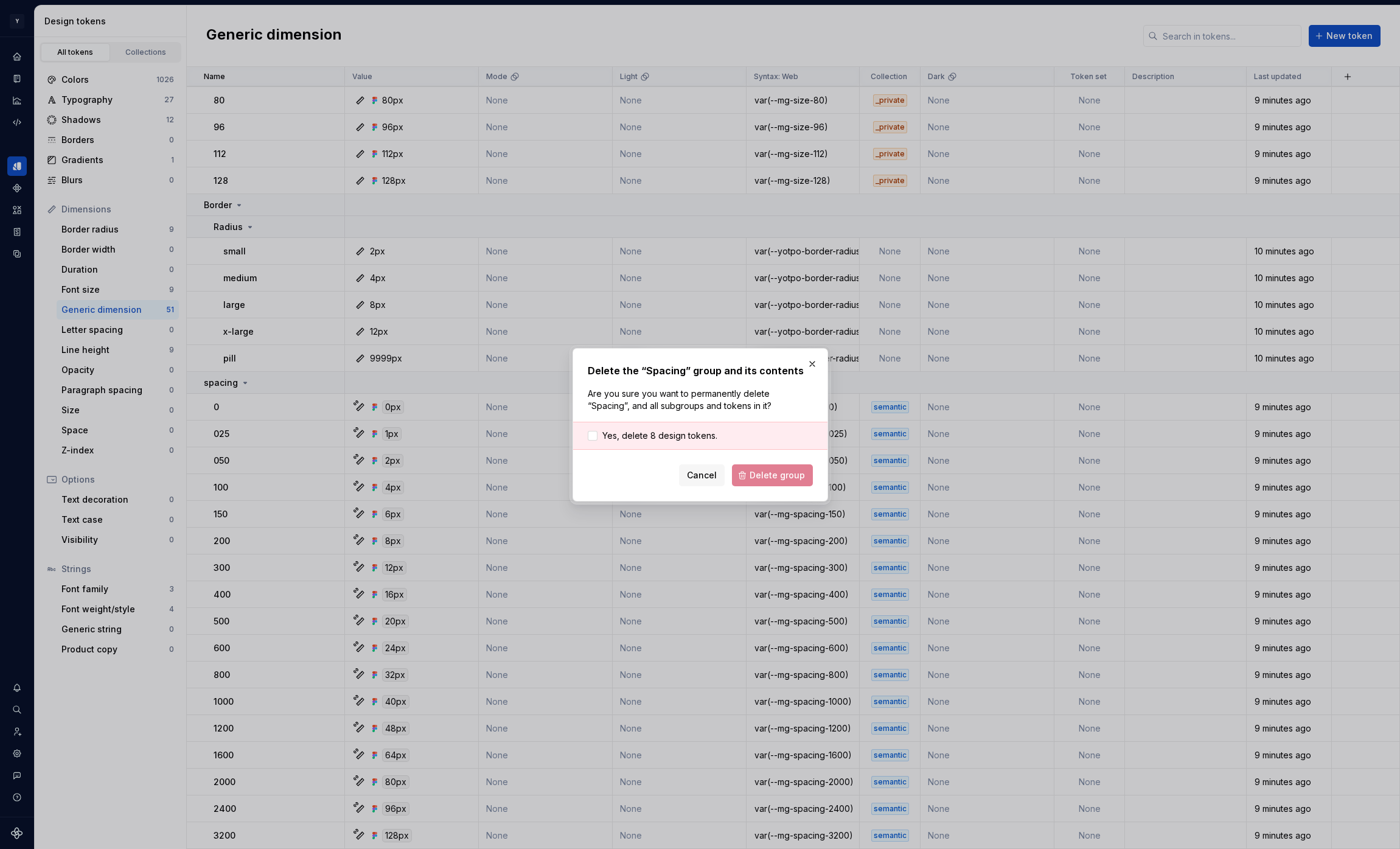
scroll to position [476, 0]
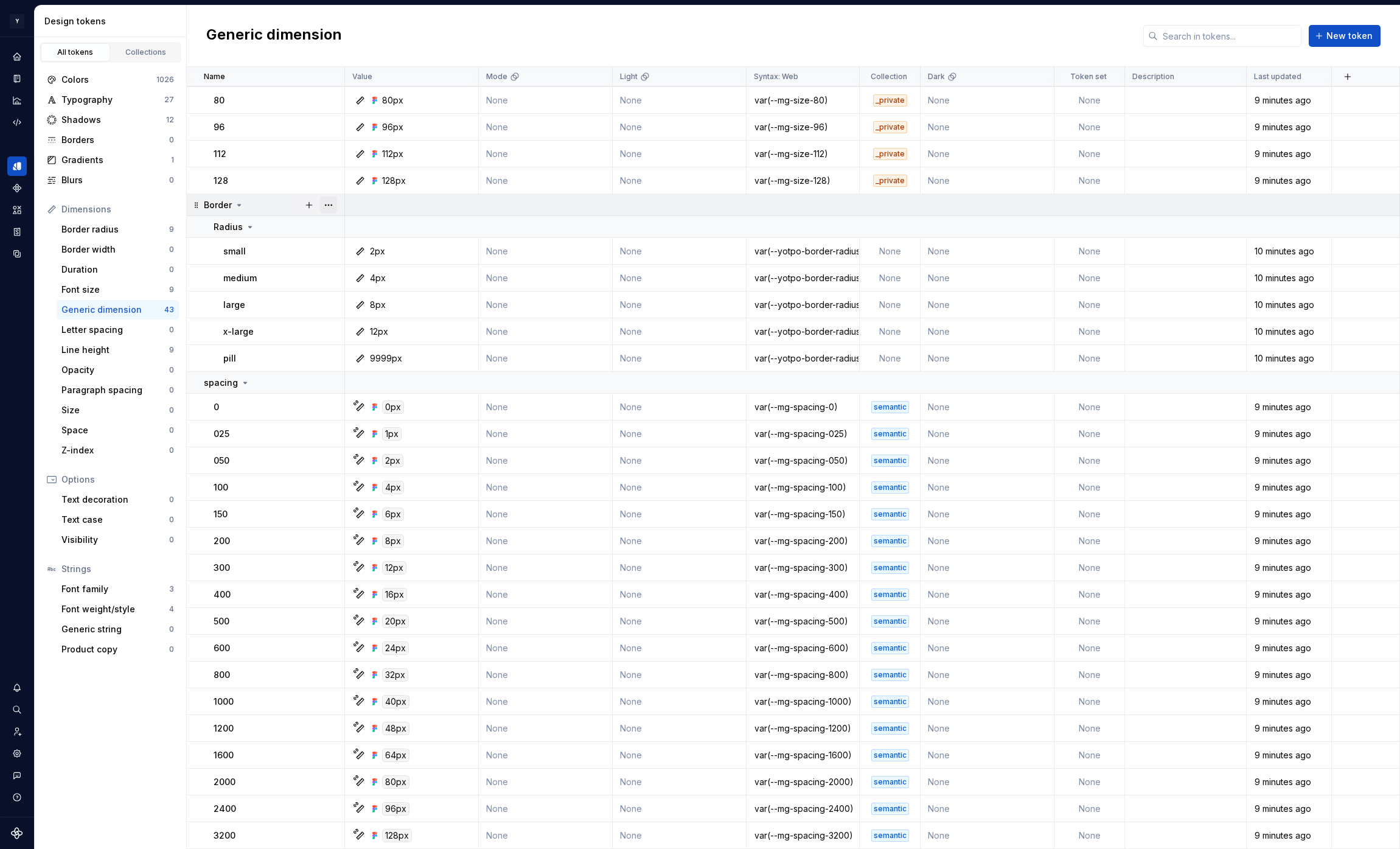
click at [330, 205] on button "button" at bounding box center [329, 205] width 17 height 17
click at [378, 345] on div "Delete group" at bounding box center [382, 342] width 79 height 12
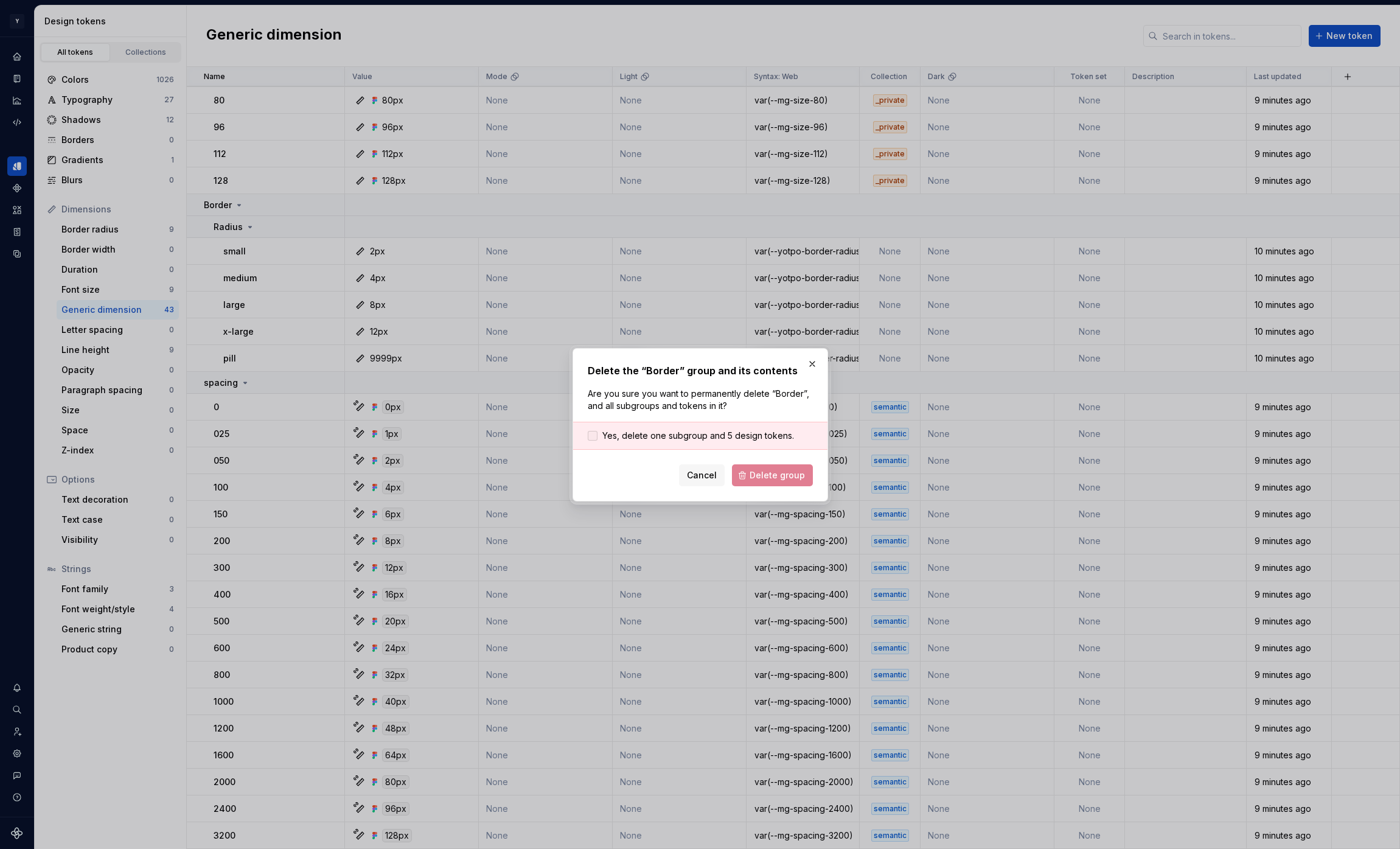
click at [680, 434] on span "Yes, delete one subgroup and 5 design tokens." at bounding box center [698, 436] width 192 height 12
click at [749, 473] on button "Delete group" at bounding box center [772, 475] width 81 height 22
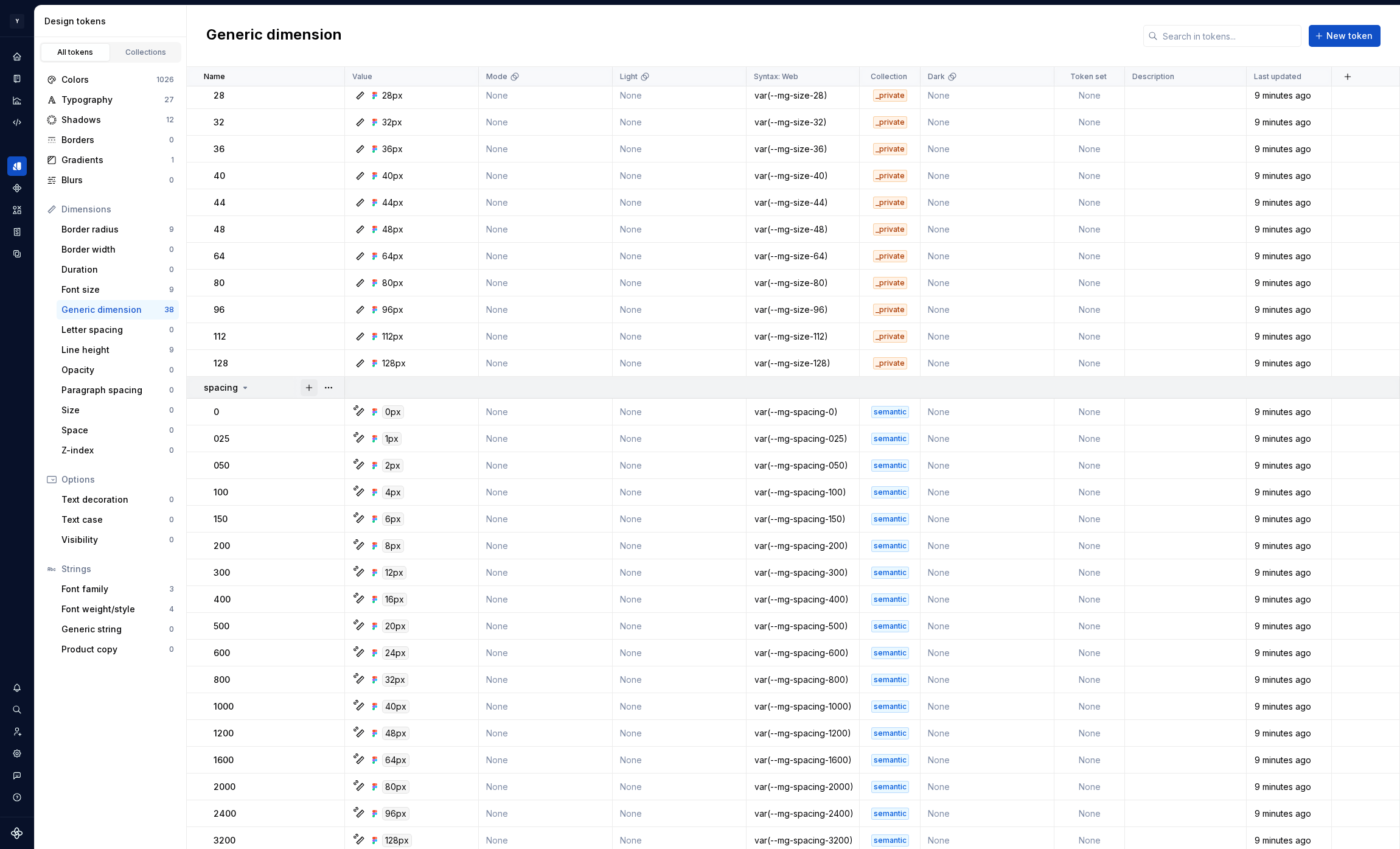
scroll to position [299, 0]
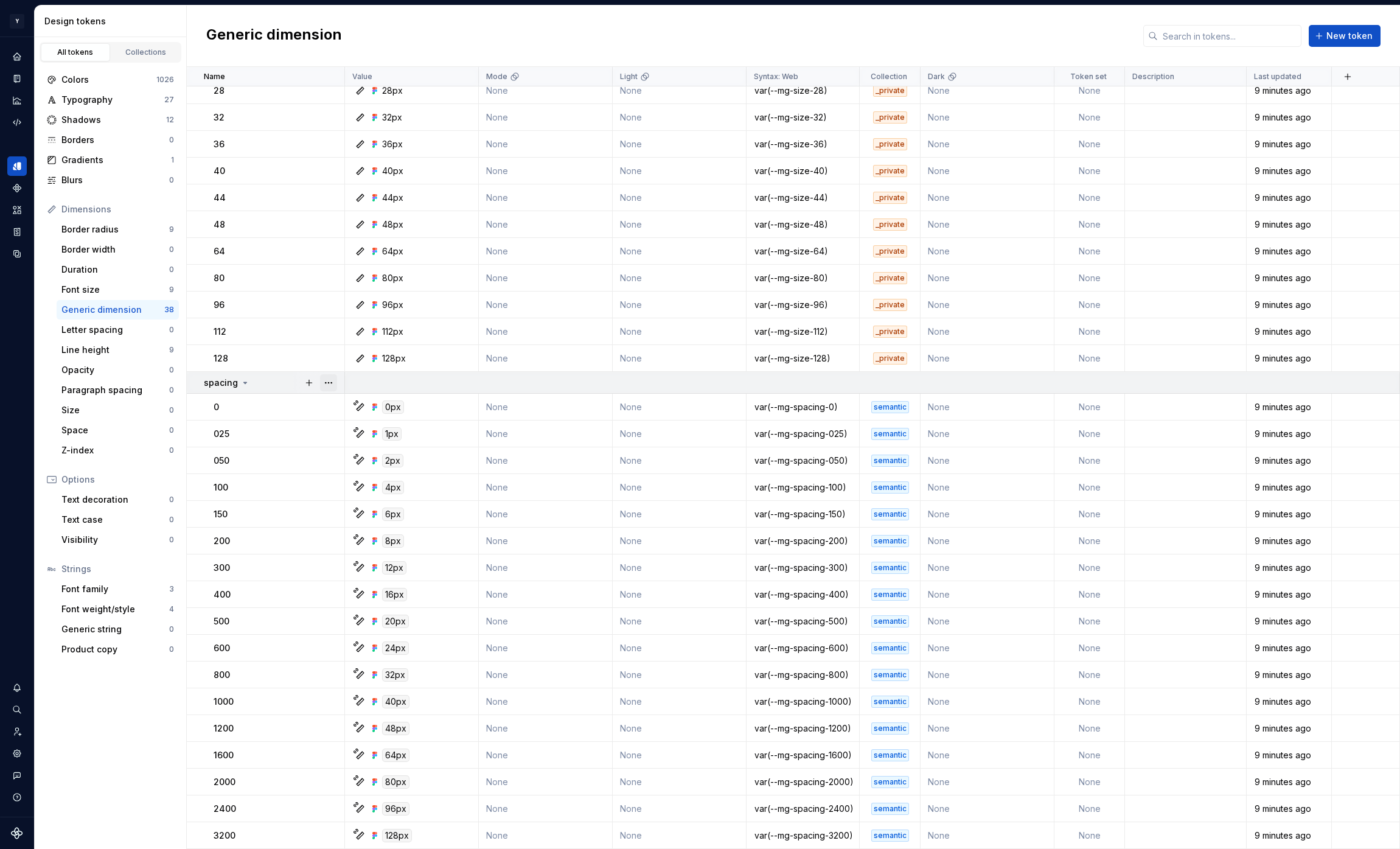
click at [329, 382] on button "button" at bounding box center [329, 382] width 17 height 17
click at [378, 424] on div "Move to group" at bounding box center [374, 426] width 104 height 20
click at [85, 406] on html "Y Mingo M Design system data Design tokens All tokens Collections Colors 1026 T…" at bounding box center [700, 424] width 1400 height 849
click at [96, 427] on div "Space" at bounding box center [115, 430] width 108 height 12
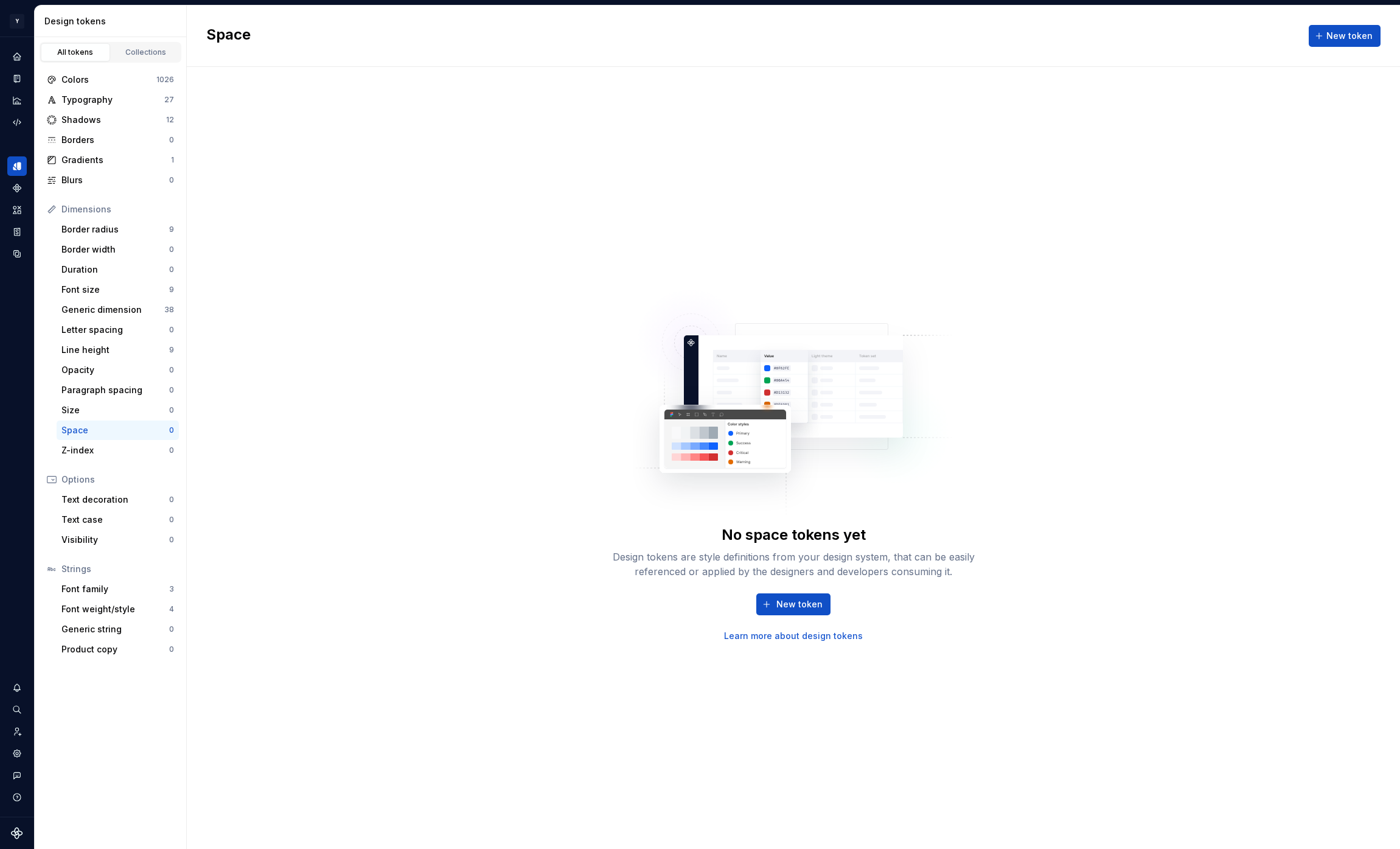
click at [796, 633] on link "Learn more about design tokens" at bounding box center [794, 636] width 139 height 12
click at [102, 404] on div "Size" at bounding box center [115, 409] width 108 height 12
click at [134, 311] on div "Generic dimension" at bounding box center [113, 310] width 103 height 12
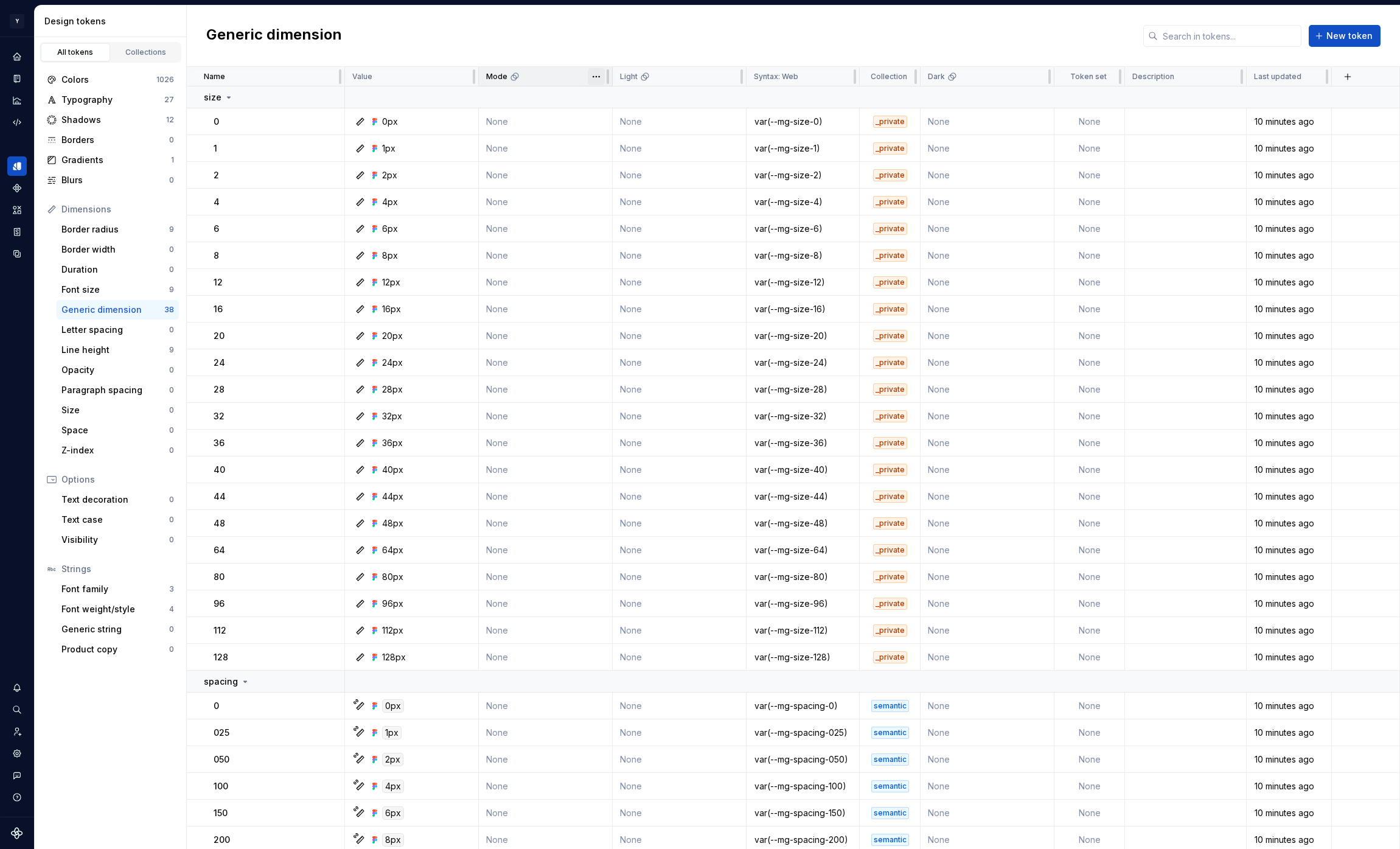
click at [595, 78] on html "Y Mingo M Design system data Design tokens All tokens Collections Colors 1026 T…" at bounding box center [700, 424] width 1400 height 849
click at [616, 42] on html "Y Mingo M Design system data Design tokens All tokens Collections Colors 1026 T…" at bounding box center [700, 424] width 1400 height 849
click at [1112, 74] on html "Y Mingo M Design system data Design tokens All tokens Collections Colors 1026 T…" at bounding box center [700, 424] width 1400 height 849
click at [1142, 168] on div "Delete property" at bounding box center [1162, 169] width 79 height 12
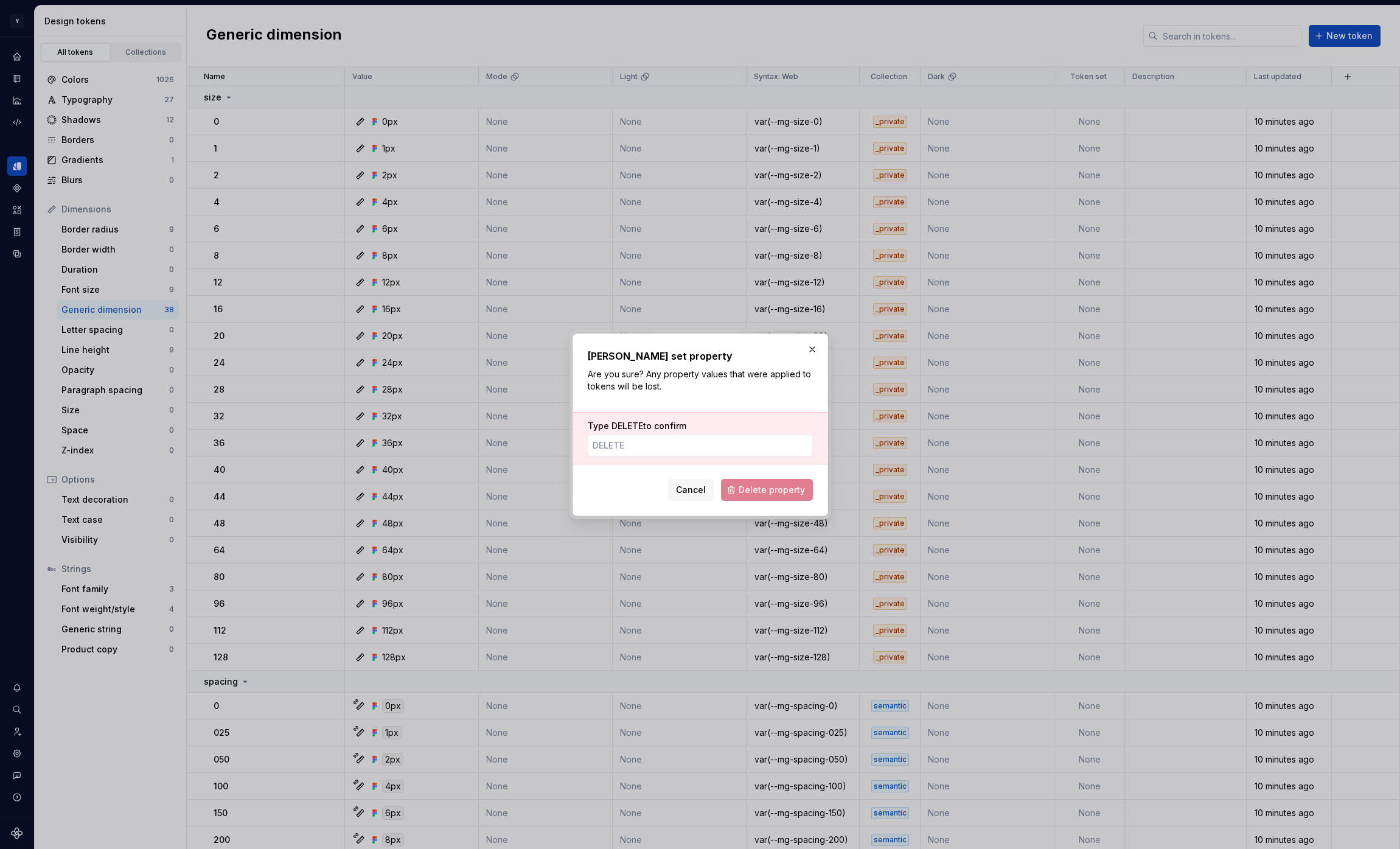
click at [625, 424] on span "DELETE" at bounding box center [627, 426] width 32 height 11
click at [625, 435] on input "Type DELETE to confirm" at bounding box center [700, 445] width 226 height 22
click at [625, 444] on input "Type DELETE to confirm" at bounding box center [700, 445] width 226 height 22
click at [625, 425] on span "DELETE" at bounding box center [627, 426] width 32 height 11
click at [625, 435] on input "Type DELETE to confirm" at bounding box center [700, 445] width 226 height 22
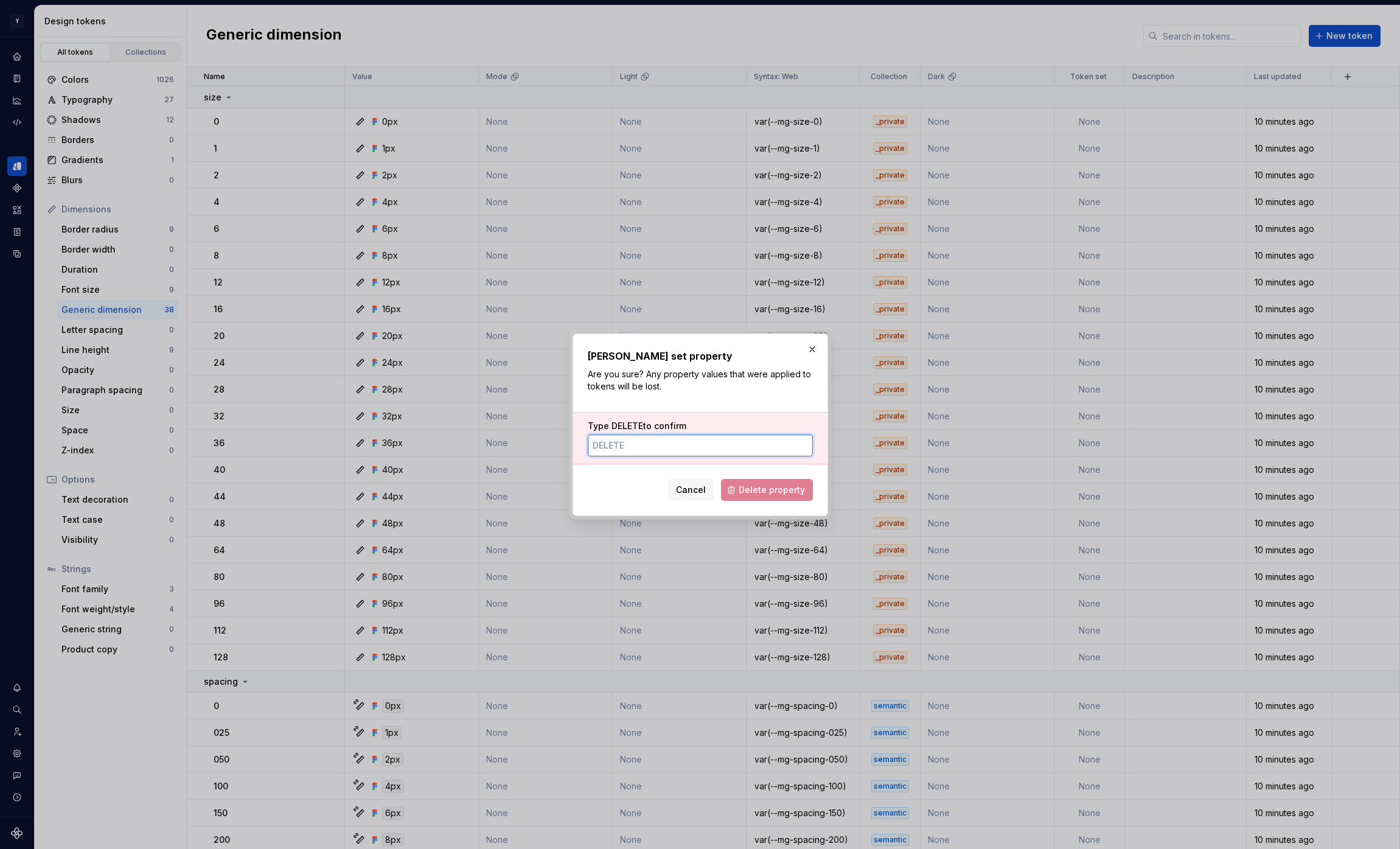
click at [625, 425] on span "DELETE" at bounding box center [627, 426] width 32 height 11
click at [625, 435] on input "Type DELETE to confirm" at bounding box center [700, 445] width 226 height 22
click at [625, 425] on span "DELETE" at bounding box center [627, 426] width 32 height 11
click at [625, 435] on input "Type DELETE to confirm" at bounding box center [700, 445] width 226 height 22
click at [623, 445] on input "Type DELETE to confirm" at bounding box center [700, 445] width 226 height 22
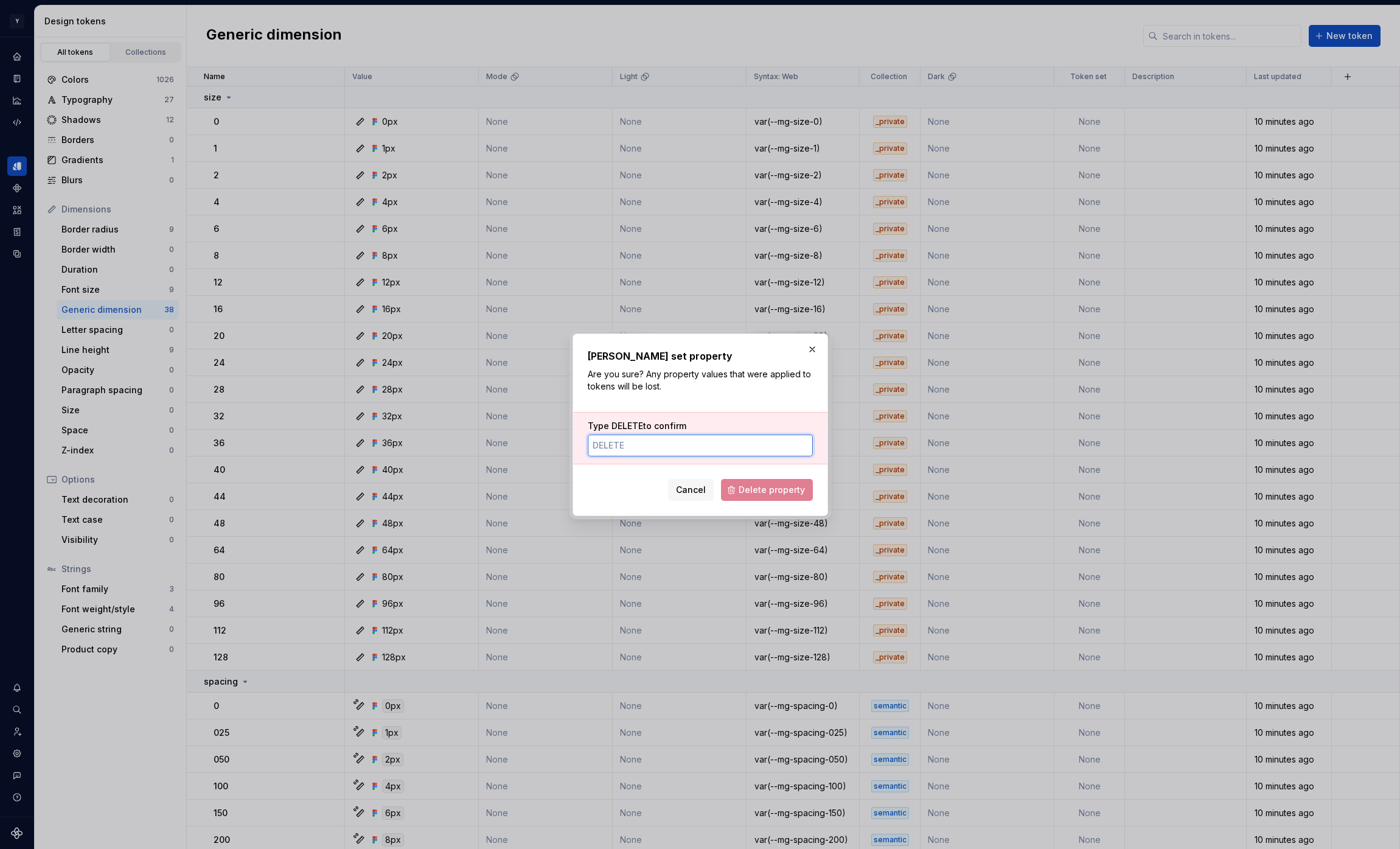
paste input "[URL][DOMAIN_NAME]"
type input "[URL][DOMAIN_NAME]"
type input "DELETE"
click at [754, 490] on span "Delete property" at bounding box center [772, 489] width 66 height 12
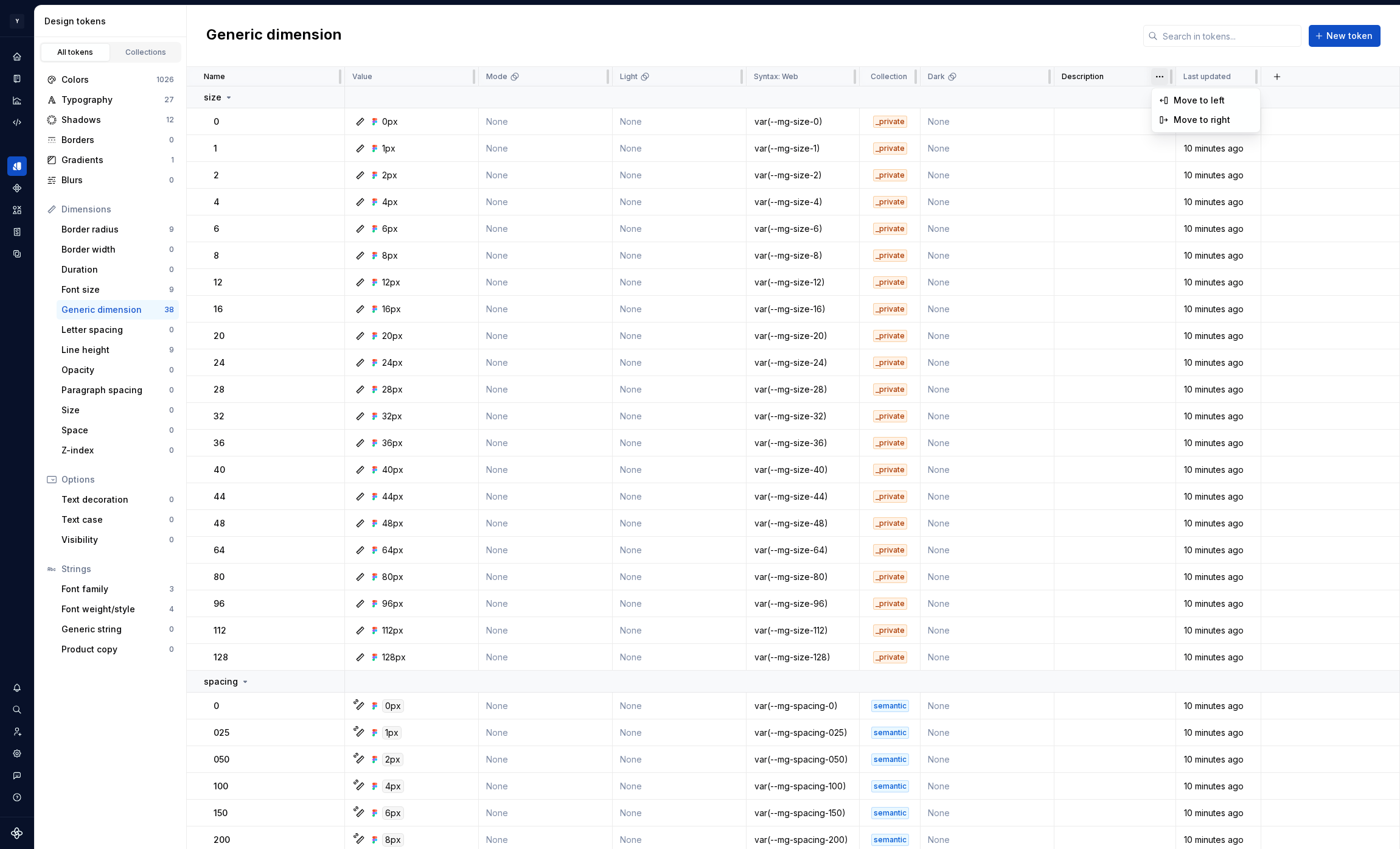
click at [1161, 80] on html "Y Mingo M Design system data Design tokens All tokens Collections Colors 1026 T…" at bounding box center [700, 424] width 1400 height 849
click at [1161, 78] on html "Y Mingo M Design system data Design tokens All tokens Collections Colors 1026 T…" at bounding box center [700, 424] width 1400 height 849
click at [125, 585] on div "Font family" at bounding box center [115, 588] width 108 height 12
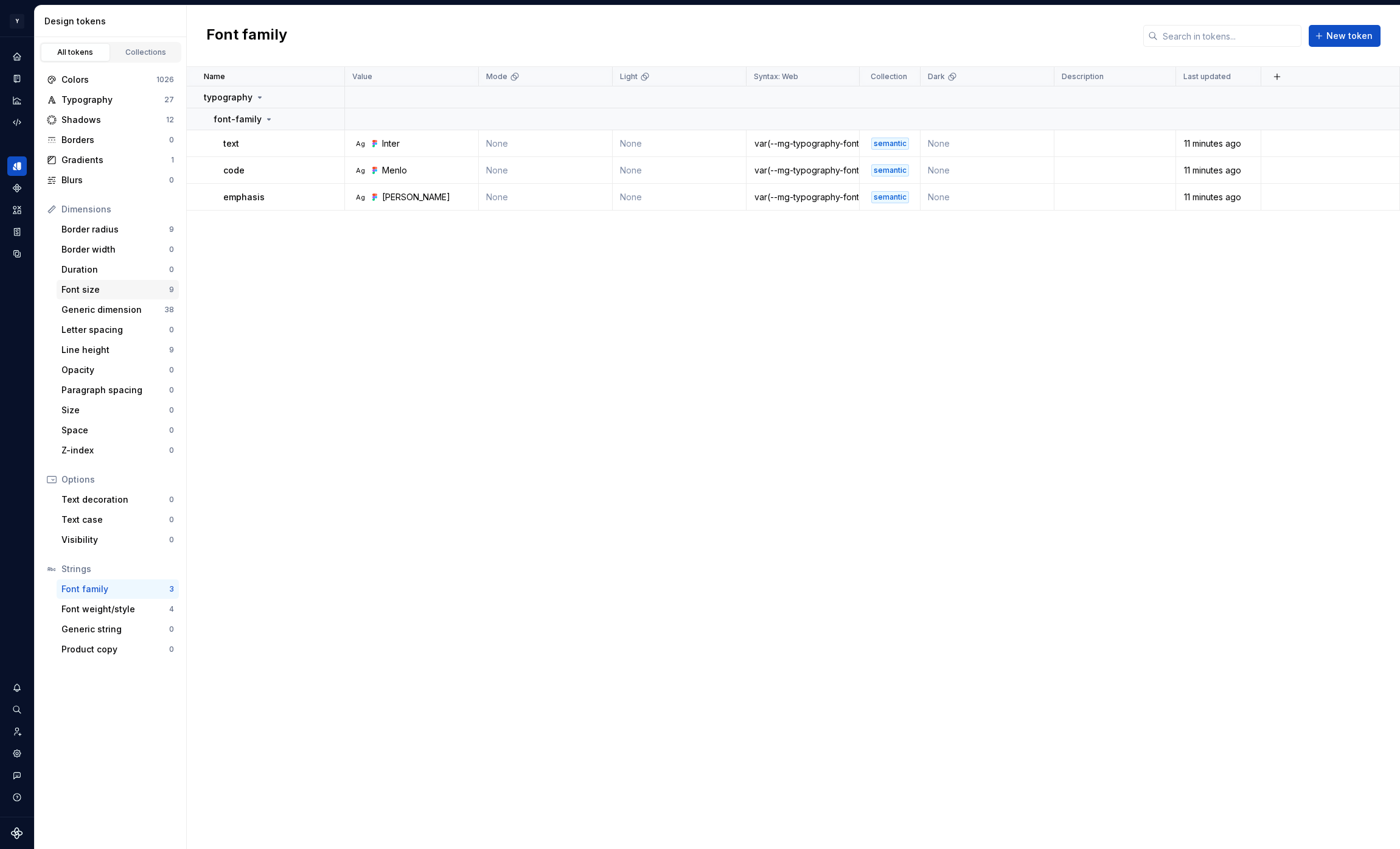
click at [127, 291] on div "Font size" at bounding box center [115, 289] width 108 height 12
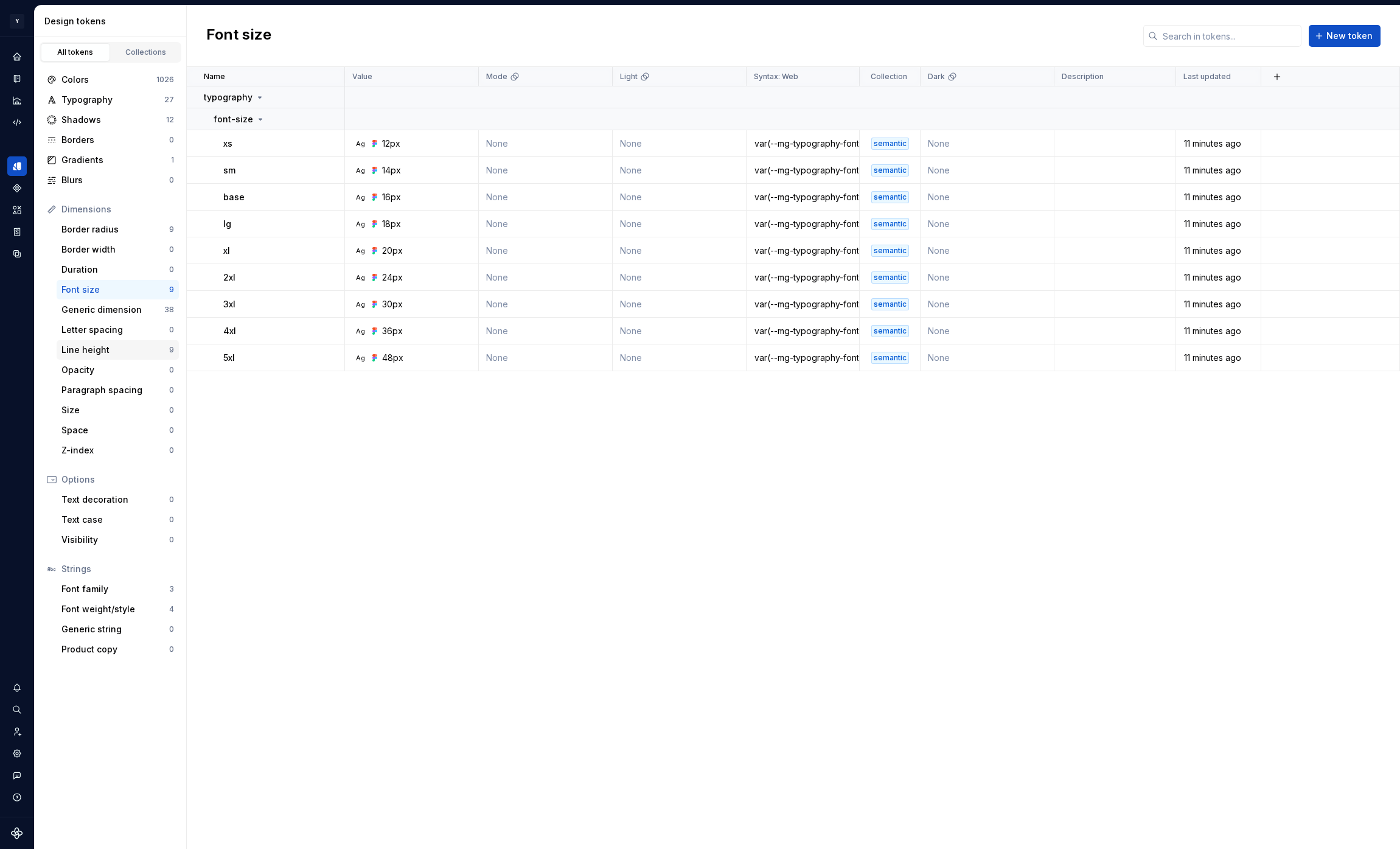
click at [114, 346] on div "Line height" at bounding box center [115, 350] width 108 height 12
click at [109, 227] on div "Border radius" at bounding box center [115, 229] width 108 height 12
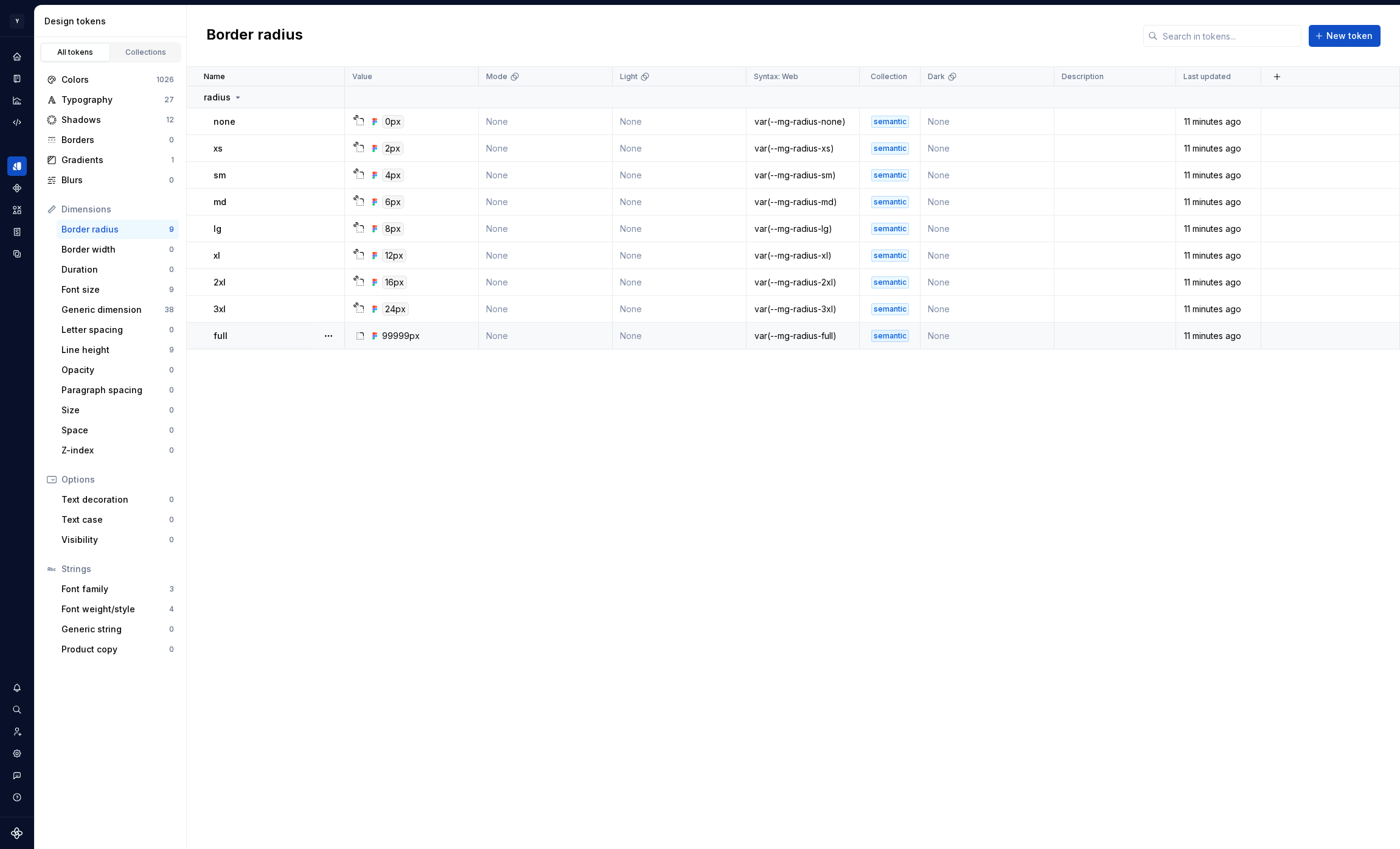
click at [408, 331] on div "99999px" at bounding box center [401, 336] width 38 height 12
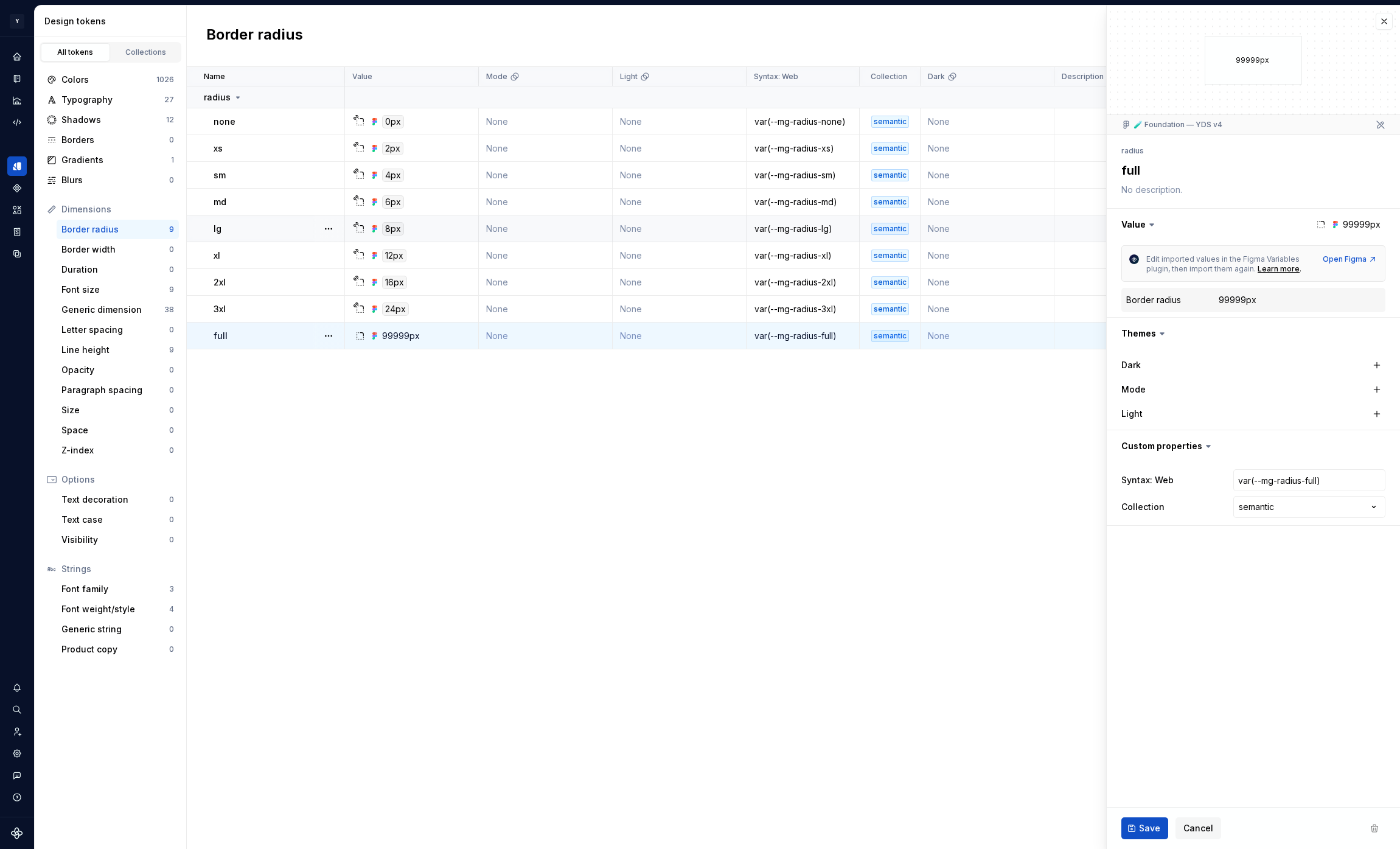
type textarea "*"
click at [1245, 299] on div "99999px" at bounding box center [1237, 300] width 38 height 12
click at [1386, 21] on button "button" at bounding box center [1384, 21] width 17 height 17
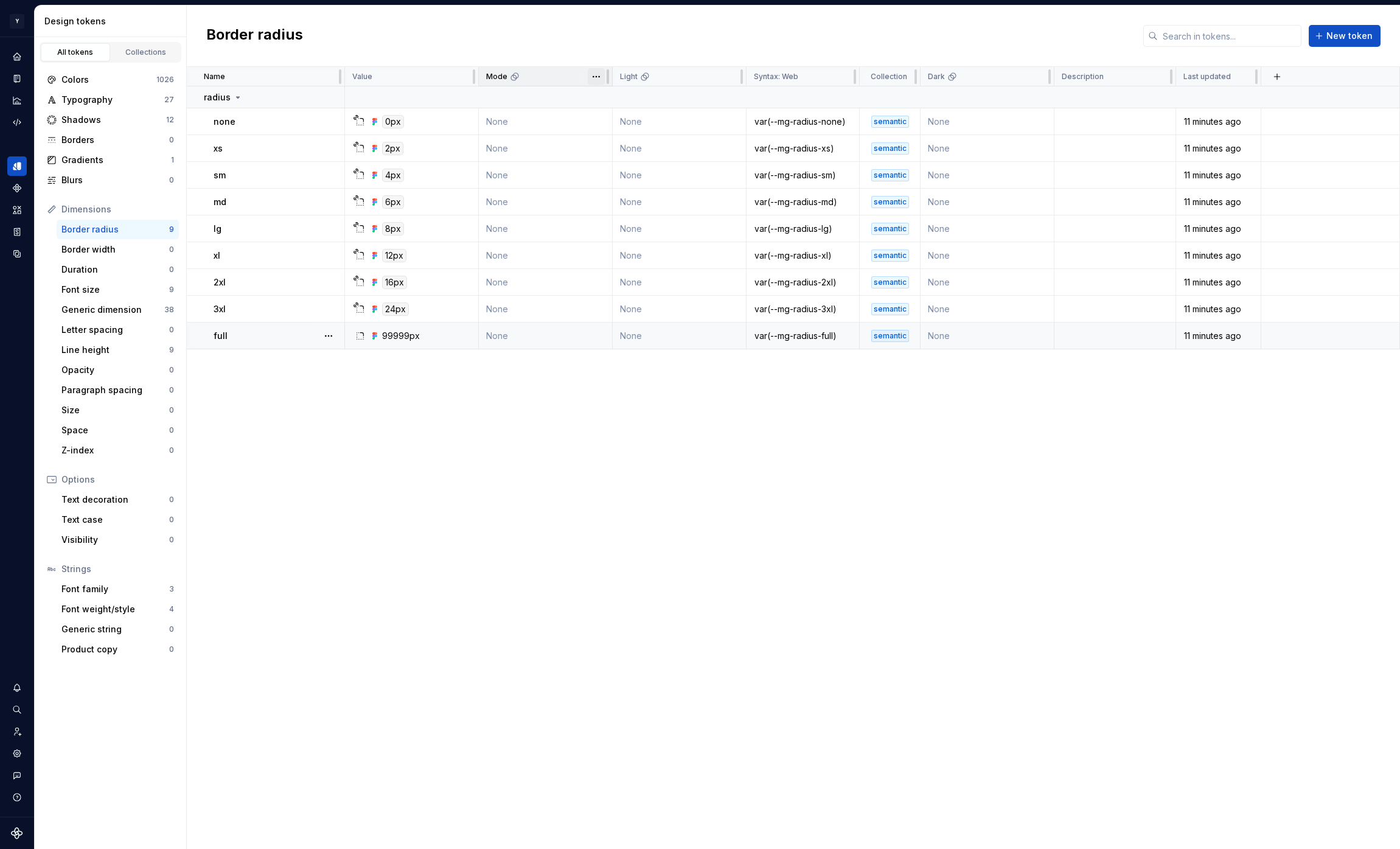
click at [600, 74] on html "Y Mingo M Design system data Design tokens All tokens Collections Colors 1026 T…" at bounding box center [700, 424] width 1400 height 849
click at [597, 74] on html "Y Mingo M Design system data Design tokens All tokens Collections Colors 1026 T…" at bounding box center [700, 424] width 1400 height 849
click at [113, 82] on div "Colors" at bounding box center [109, 79] width 95 height 12
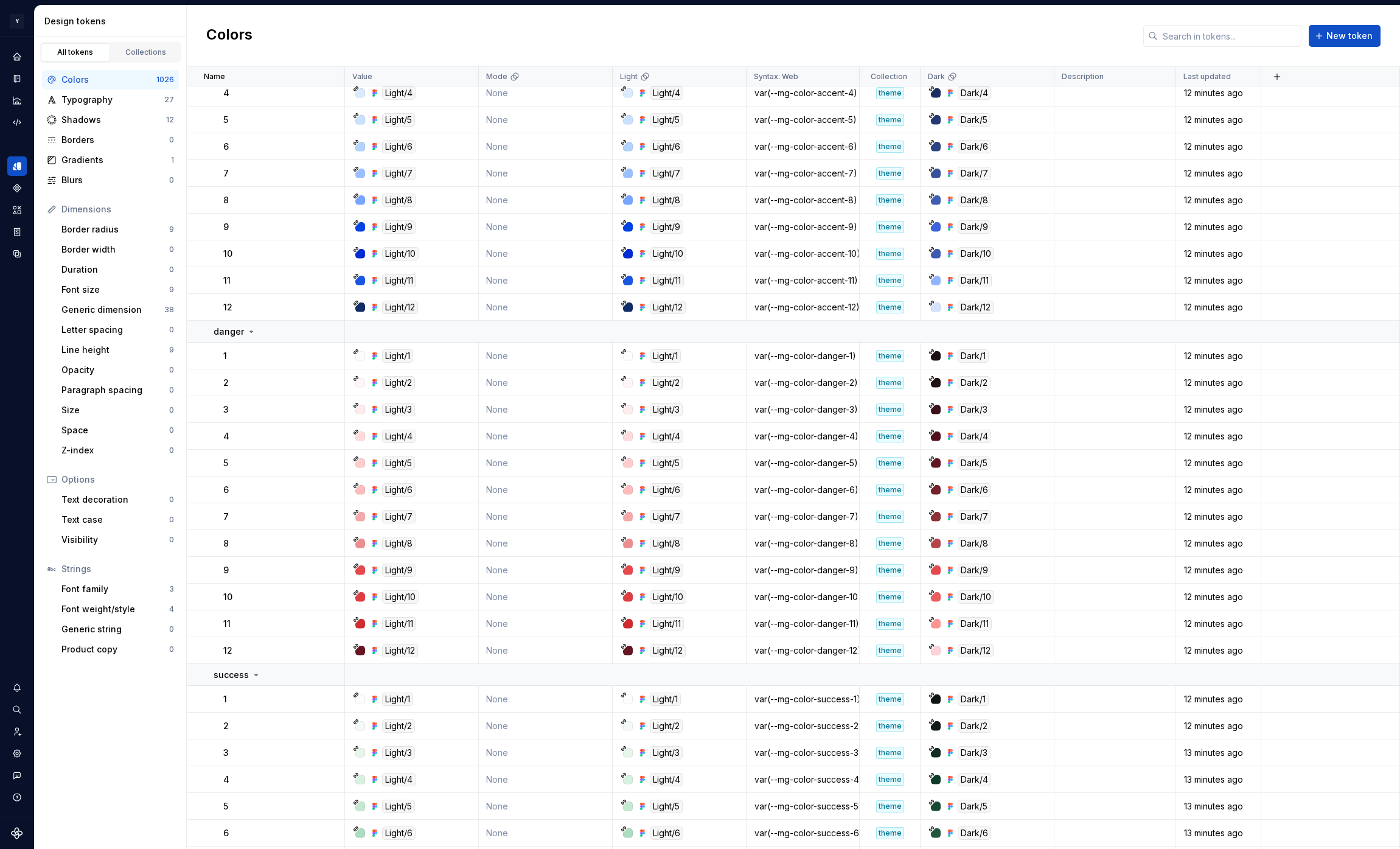
scroll to position [23980, 0]
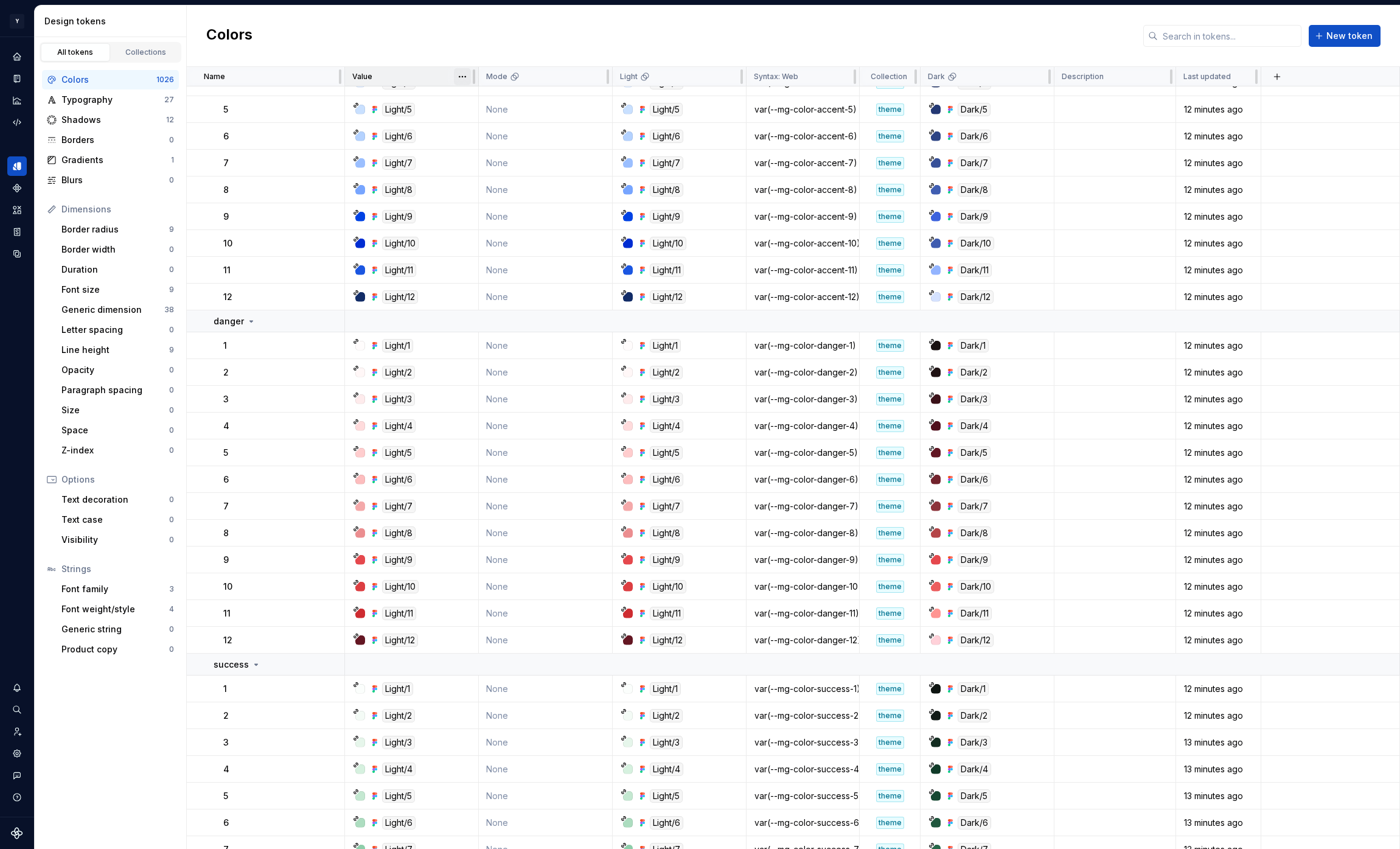
click at [468, 75] on html "Y Mingo M Design system data Design tokens All tokens Collections Colors 1026 T…" at bounding box center [700, 424] width 1400 height 849
click at [466, 76] on html "Y Mingo M Design system data Design tokens All tokens Collections Colors 1026 T…" at bounding box center [700, 424] width 1400 height 849
click at [593, 80] on html "Y Mingo M Design system data Design tokens All tokens Collections Colors 1026 T…" at bounding box center [700, 424] width 1400 height 849
click at [550, 313] on html "Y Mingo M Design system data Design tokens All tokens Collections Colors 1026 T…" at bounding box center [700, 424] width 1400 height 849
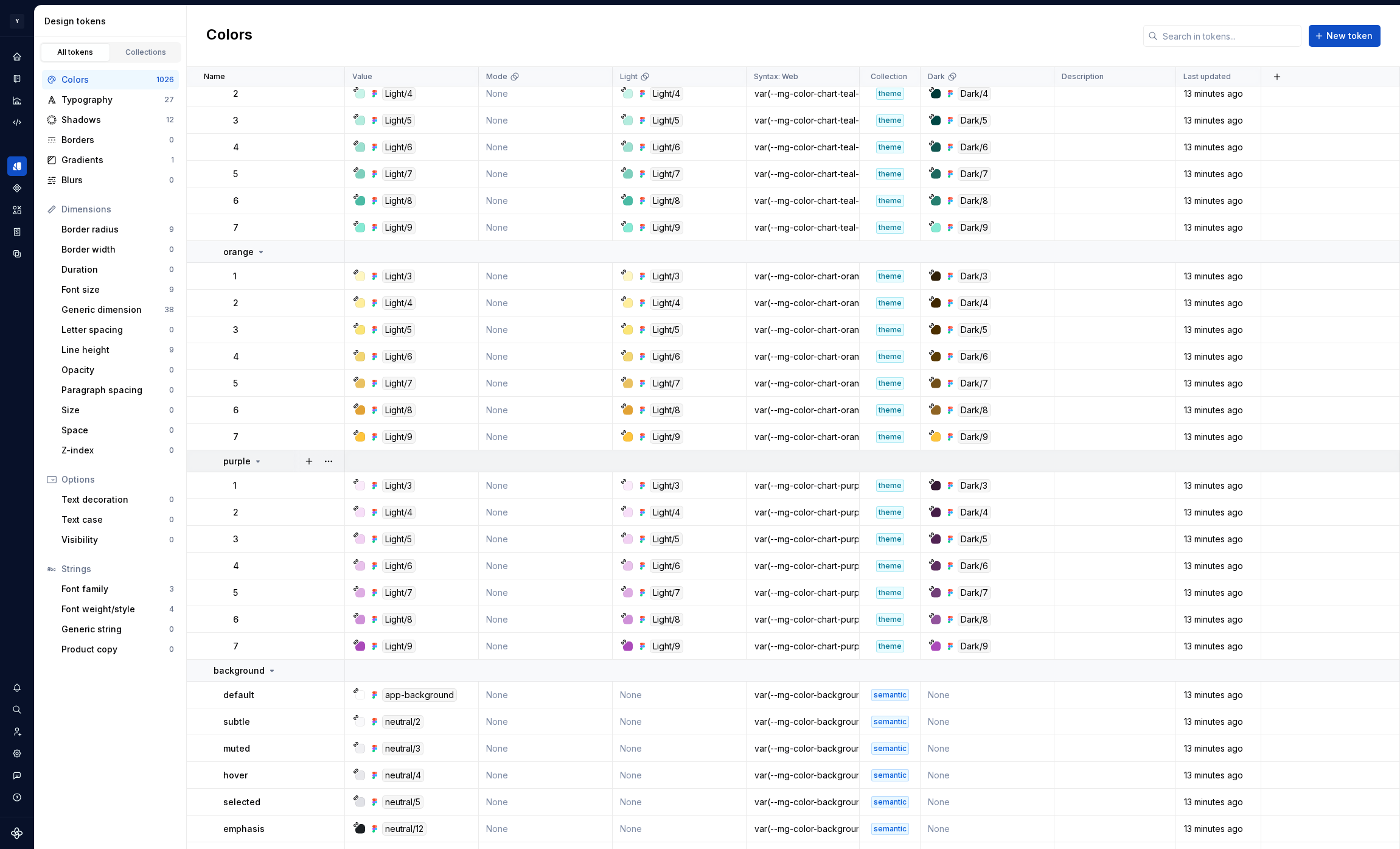
scroll to position [27141, 0]
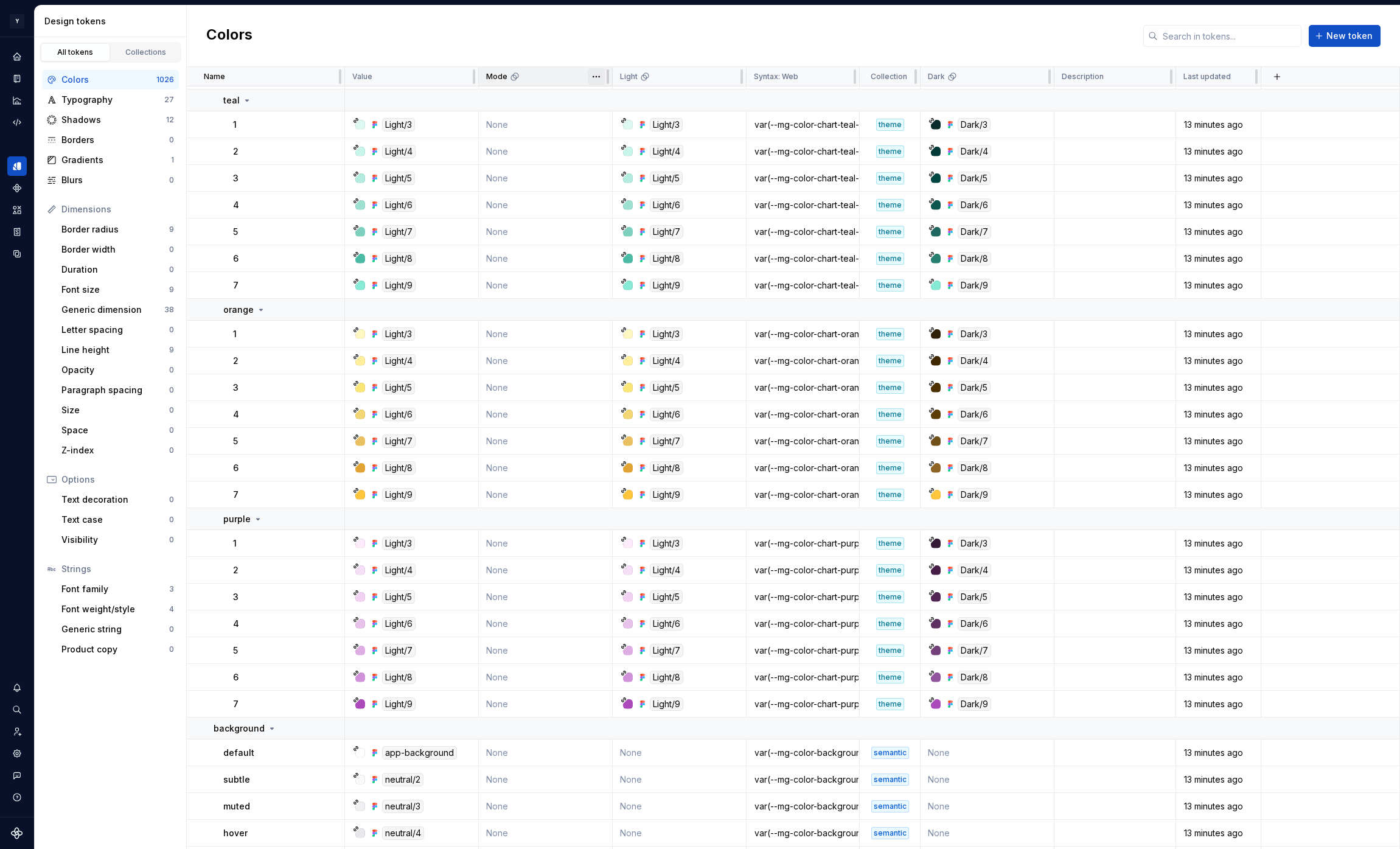
click at [598, 77] on html "Y Mingo M Design system data Design tokens All tokens Collections Colors 1026 T…" at bounding box center [700, 424] width 1400 height 849
click at [629, 171] on span "Delete theme" at bounding box center [650, 169] width 79 height 12
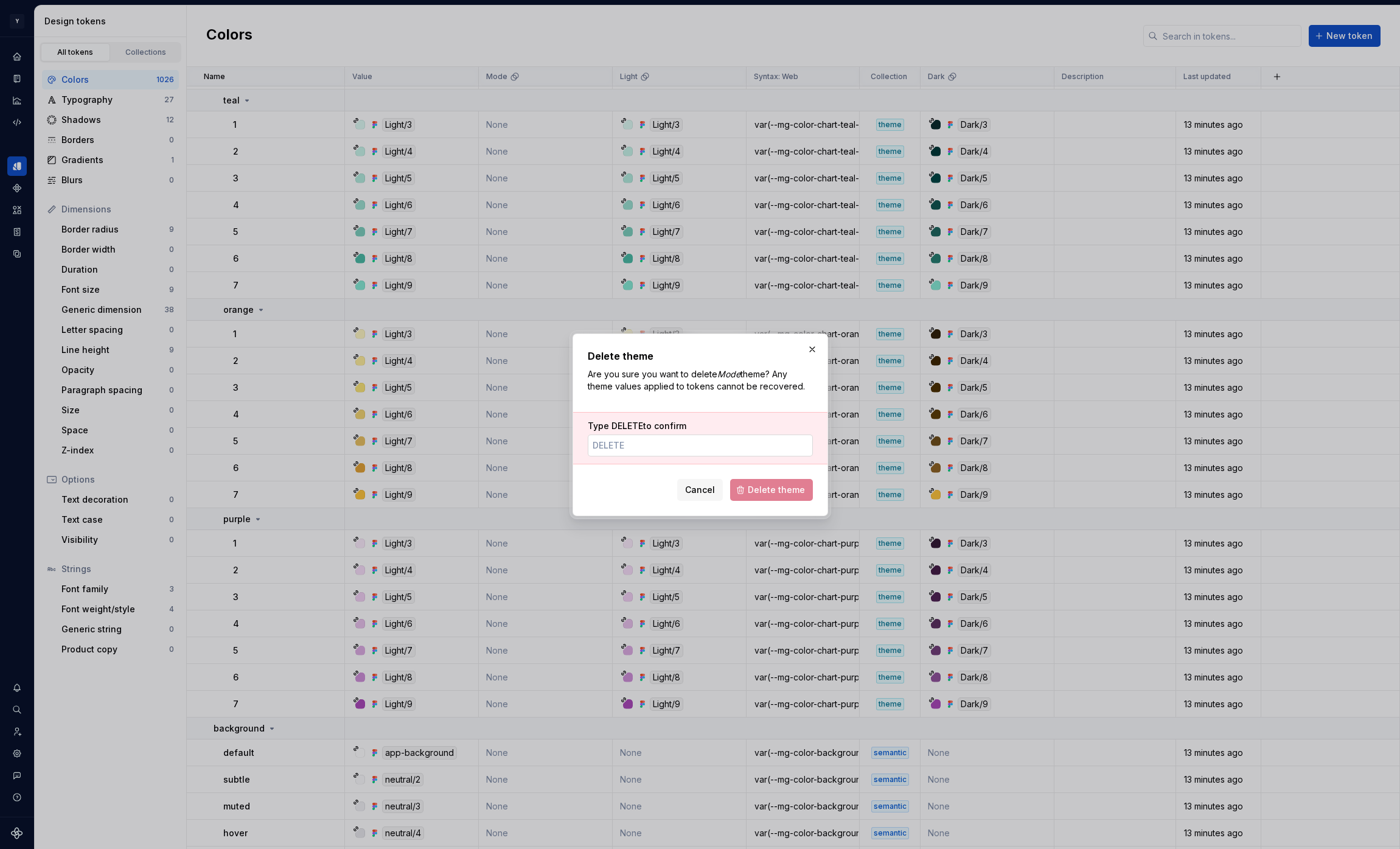
click at [628, 449] on input "Type DELETE to confirm" at bounding box center [700, 445] width 226 height 22
type input "DELETE"
click at [766, 484] on span "Delete theme" at bounding box center [776, 489] width 57 height 12
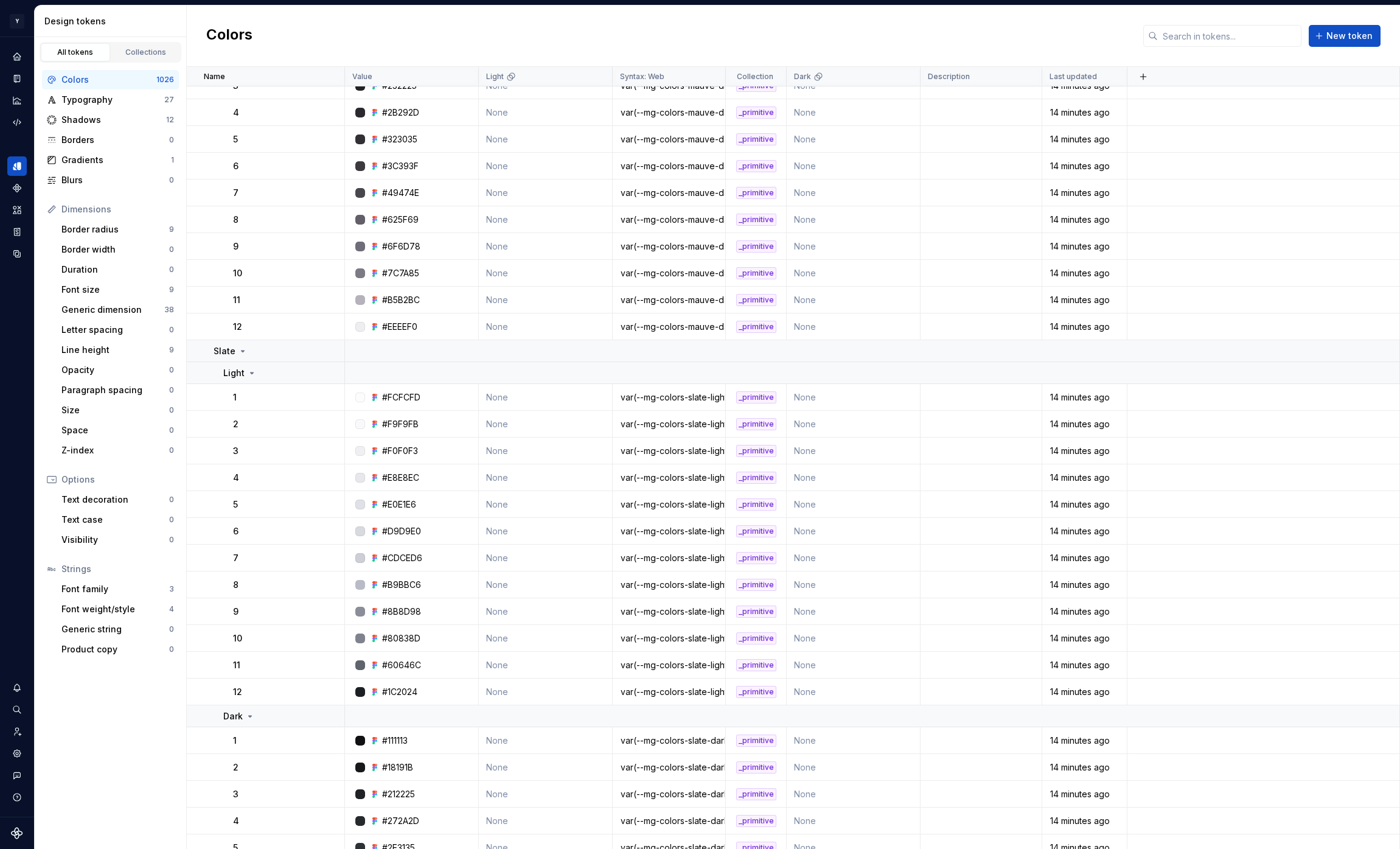
scroll to position [0, 0]
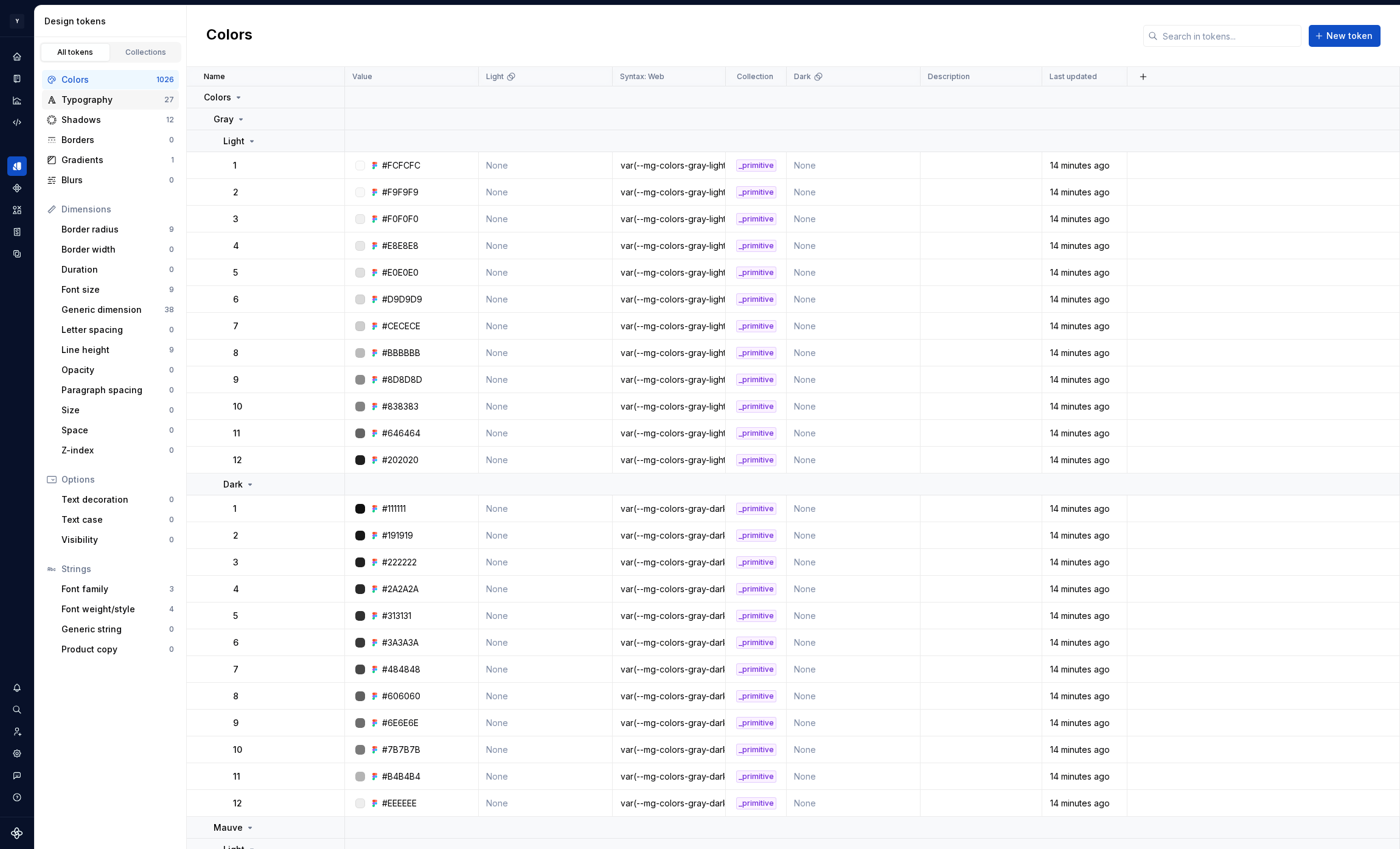
click at [93, 109] on div "Typography 27" at bounding box center [110, 100] width 137 height 20
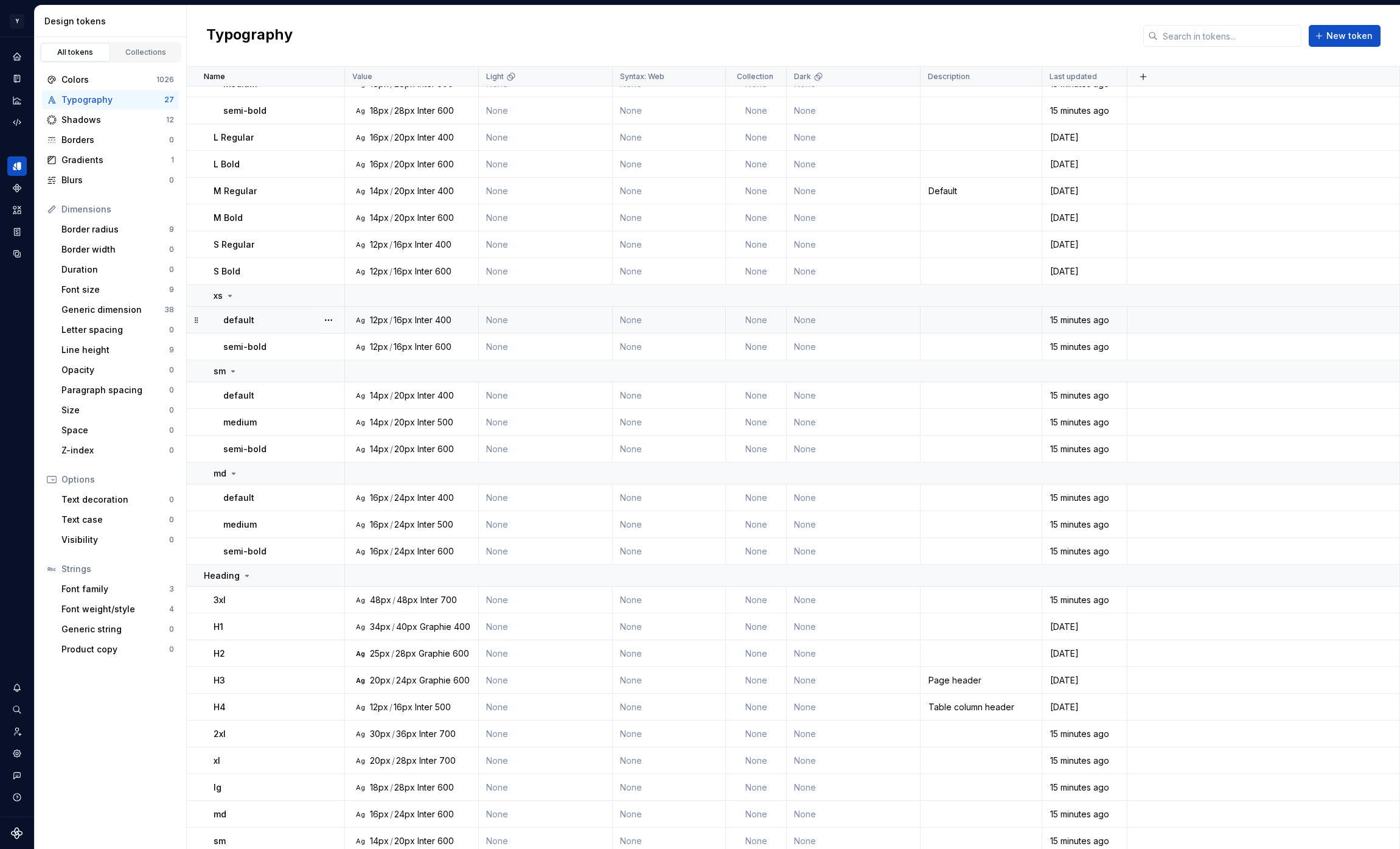
scroll to position [92, 0]
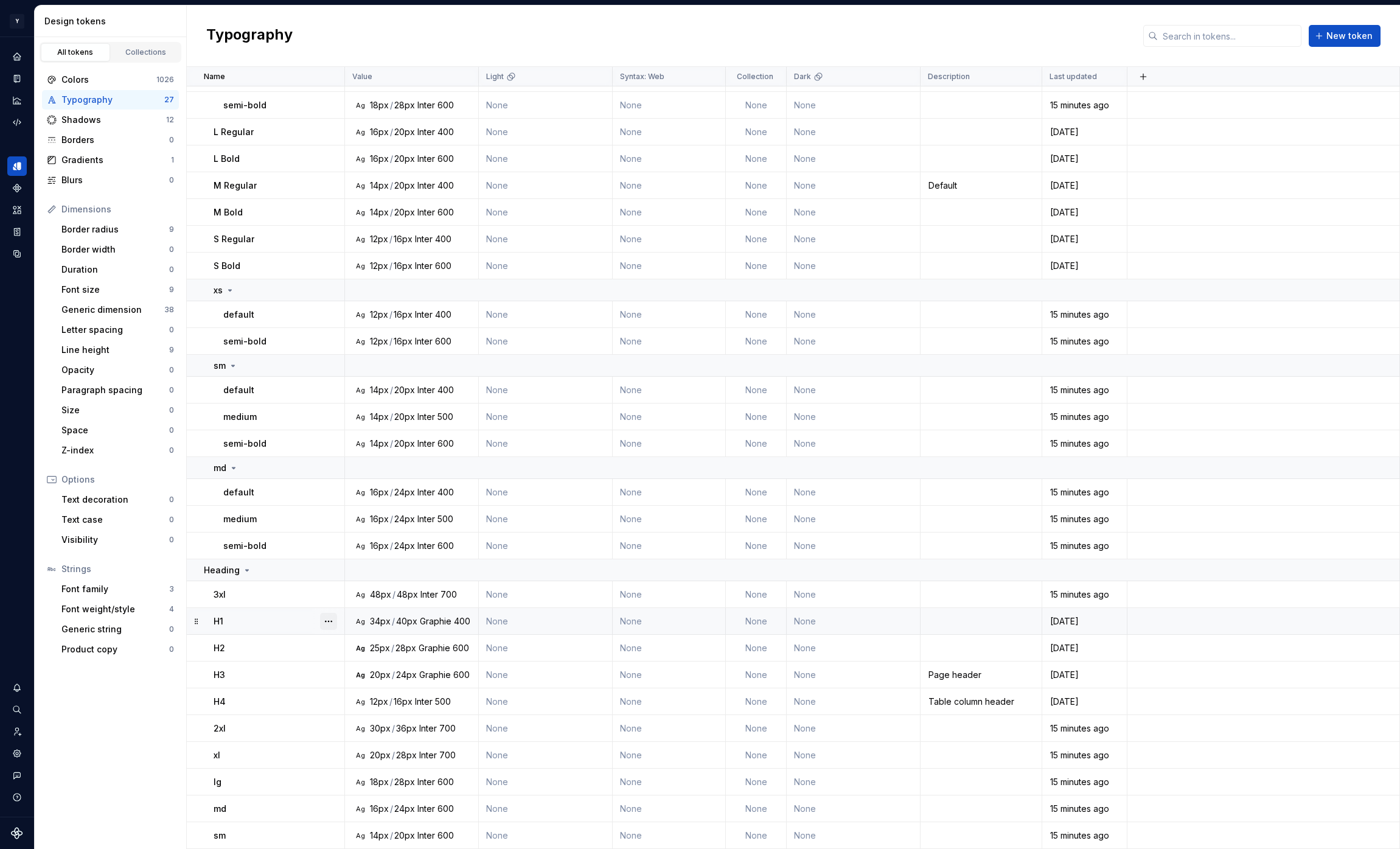
click at [328, 621] on button "button" at bounding box center [329, 621] width 17 height 17
click at [352, 690] on div "Delete token" at bounding box center [382, 689] width 79 height 12
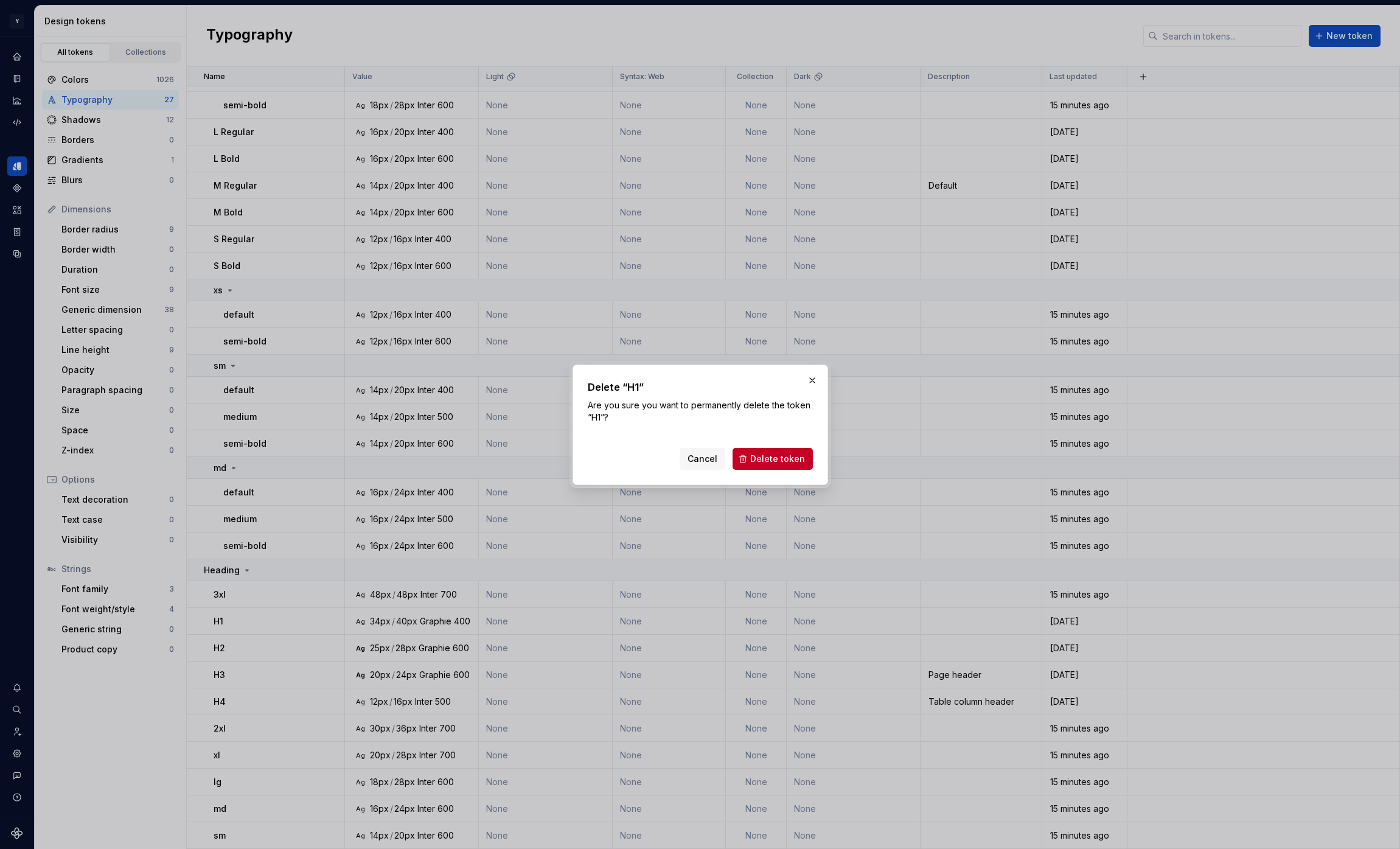
click at [759, 456] on span "Delete token" at bounding box center [777, 458] width 55 height 12
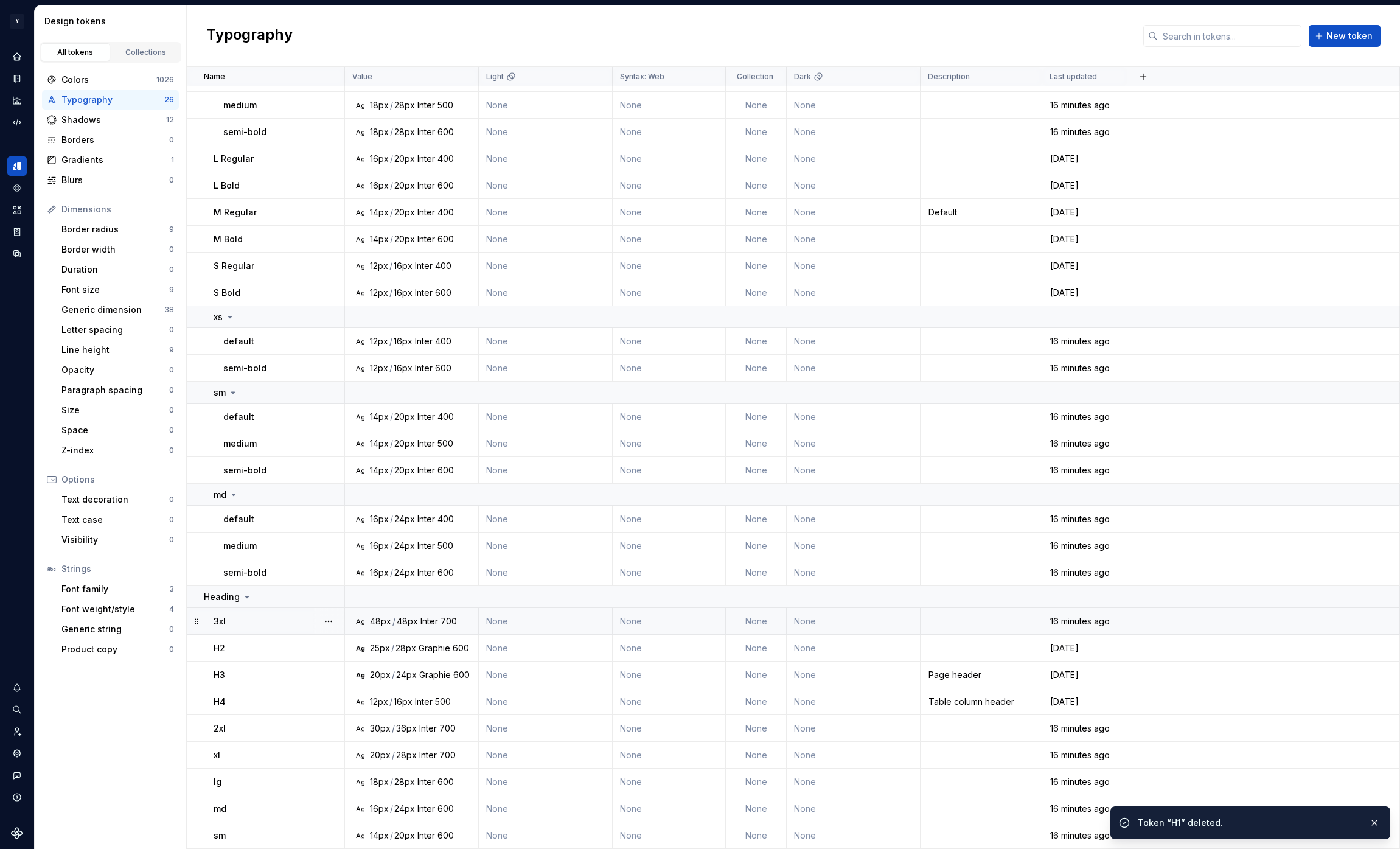
scroll to position [0, 0]
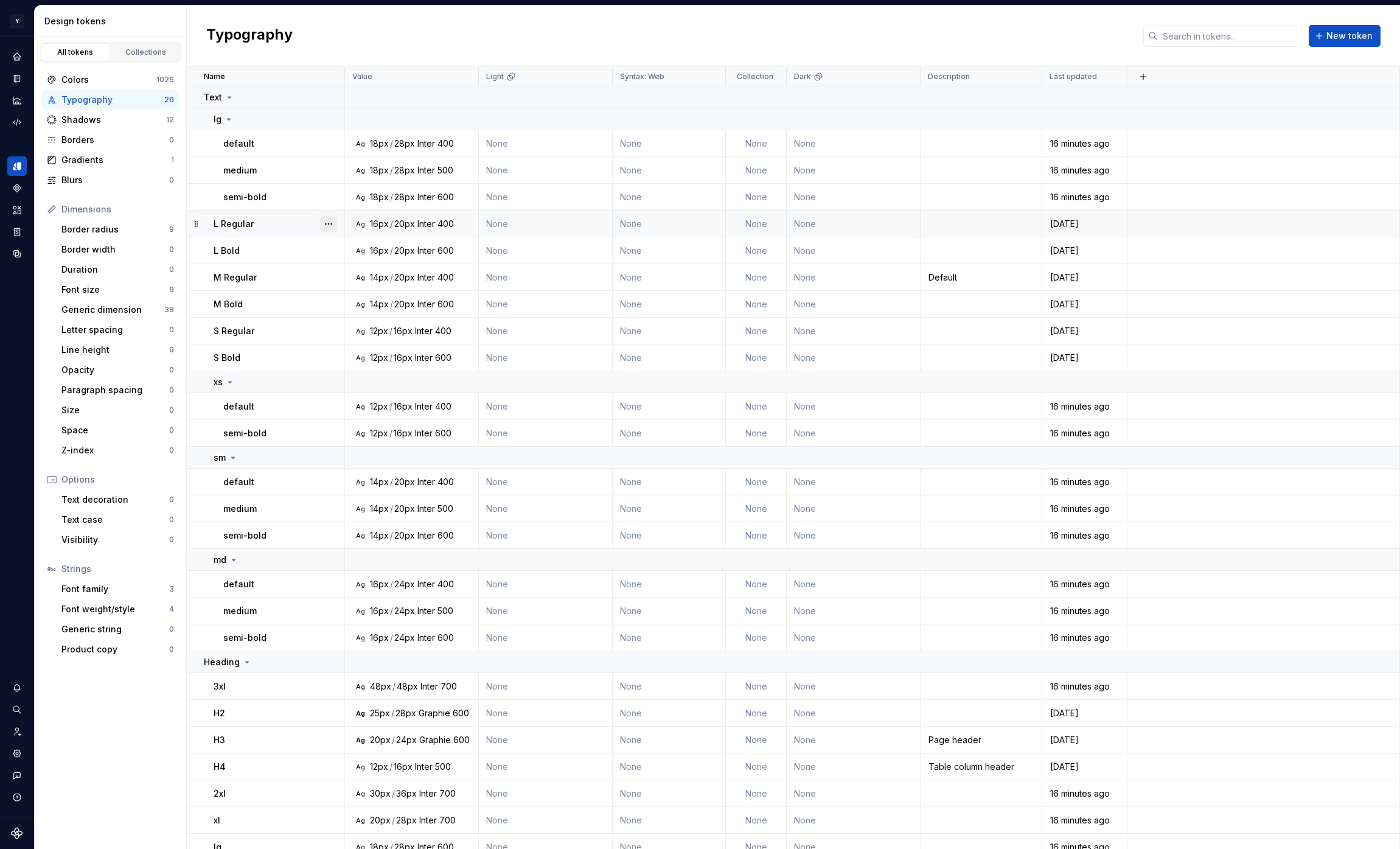
click at [329, 223] on button "button" at bounding box center [329, 224] width 17 height 17
click at [351, 289] on div "Delete token" at bounding box center [382, 292] width 79 height 12
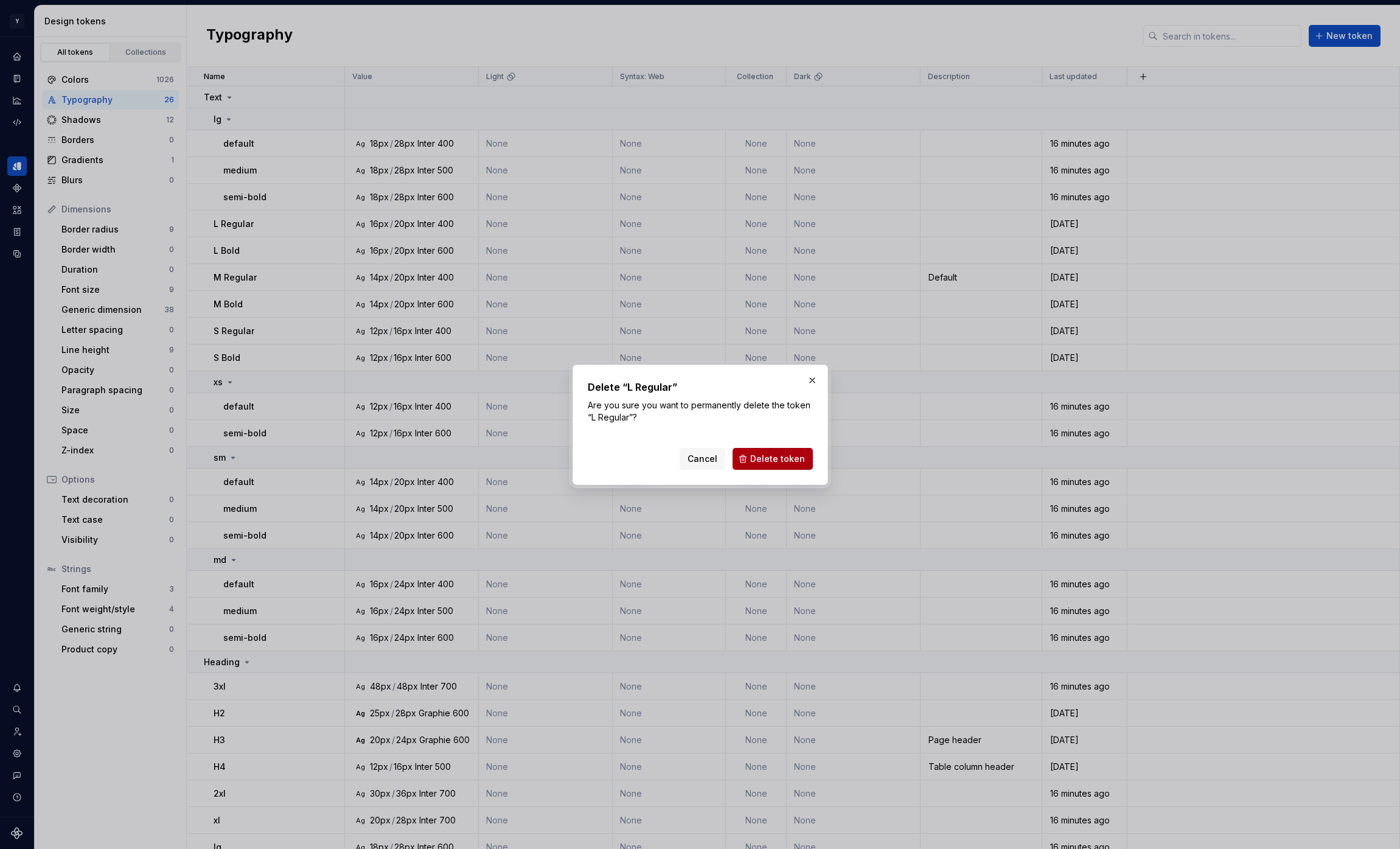
click at [761, 457] on span "Delete token" at bounding box center [777, 458] width 55 height 12
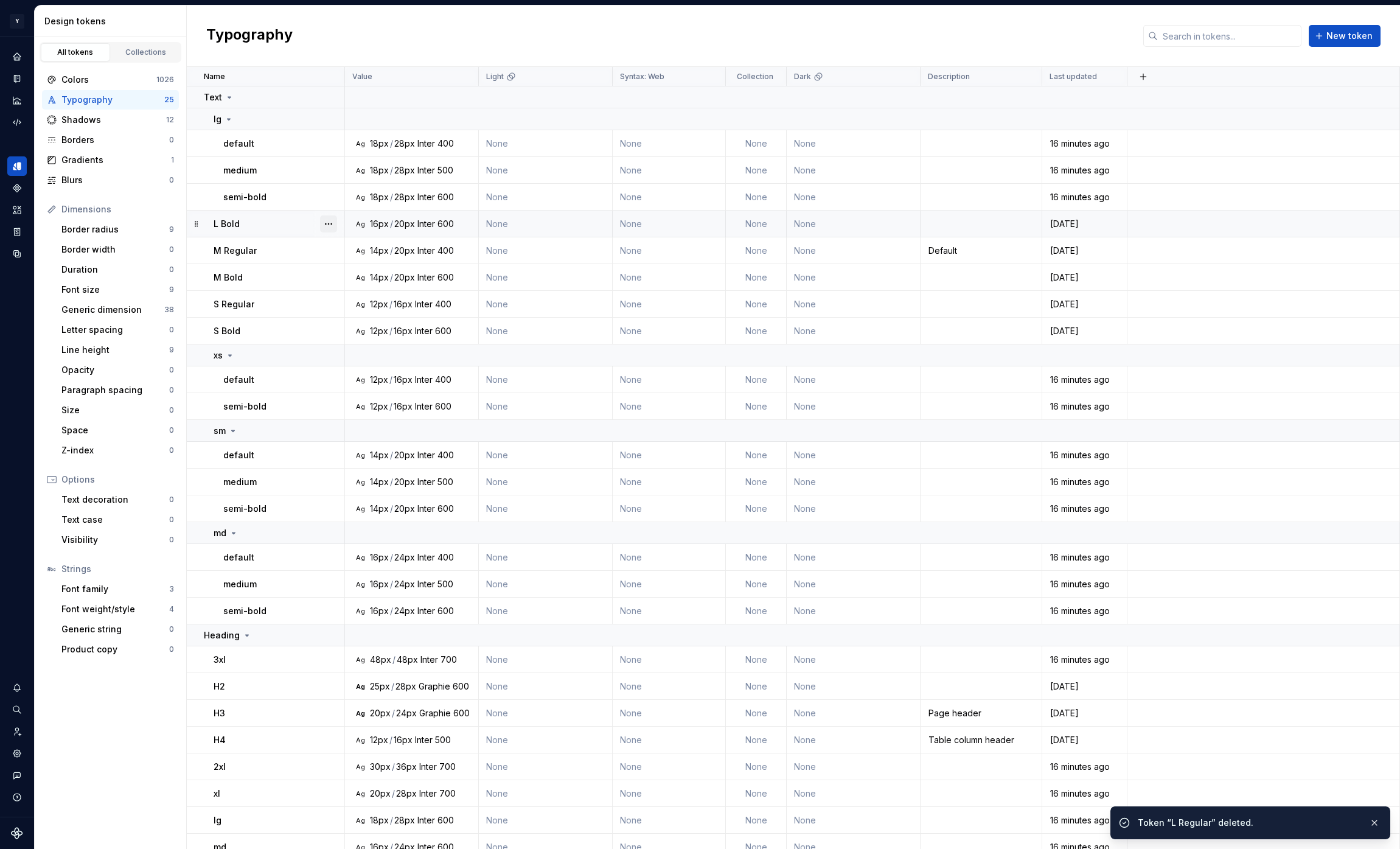
click at [328, 226] on button "button" at bounding box center [329, 224] width 17 height 17
click at [382, 292] on div "Delete token" at bounding box center [382, 292] width 79 height 12
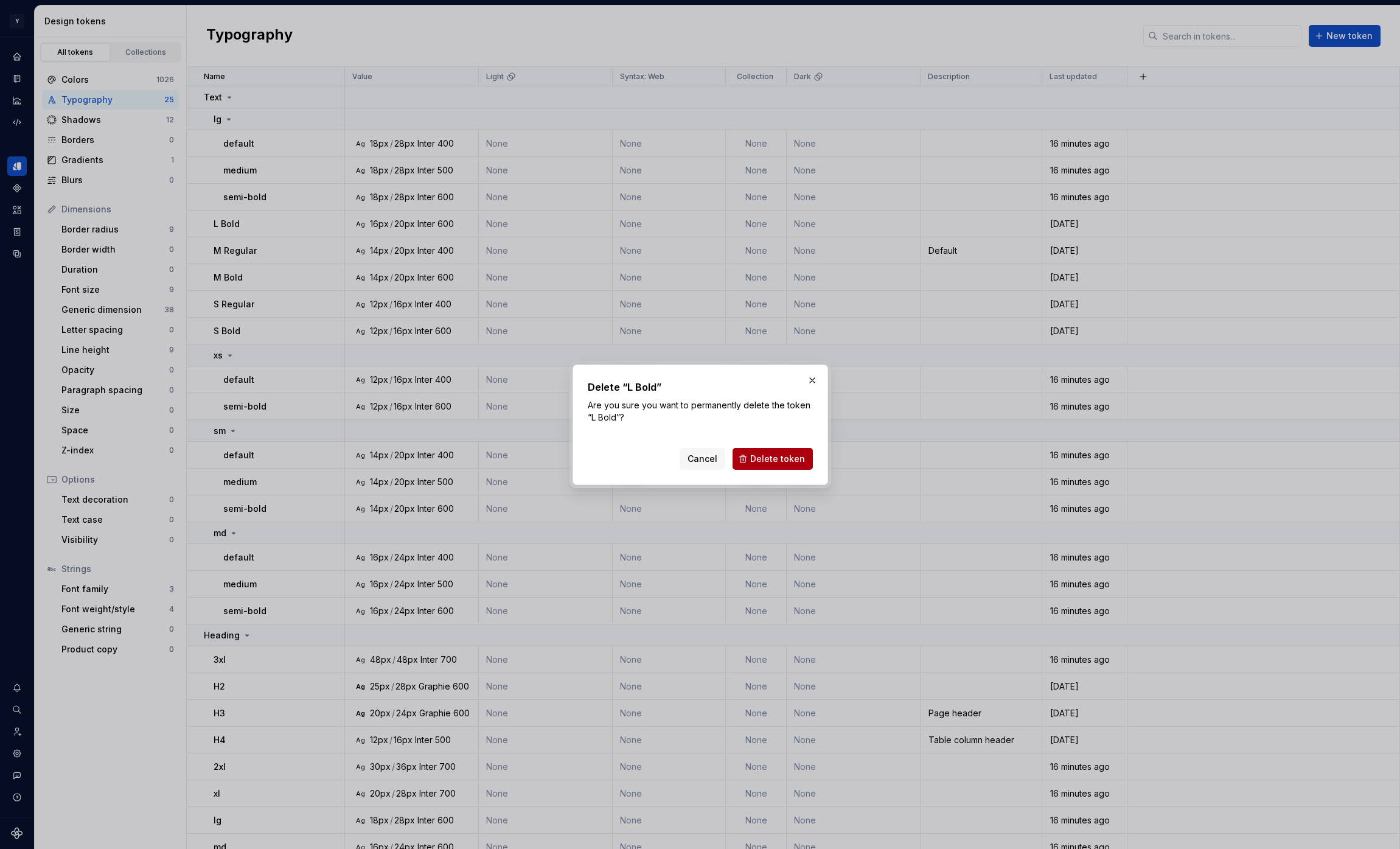
click at [755, 463] on span "Delete token" at bounding box center [777, 458] width 55 height 12
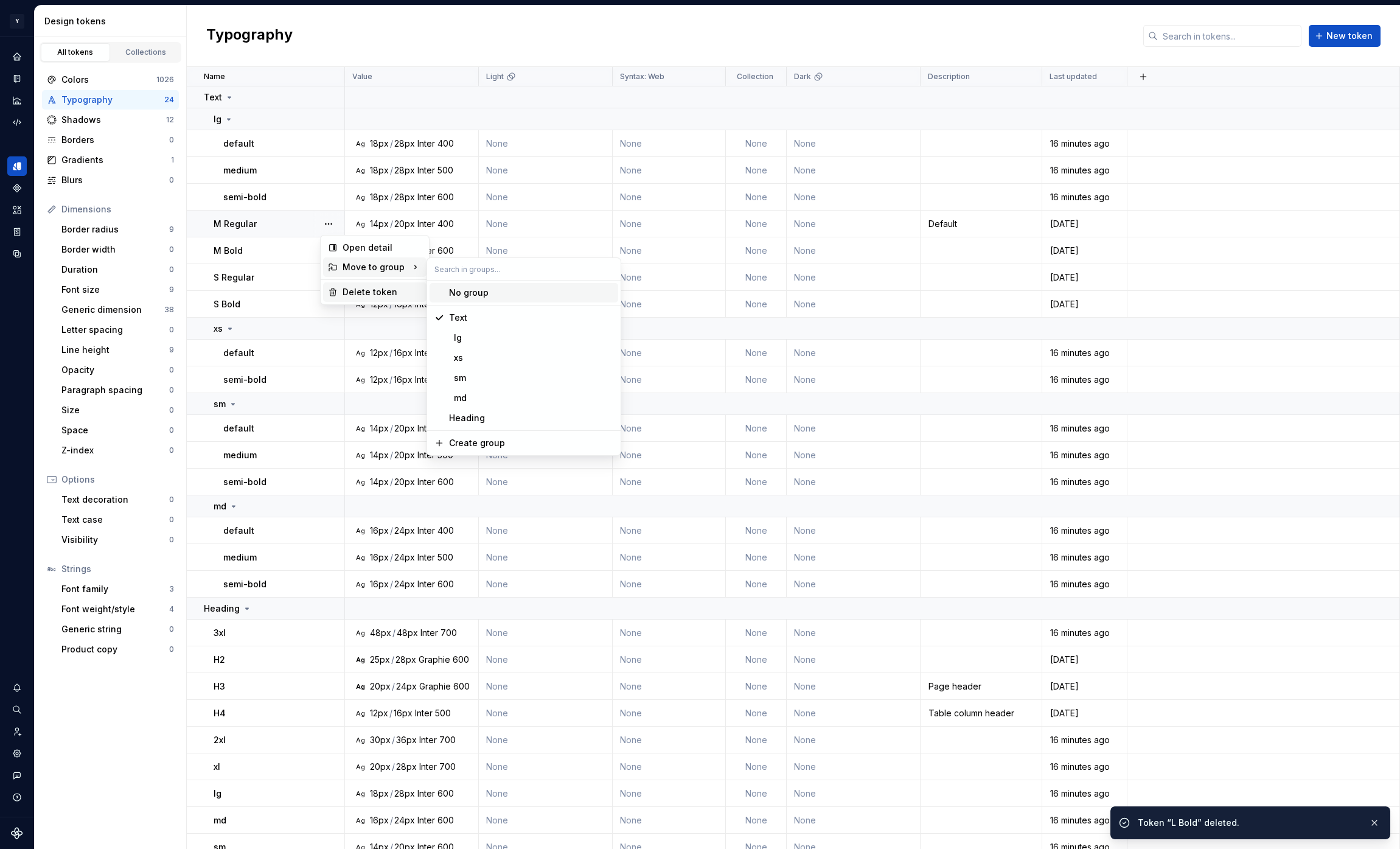
click at [376, 289] on div "Delete token" at bounding box center [382, 292] width 79 height 12
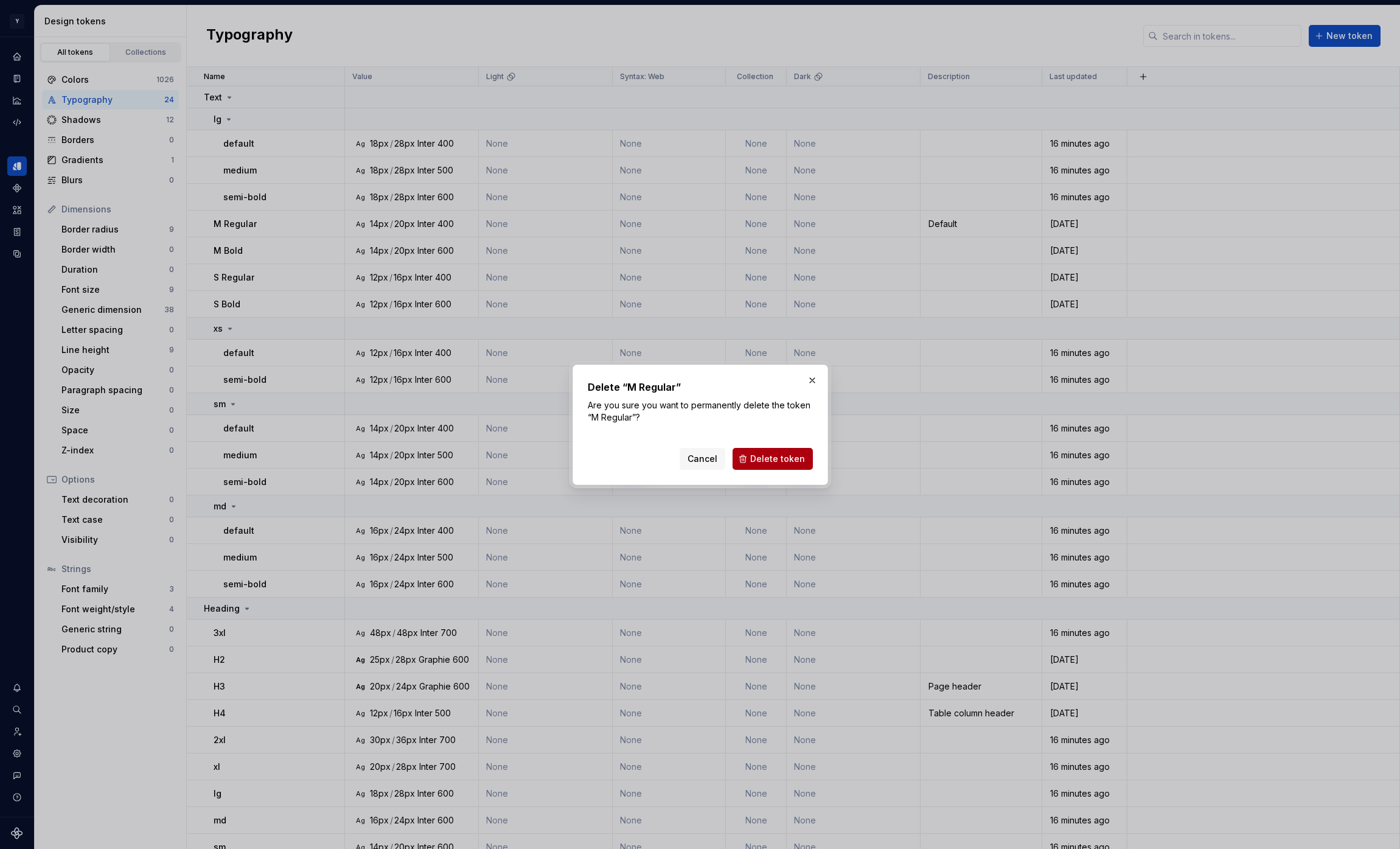
click at [774, 455] on span "Delete token" at bounding box center [777, 458] width 55 height 12
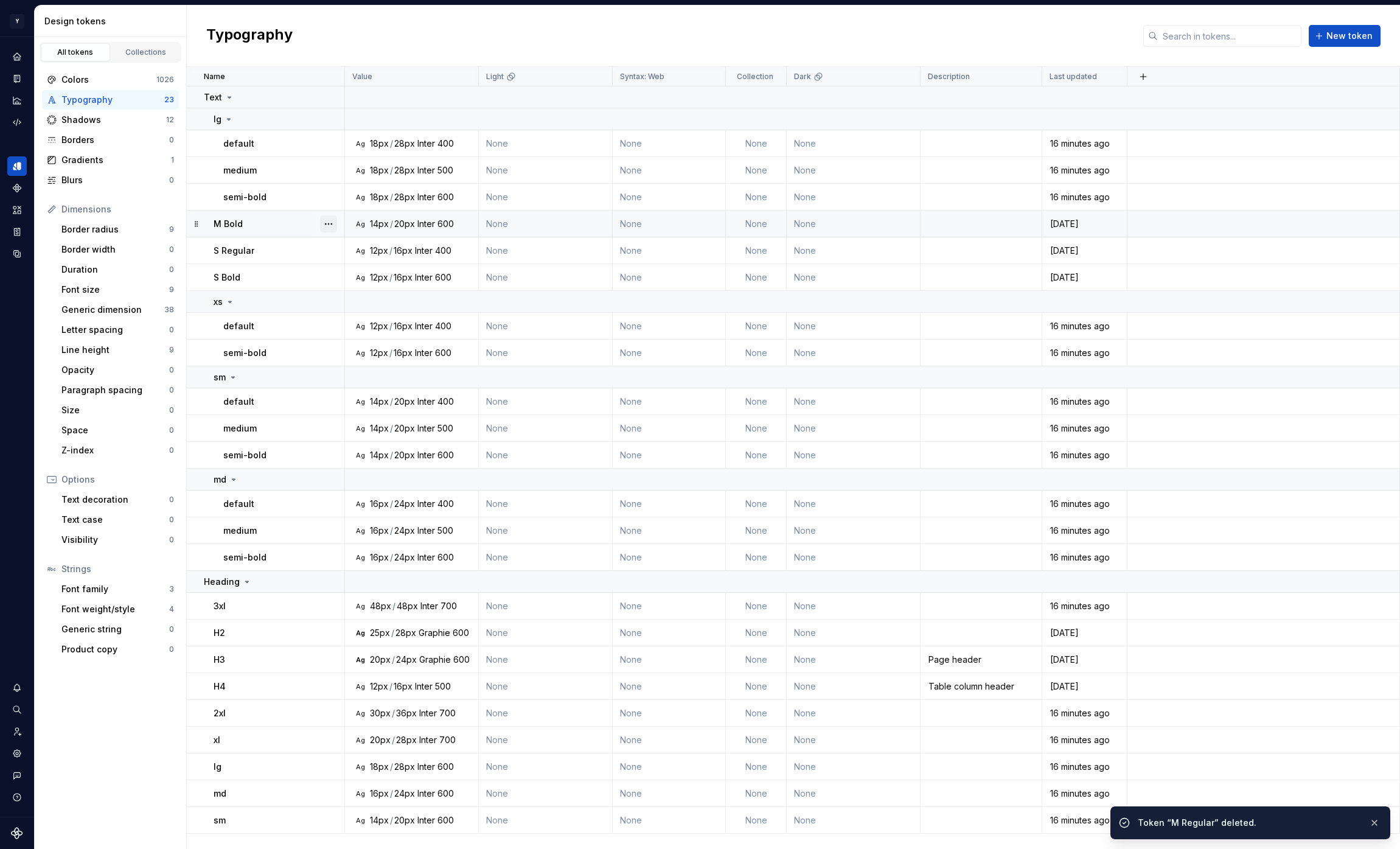
click at [330, 218] on button "button" at bounding box center [329, 224] width 17 height 17
click at [360, 284] on div "Delete token" at bounding box center [374, 293] width 104 height 20
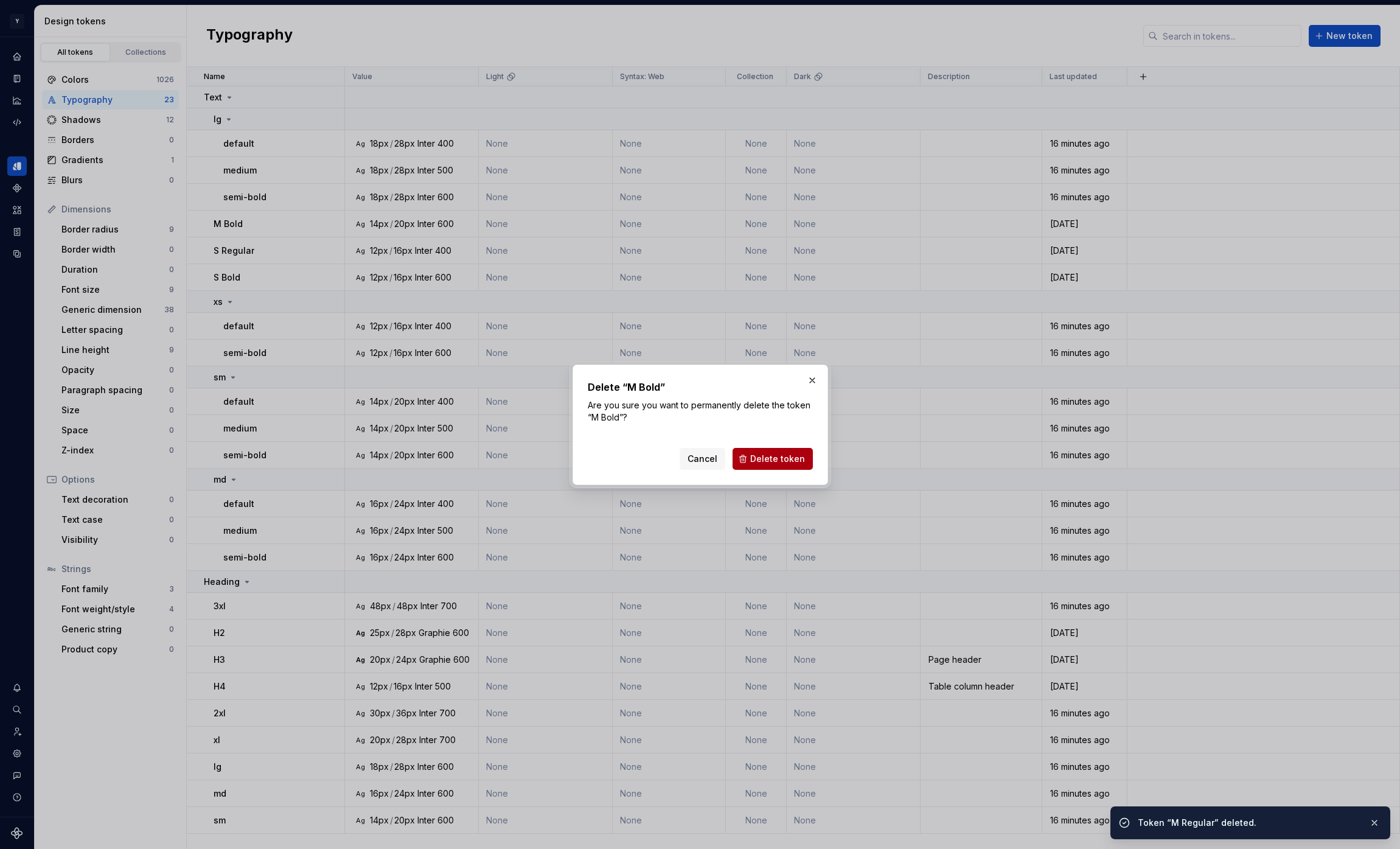
click at [776, 462] on span "Delete token" at bounding box center [777, 458] width 55 height 12
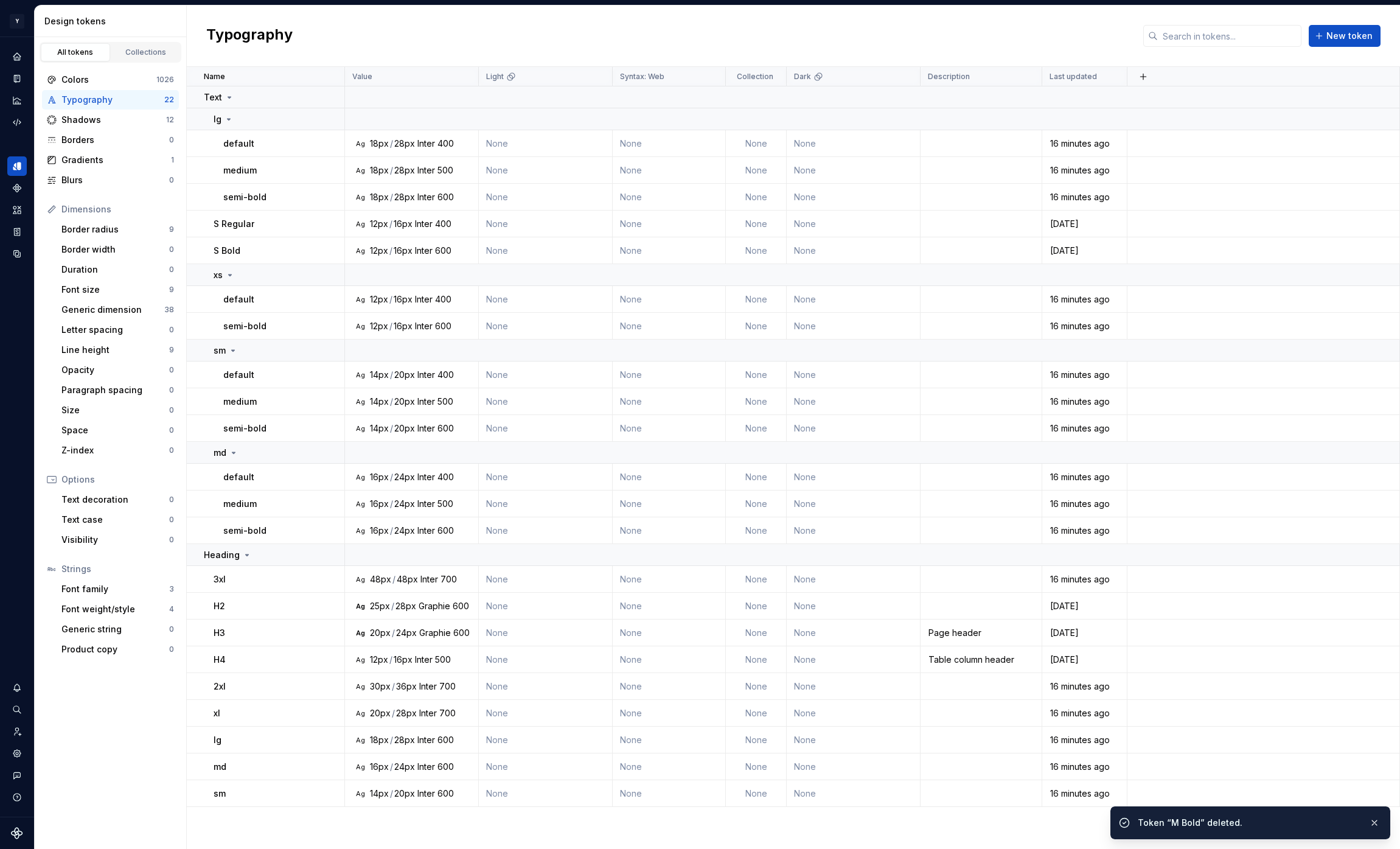
click at [330, 223] on button "button" at bounding box center [329, 224] width 17 height 17
click at [403, 292] on div "Delete token" at bounding box center [382, 292] width 79 height 12
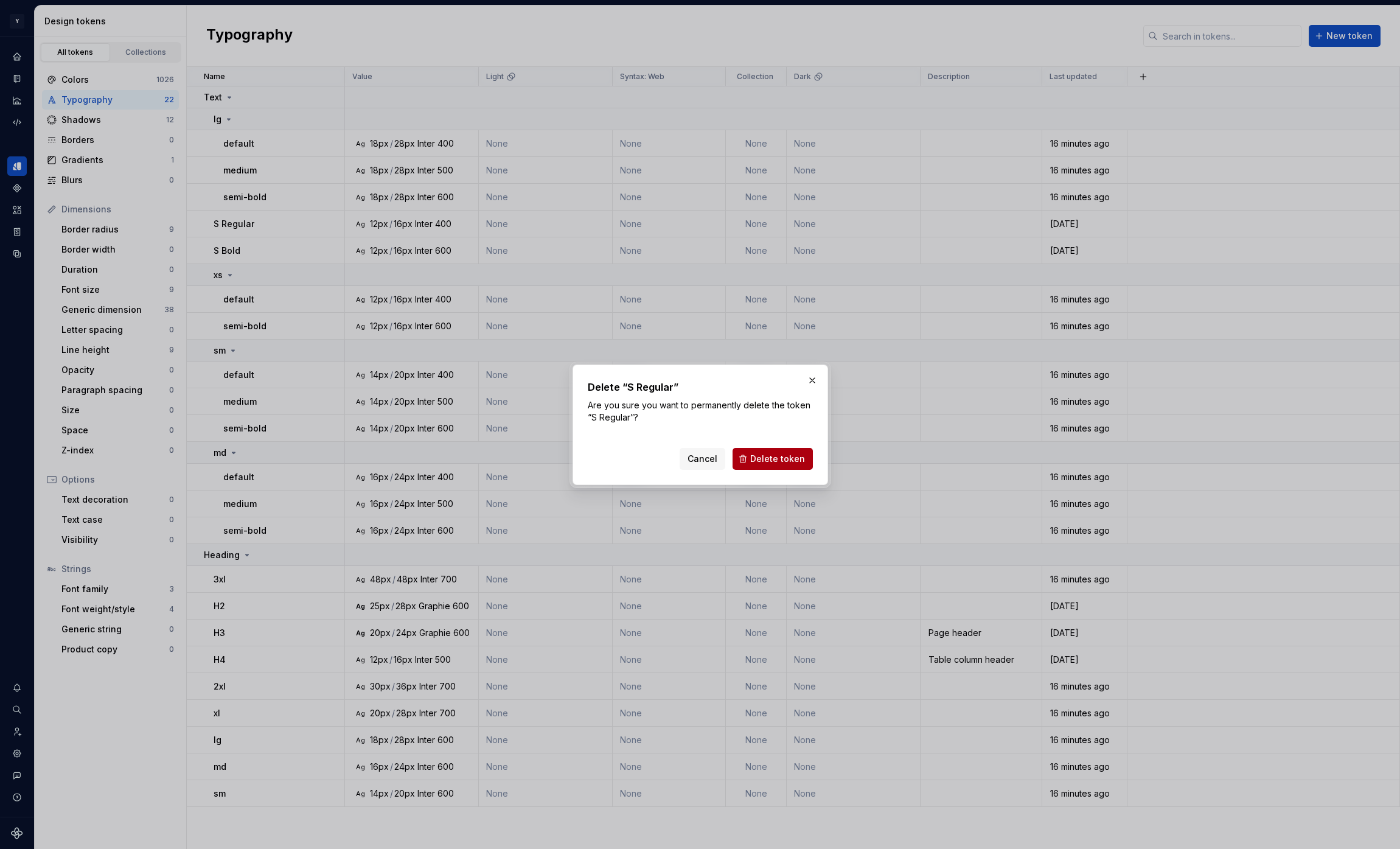
click at [763, 448] on div "Cancel Delete token" at bounding box center [746, 458] width 133 height 22
click at [763, 455] on span "Delete token" at bounding box center [777, 458] width 55 height 12
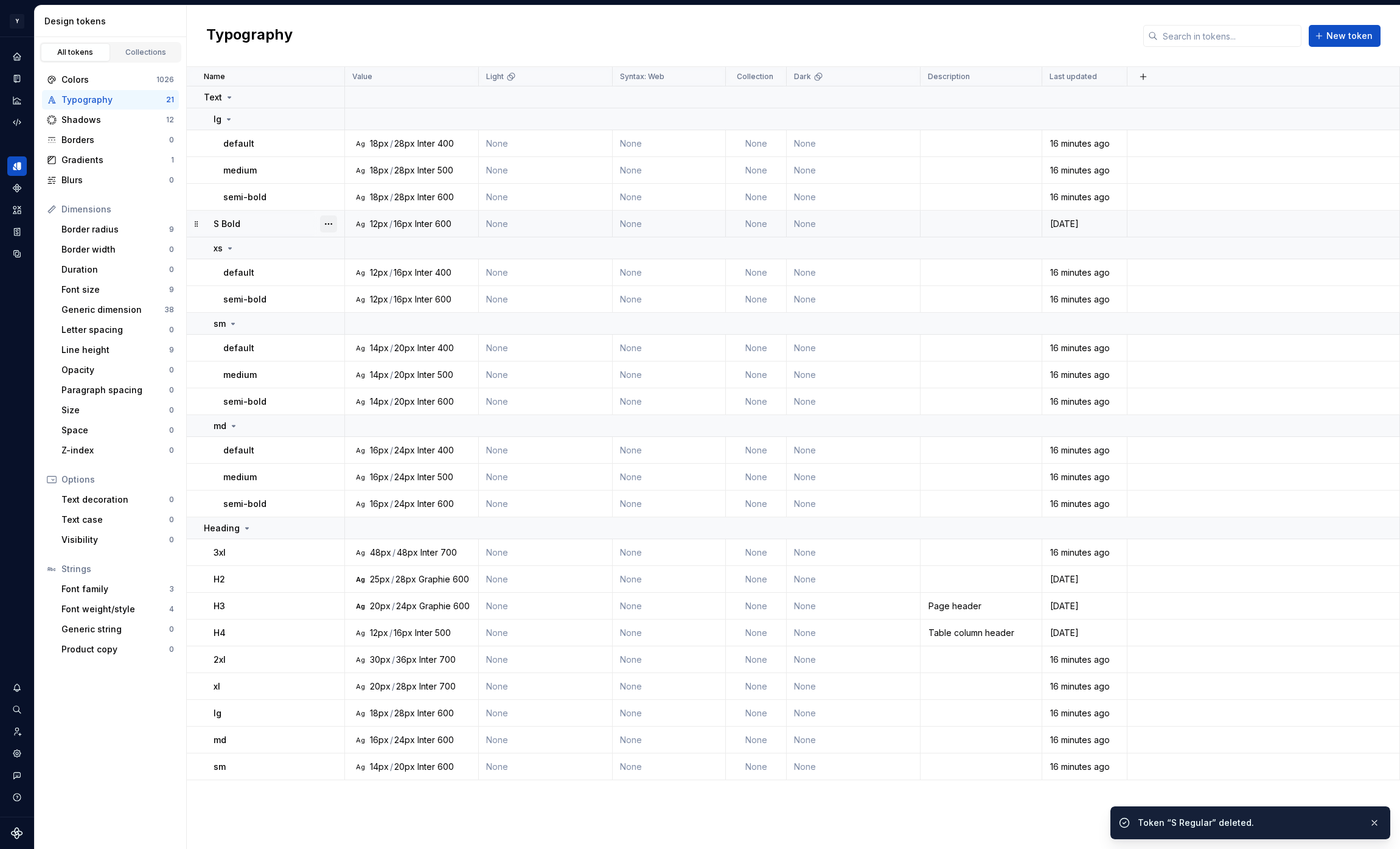
click at [324, 223] on button "button" at bounding box center [329, 224] width 17 height 17
click at [361, 288] on div "Delete token" at bounding box center [382, 292] width 79 height 12
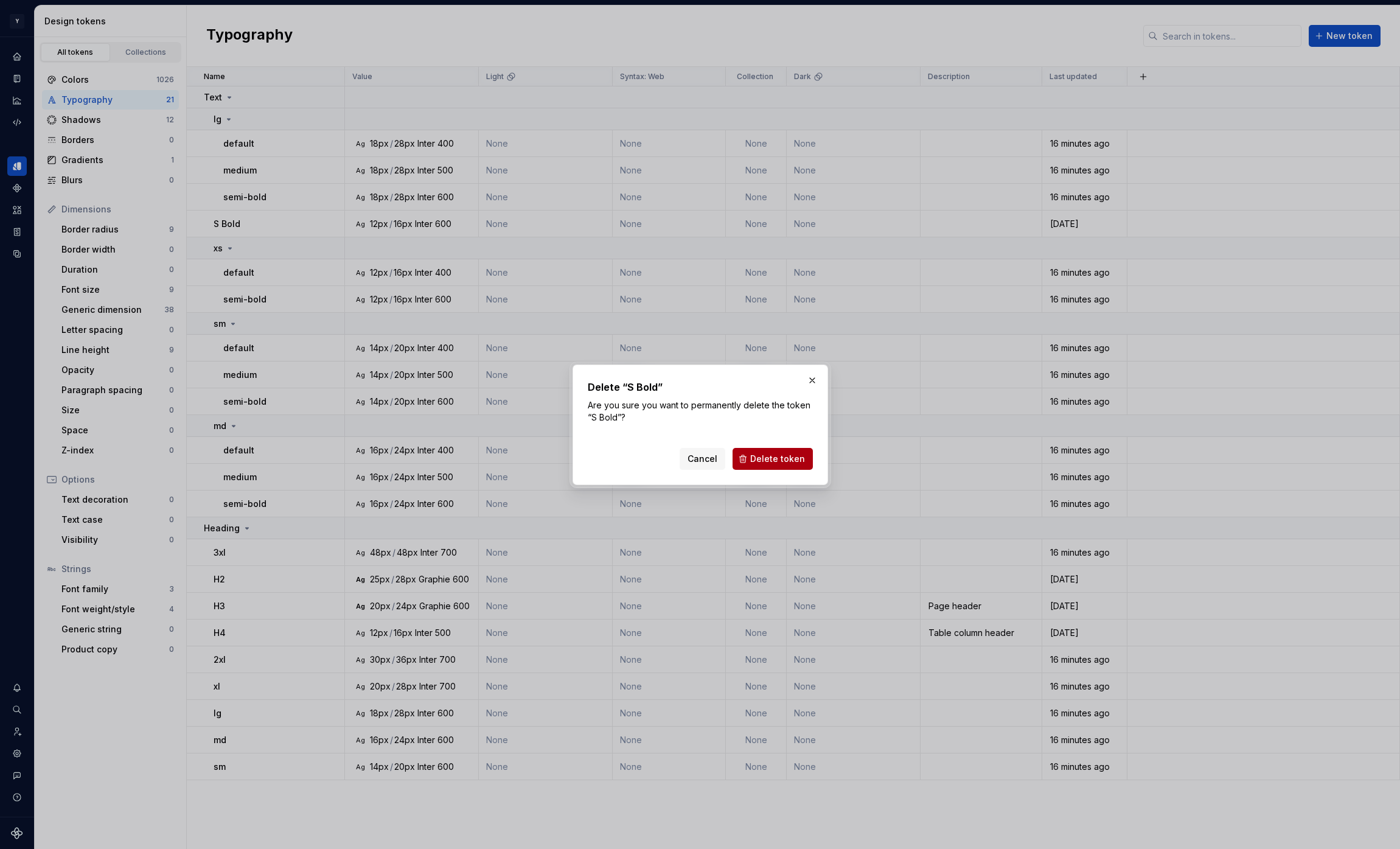
click at [775, 460] on span "Delete token" at bounding box center [777, 458] width 55 height 12
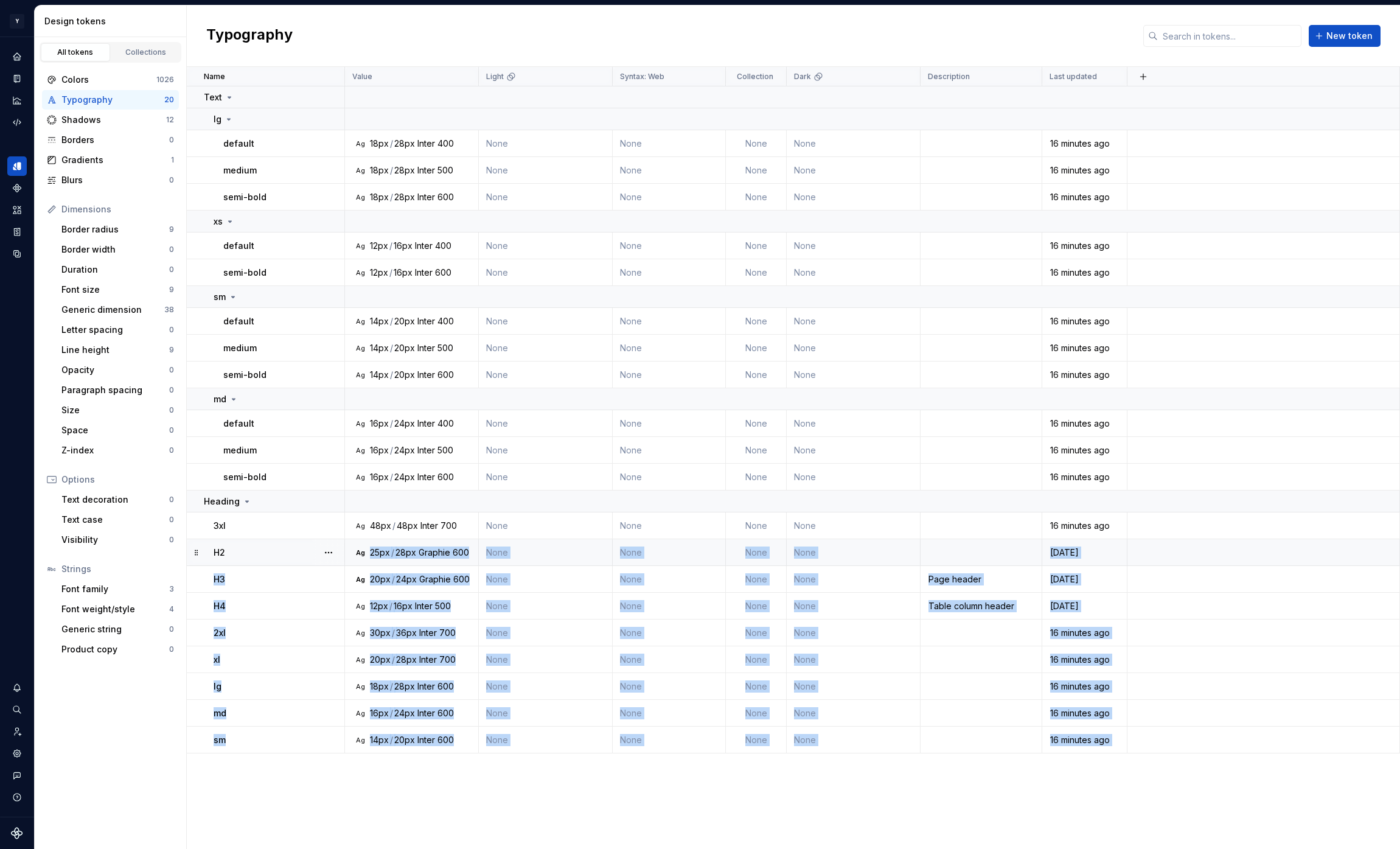
click at [302, 556] on div "H2" at bounding box center [278, 552] width 130 height 12
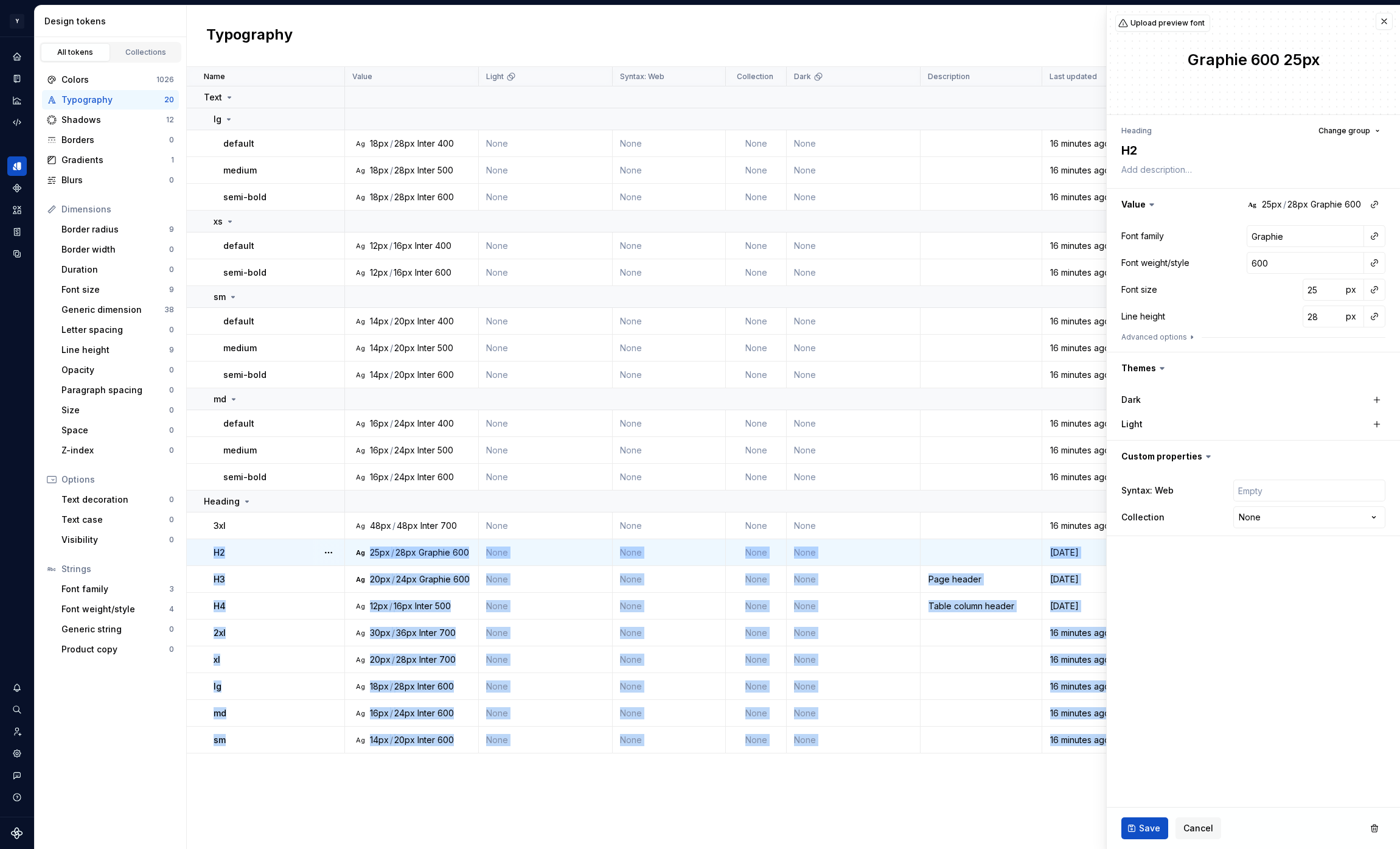
click at [296, 556] on div "H2" at bounding box center [278, 552] width 130 height 12
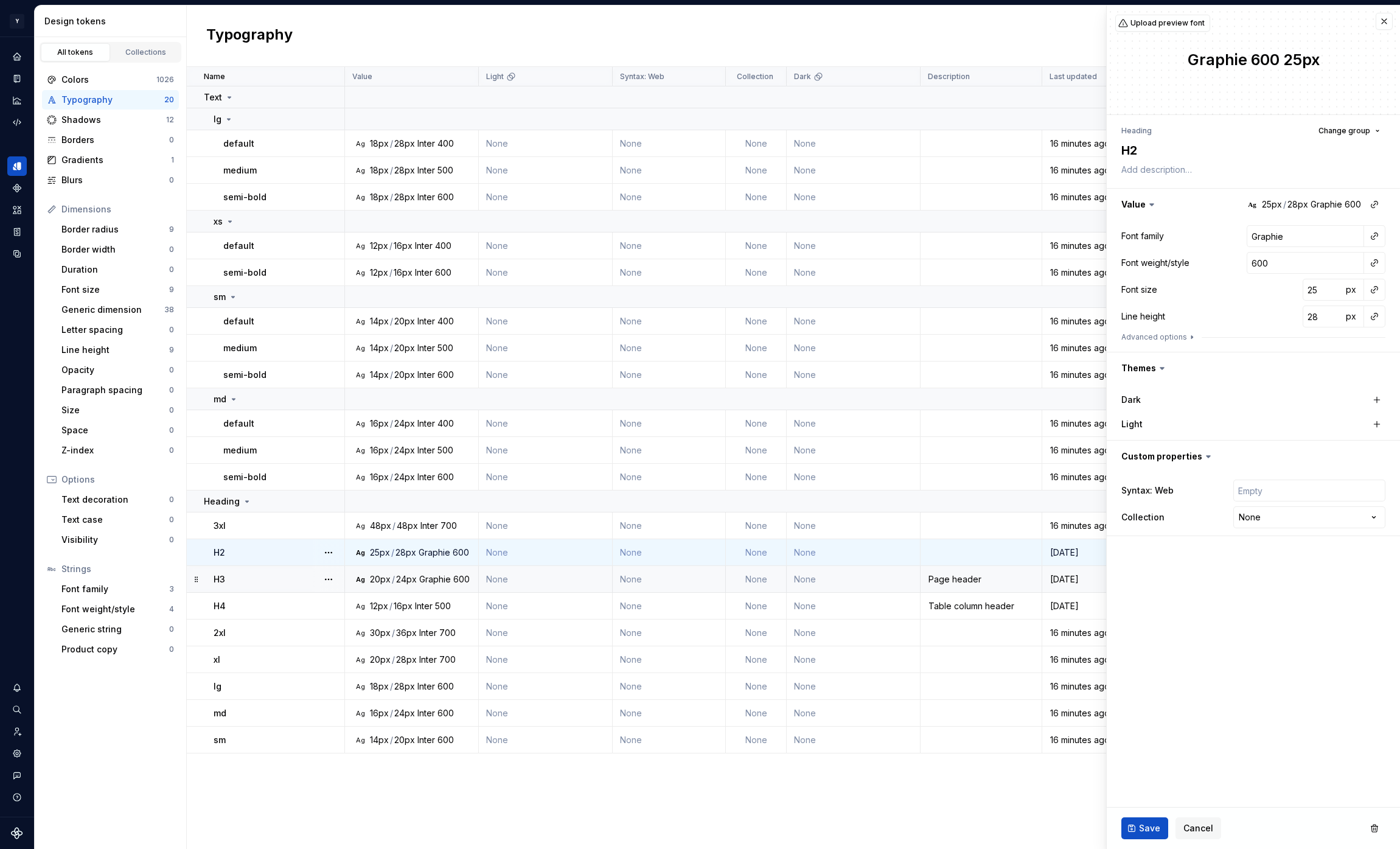
click at [292, 583] on div "H3" at bounding box center [278, 579] width 130 height 12
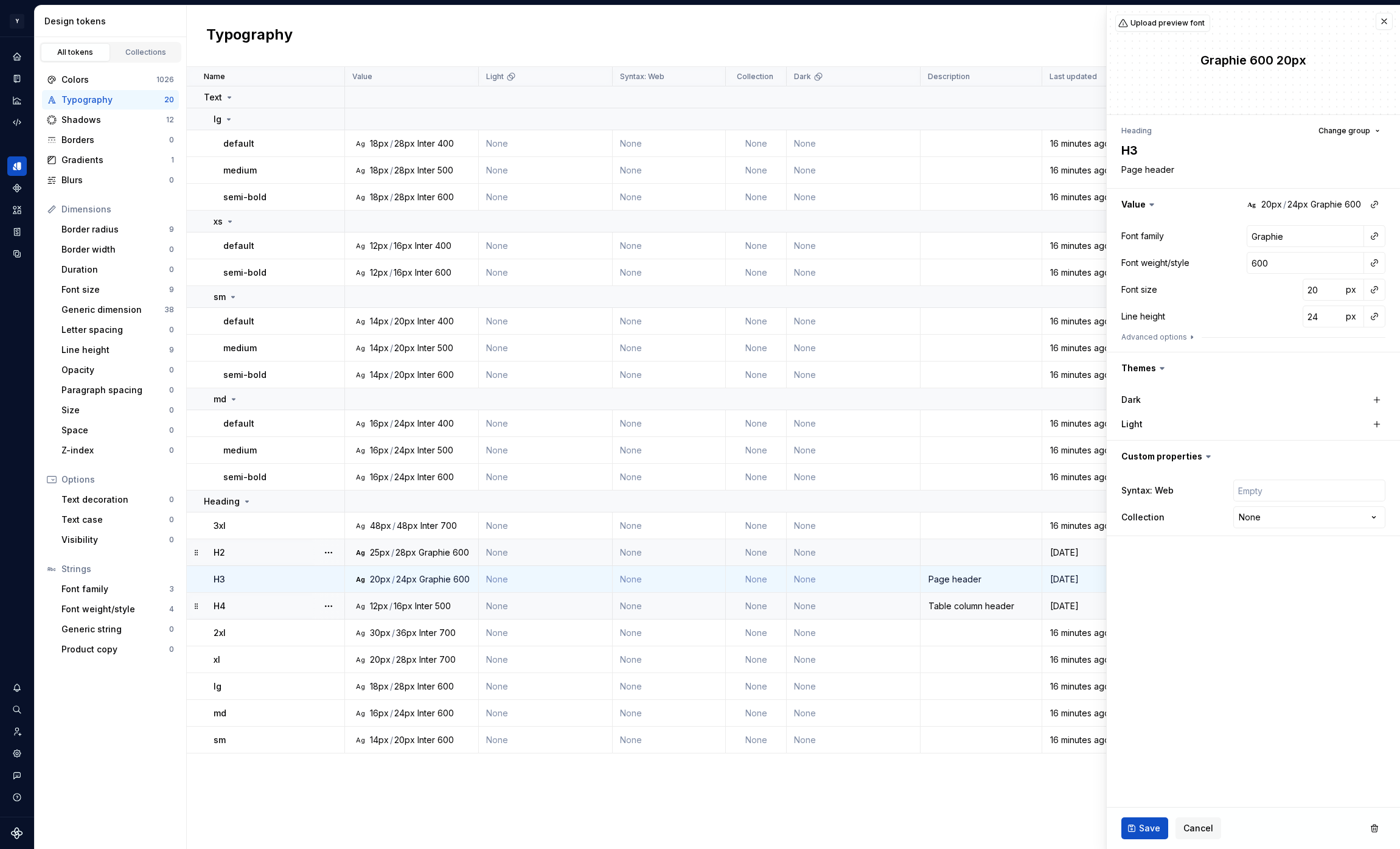
click at [290, 556] on div "H2" at bounding box center [278, 552] width 130 height 12
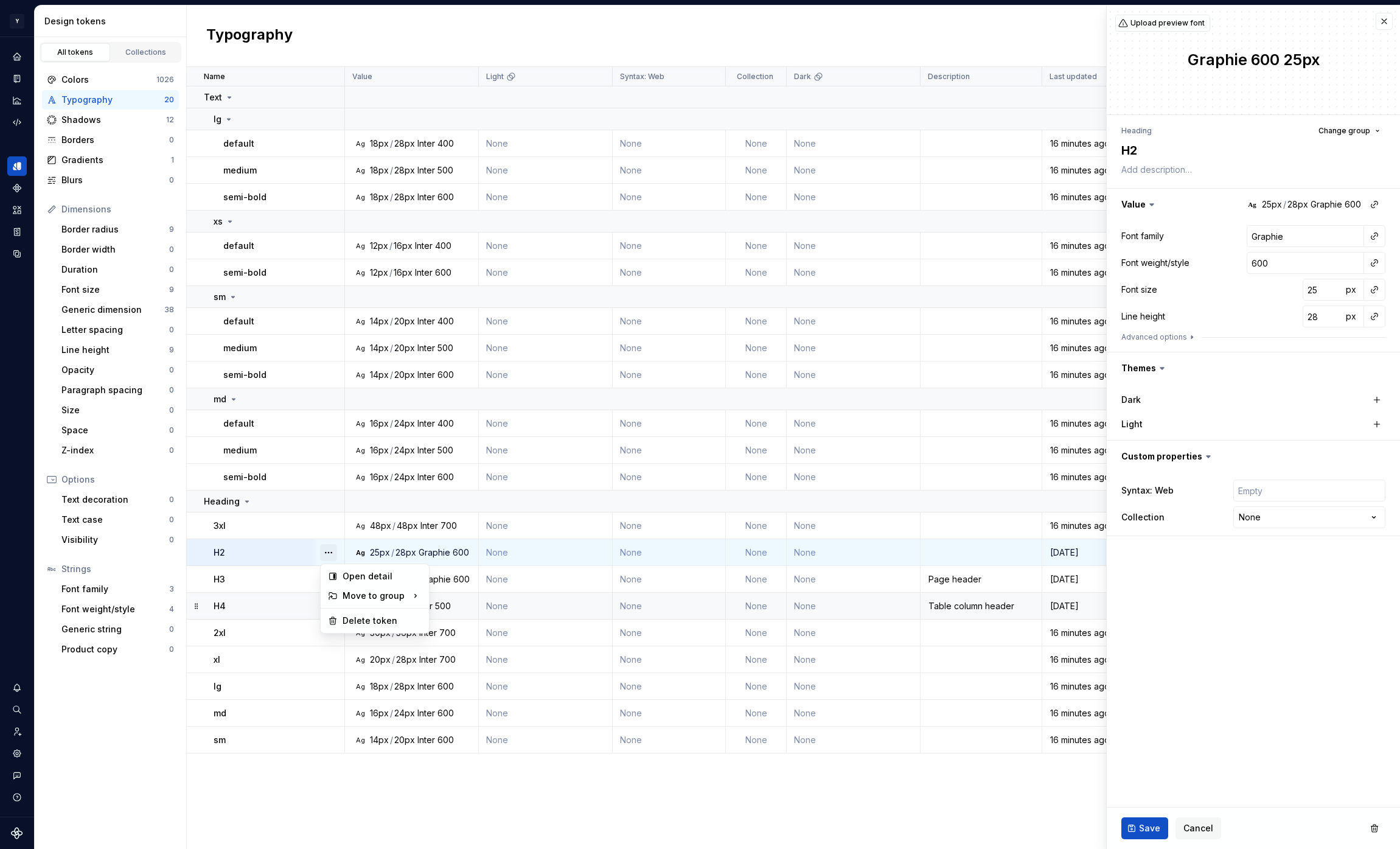
click at [337, 551] on button "button" at bounding box center [329, 552] width 17 height 17
click at [360, 624] on div "Delete token" at bounding box center [382, 620] width 79 height 12
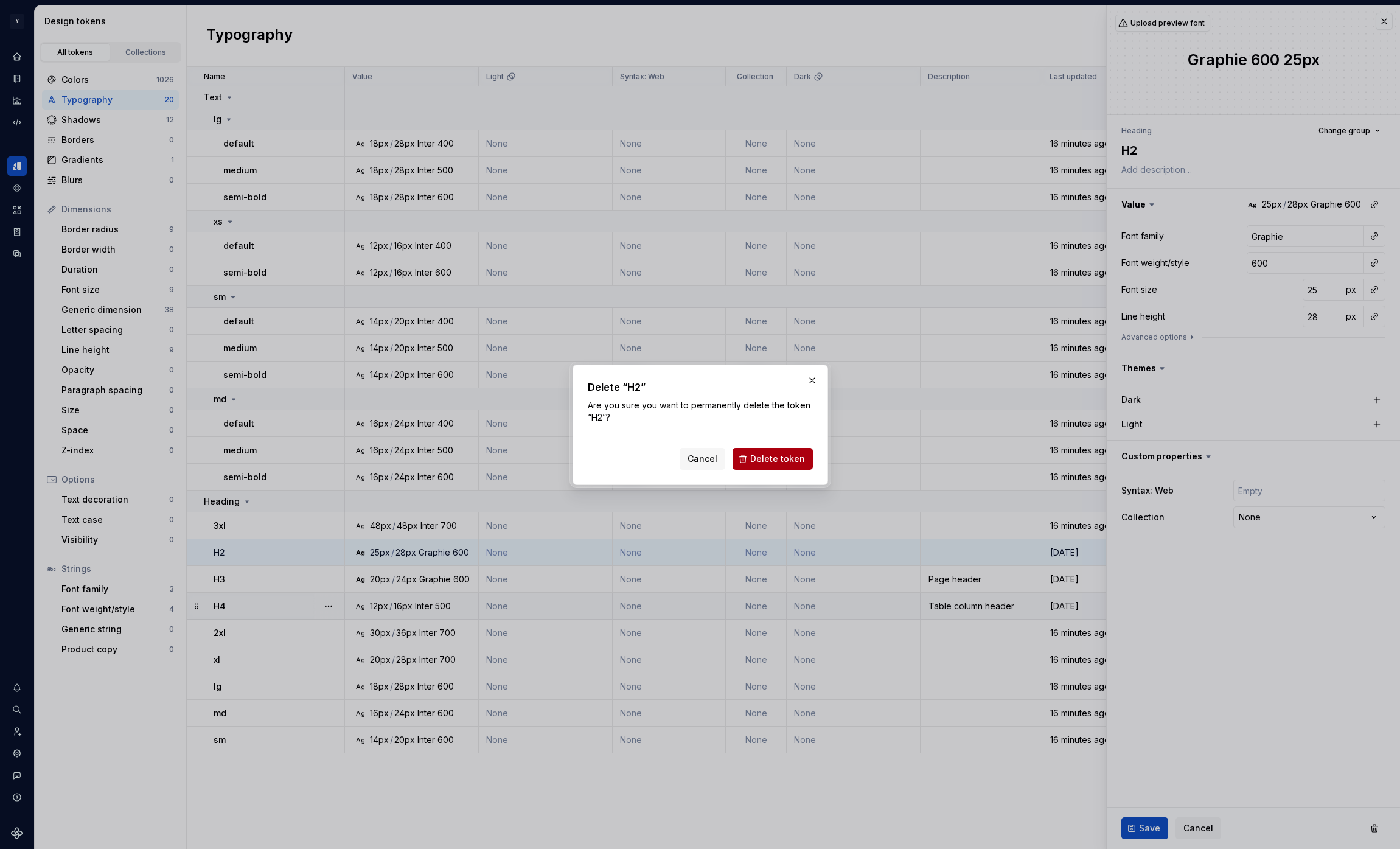
click at [782, 454] on span "Delete token" at bounding box center [777, 458] width 55 height 12
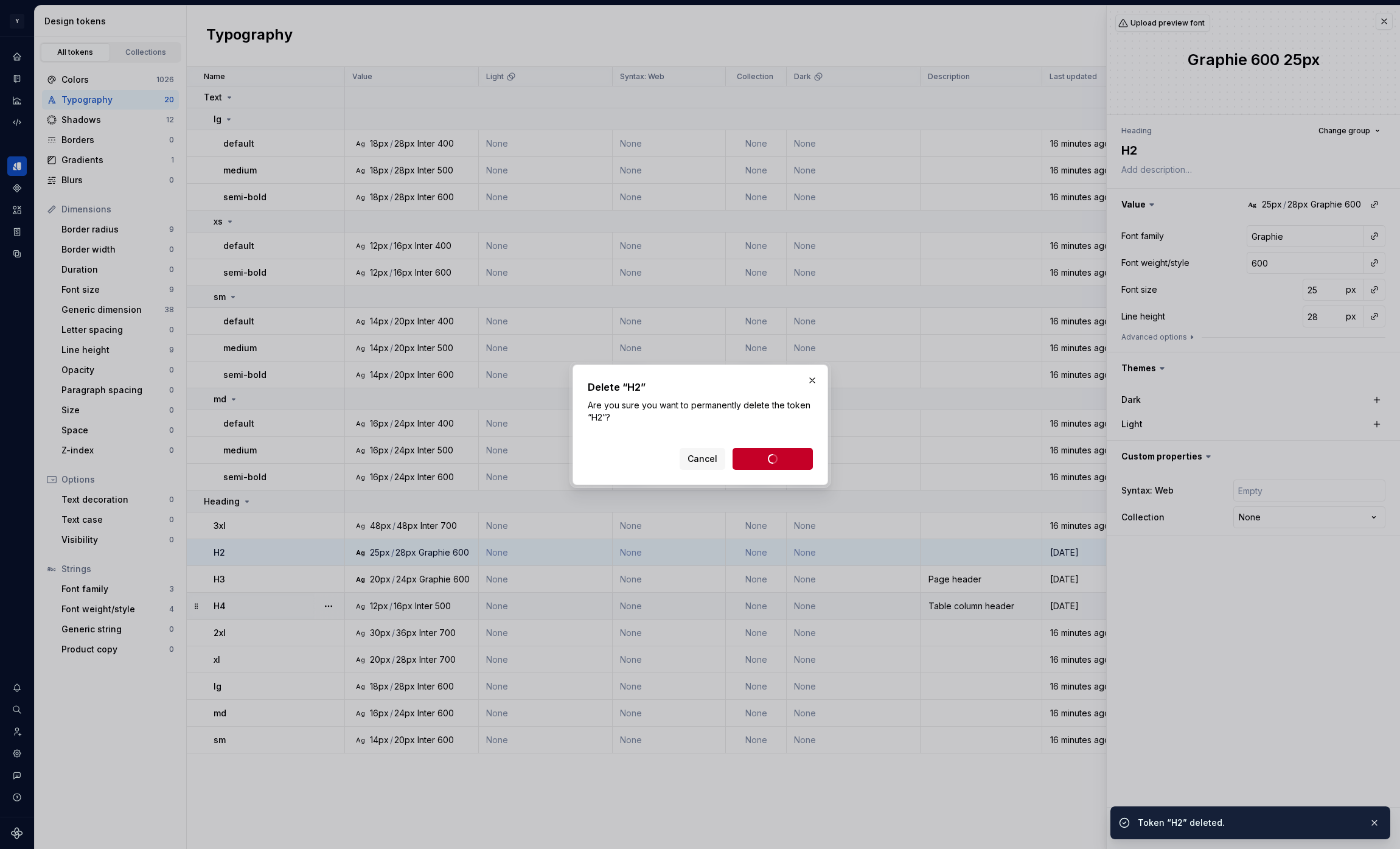
type textarea "*"
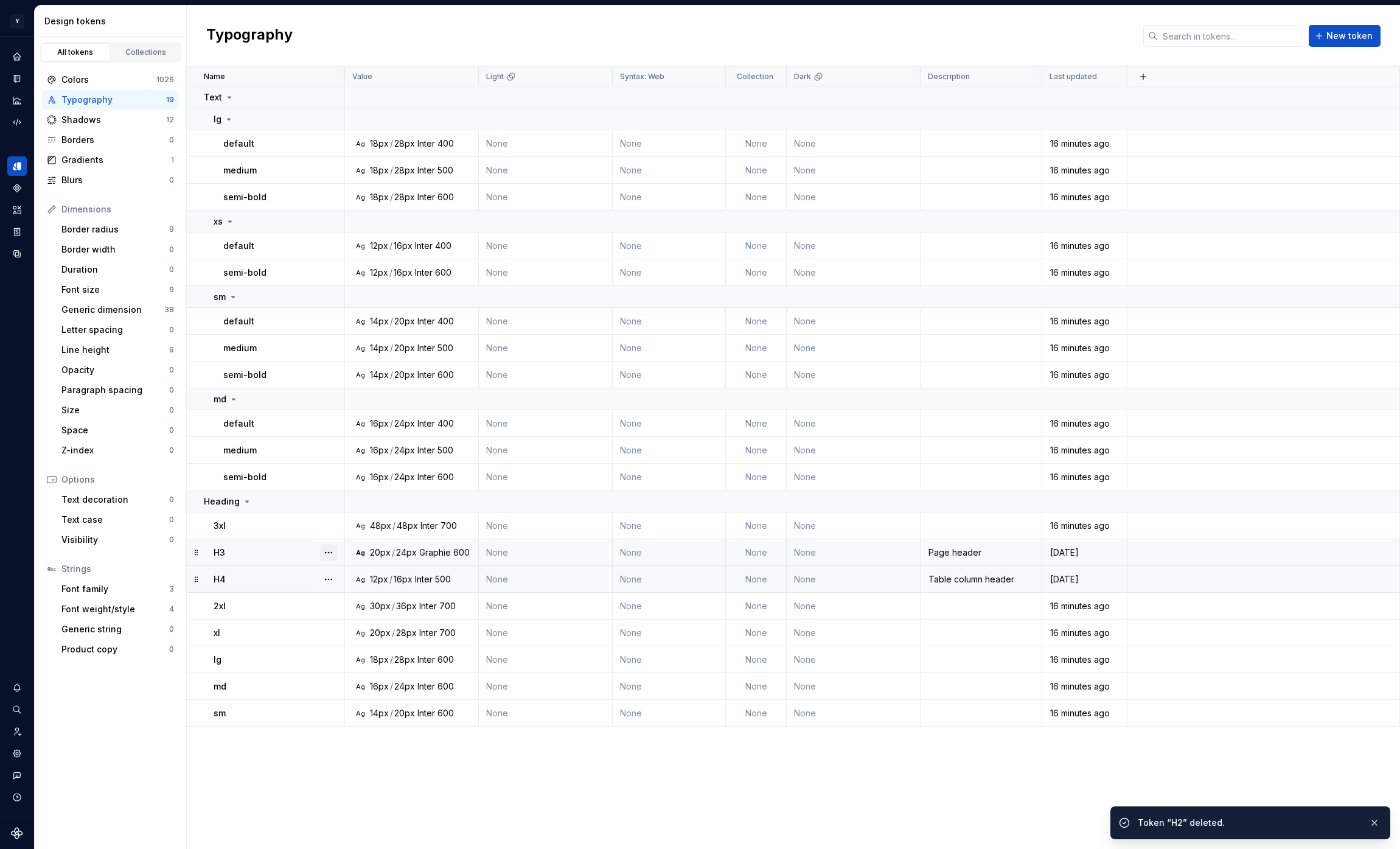
click at [327, 549] on button "button" at bounding box center [329, 552] width 17 height 17
click at [375, 621] on div "Delete token" at bounding box center [382, 620] width 79 height 12
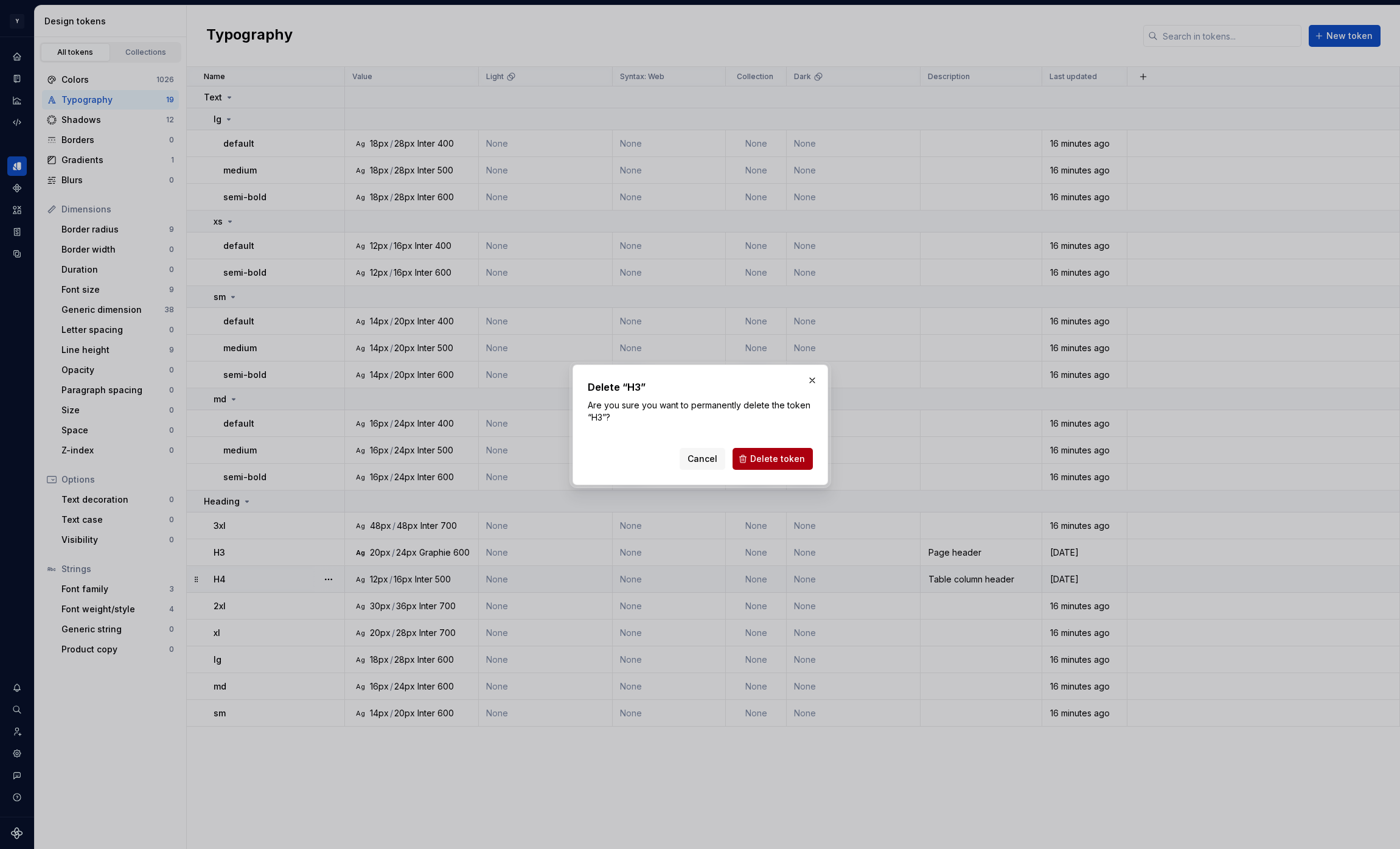
click at [805, 458] on button "Delete token" at bounding box center [773, 458] width 80 height 22
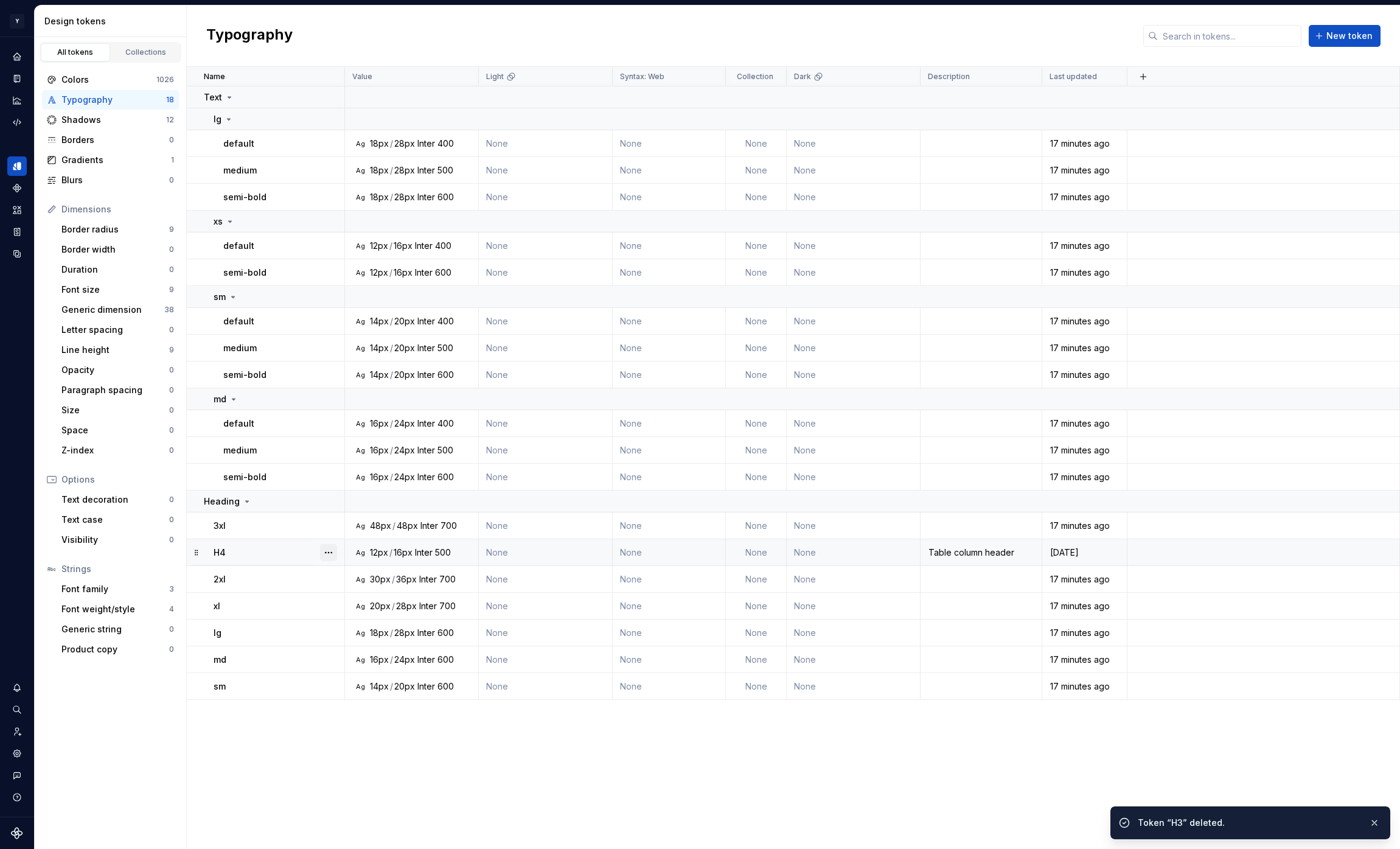
click at [330, 554] on button "button" at bounding box center [329, 552] width 17 height 17
click at [375, 616] on div "Delete token" at bounding box center [382, 620] width 79 height 12
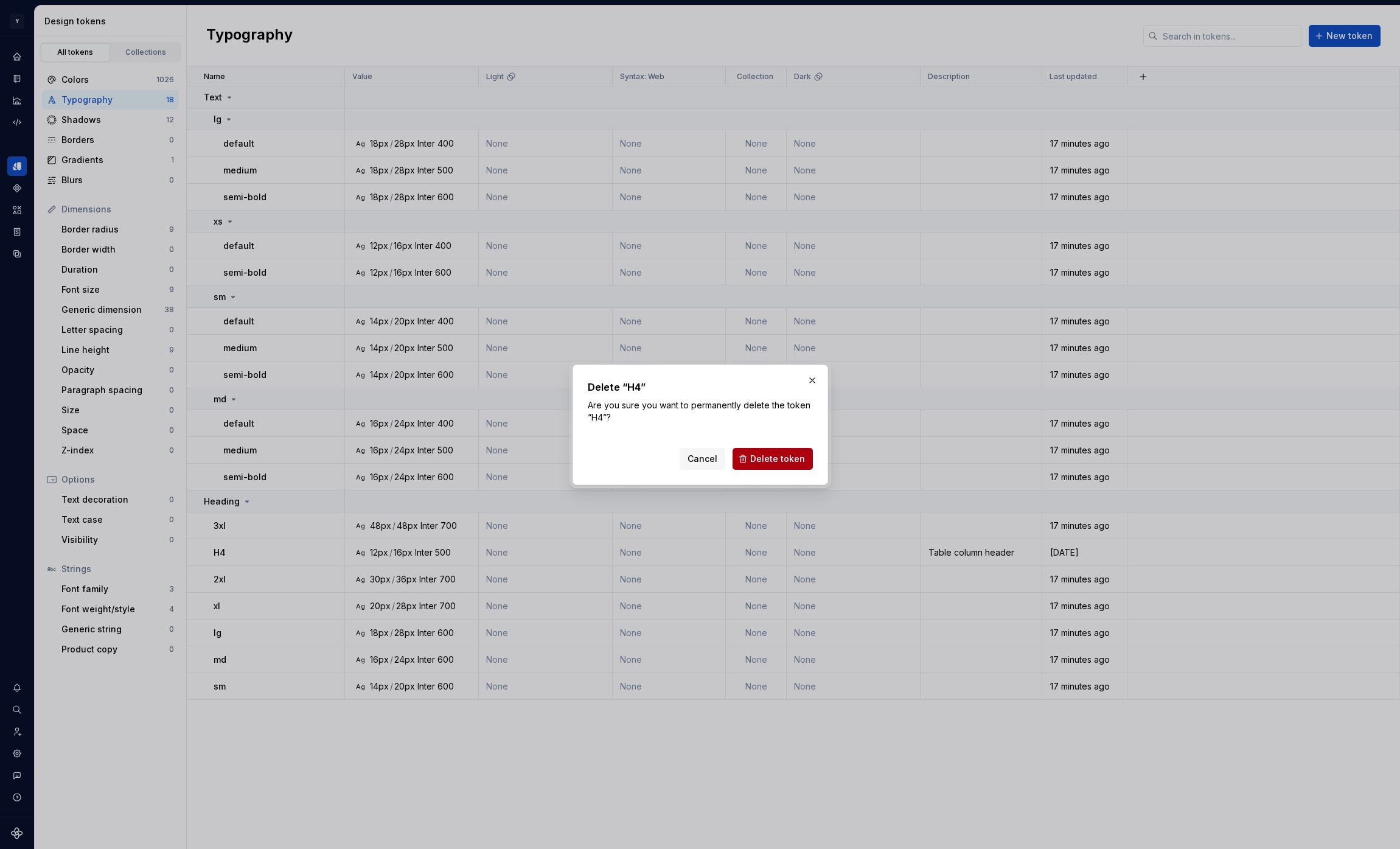
click at [763, 458] on span "Delete token" at bounding box center [777, 458] width 55 height 12
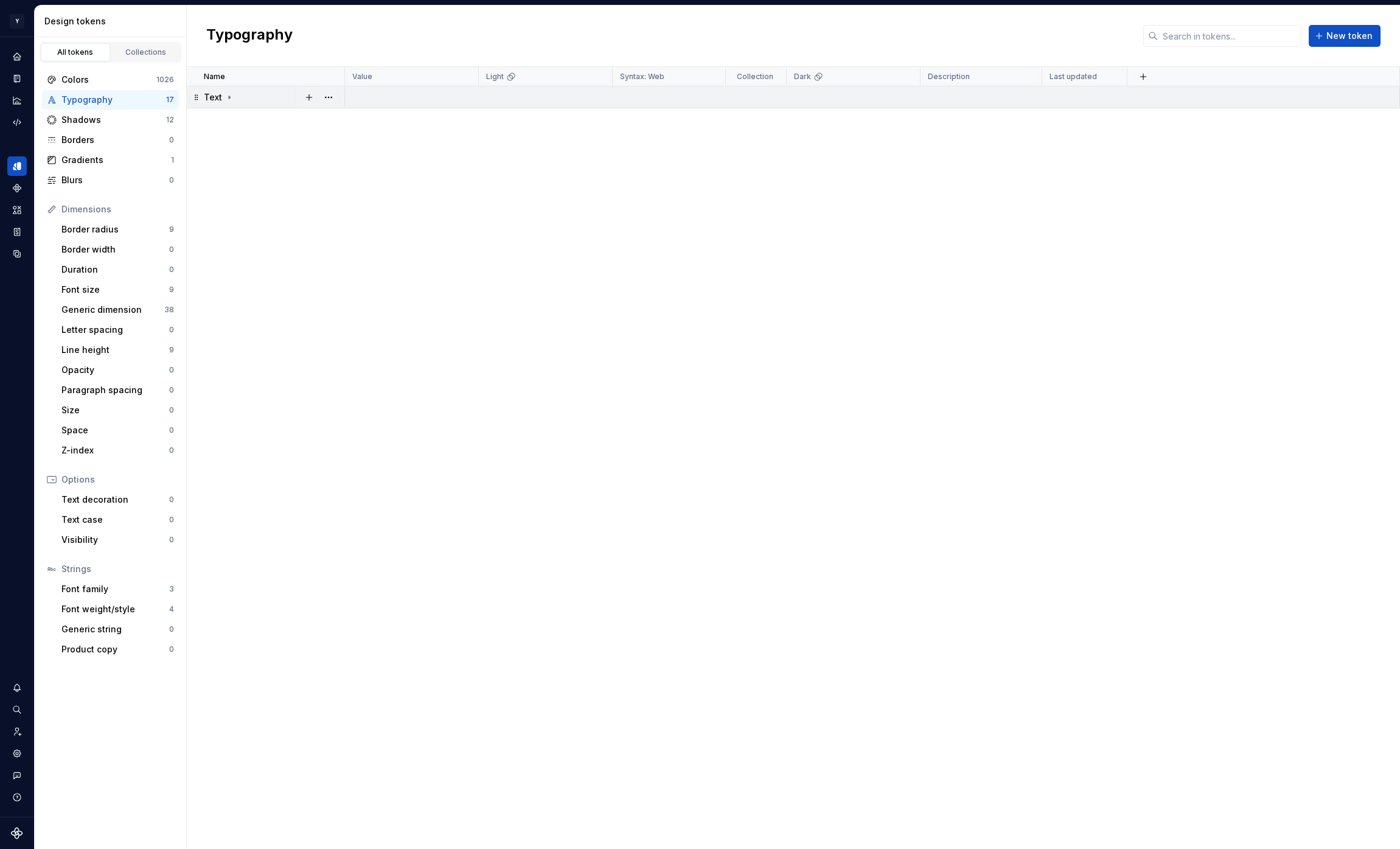
click at [227, 98] on icon at bounding box center [230, 97] width 10 height 10
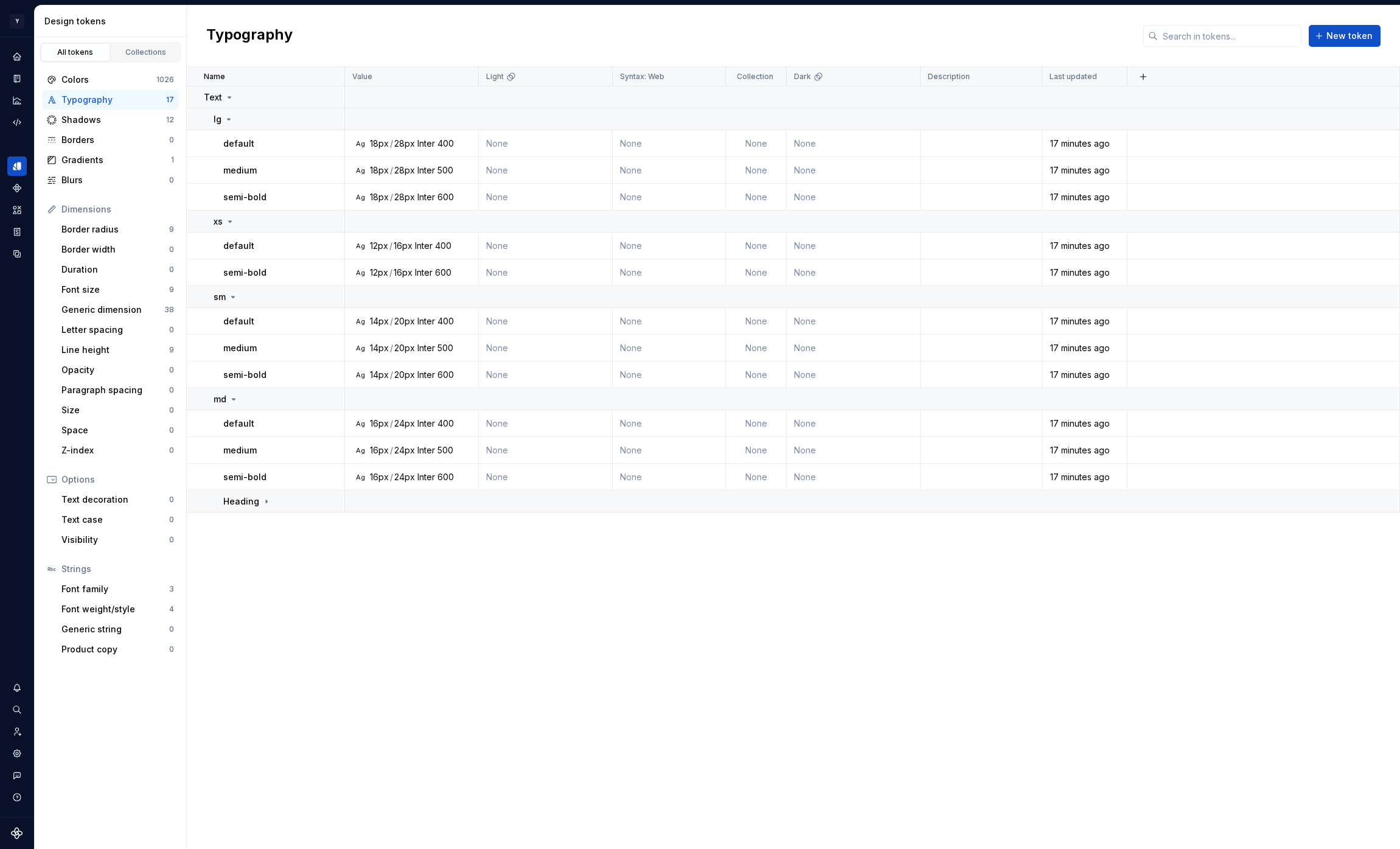
click at [148, 99] on div "Typography" at bounding box center [114, 100] width 105 height 12
click at [132, 113] on div "Shadows 12" at bounding box center [110, 120] width 137 height 20
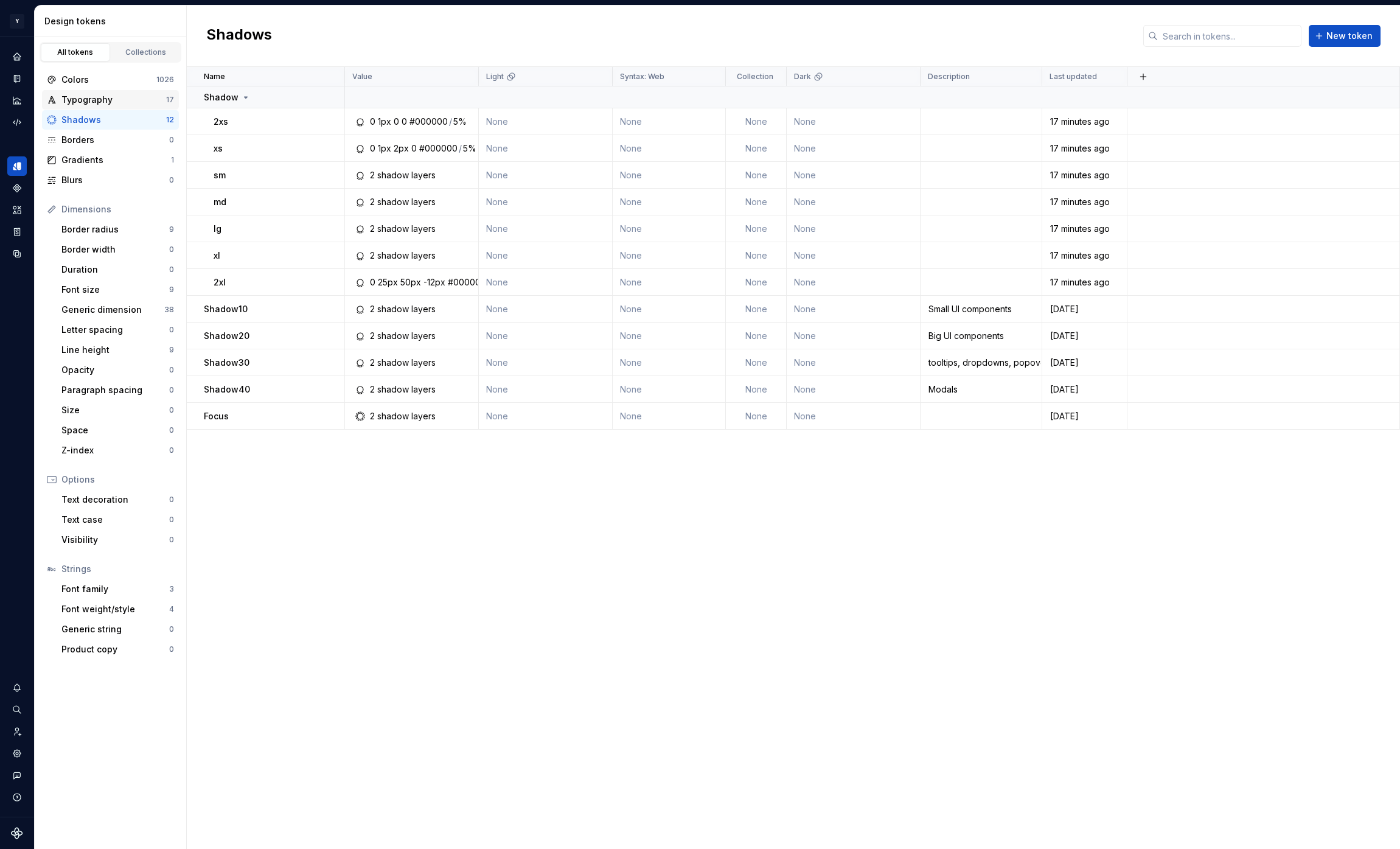
click at [132, 99] on div "Typography" at bounding box center [114, 100] width 105 height 12
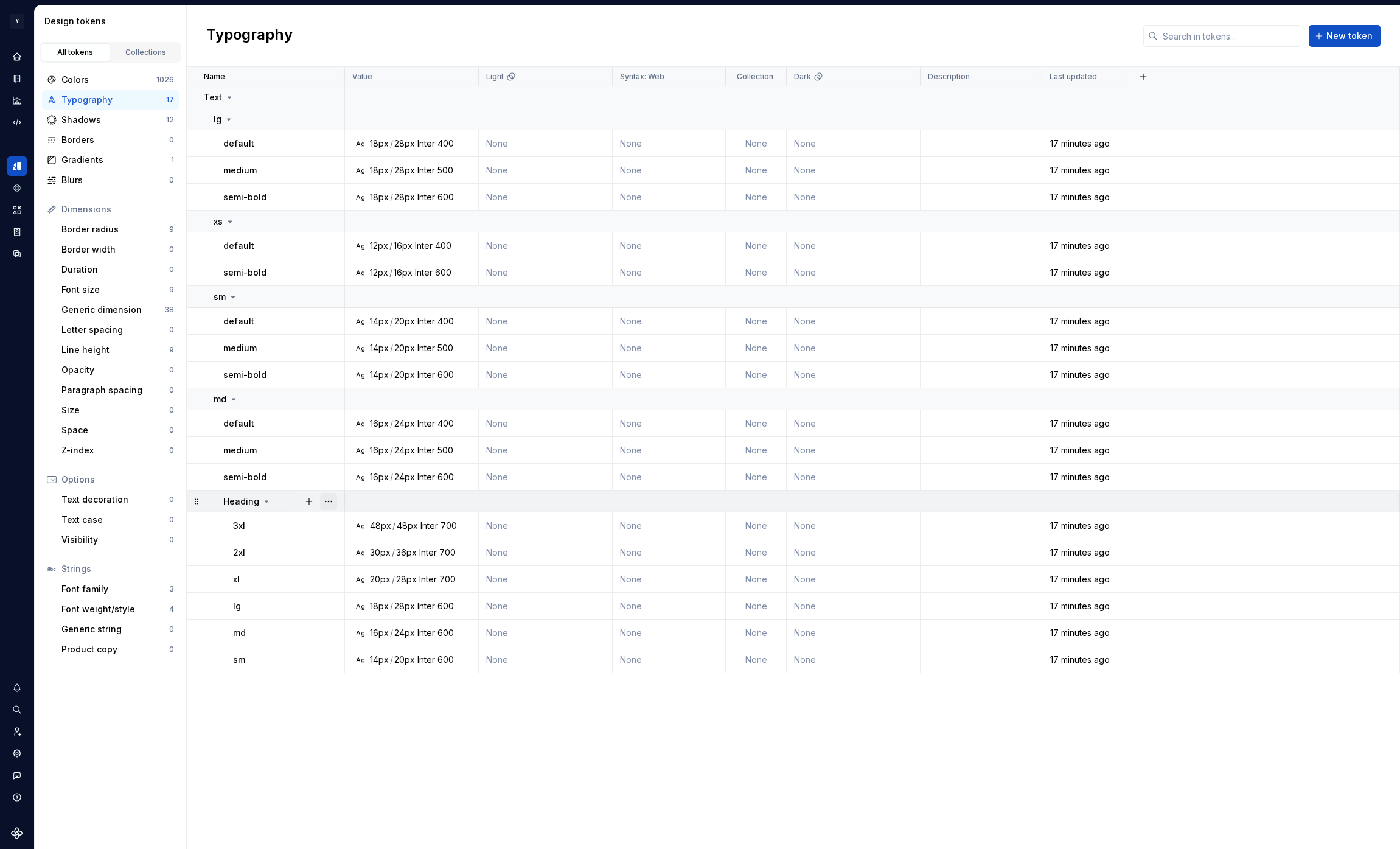
click at [328, 494] on button "button" at bounding box center [329, 501] width 17 height 17
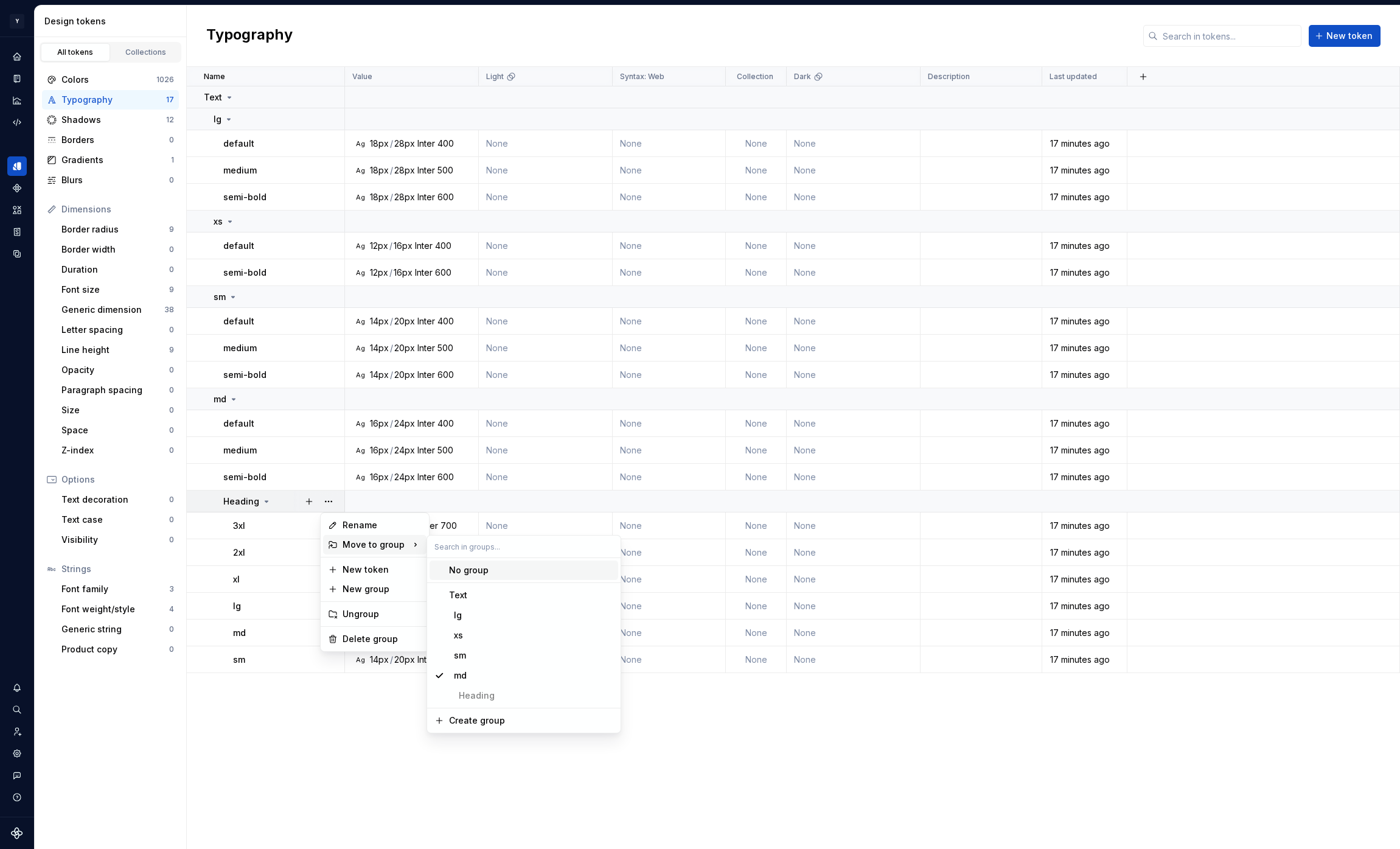
click at [486, 568] on div "No group" at bounding box center [469, 570] width 39 height 12
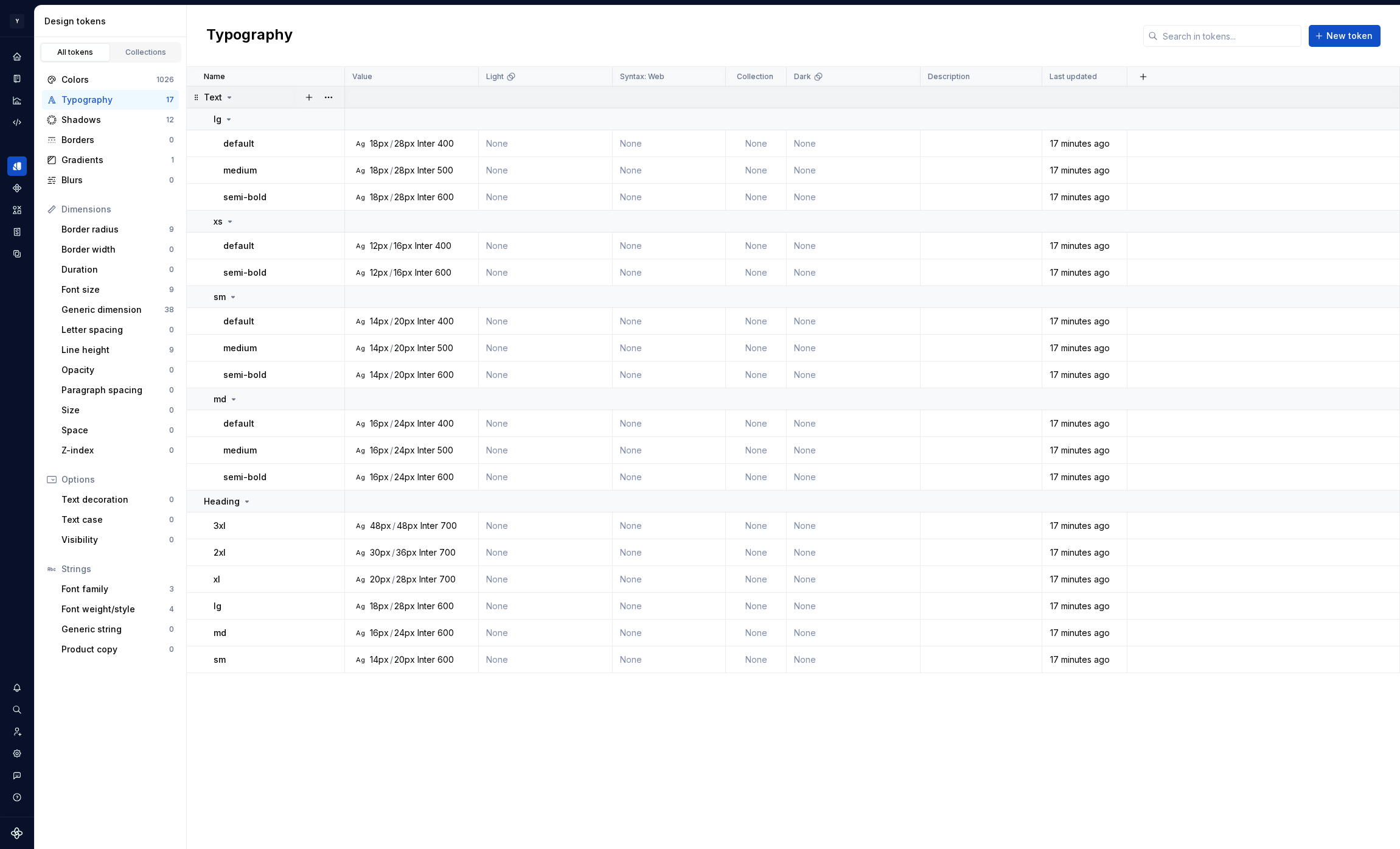
click at [230, 96] on icon at bounding box center [230, 96] width 3 height 1
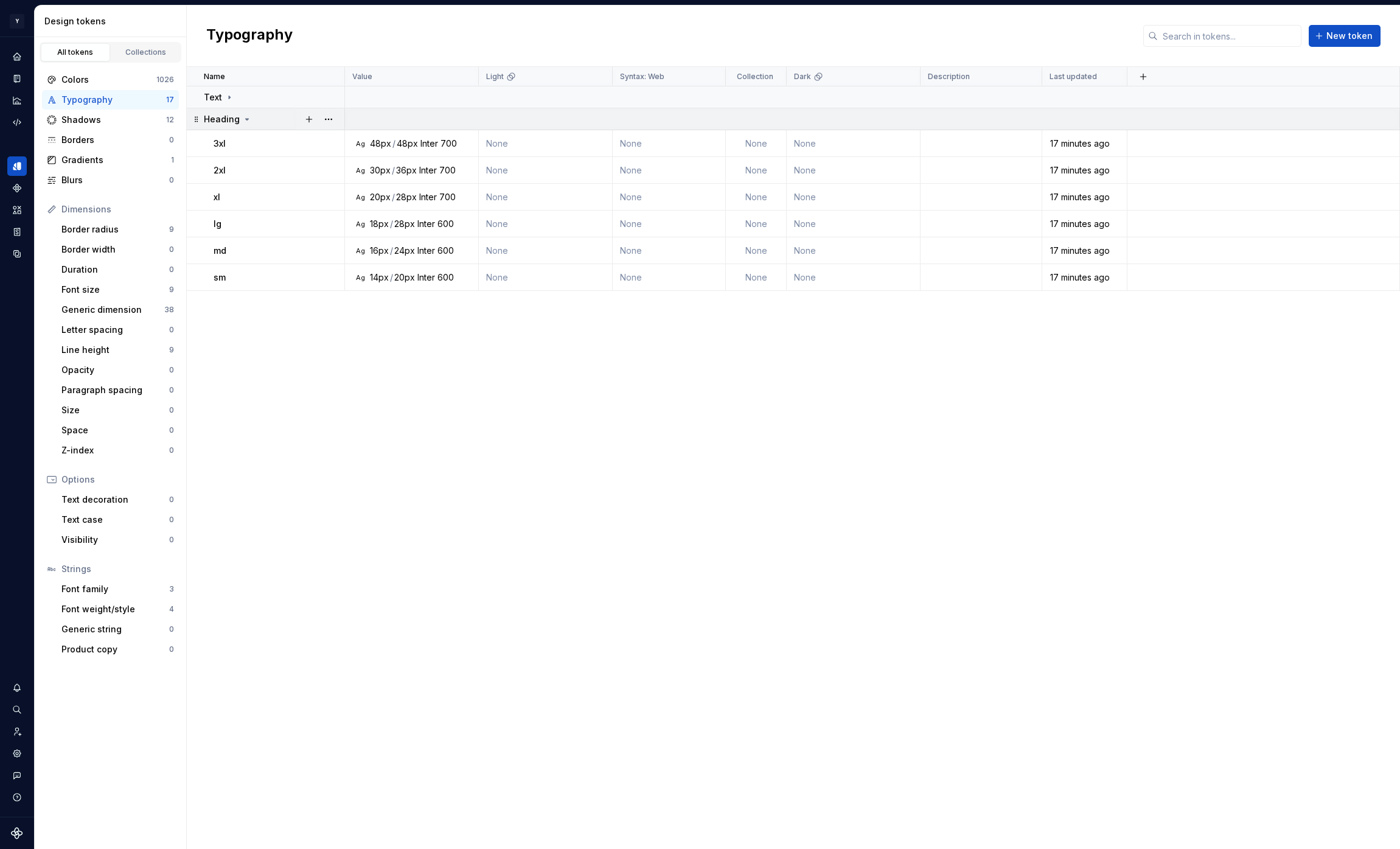
click at [248, 119] on icon at bounding box center [247, 119] width 10 height 10
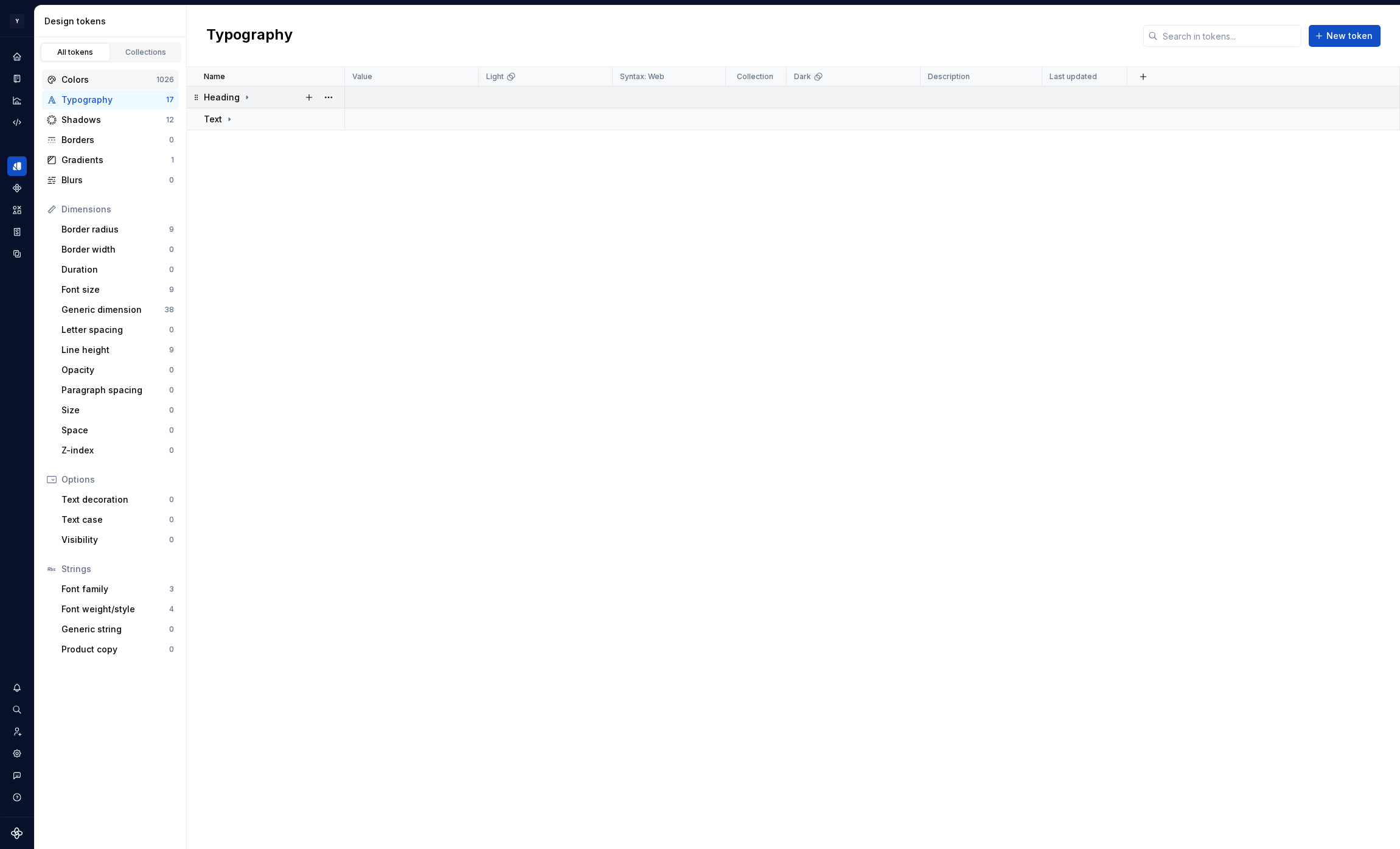
click at [92, 74] on div "Colors" at bounding box center [109, 79] width 95 height 12
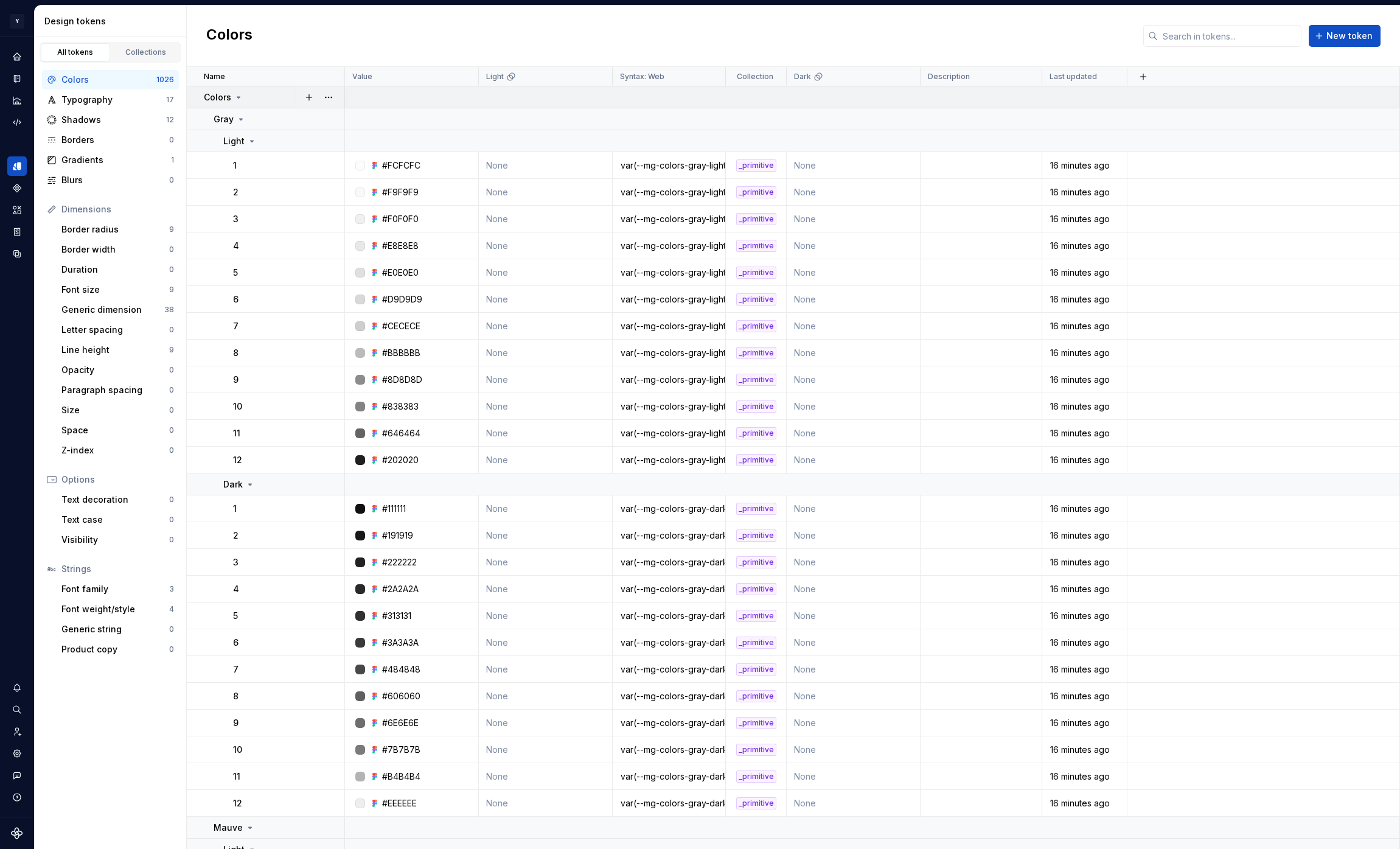
click at [237, 96] on icon at bounding box center [239, 97] width 10 height 10
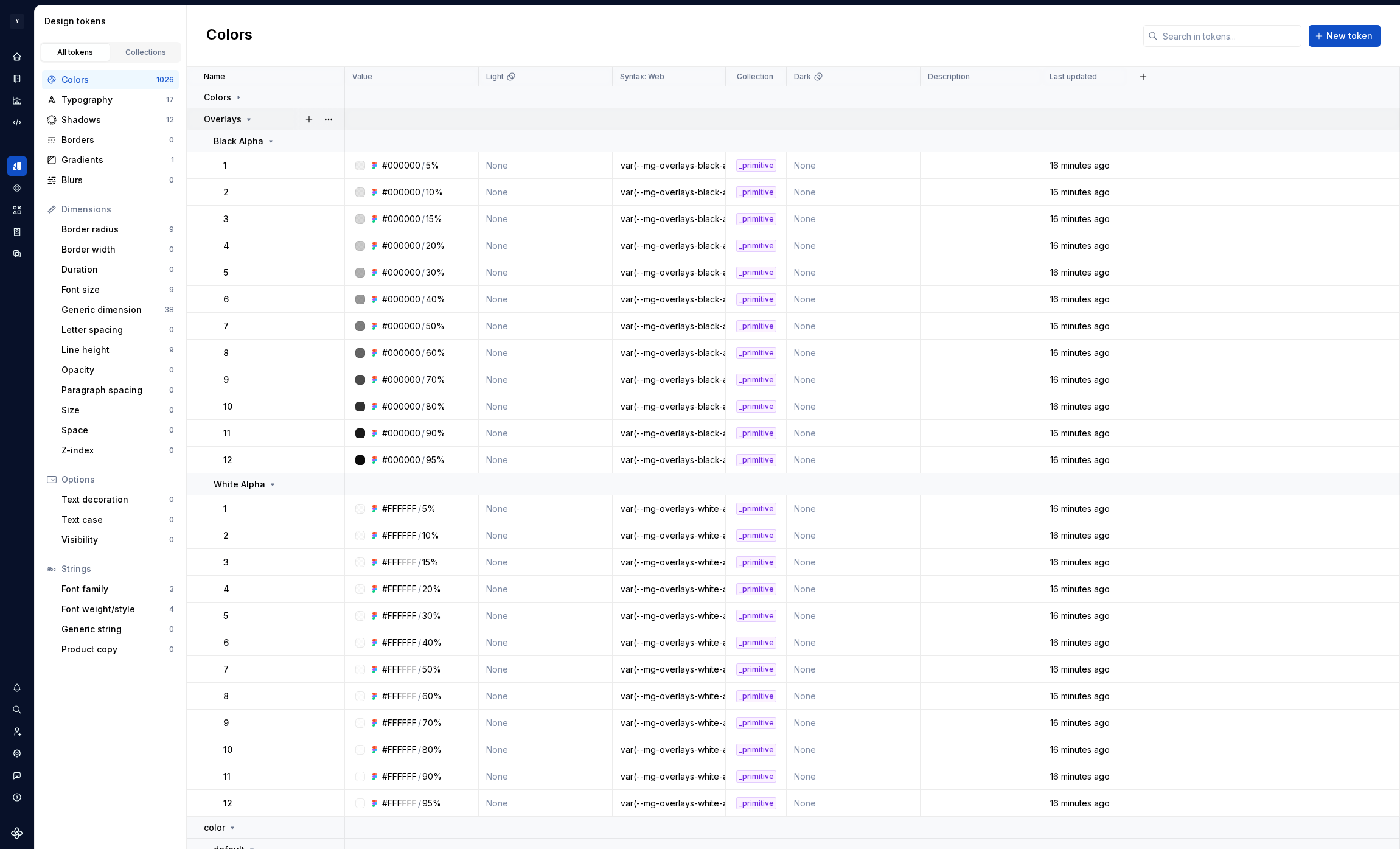
click at [245, 118] on icon at bounding box center [249, 119] width 10 height 10
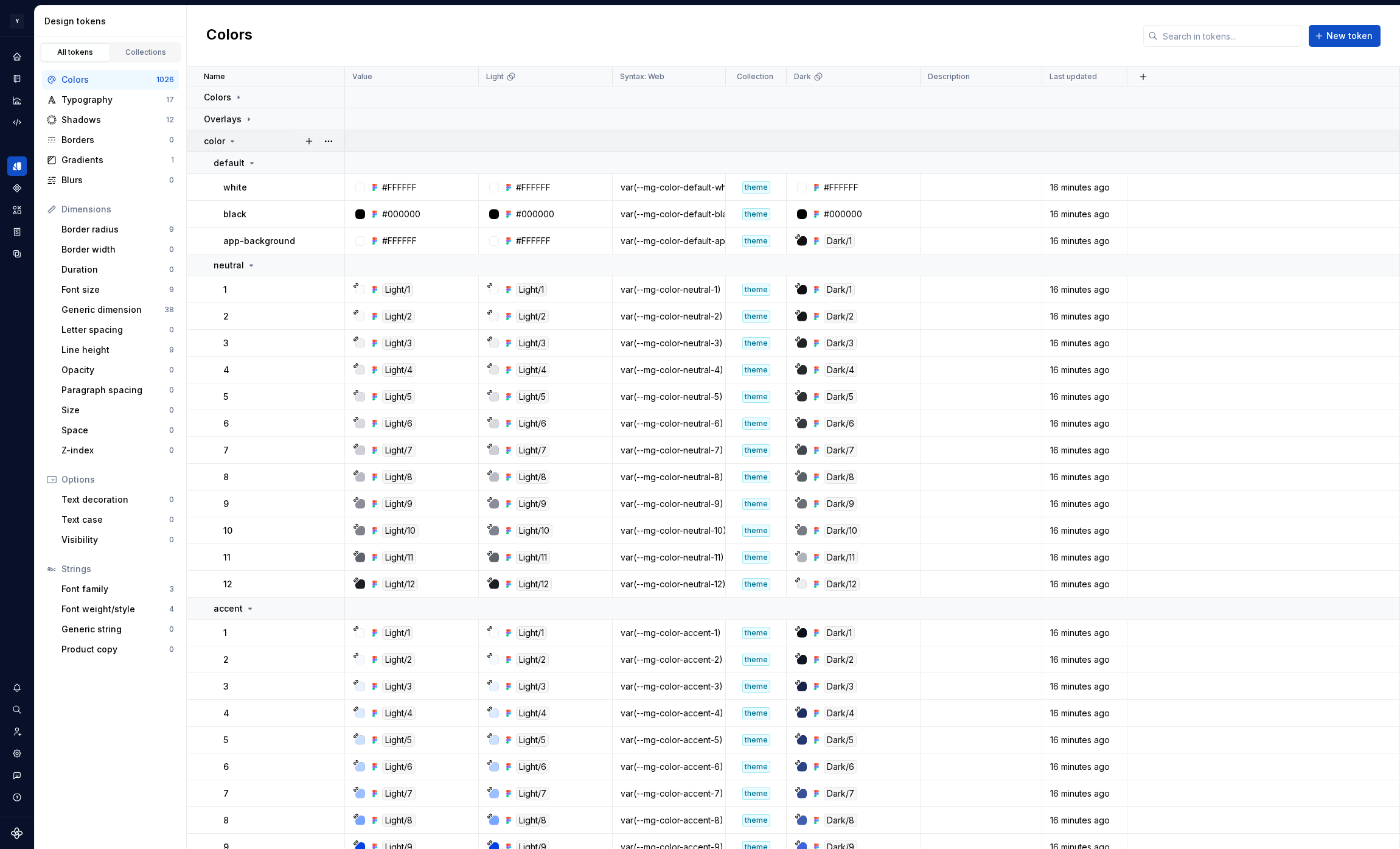
click at [230, 142] on icon at bounding box center [232, 141] width 10 height 10
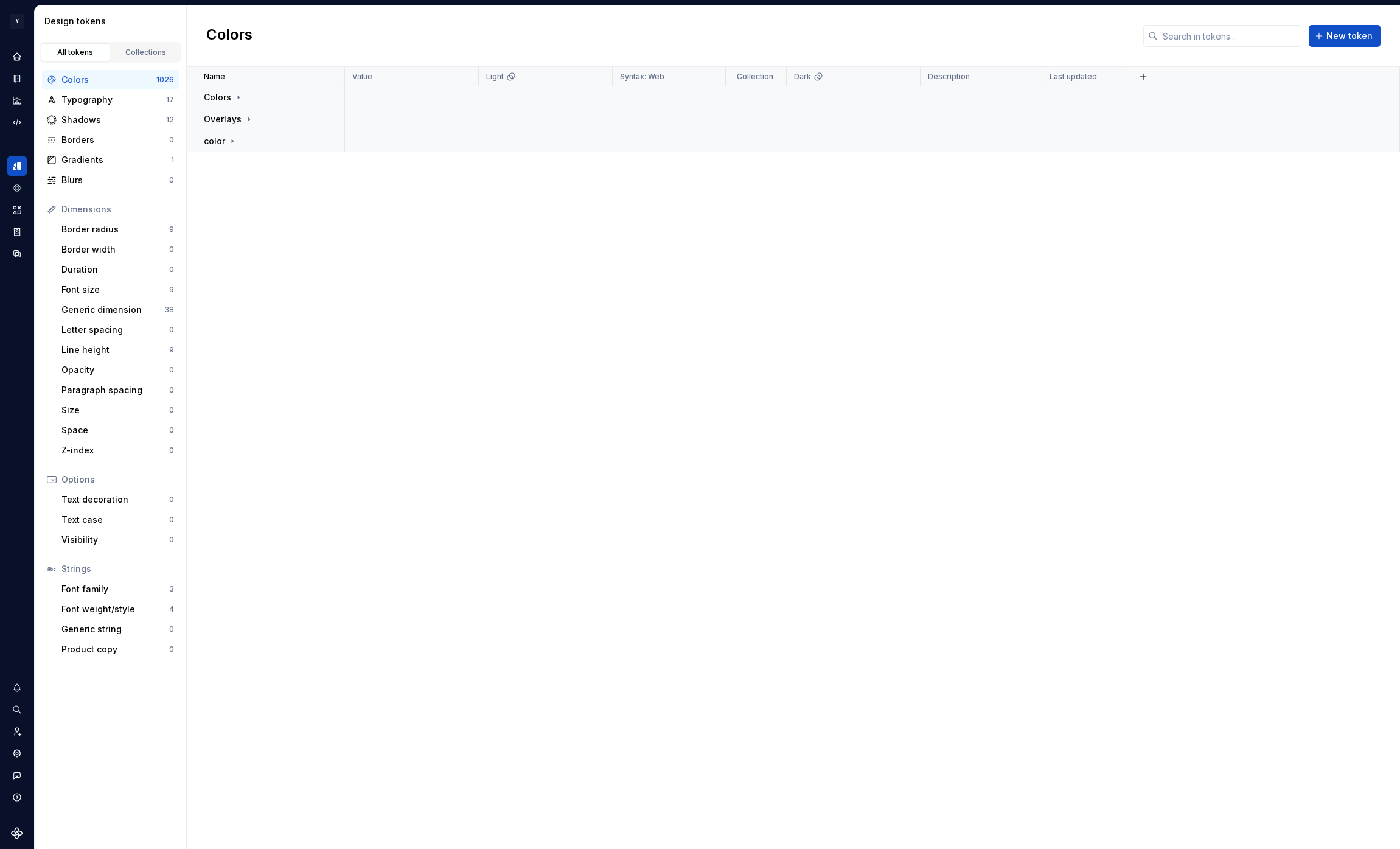
click at [230, 223] on div "Name Value Light Syntax: Web Collection Dark Description Last updated Colors Ov…" at bounding box center [794, 458] width 1214 height 782
drag, startPoint x: 195, startPoint y: 141, endPoint x: 193, endPoint y: 127, distance: 14.1
click at [193, 127] on tbody "Colors Overlays color" at bounding box center [794, 119] width 1214 height 65
click at [223, 176] on div "Name Value Light Syntax: Web Collection Dark Description Last updated Colors Ov…" at bounding box center [794, 458] width 1214 height 782
click at [110, 120] on div "Shadows" at bounding box center [114, 119] width 105 height 12
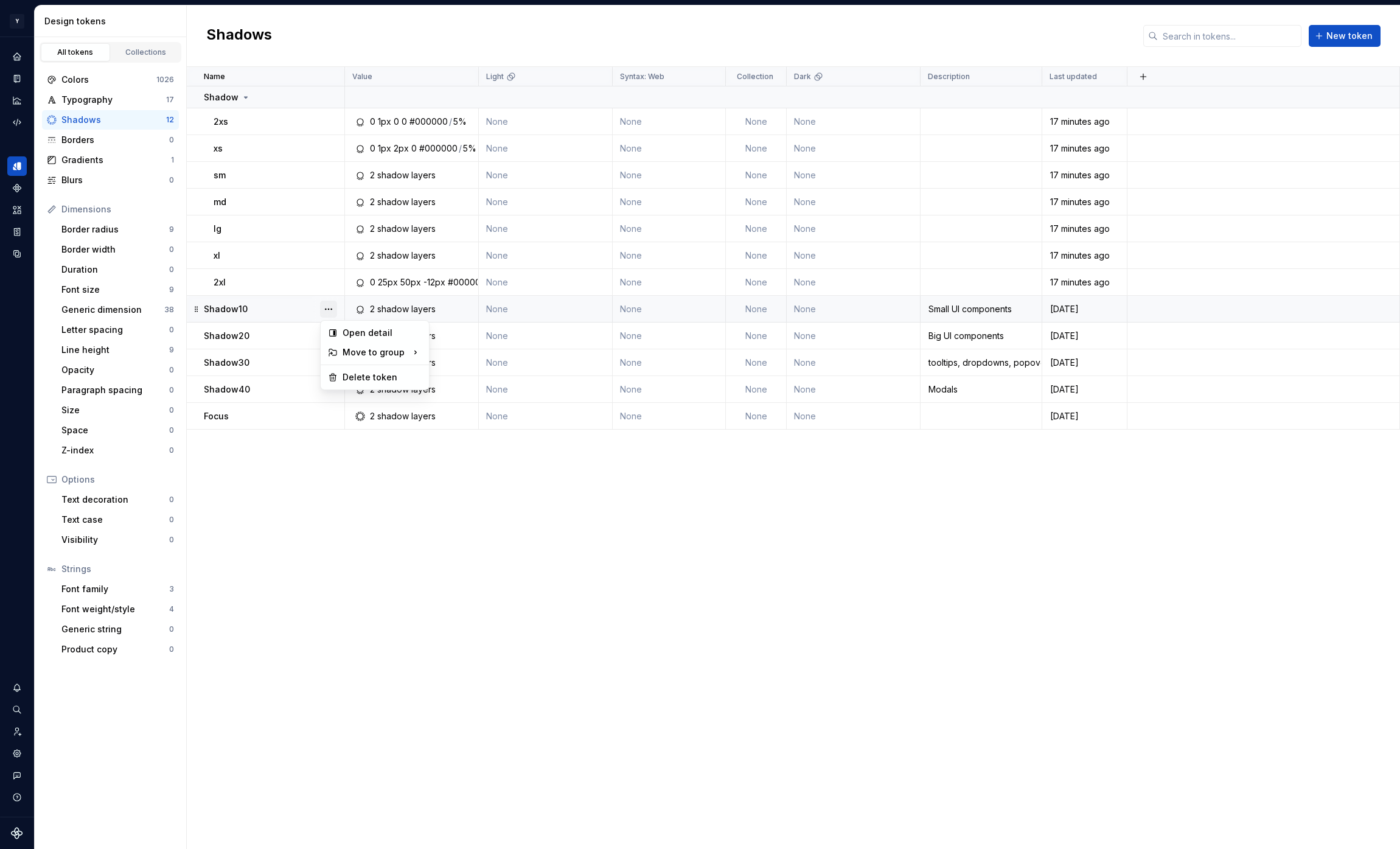
click at [330, 307] on button "button" at bounding box center [329, 309] width 17 height 17
click at [378, 381] on div "Delete token" at bounding box center [382, 377] width 79 height 12
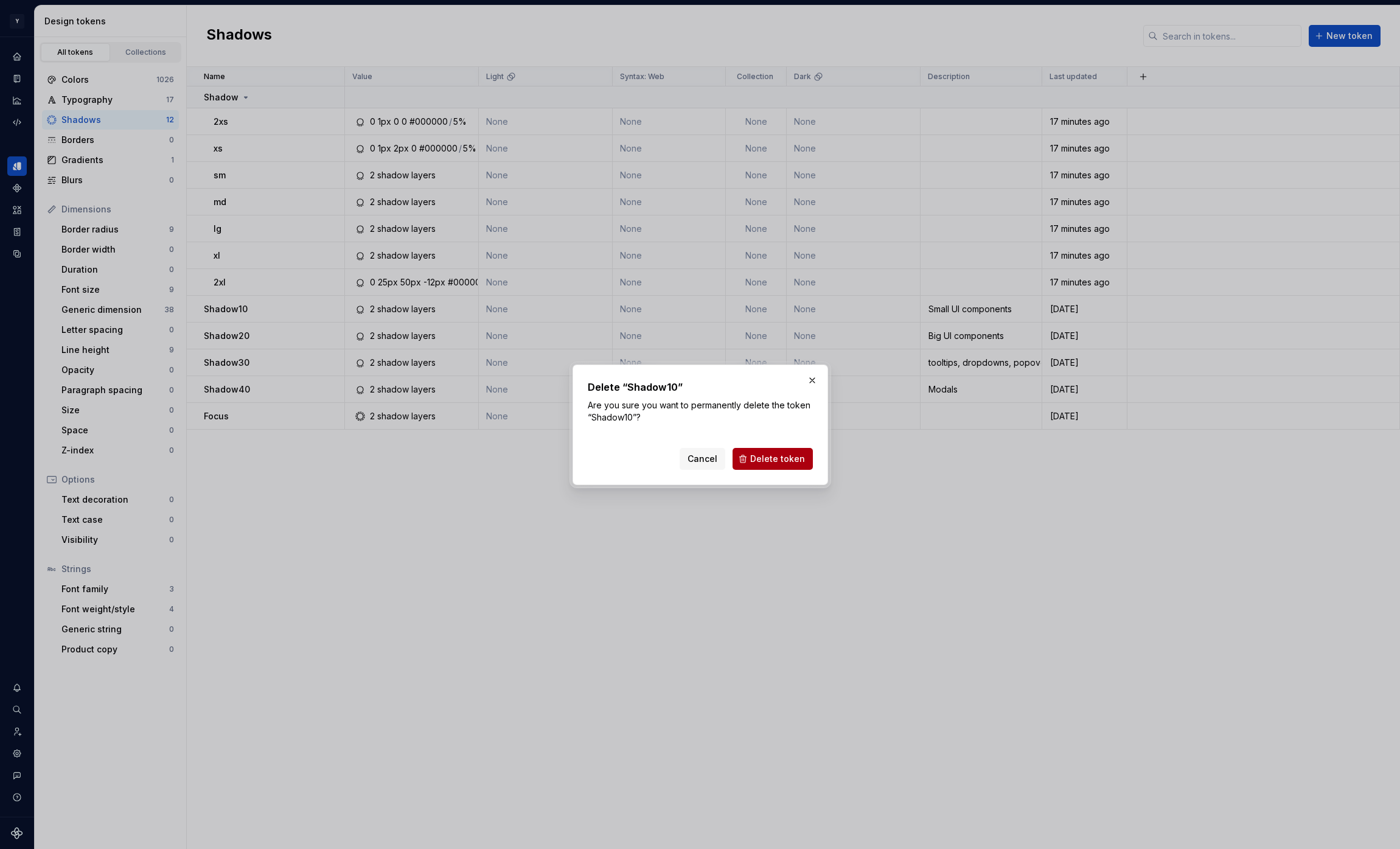
click at [766, 454] on span "Delete token" at bounding box center [777, 458] width 55 height 12
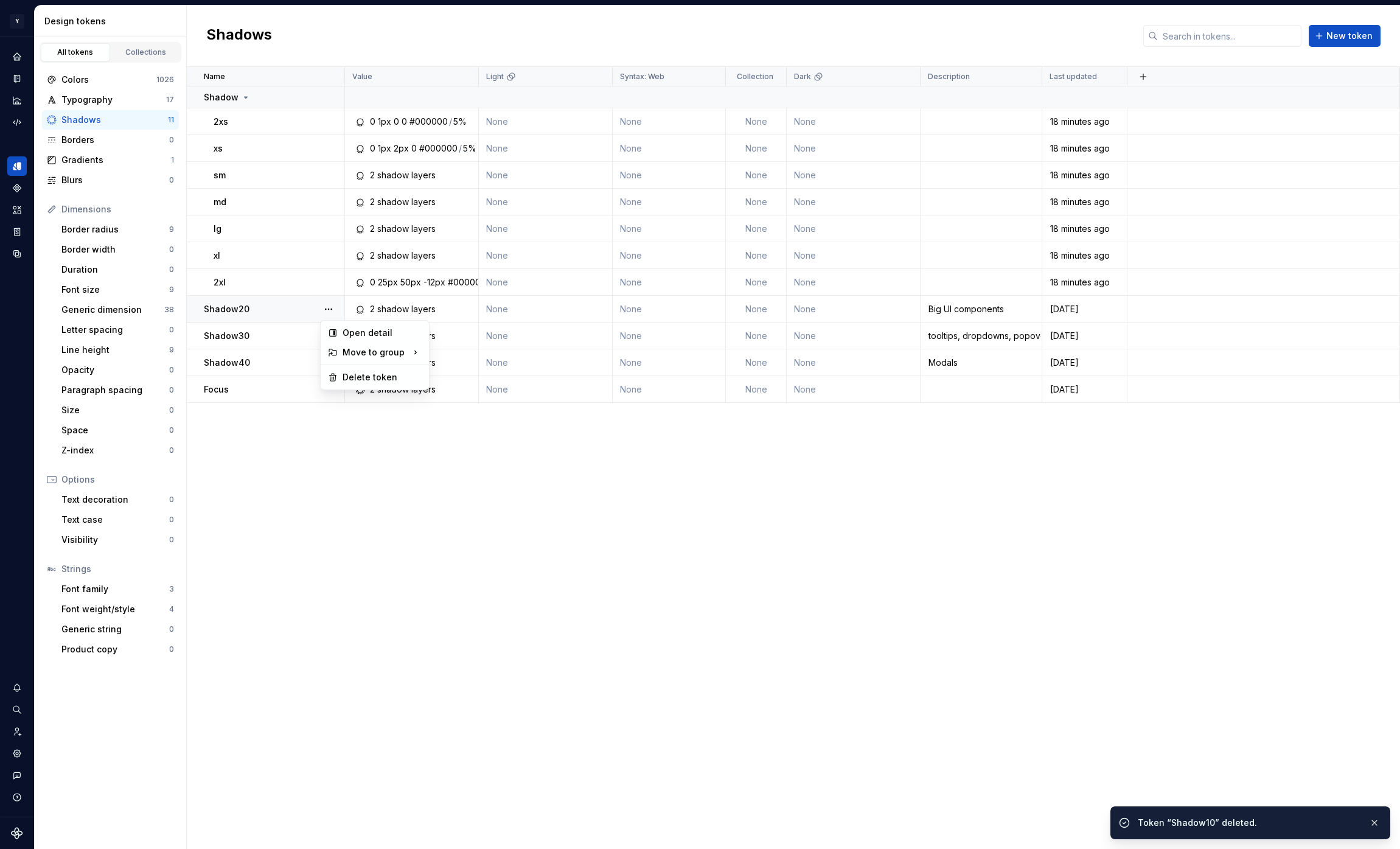
click at [332, 308] on button "button" at bounding box center [329, 309] width 17 height 17
click at [360, 373] on div "Delete token" at bounding box center [382, 377] width 79 height 12
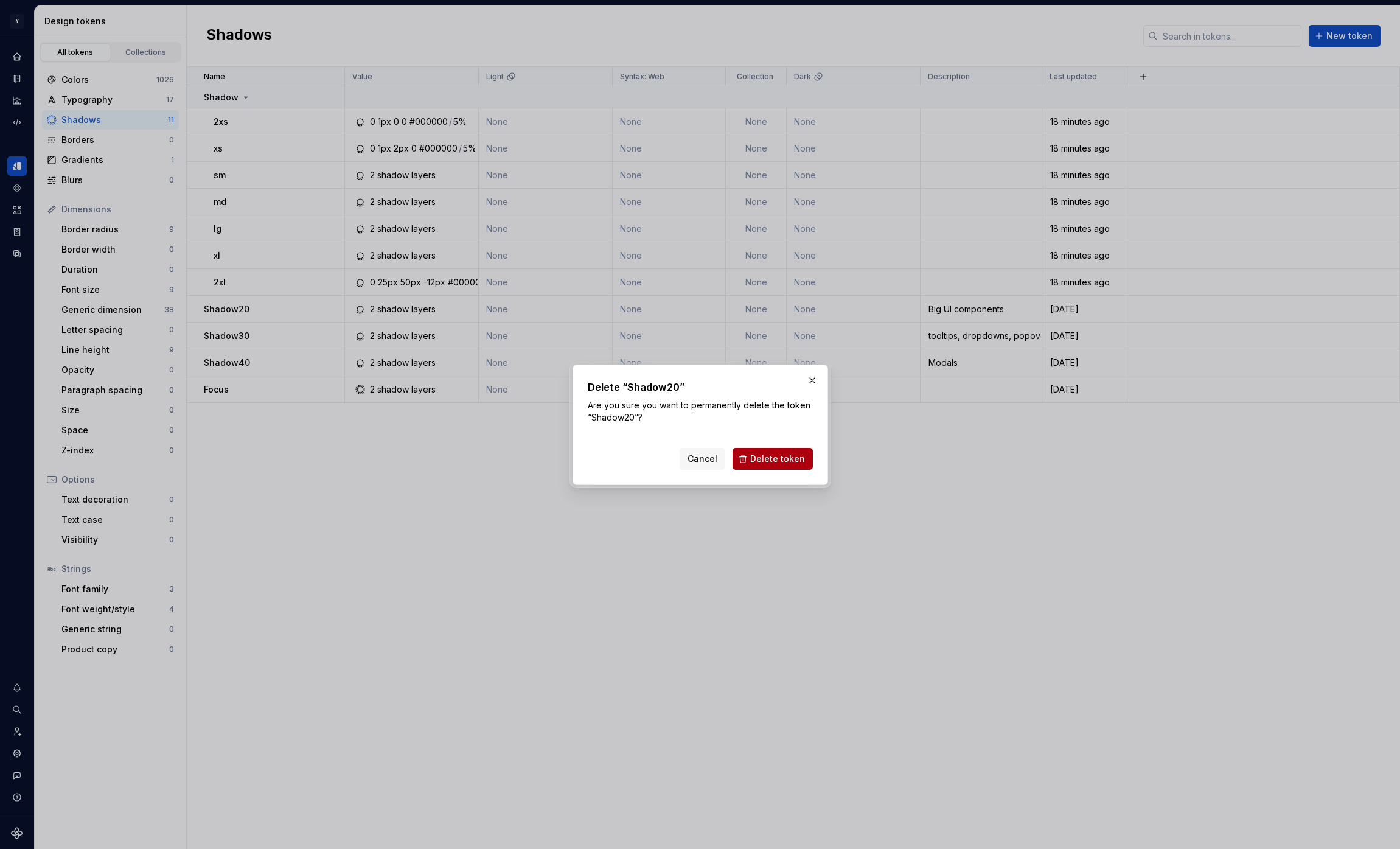
click at [786, 454] on span "Delete token" at bounding box center [777, 458] width 55 height 12
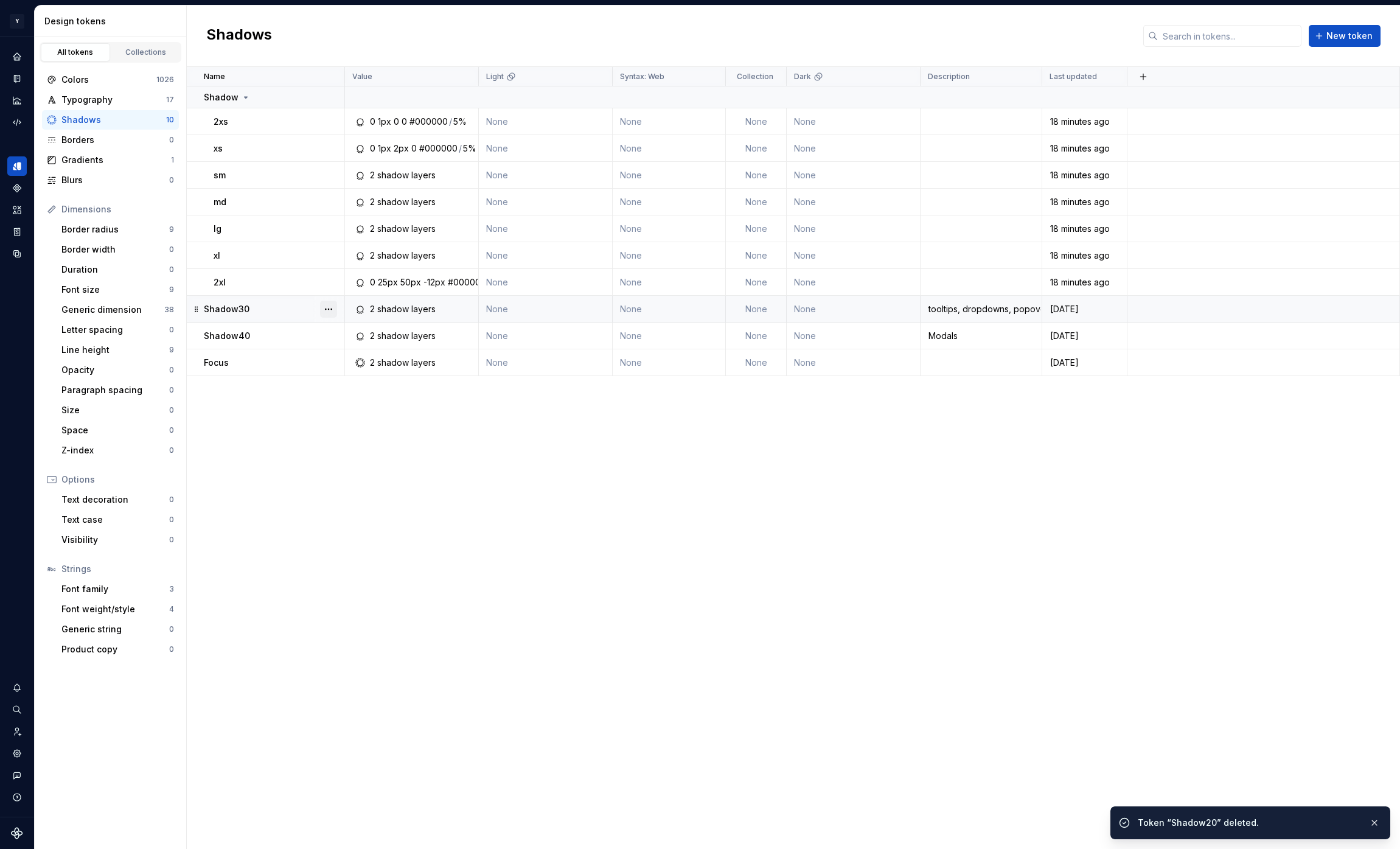
click at [330, 307] on button "button" at bounding box center [329, 309] width 17 height 17
click at [376, 374] on div "Delete token" at bounding box center [382, 377] width 79 height 12
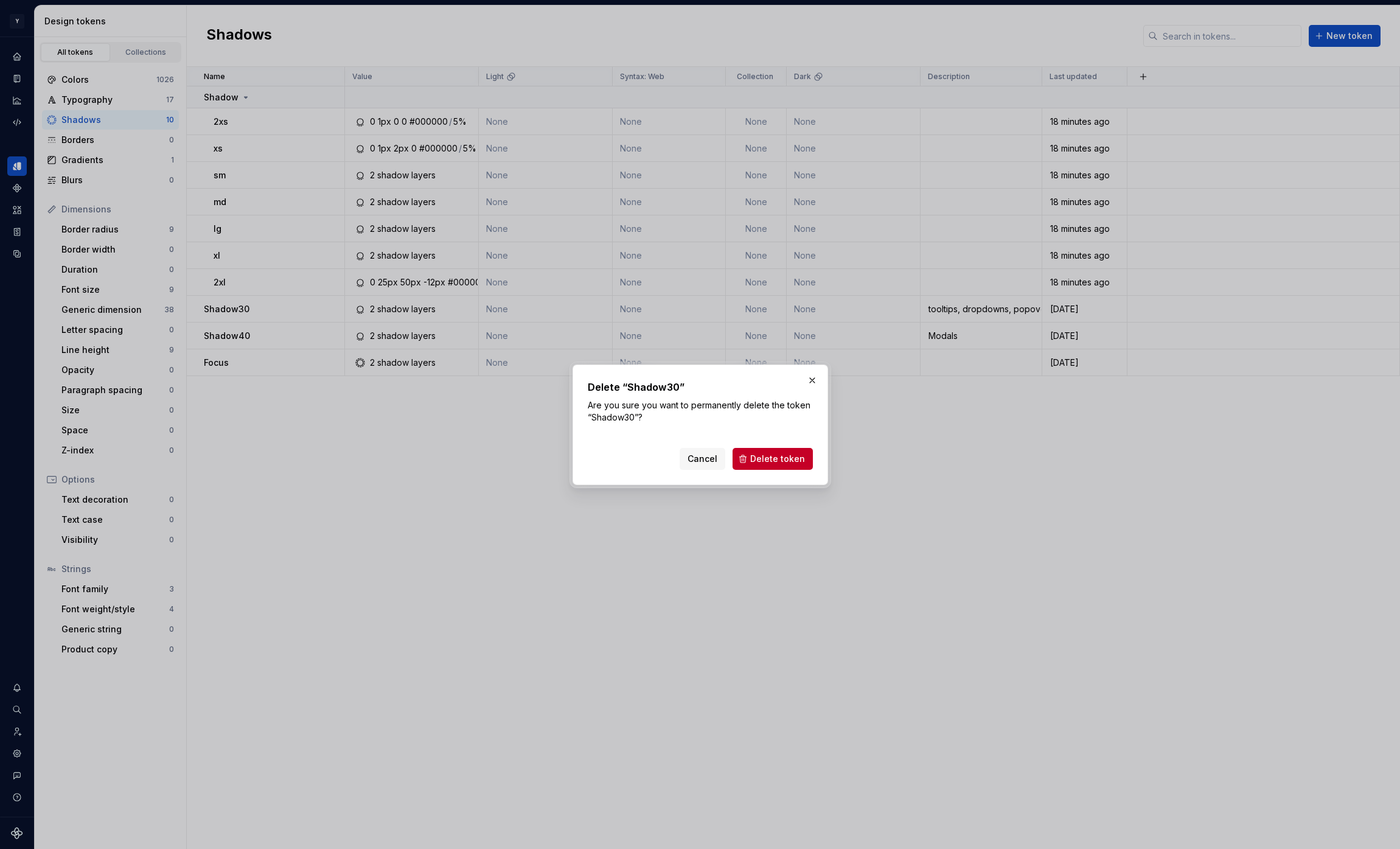
click at [785, 445] on div "Cancel Delete token" at bounding box center [700, 456] width 226 height 27
click at [785, 452] on button "Delete token" at bounding box center [773, 458] width 80 height 22
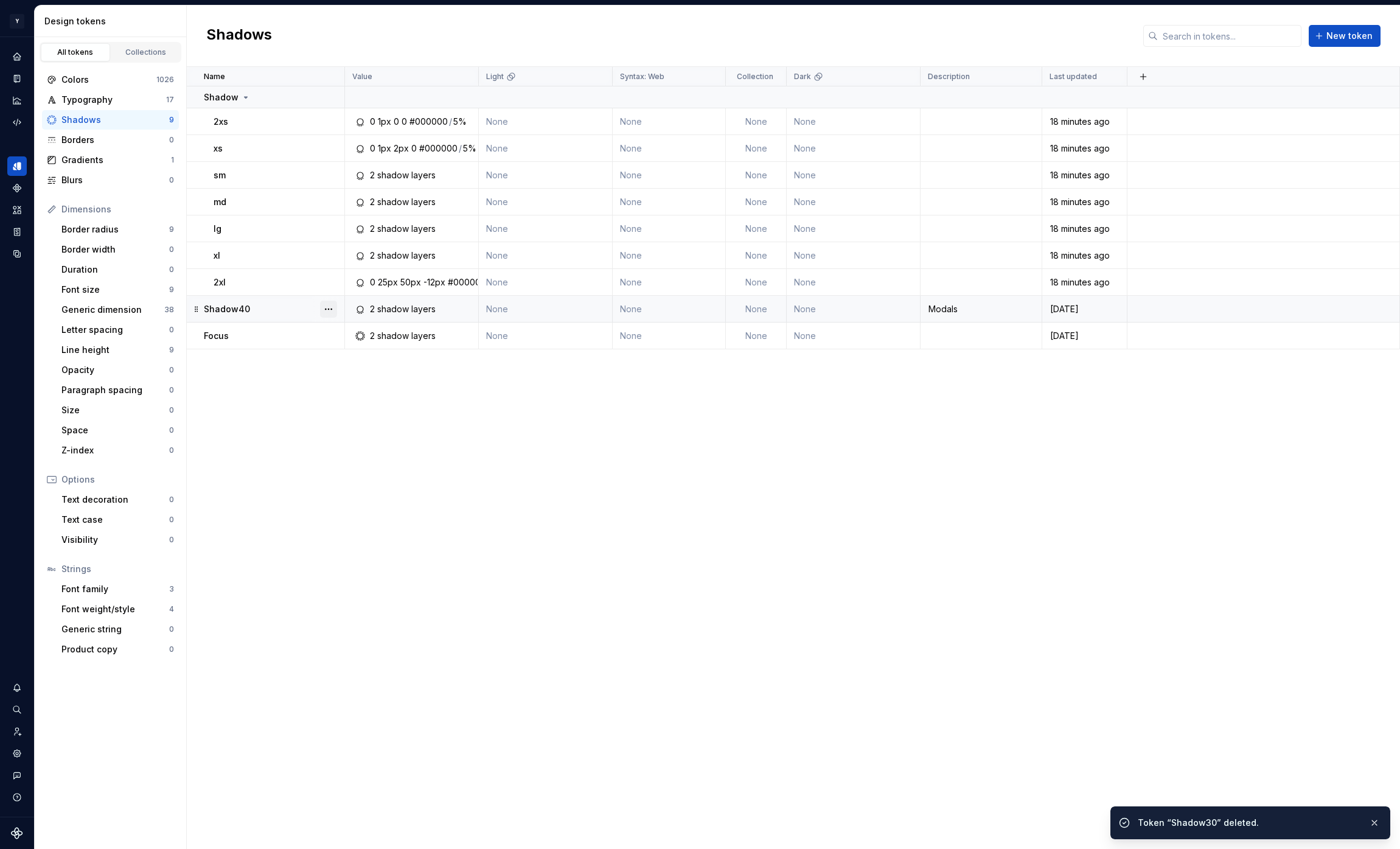
click at [327, 307] on button "button" at bounding box center [329, 309] width 17 height 17
click at [394, 375] on div "Delete token" at bounding box center [382, 377] width 79 height 12
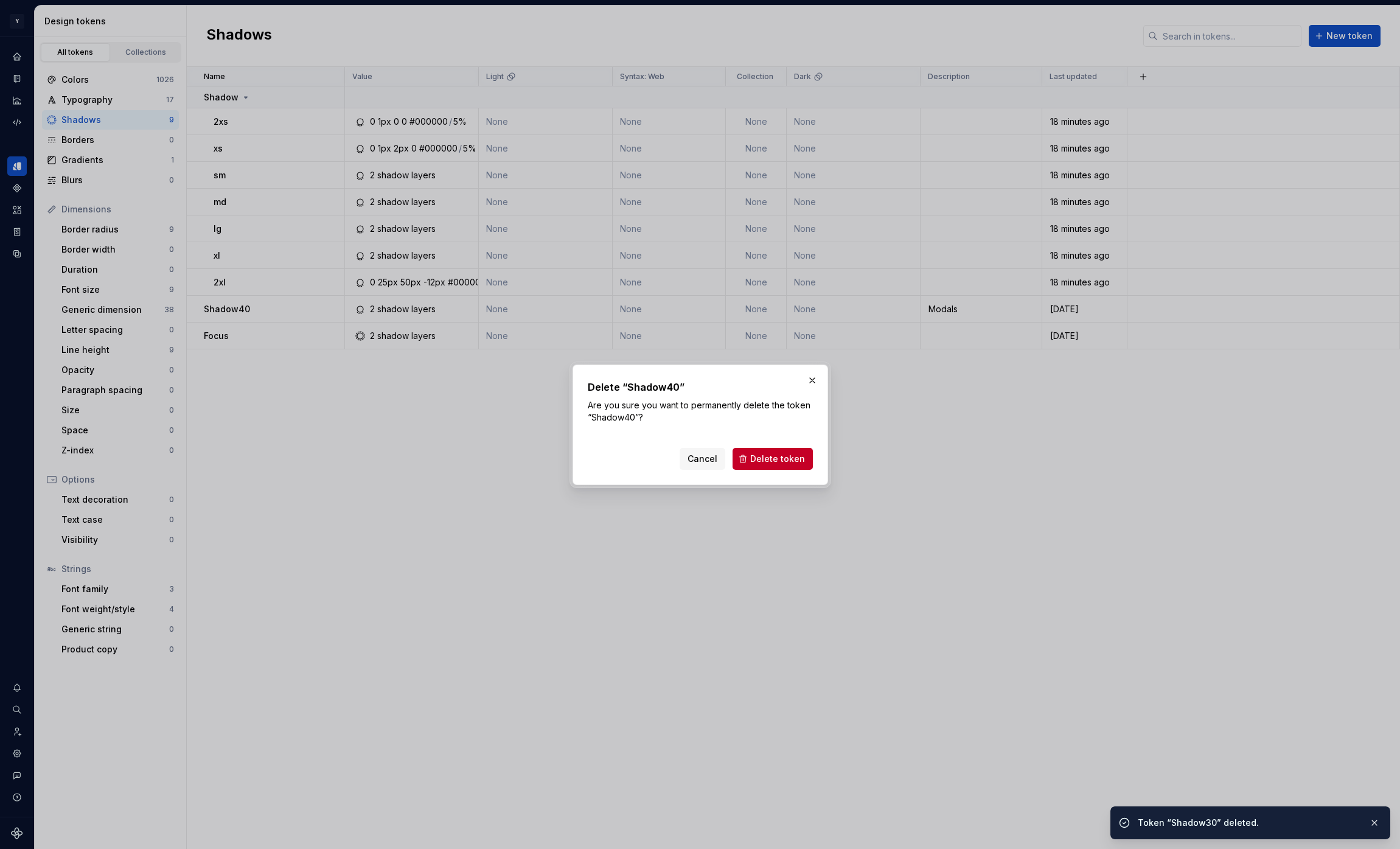
click at [776, 446] on div "Cancel Delete token" at bounding box center [700, 456] width 226 height 27
click at [778, 458] on span "Delete token" at bounding box center [777, 458] width 55 height 12
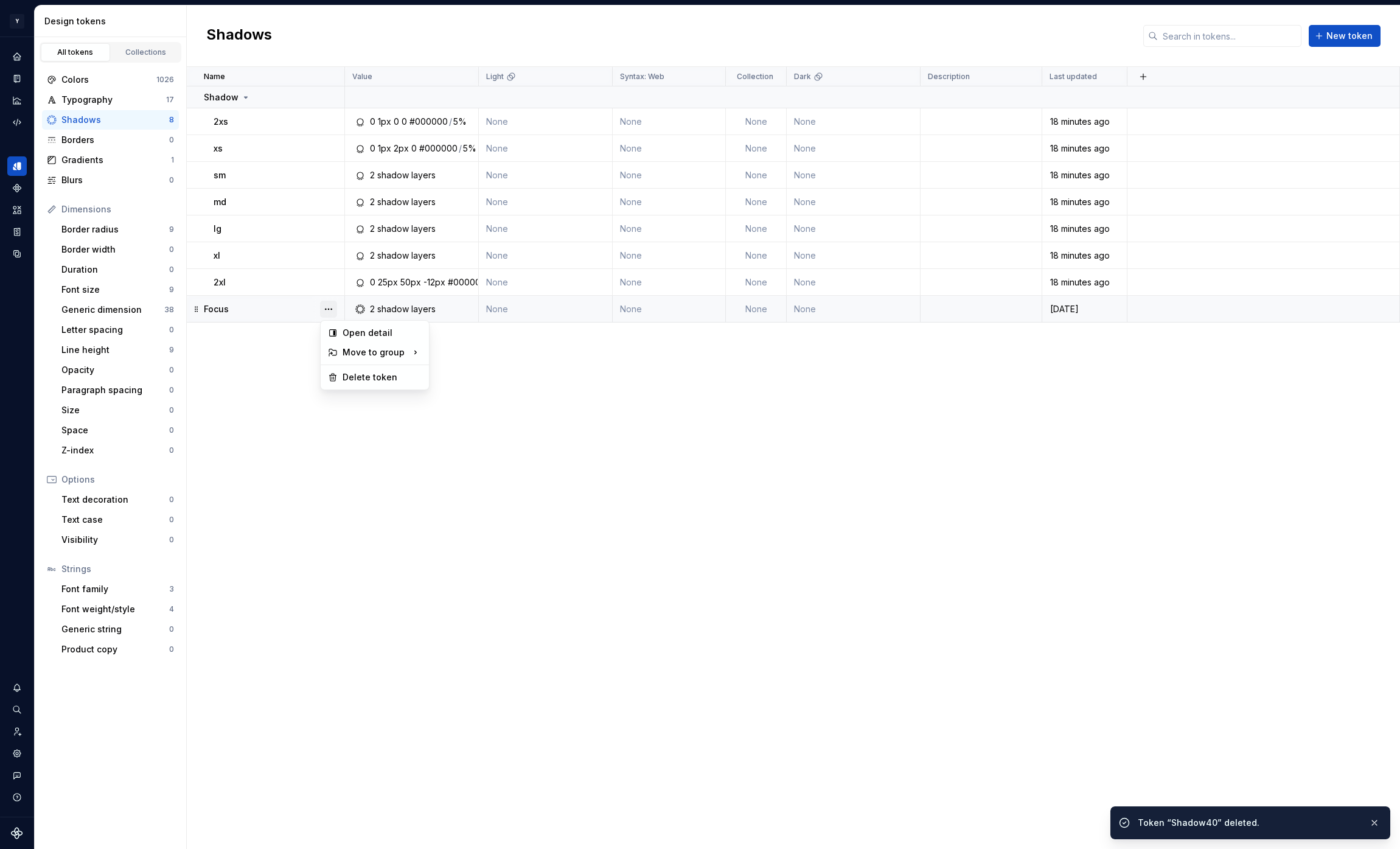
click at [331, 306] on button "button" at bounding box center [329, 309] width 17 height 17
click at [379, 376] on div "Delete token" at bounding box center [382, 377] width 79 height 12
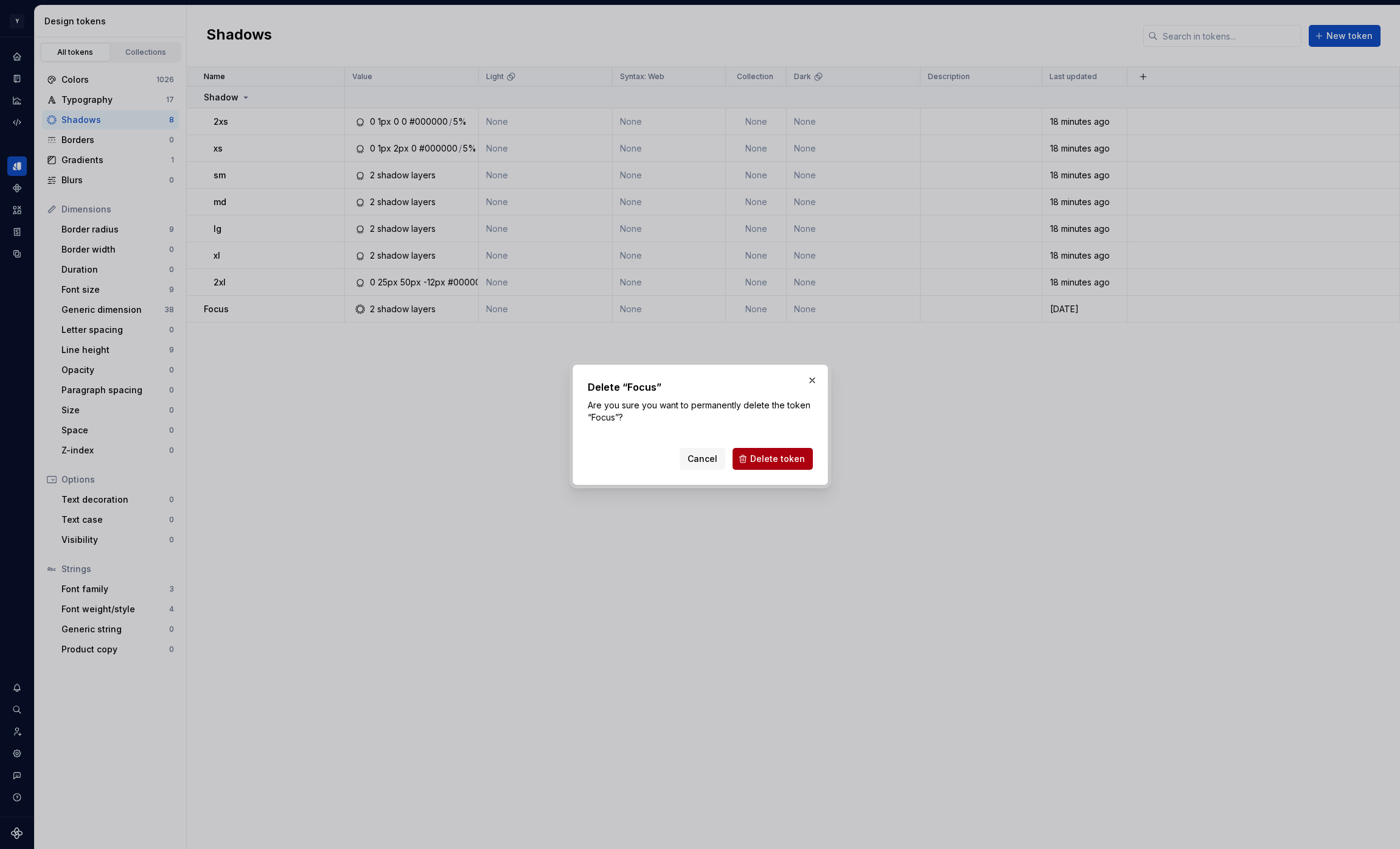
click at [757, 458] on span "Delete token" at bounding box center [777, 458] width 55 height 12
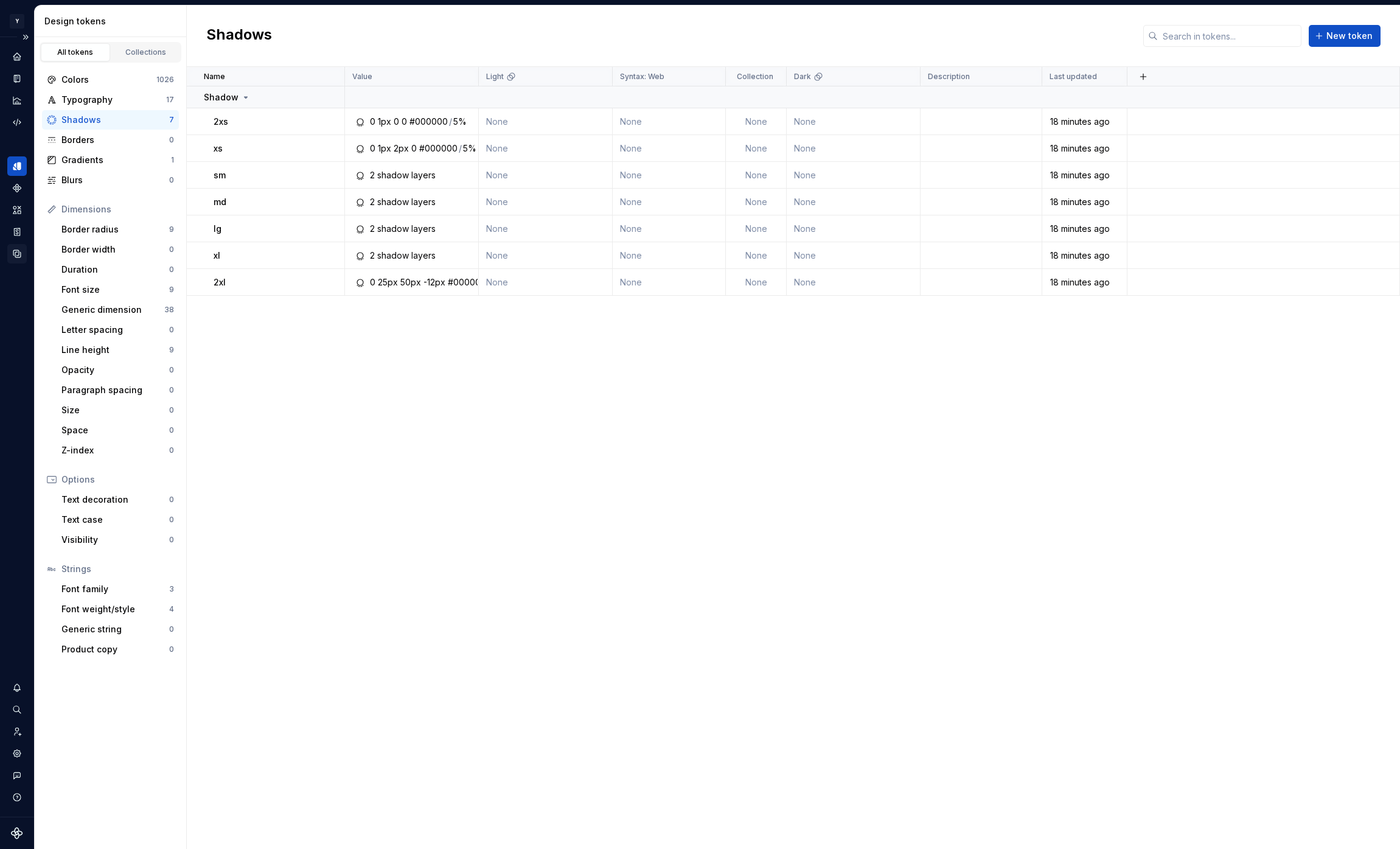
click at [18, 249] on icon "Data sources" at bounding box center [16, 253] width 11 height 11
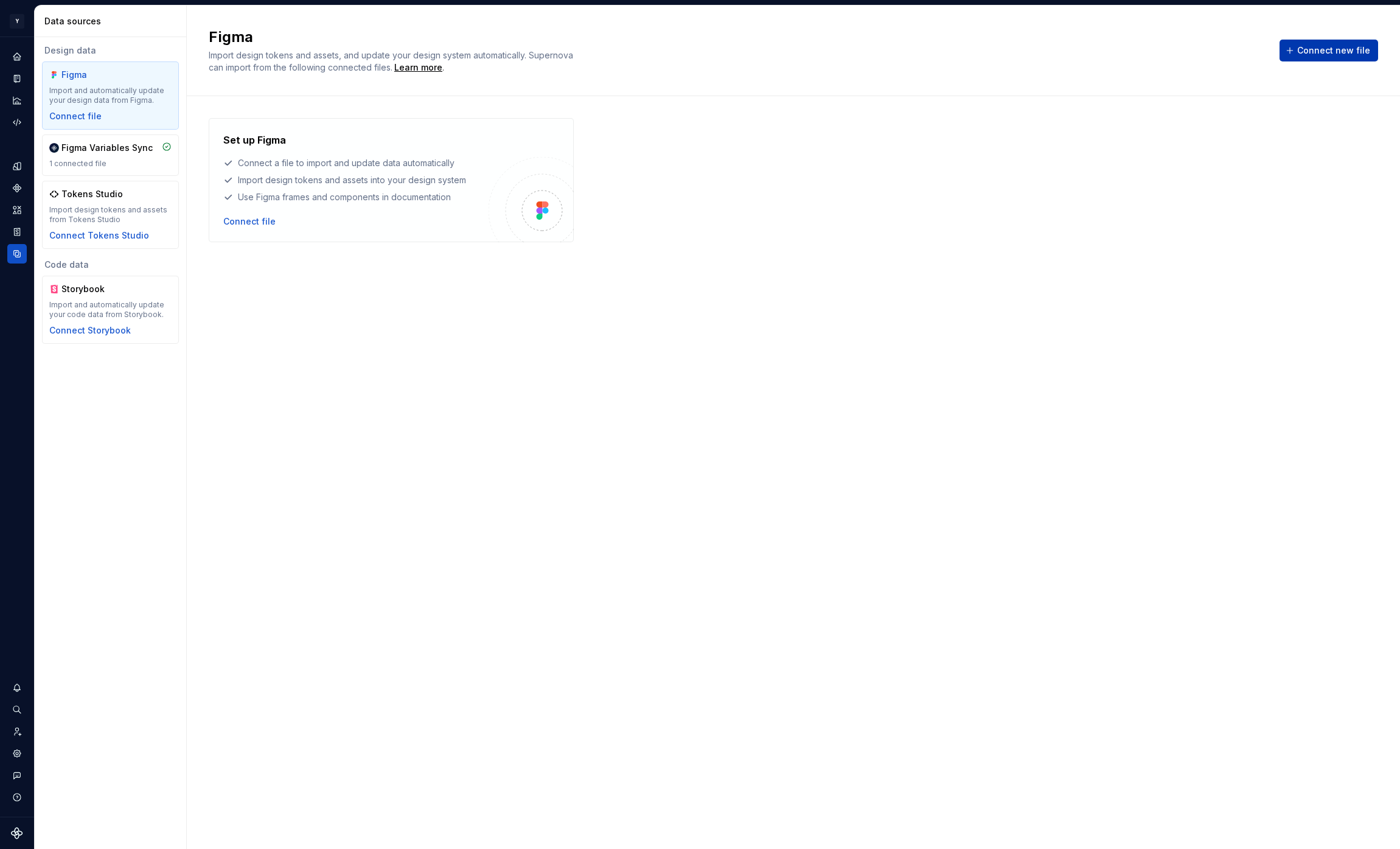
click at [1319, 58] on button "Connect new file" at bounding box center [1329, 50] width 99 height 22
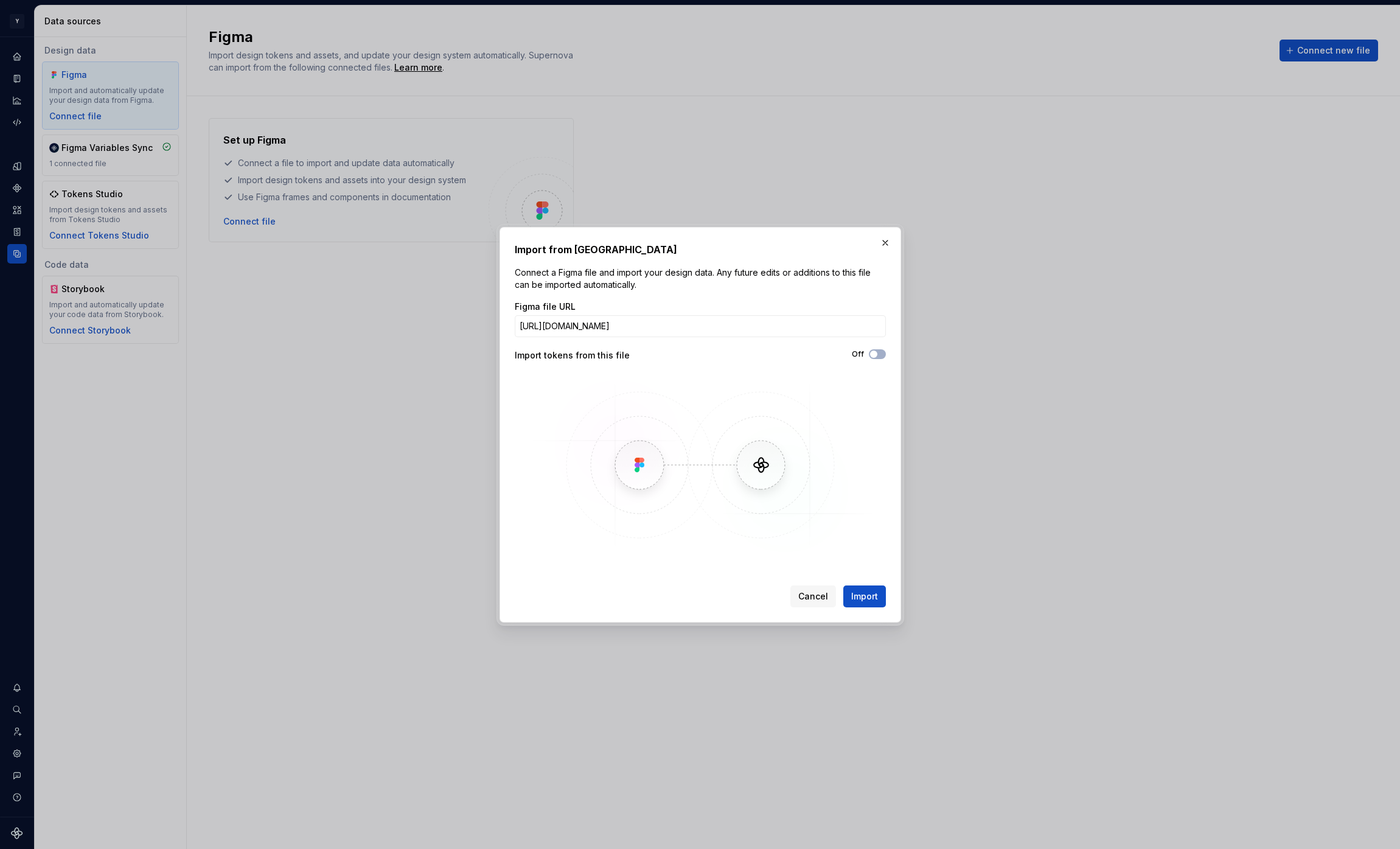
scroll to position [0, 322]
type input "[URL][DOMAIN_NAME]"
click at [880, 353] on button "Off" at bounding box center [877, 354] width 17 height 10
click at [867, 597] on span "Import" at bounding box center [865, 596] width 27 height 12
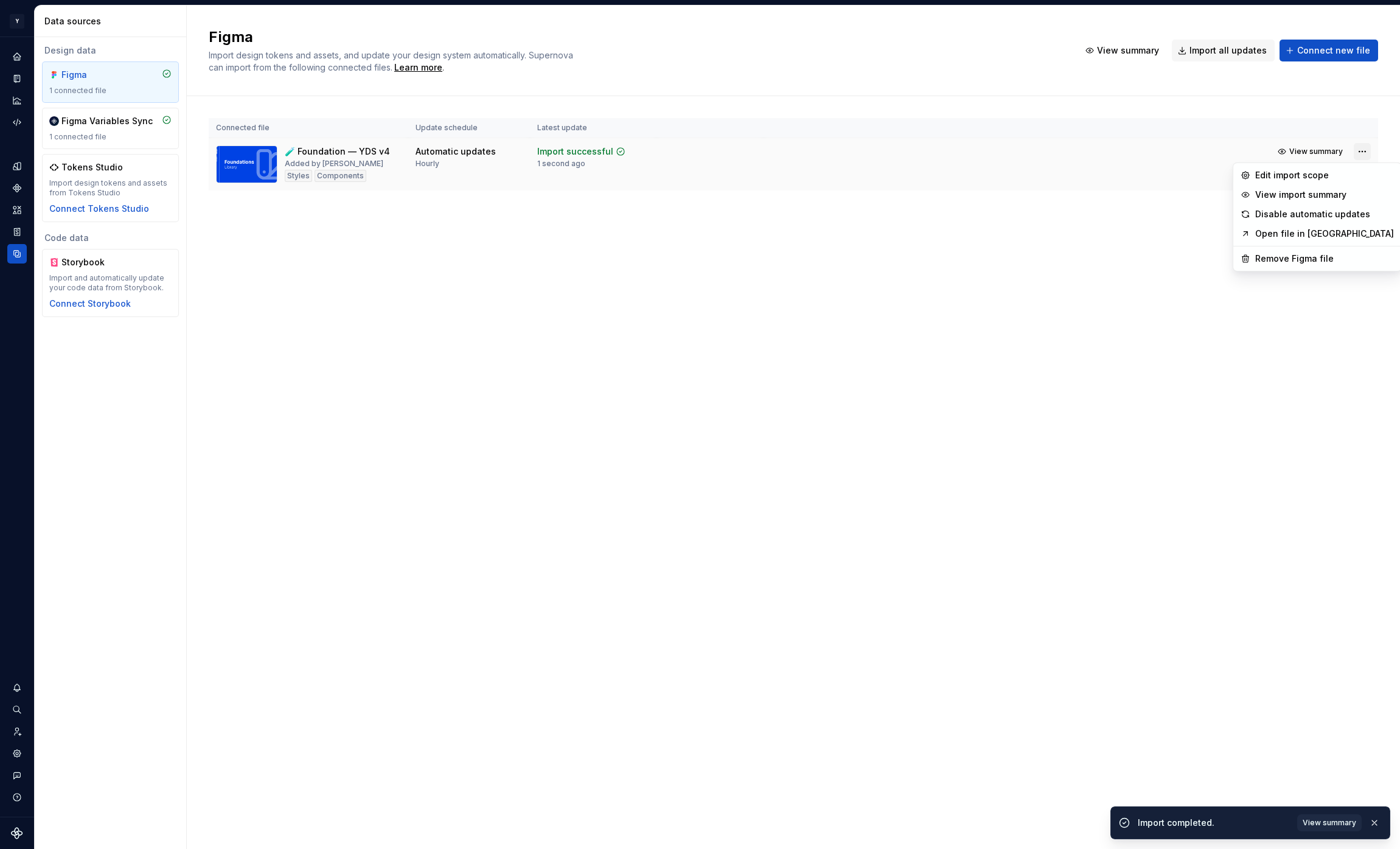
click at [1359, 153] on html "Y Mingo M Design system data Data sources Design data Figma 1 connected file Fi…" at bounding box center [700, 424] width 1400 height 849
click at [1331, 169] on div "Edit import scope" at bounding box center [1325, 175] width 139 height 12
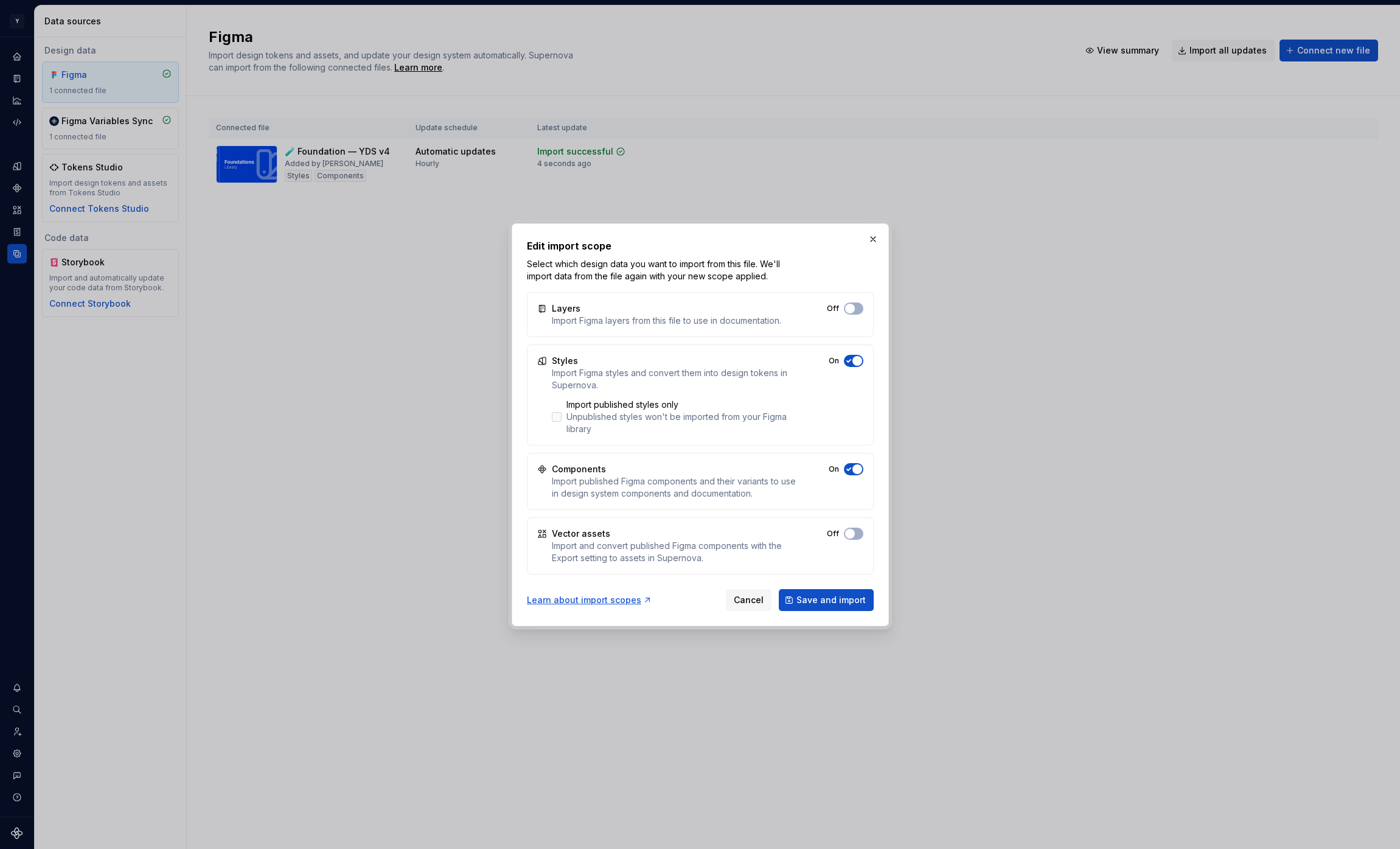
click at [664, 401] on div "Import published styles only" at bounding box center [682, 404] width 230 height 12
click at [834, 598] on span "Save and import" at bounding box center [831, 600] width 69 height 12
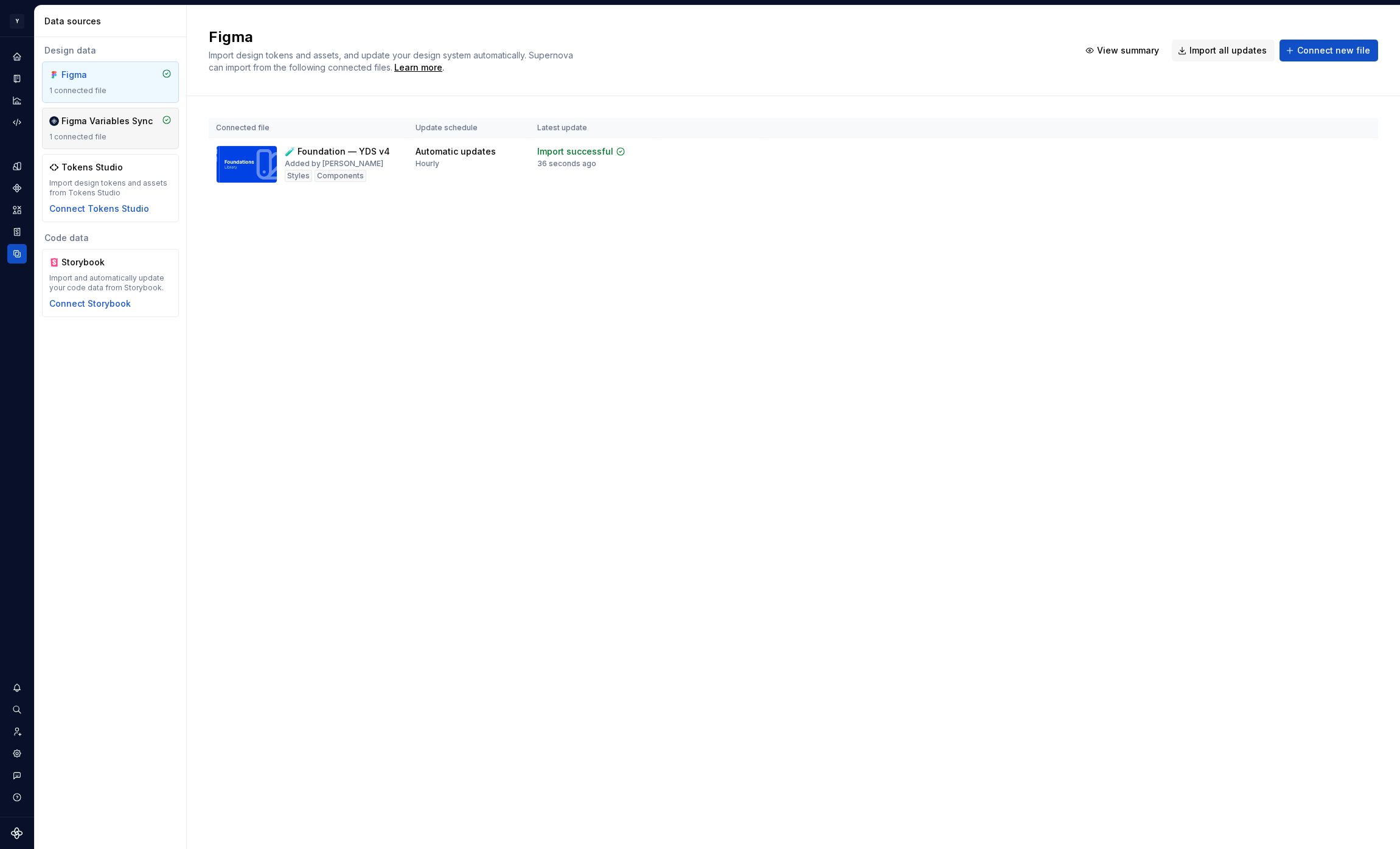
click at [135, 137] on div "1 connected file" at bounding box center [110, 137] width 123 height 10
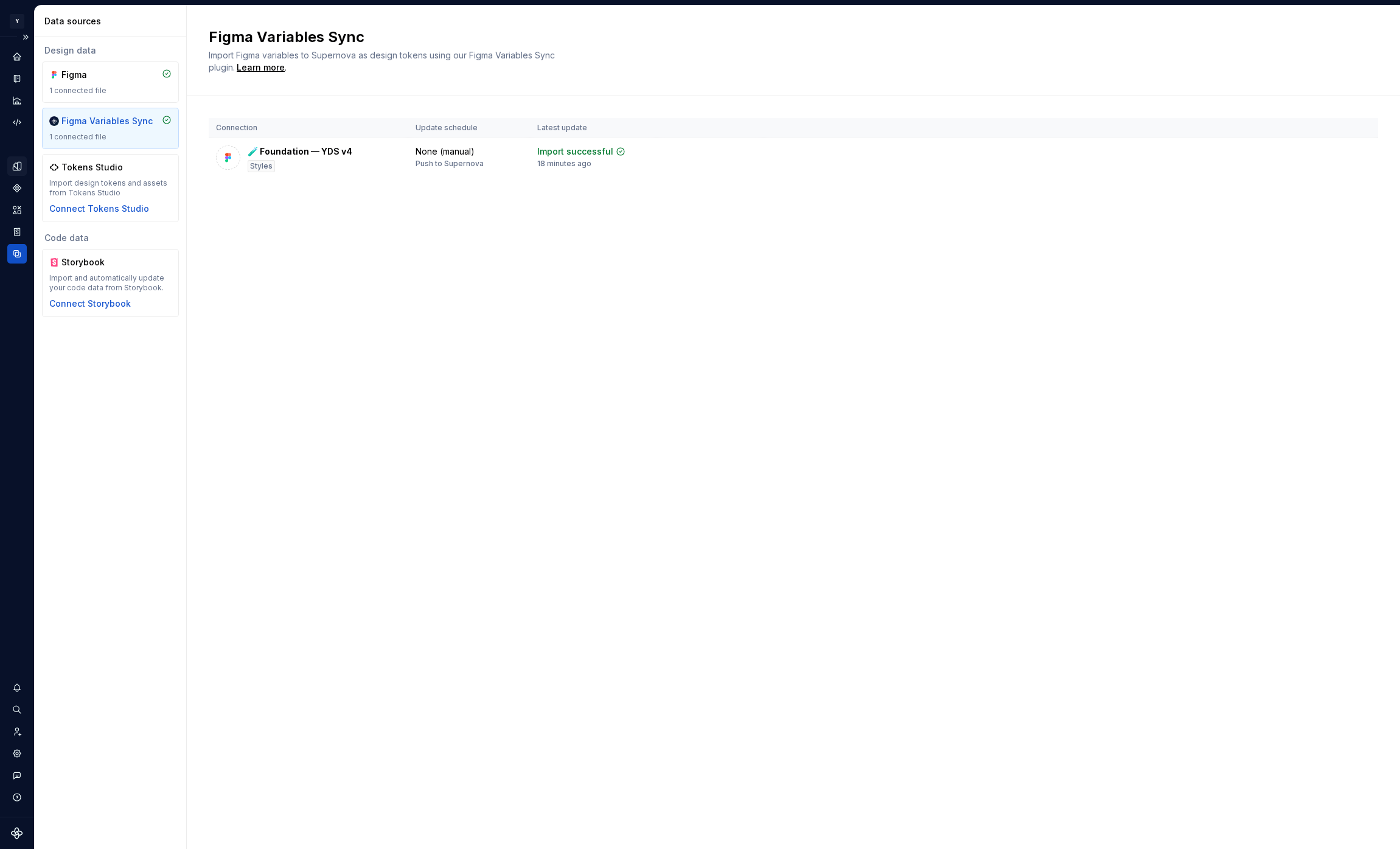
click at [16, 164] on icon "Design tokens" at bounding box center [16, 166] width 11 height 11
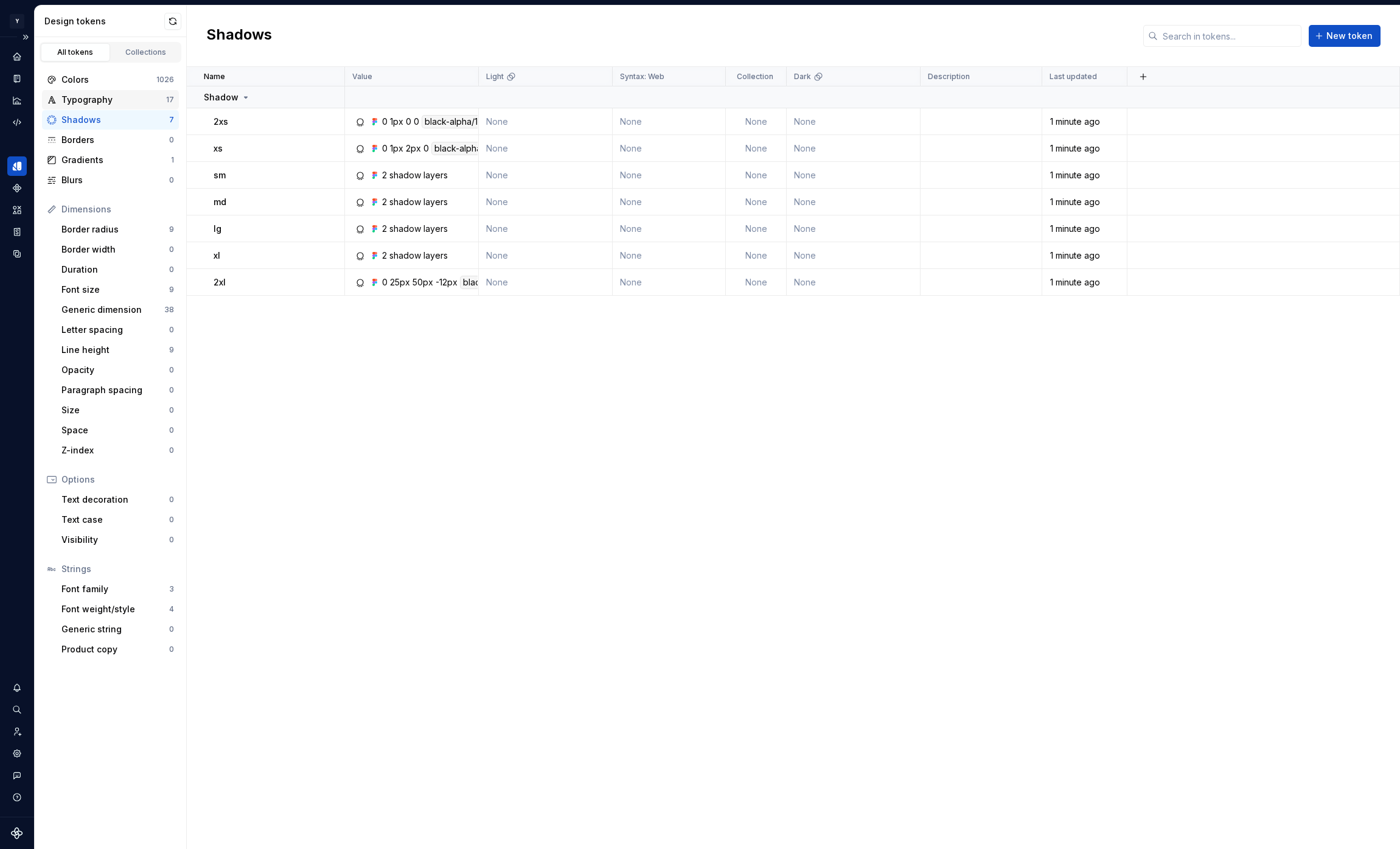
click at [119, 102] on div "Typography" at bounding box center [114, 100] width 105 height 12
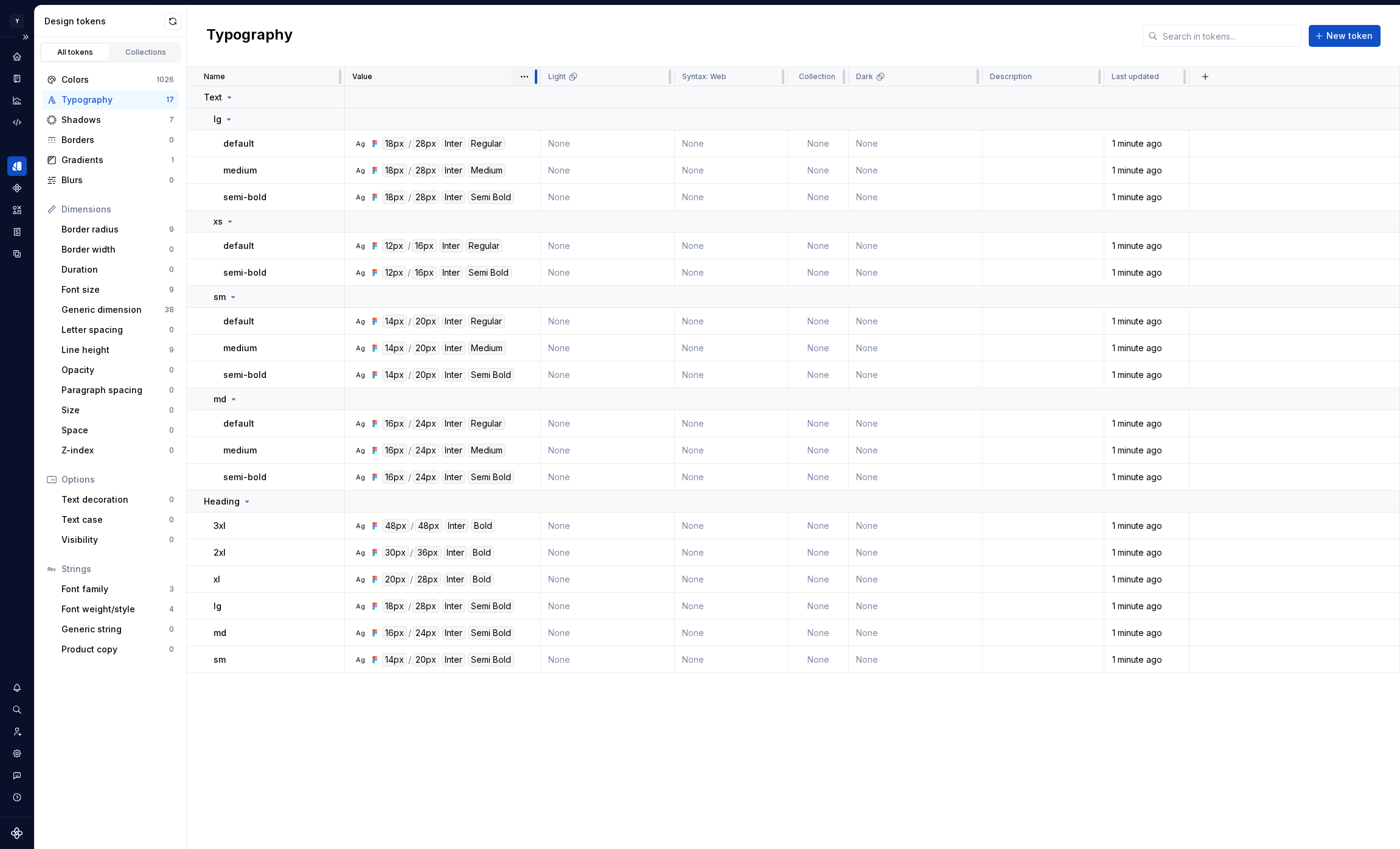
drag, startPoint x: 477, startPoint y: 73, endPoint x: 539, endPoint y: 73, distance: 62.0
click at [539, 73] on div at bounding box center [536, 77] width 10 height 20
click at [140, 83] on div "Colors" at bounding box center [109, 79] width 95 height 12
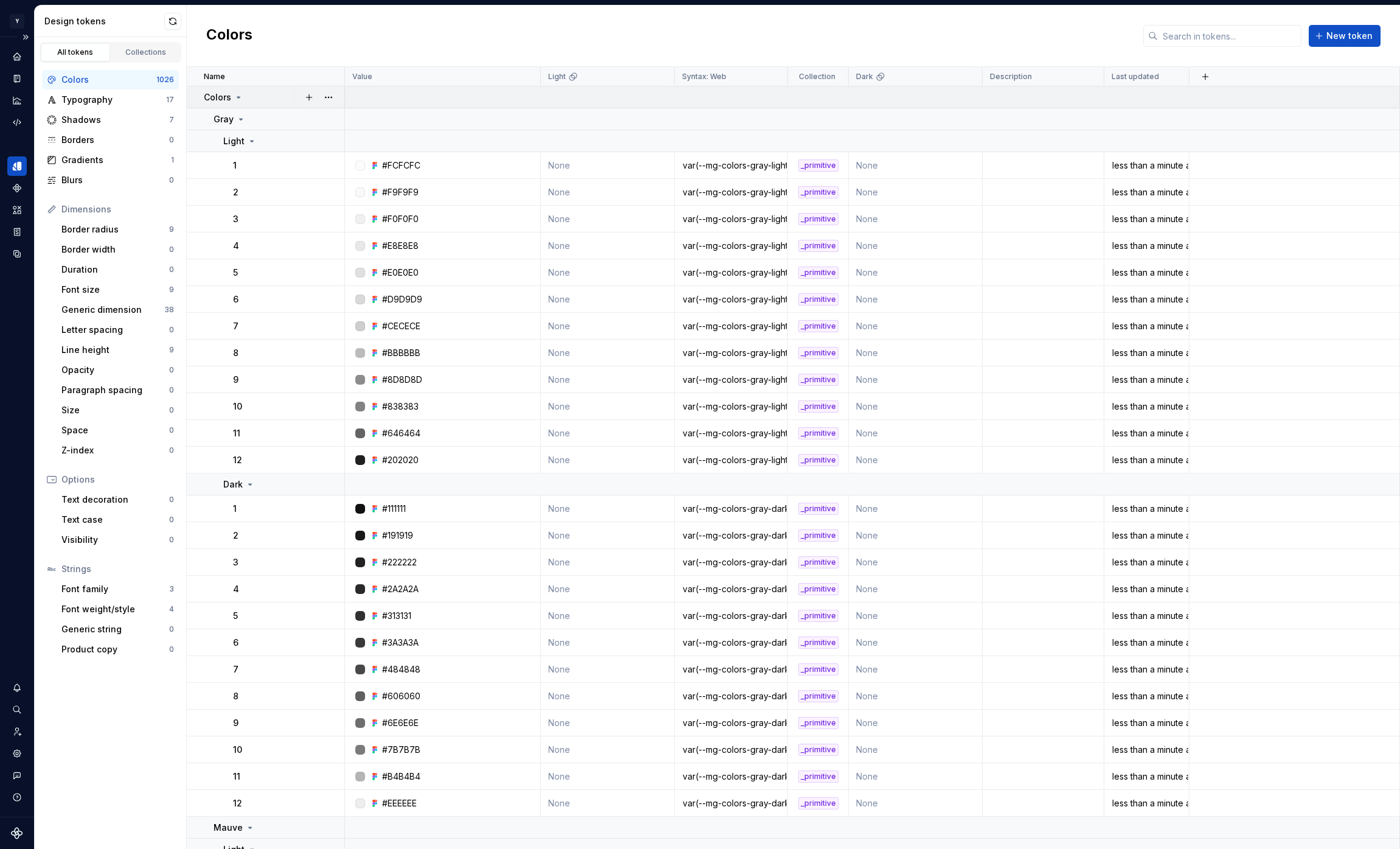
click at [242, 96] on icon at bounding box center [239, 97] width 10 height 10
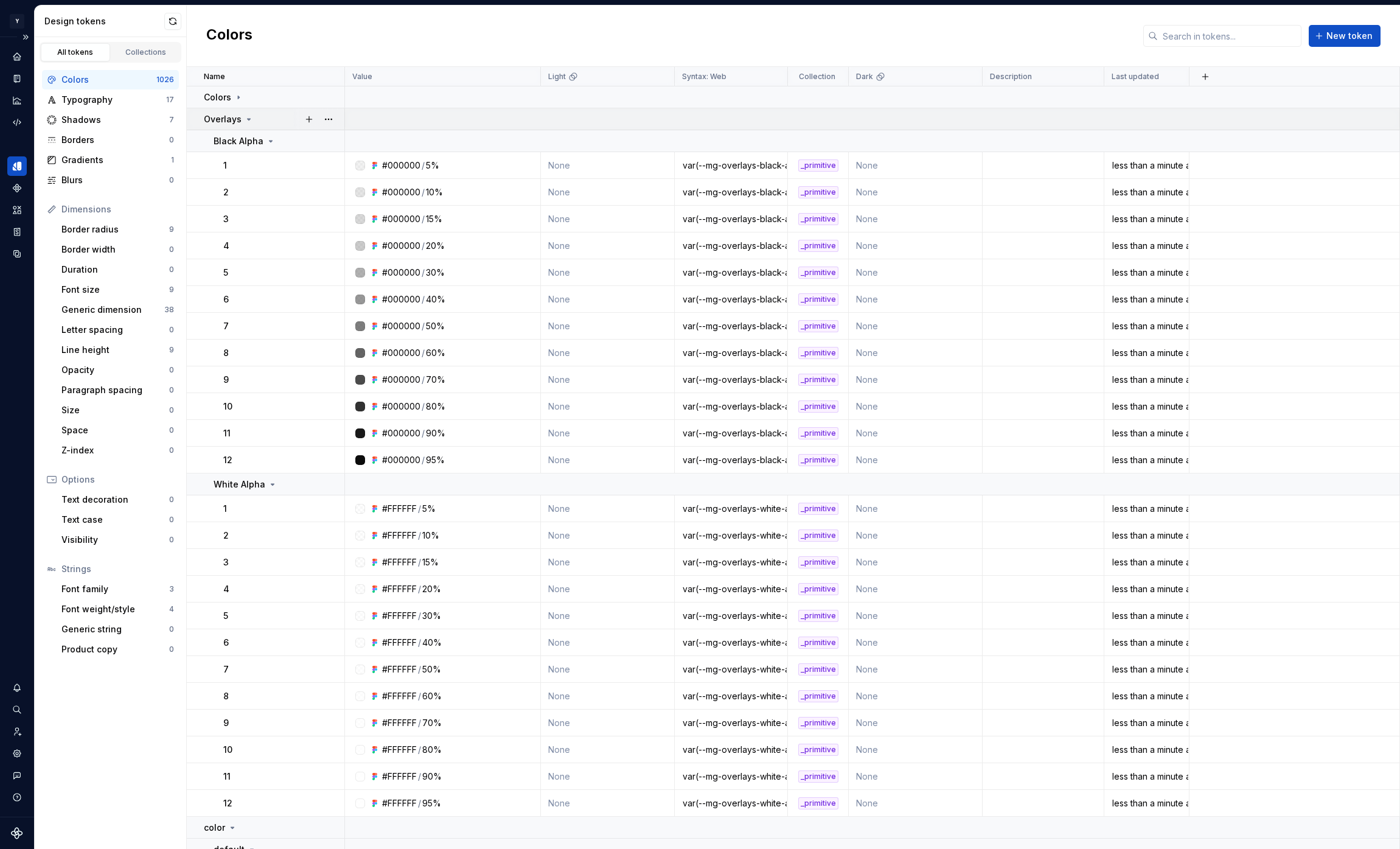
click at [248, 120] on icon at bounding box center [249, 118] width 3 height 1
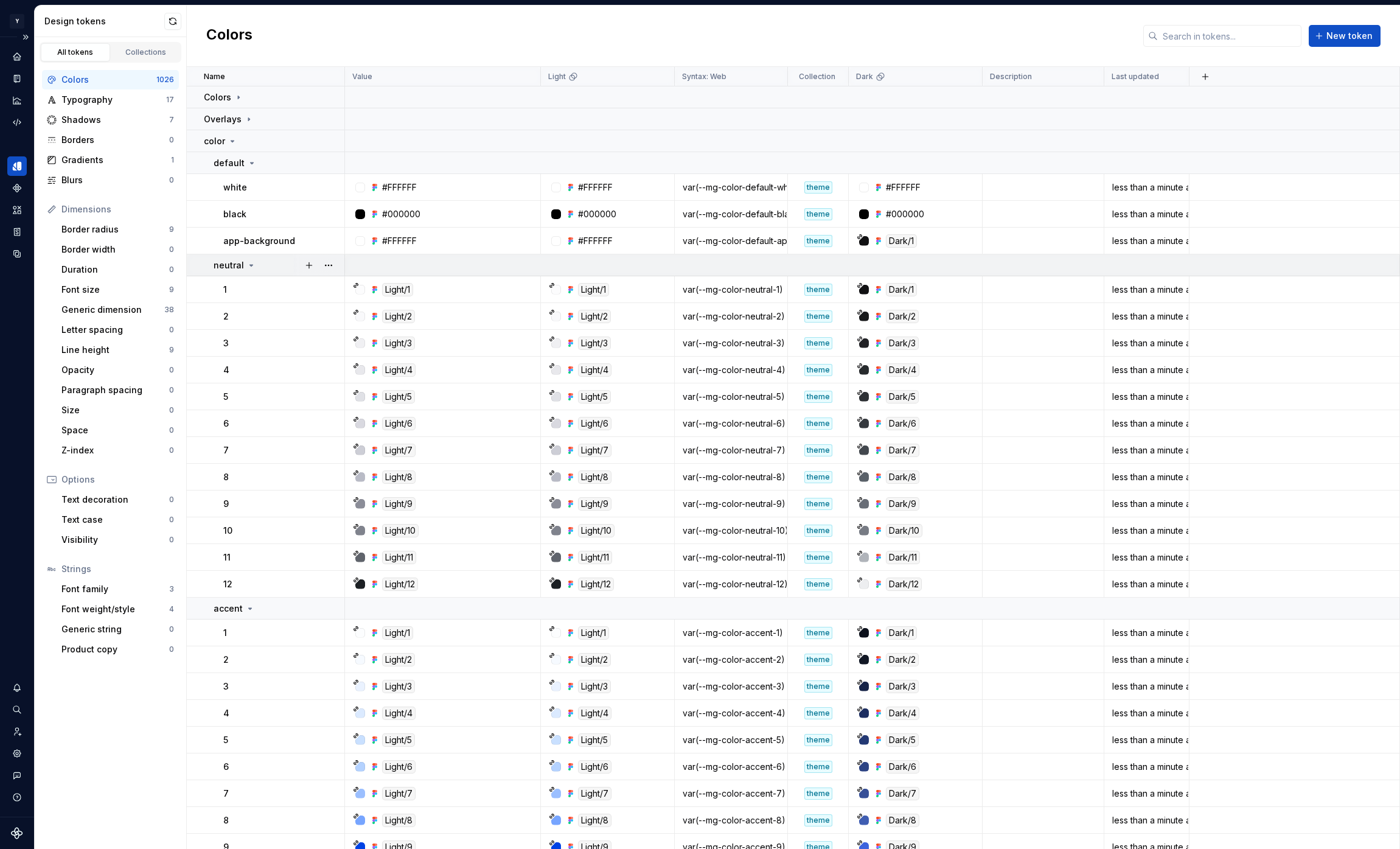
click at [250, 266] on icon at bounding box center [252, 265] width 3 height 1
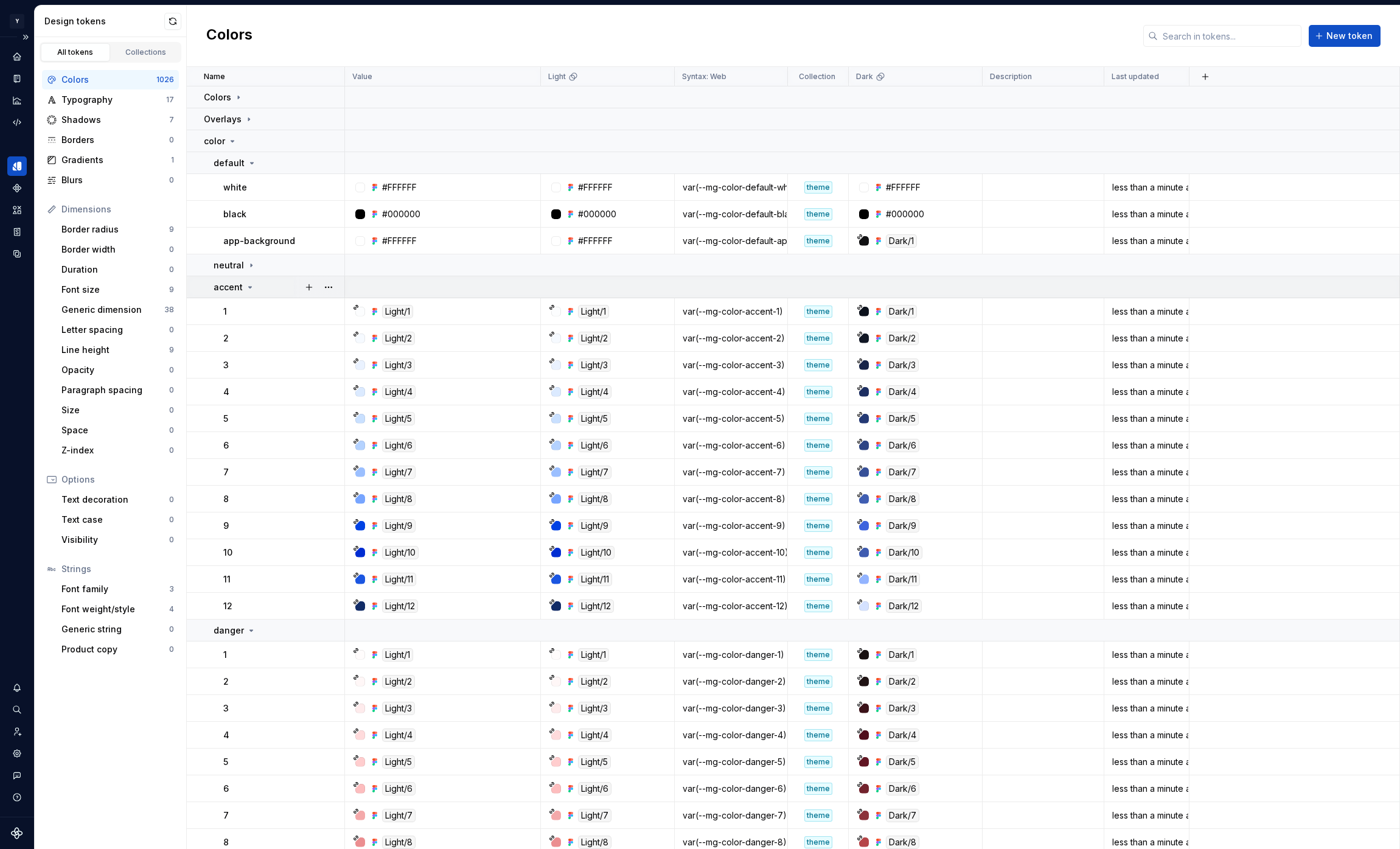
click at [249, 287] on icon at bounding box center [251, 287] width 3 height 1
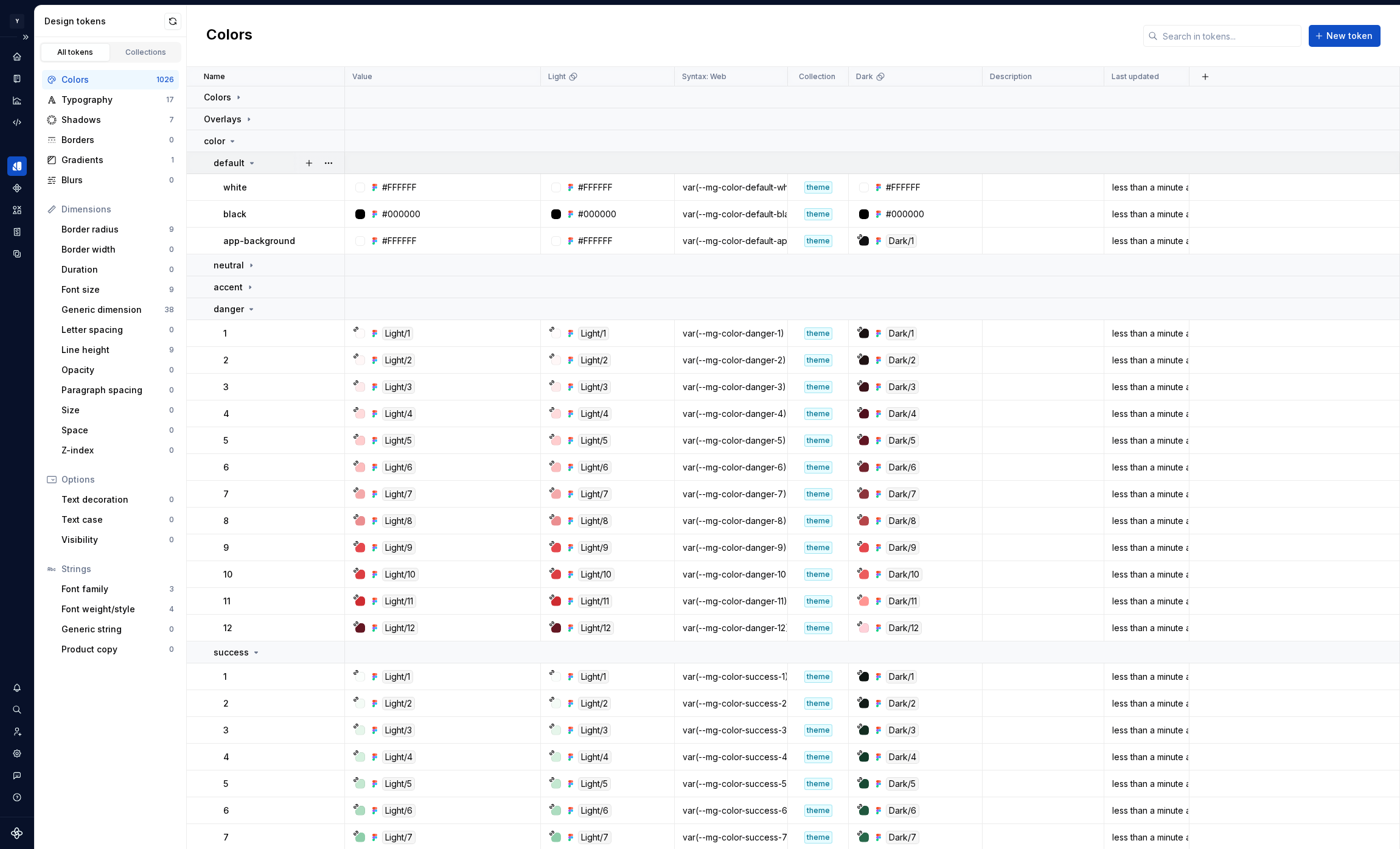
click at [249, 161] on icon at bounding box center [252, 163] width 10 height 10
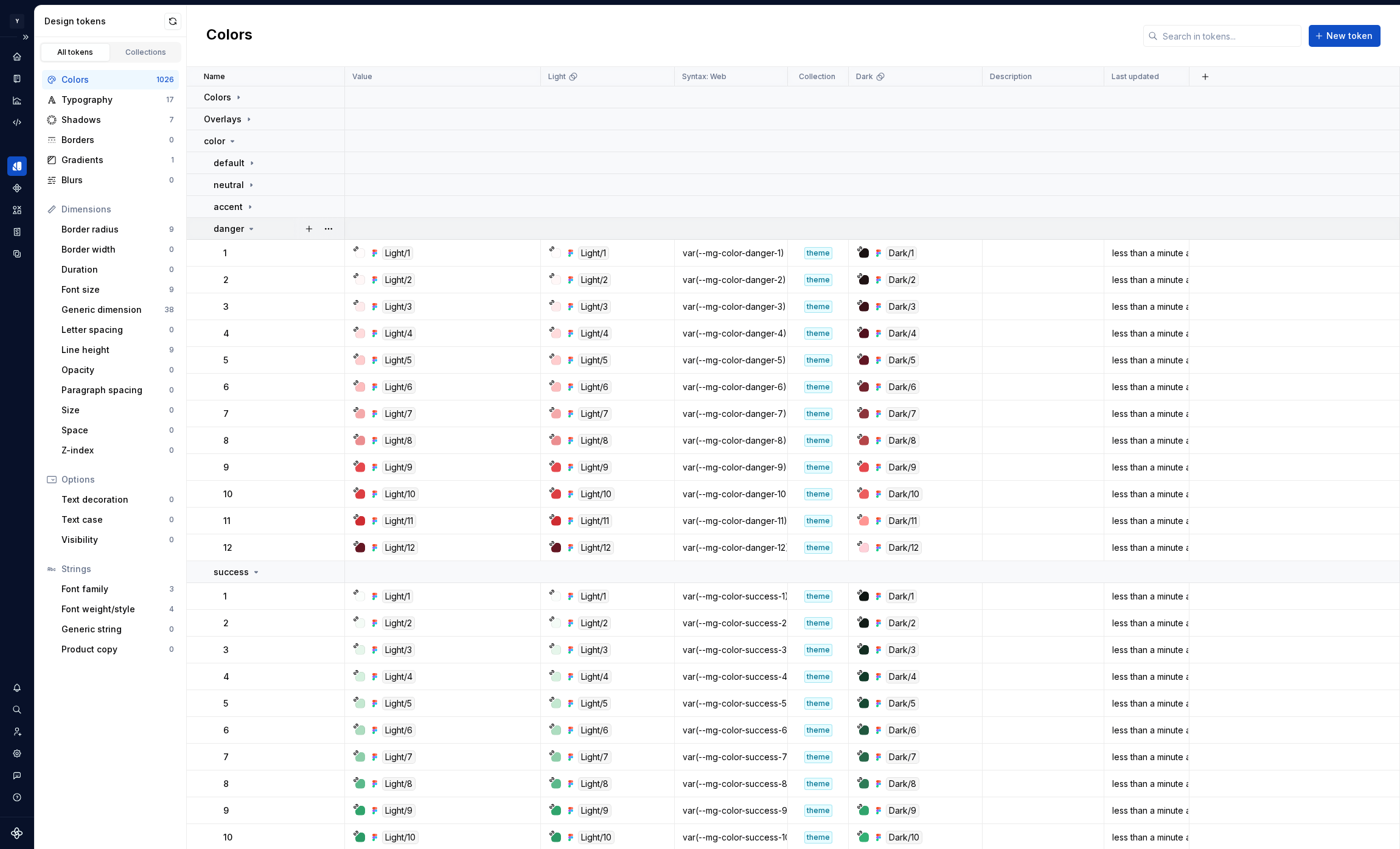
click at [250, 229] on icon at bounding box center [252, 228] width 3 height 1
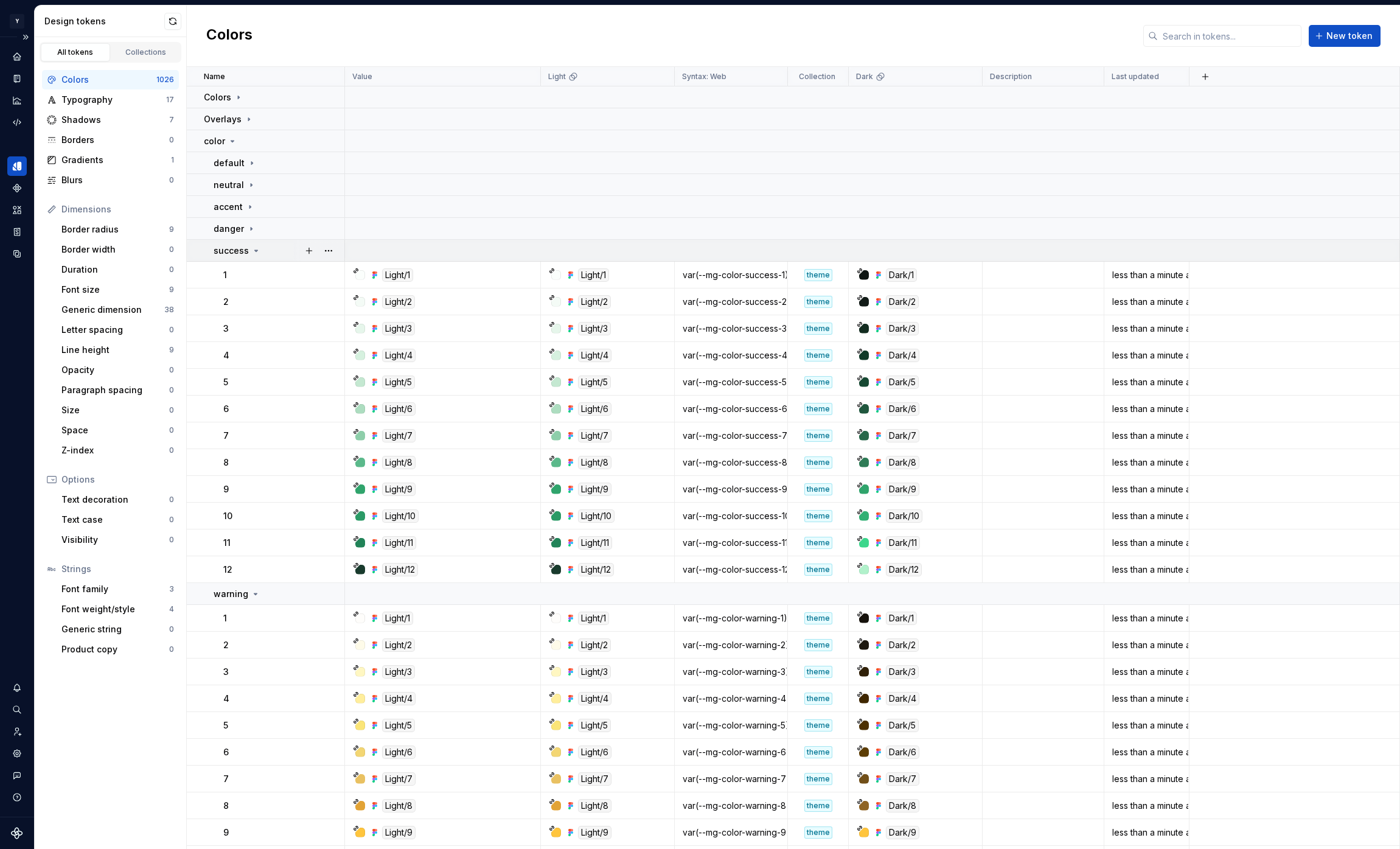
click at [252, 248] on icon at bounding box center [257, 251] width 10 height 10
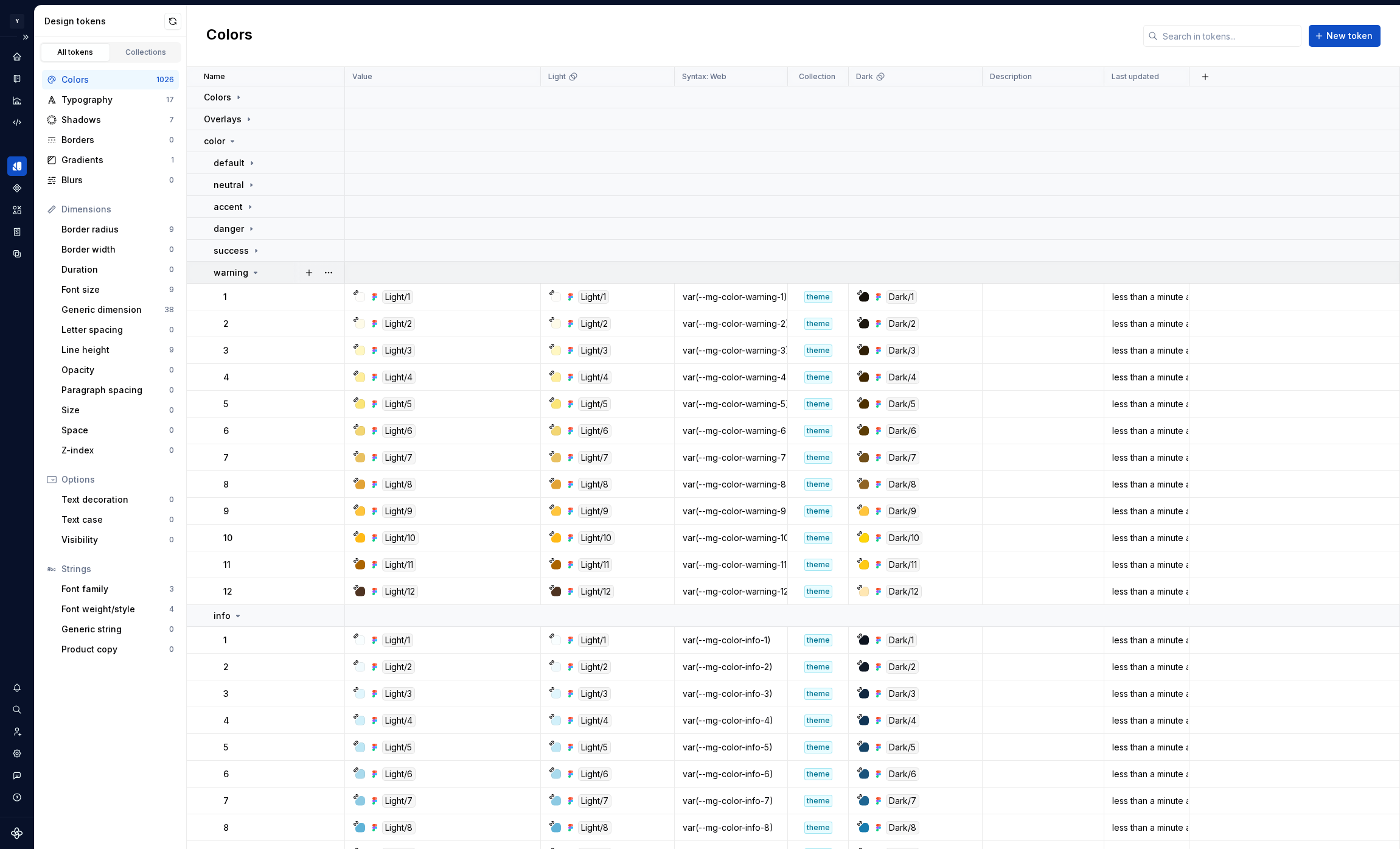
click at [252, 270] on icon at bounding box center [256, 273] width 10 height 10
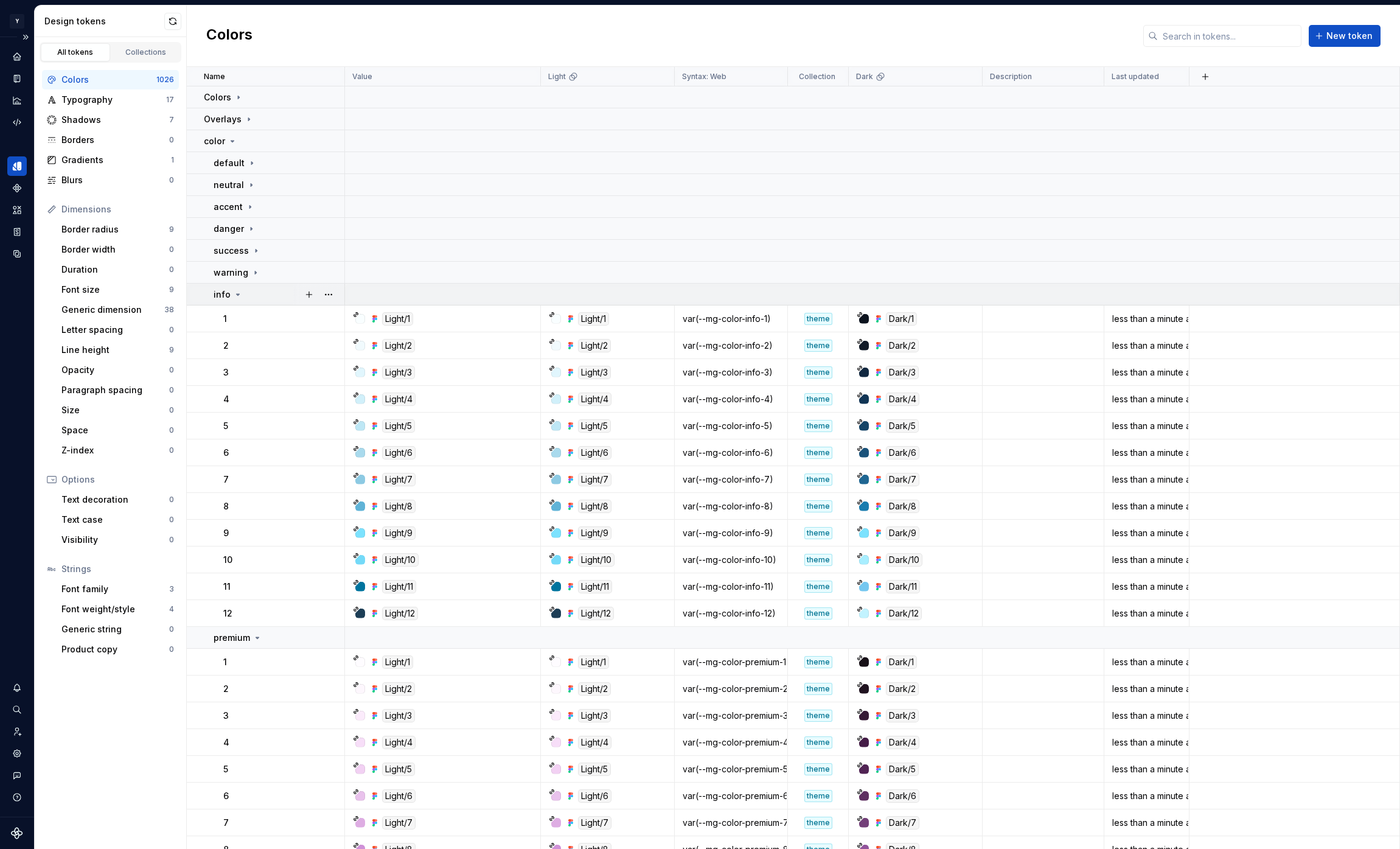
click at [236, 292] on icon at bounding box center [238, 294] width 10 height 10
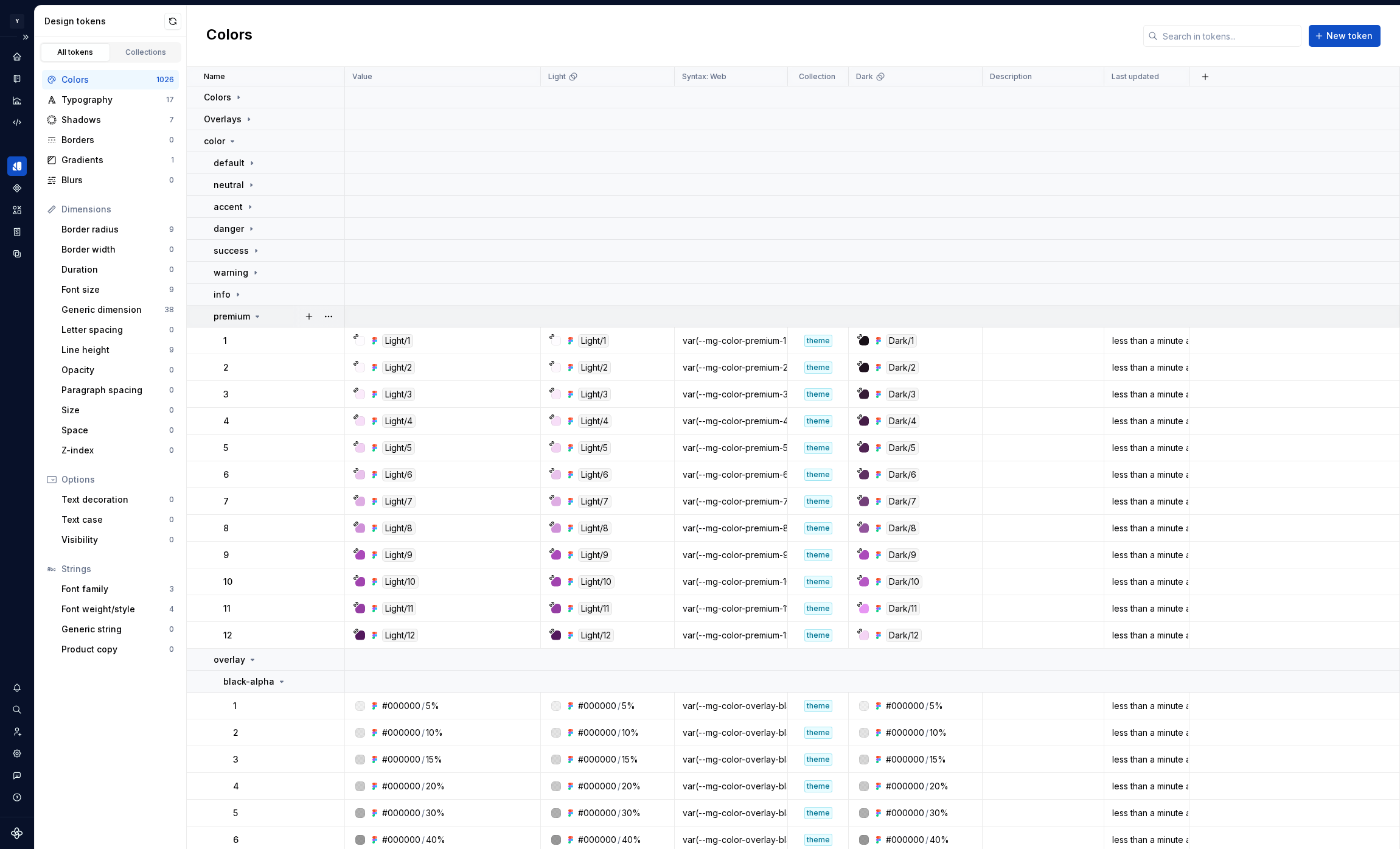
click at [259, 319] on icon at bounding box center [257, 316] width 10 height 10
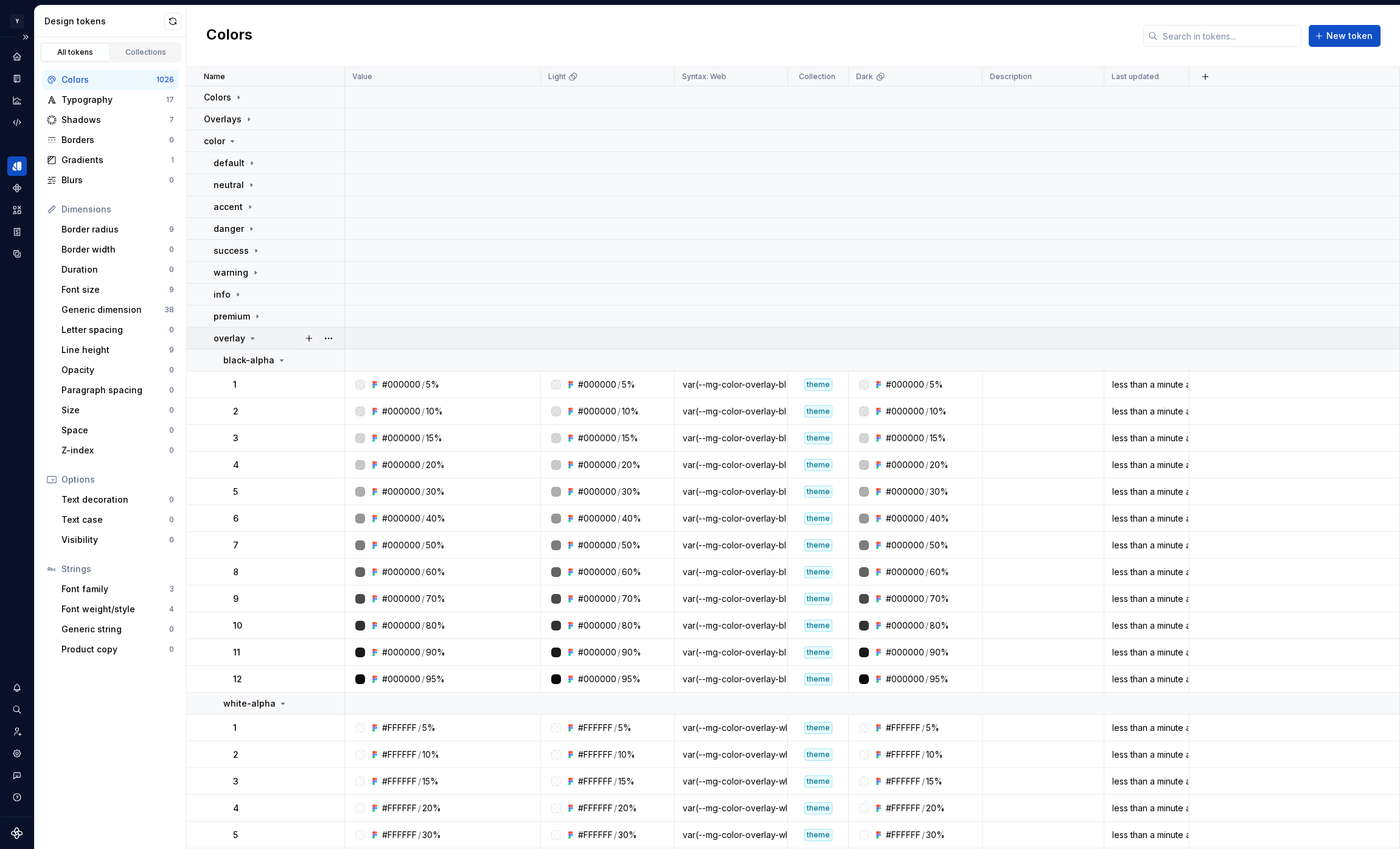
click at [253, 337] on icon at bounding box center [253, 338] width 10 height 10
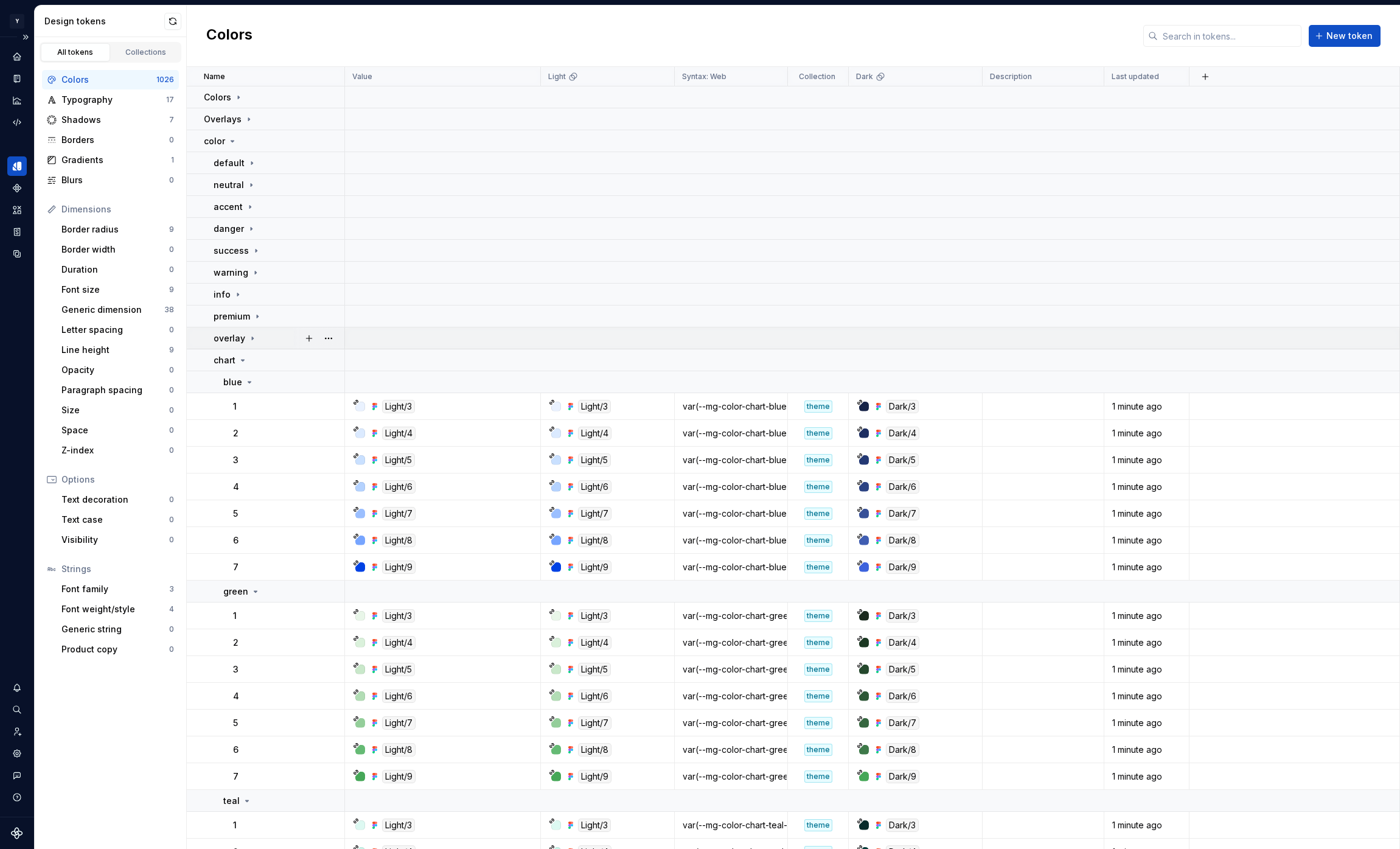
click at [253, 337] on icon at bounding box center [253, 338] width 10 height 10
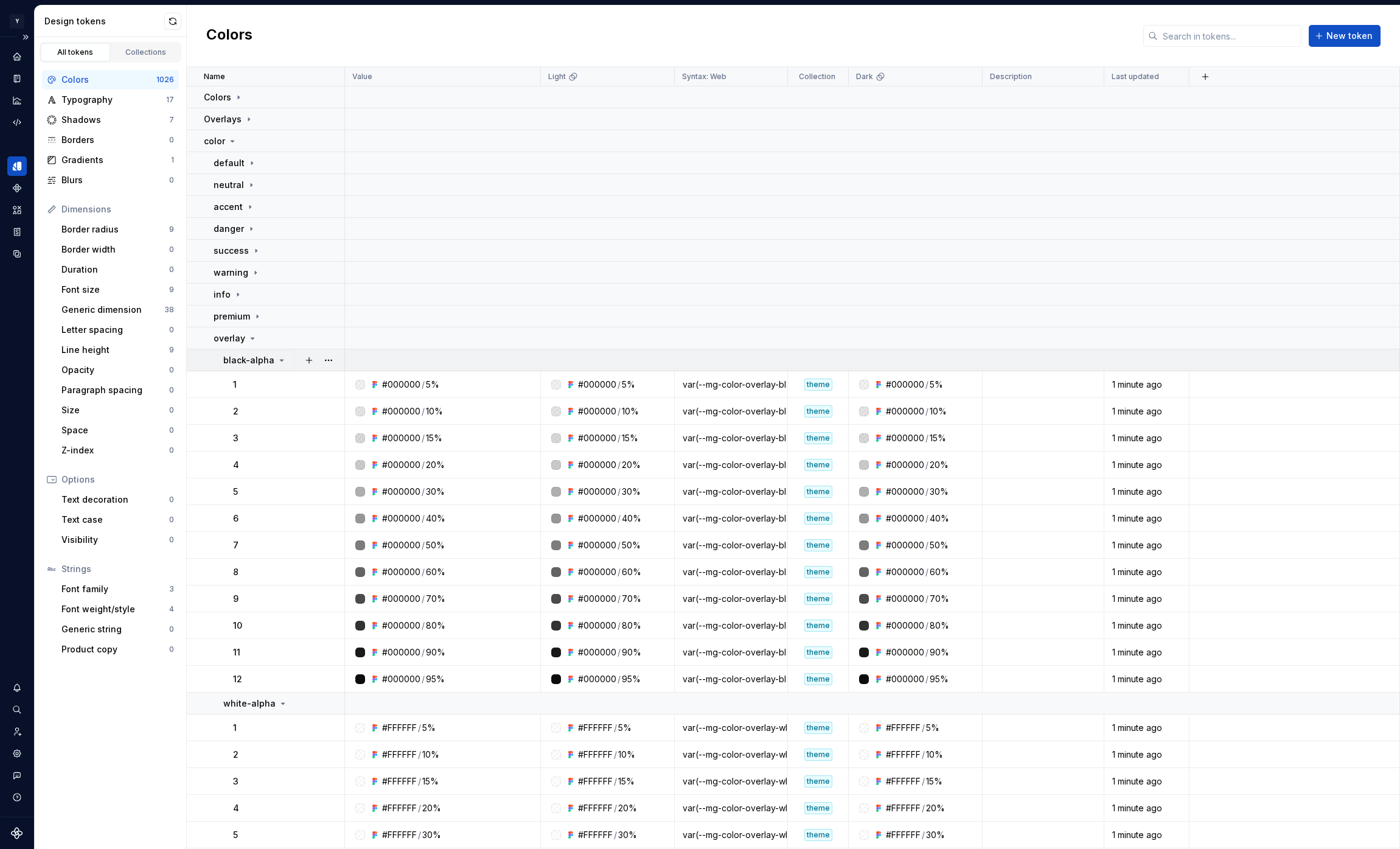
click at [280, 360] on icon at bounding box center [282, 360] width 3 height 1
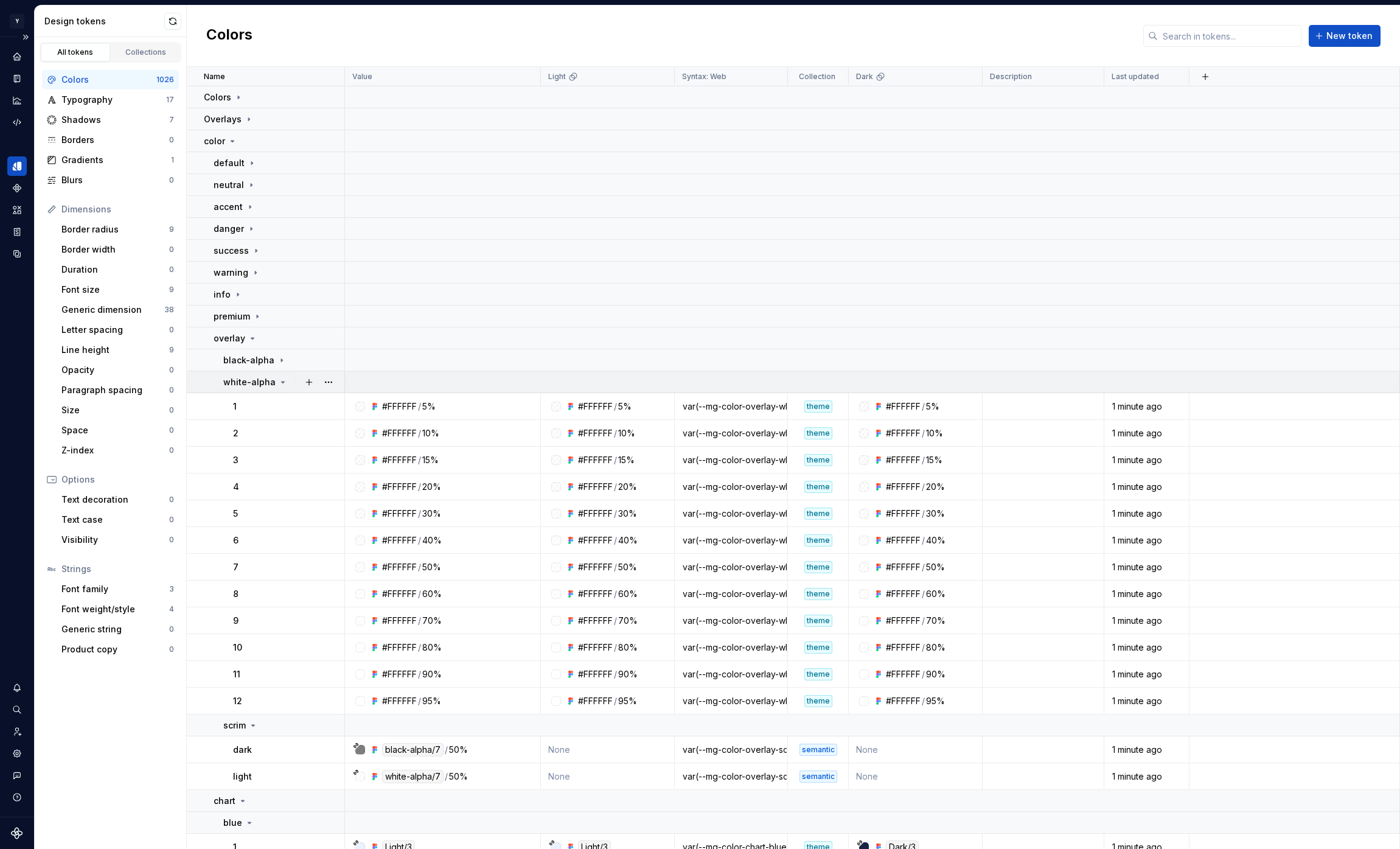
click at [278, 380] on icon at bounding box center [283, 382] width 10 height 10
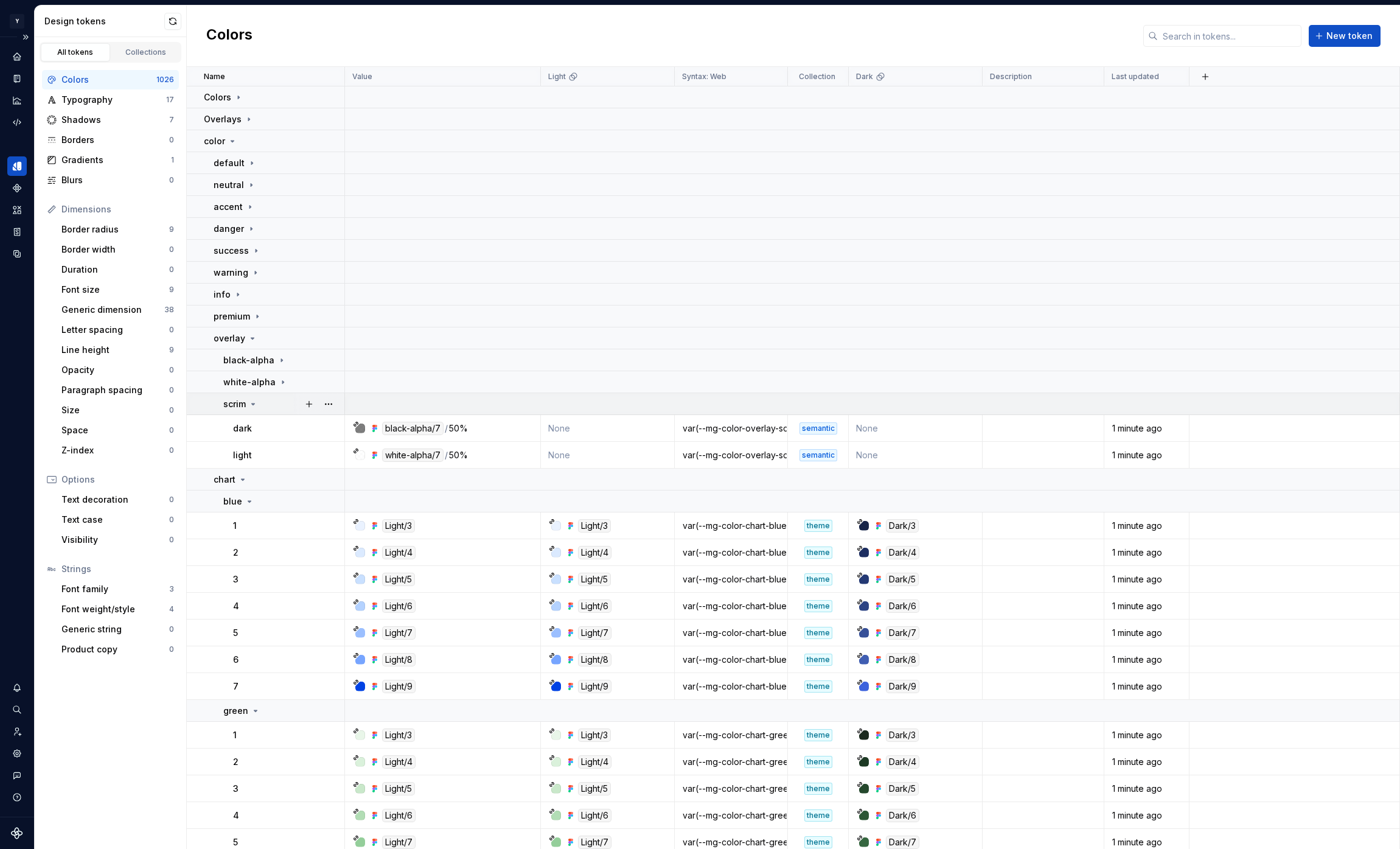
click at [254, 406] on icon at bounding box center [253, 404] width 10 height 10
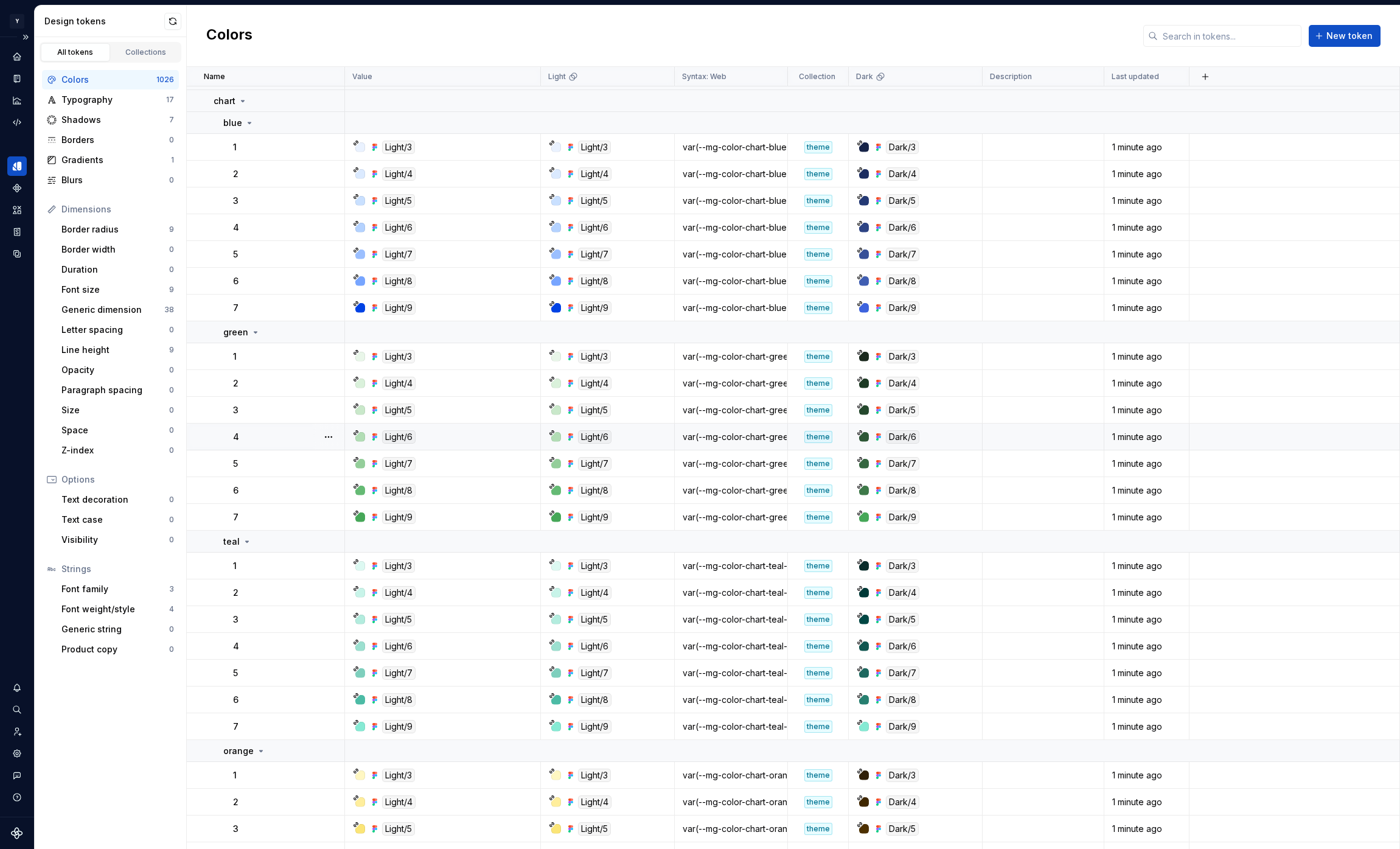
scroll to position [54, 0]
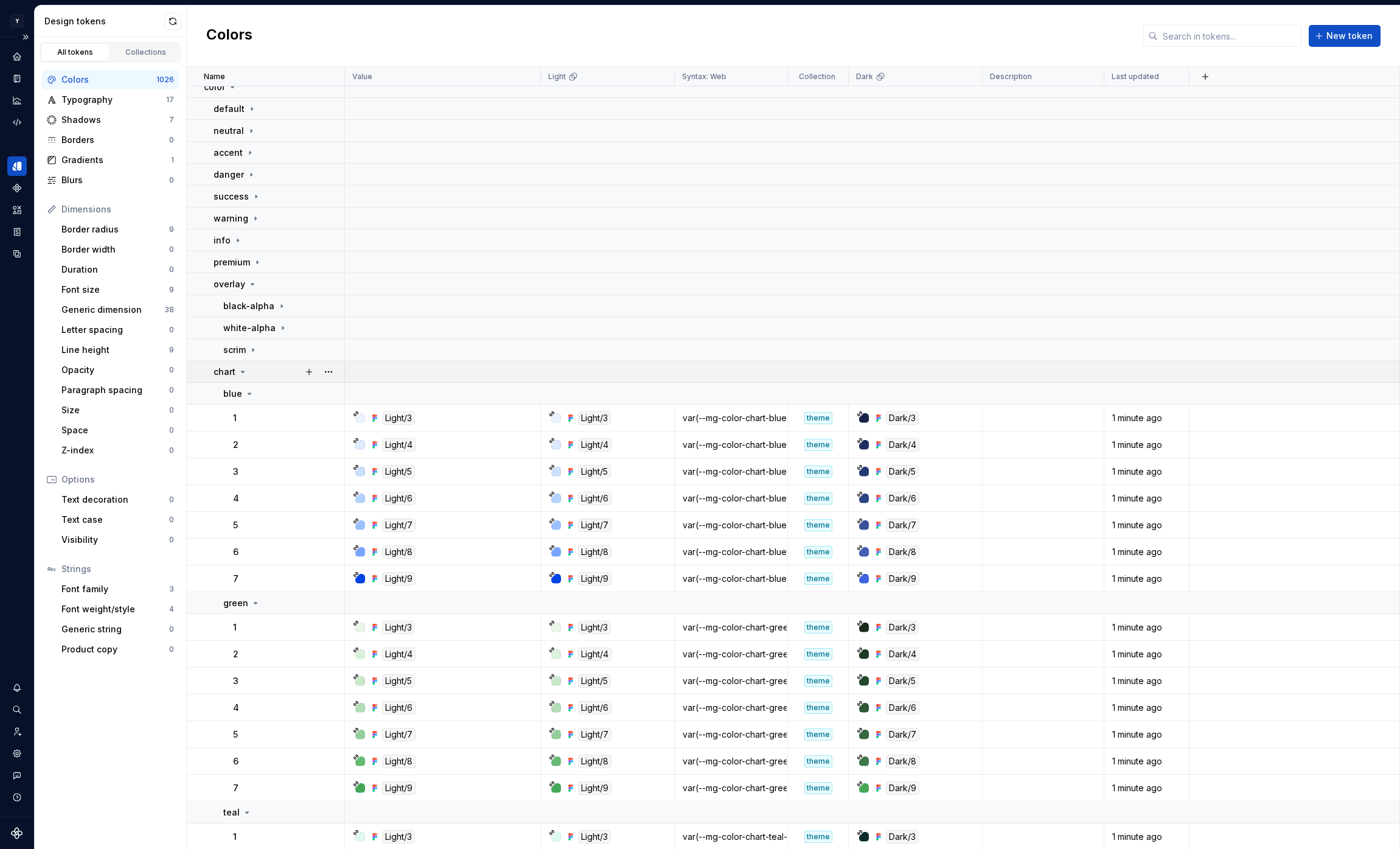
click at [246, 373] on icon at bounding box center [243, 372] width 10 height 10
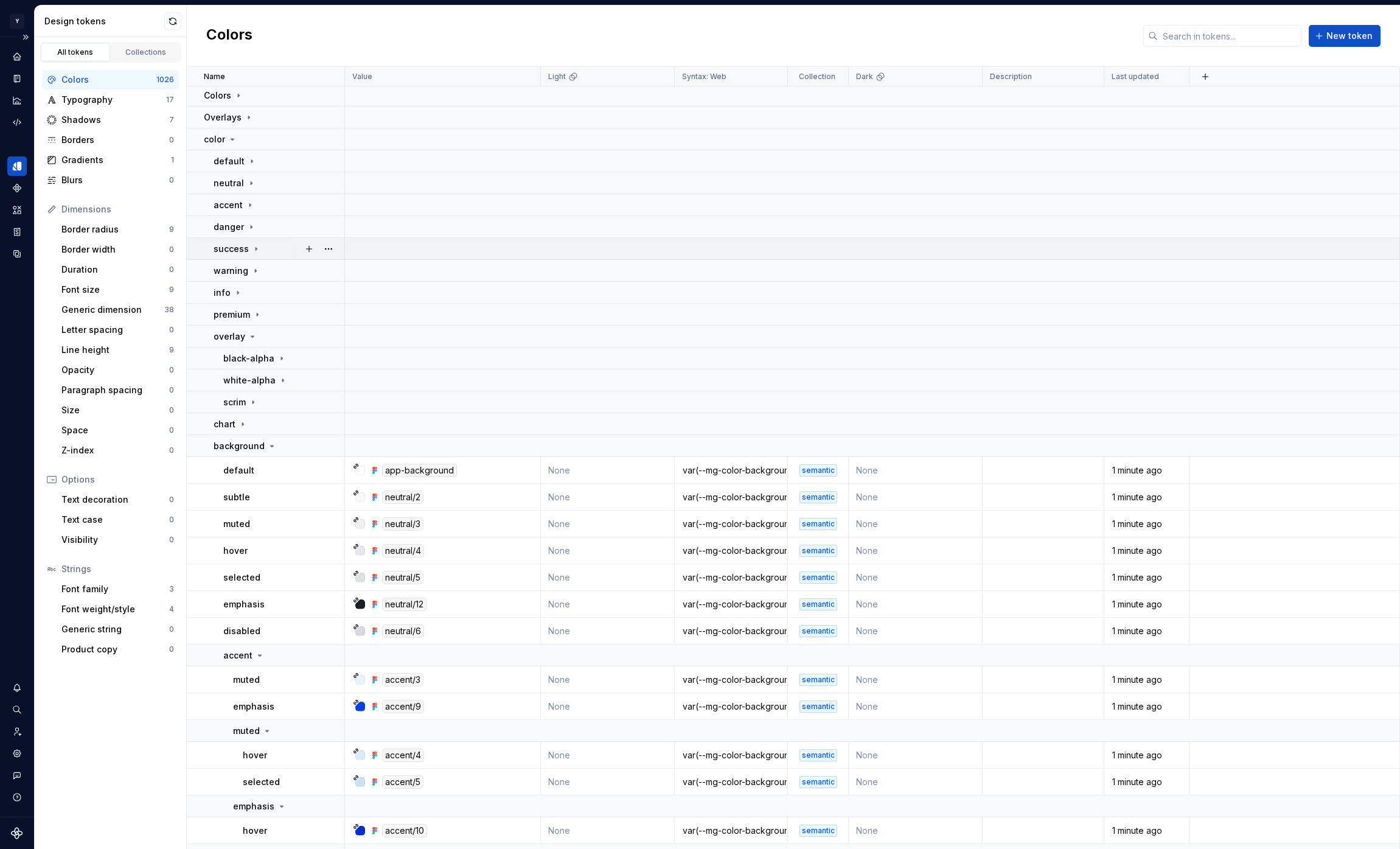
scroll to position [1, 0]
click at [239, 96] on icon at bounding box center [239, 96] width 10 height 10
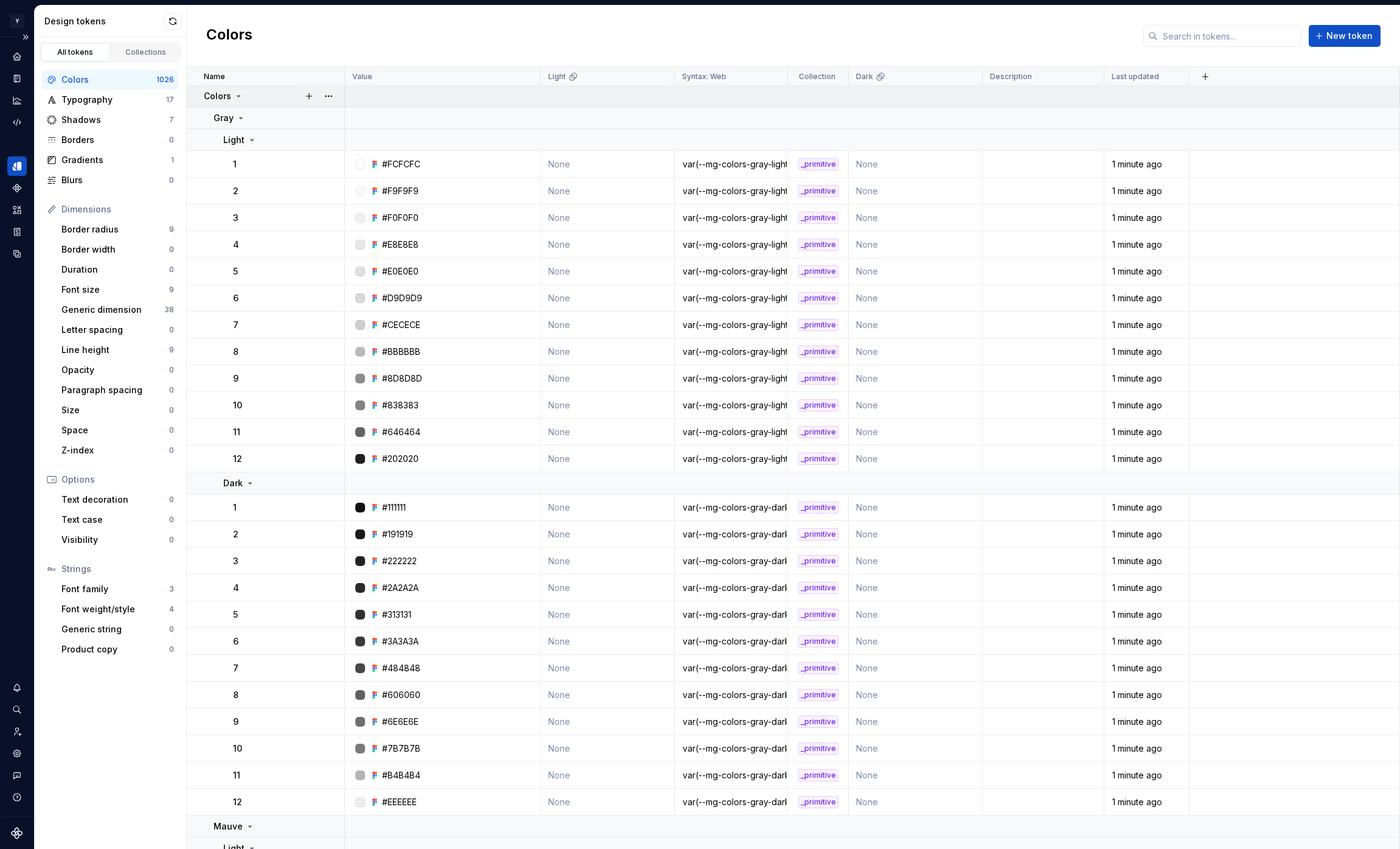
click at [238, 95] on icon at bounding box center [239, 96] width 10 height 10
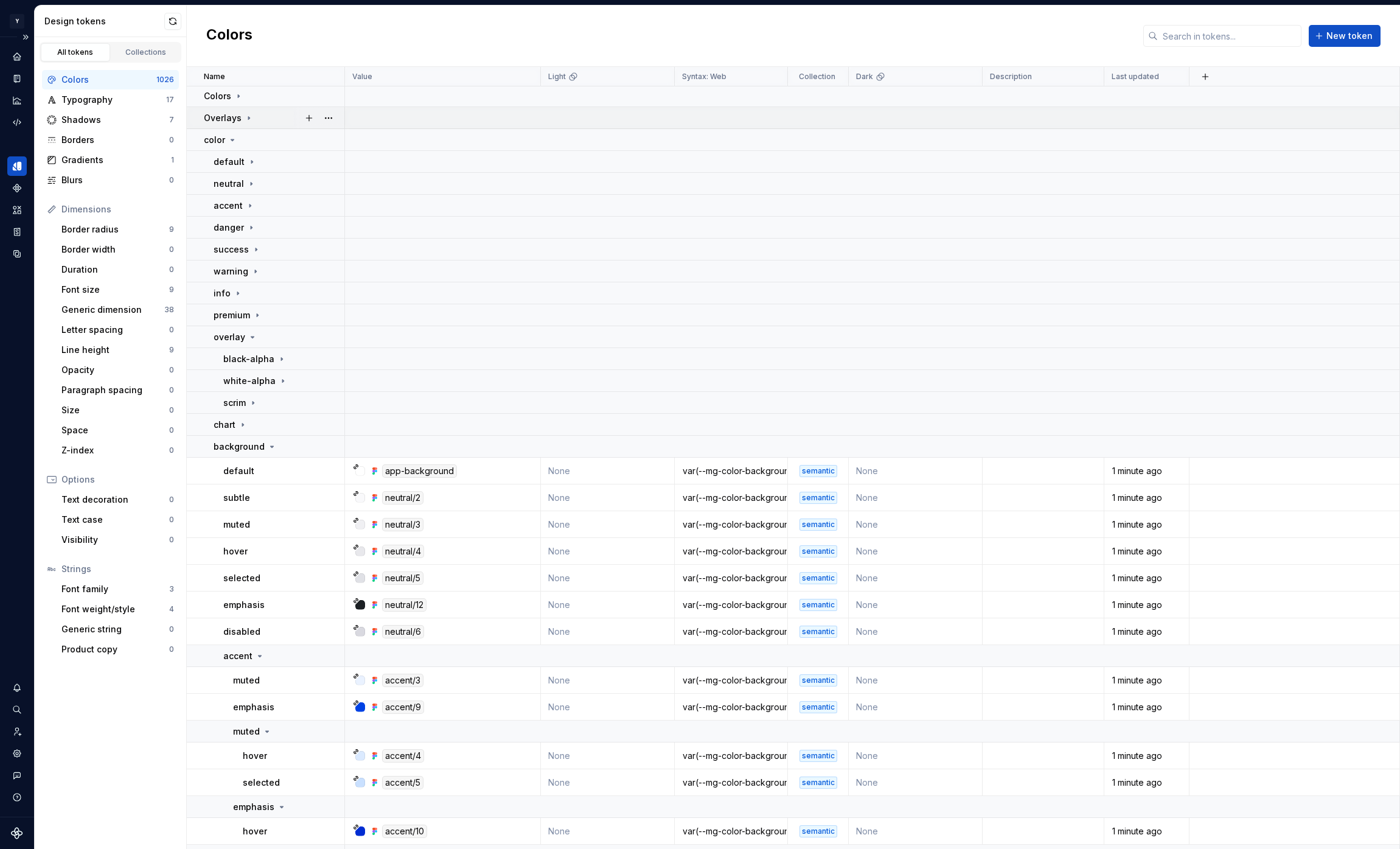
click at [249, 118] on icon at bounding box center [249, 118] width 10 height 10
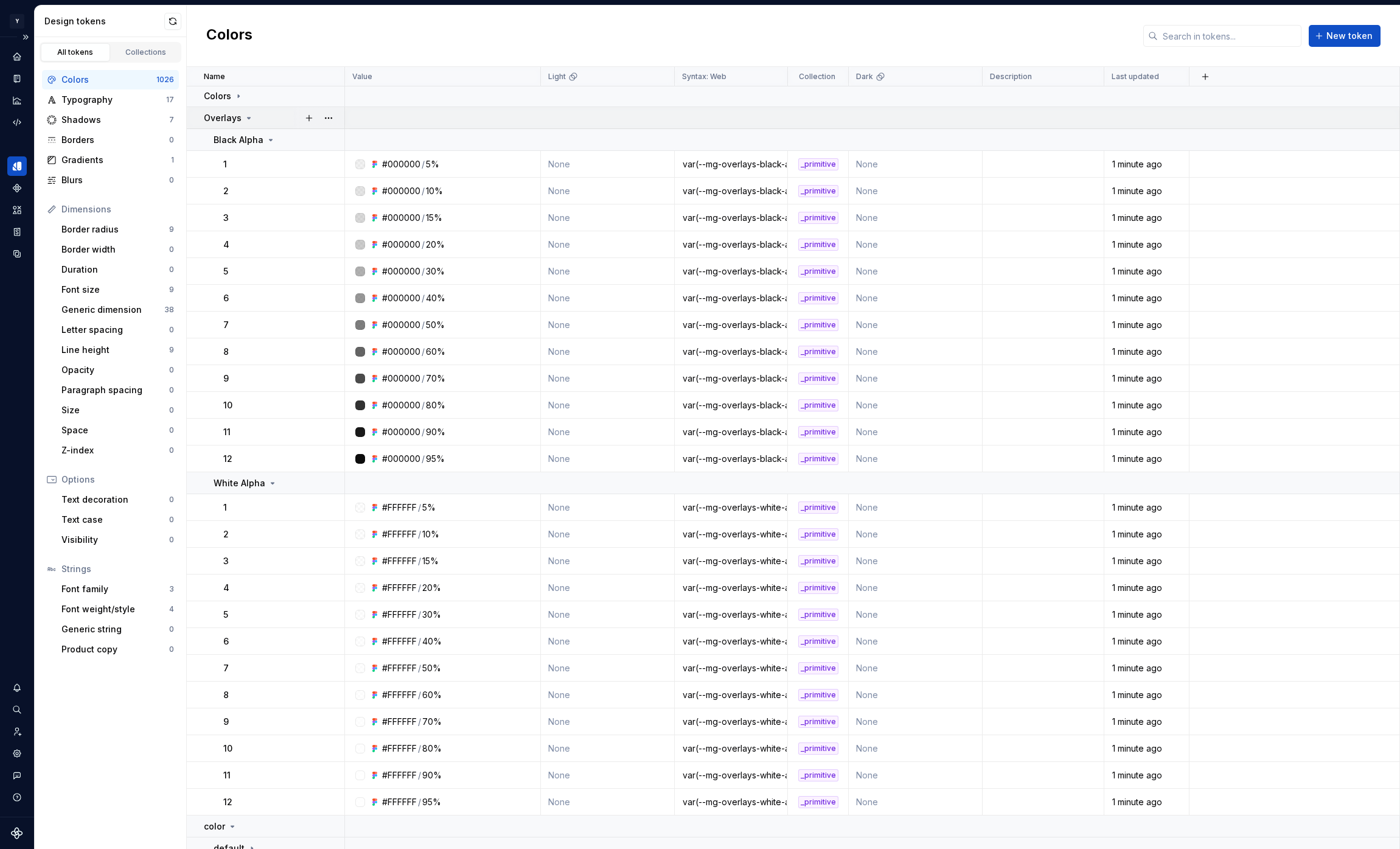
click at [249, 118] on icon at bounding box center [249, 118] width 10 height 10
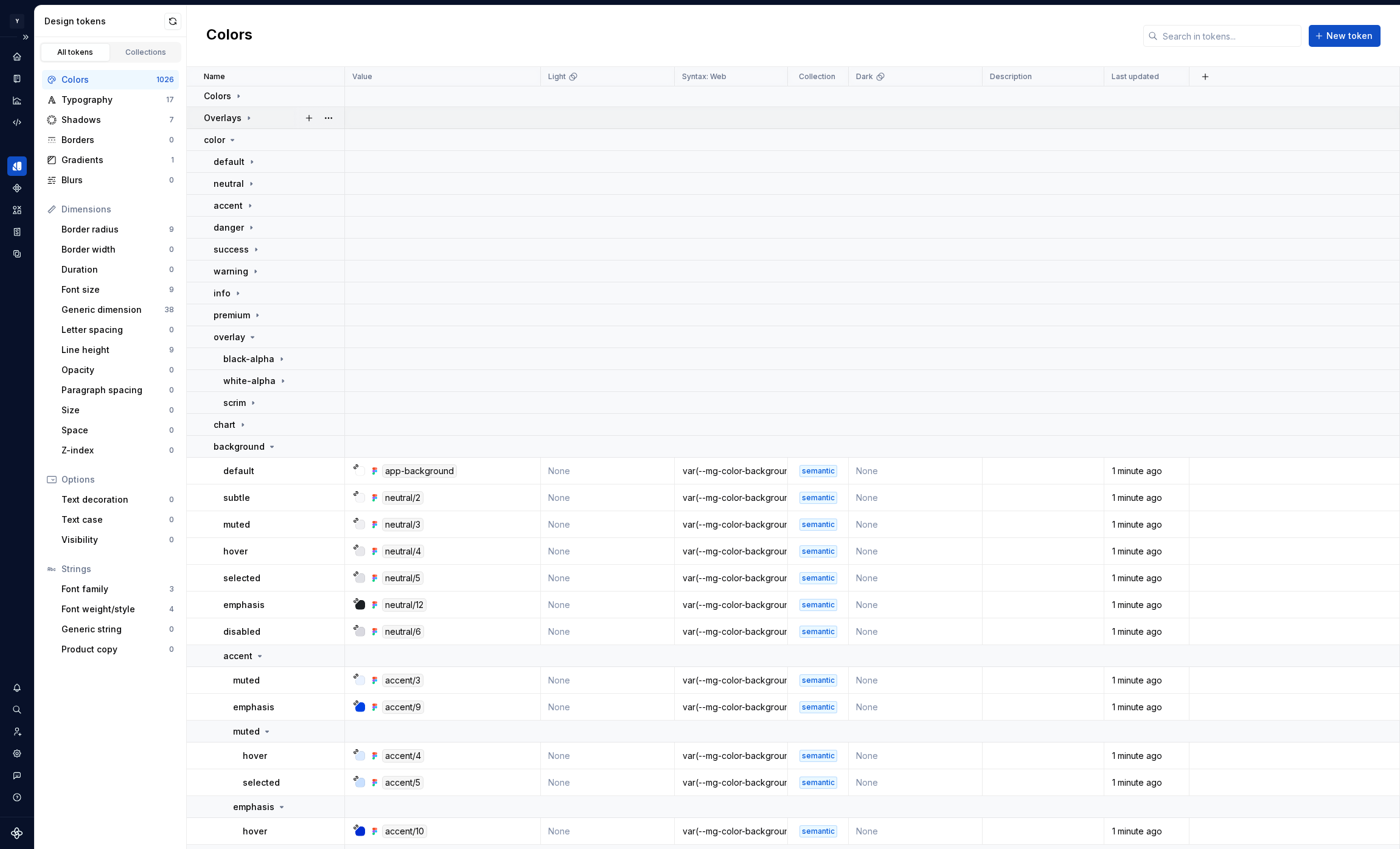
click at [249, 118] on icon at bounding box center [249, 118] width 10 height 10
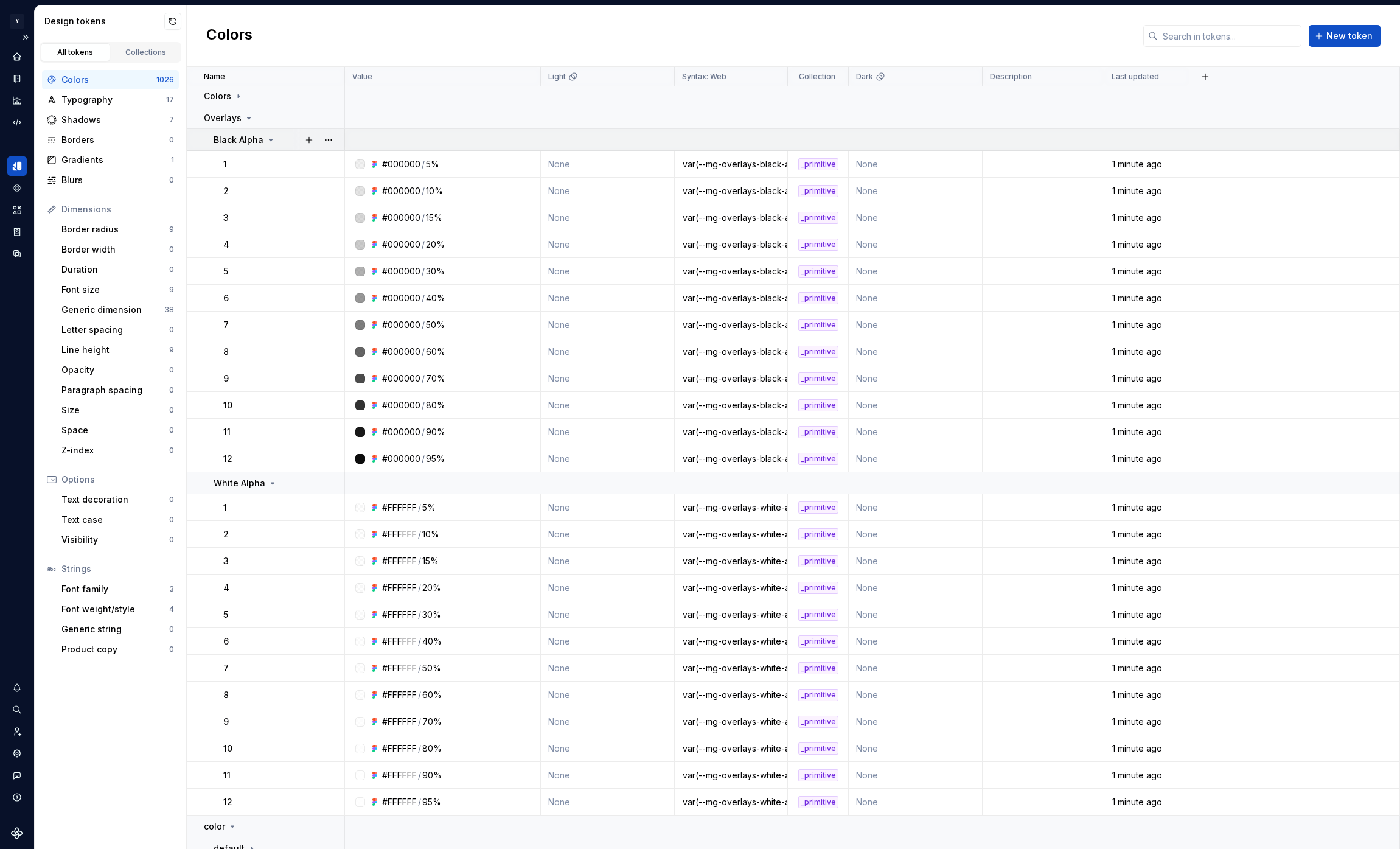
click at [266, 141] on icon at bounding box center [271, 140] width 10 height 10
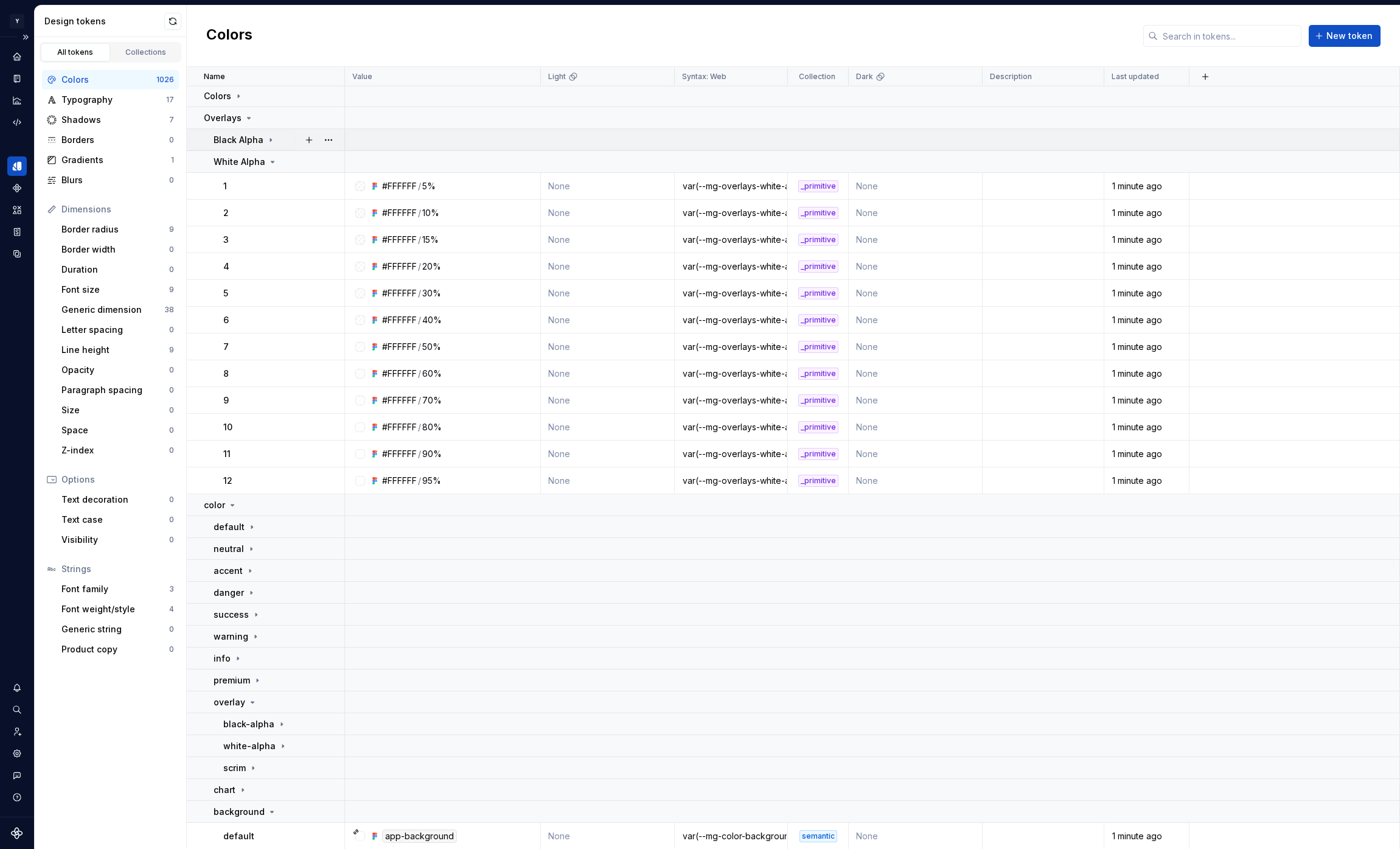
click at [271, 141] on icon at bounding box center [271, 140] width 1 height 3
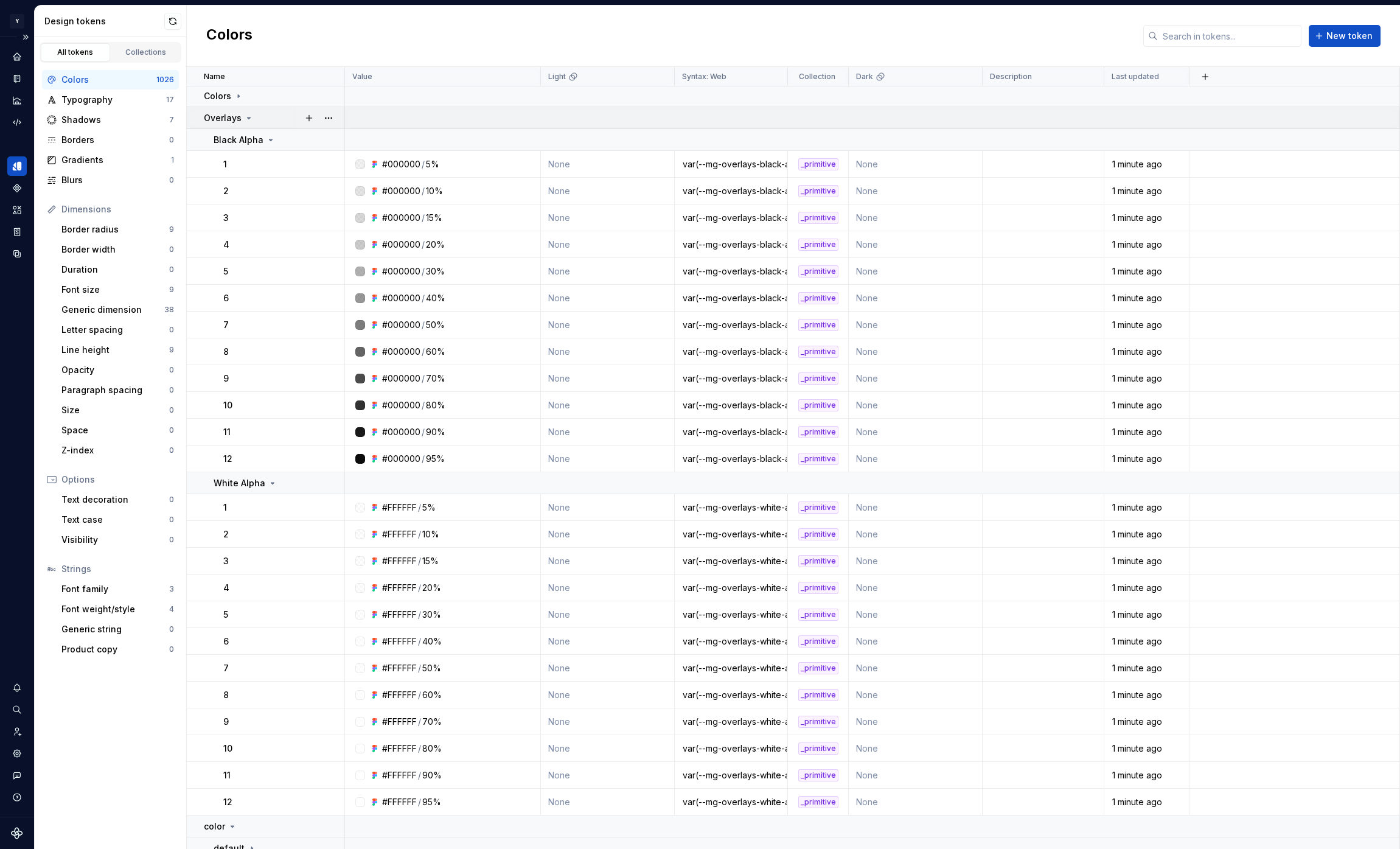
click at [248, 121] on icon at bounding box center [249, 118] width 10 height 10
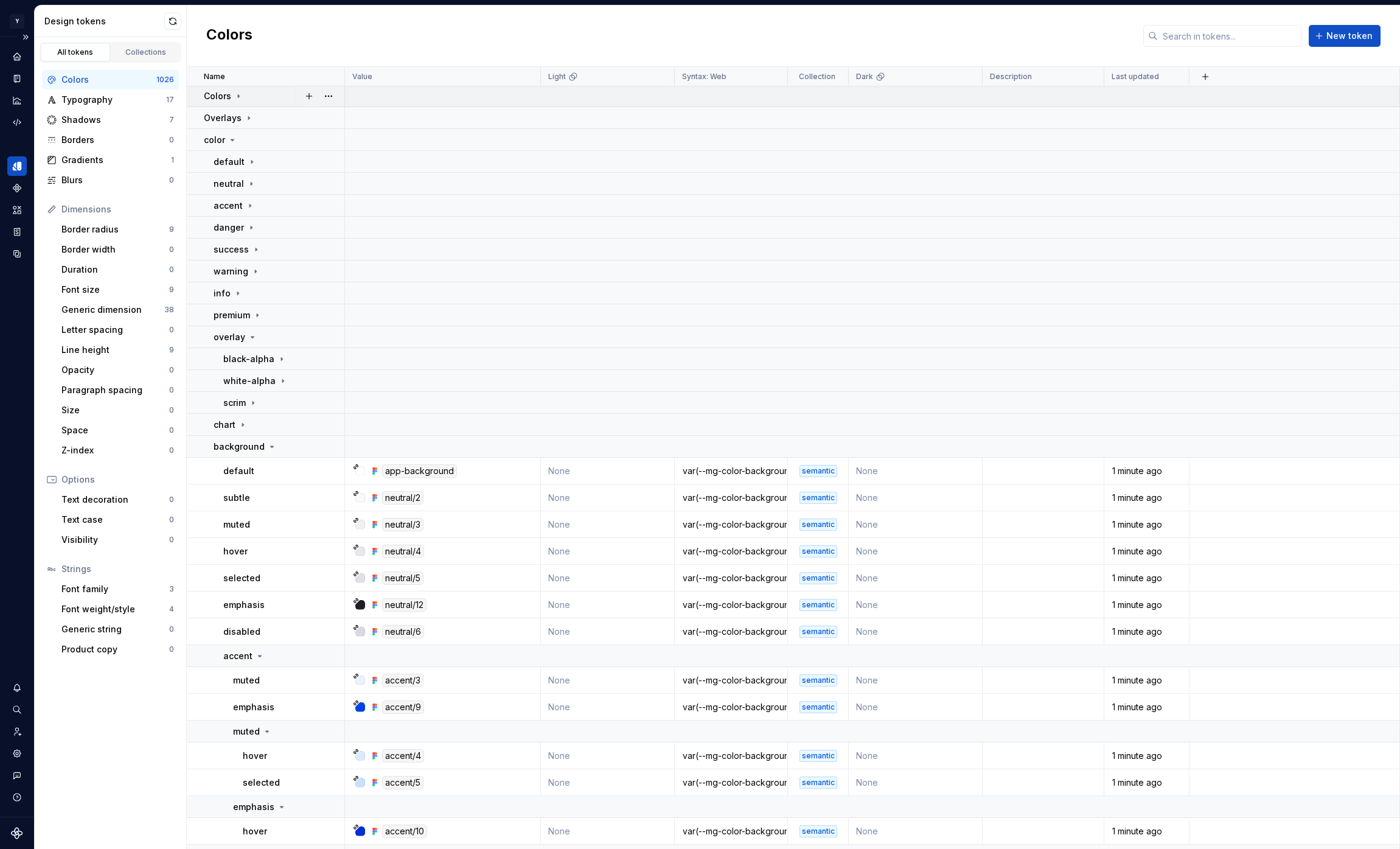
click at [242, 100] on icon at bounding box center [239, 96] width 10 height 10
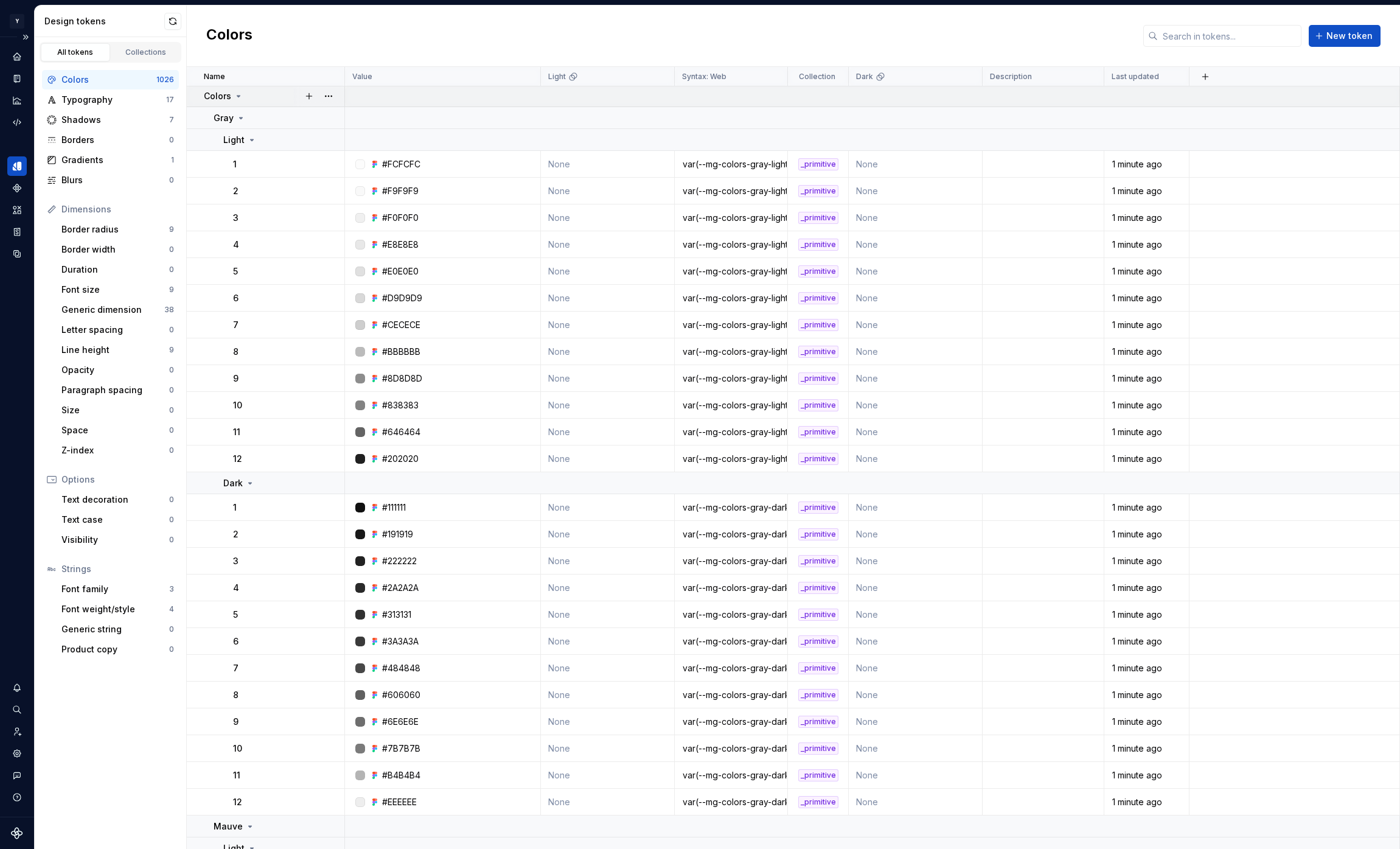
click at [241, 96] on icon at bounding box center [239, 96] width 10 height 10
